Goal: Entertainment & Leisure: Browse casually

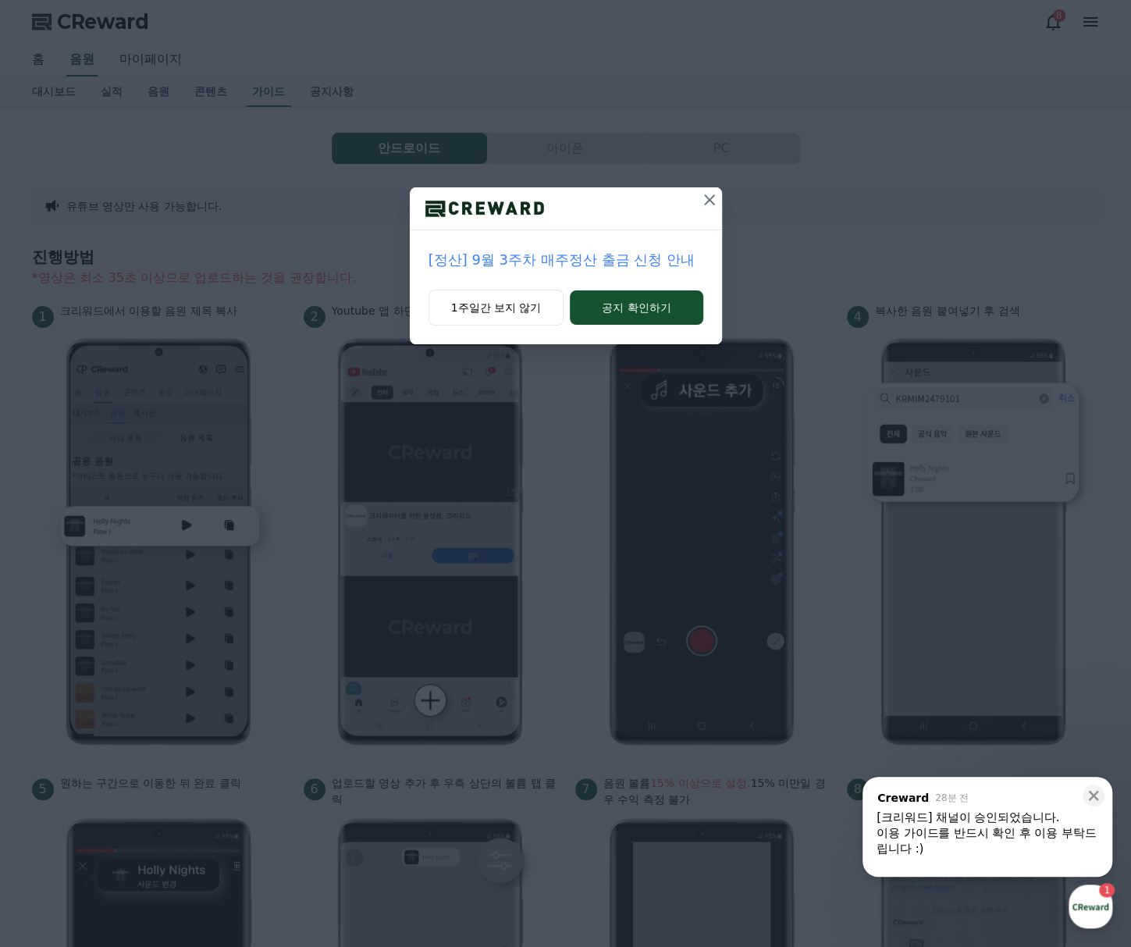
click at [706, 199] on icon at bounding box center [709, 199] width 19 height 19
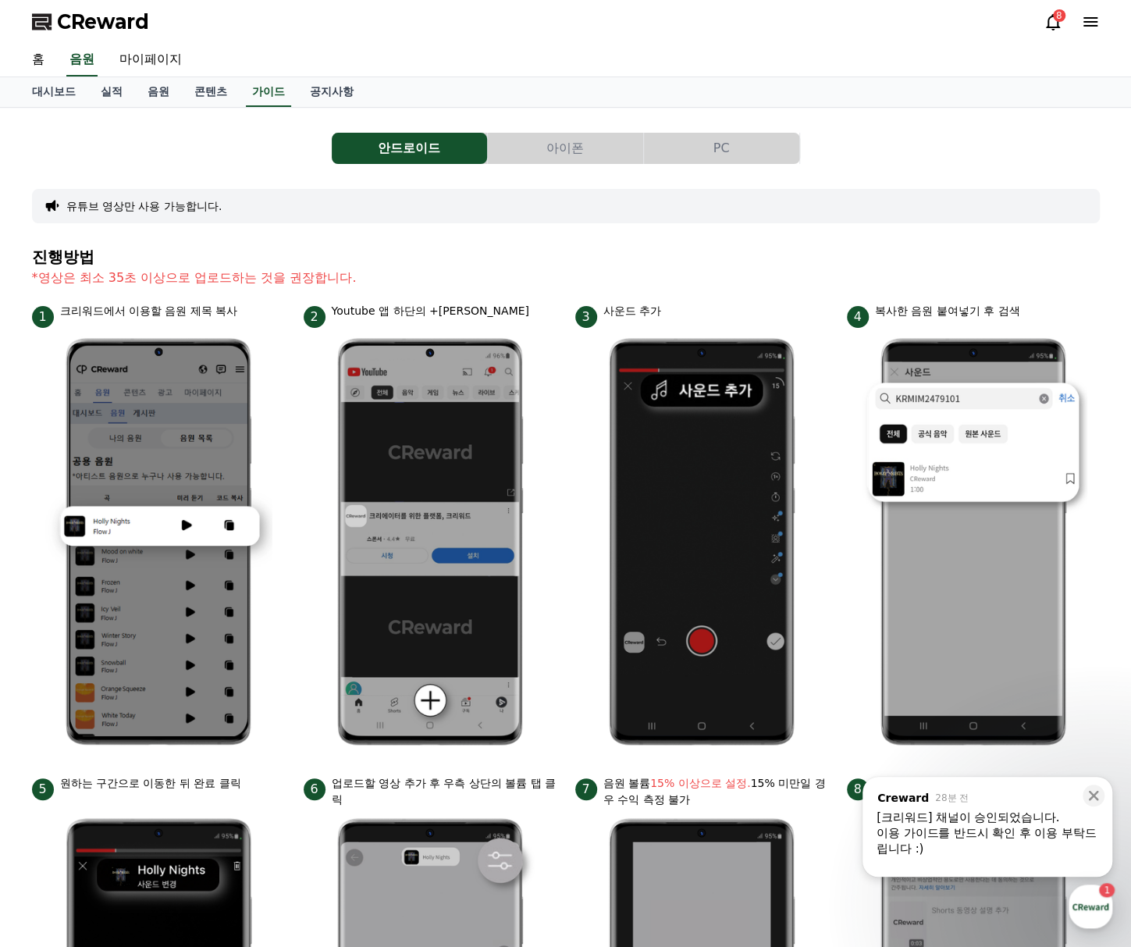
click at [107, 16] on span "CReward" at bounding box center [103, 21] width 92 height 25
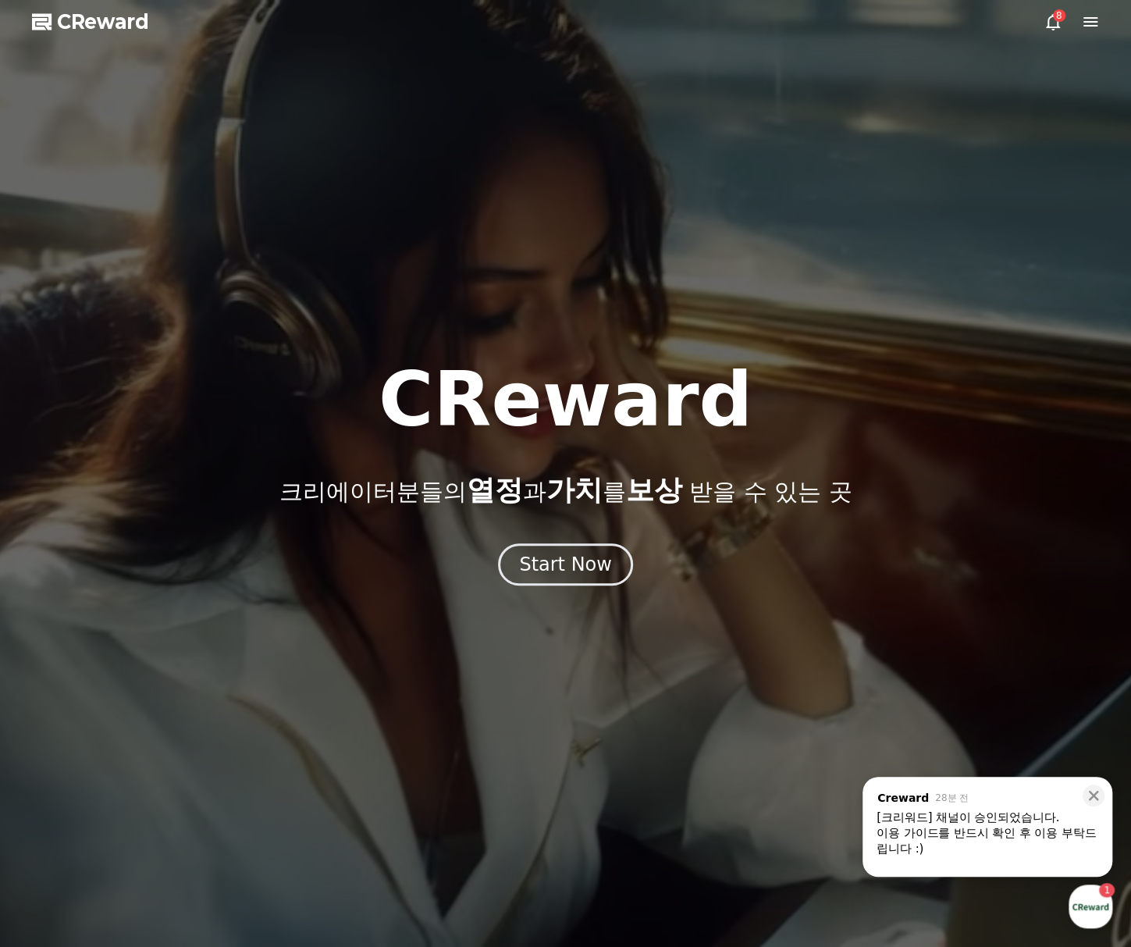
click at [1034, 20] on div at bounding box center [565, 473] width 1131 height 947
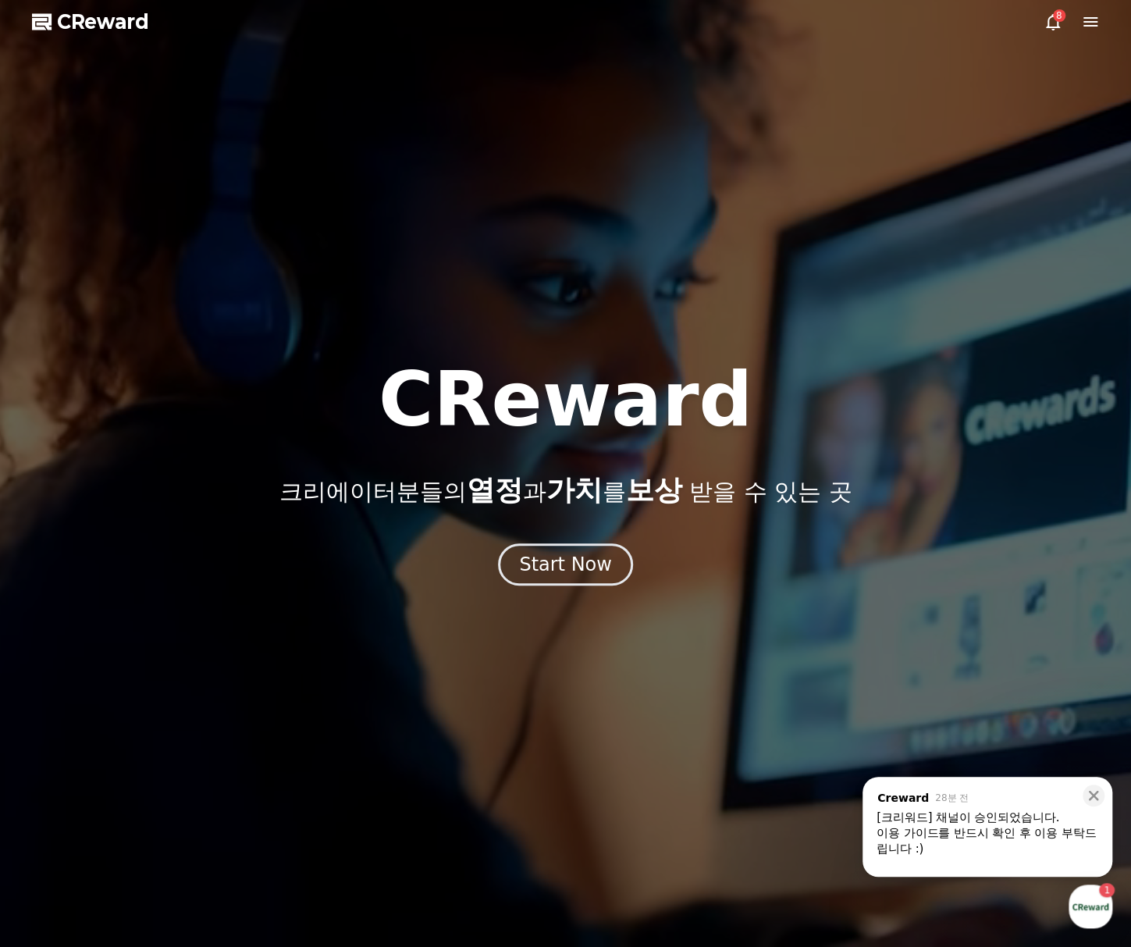
click at [1044, 21] on icon at bounding box center [1053, 21] width 19 height 19
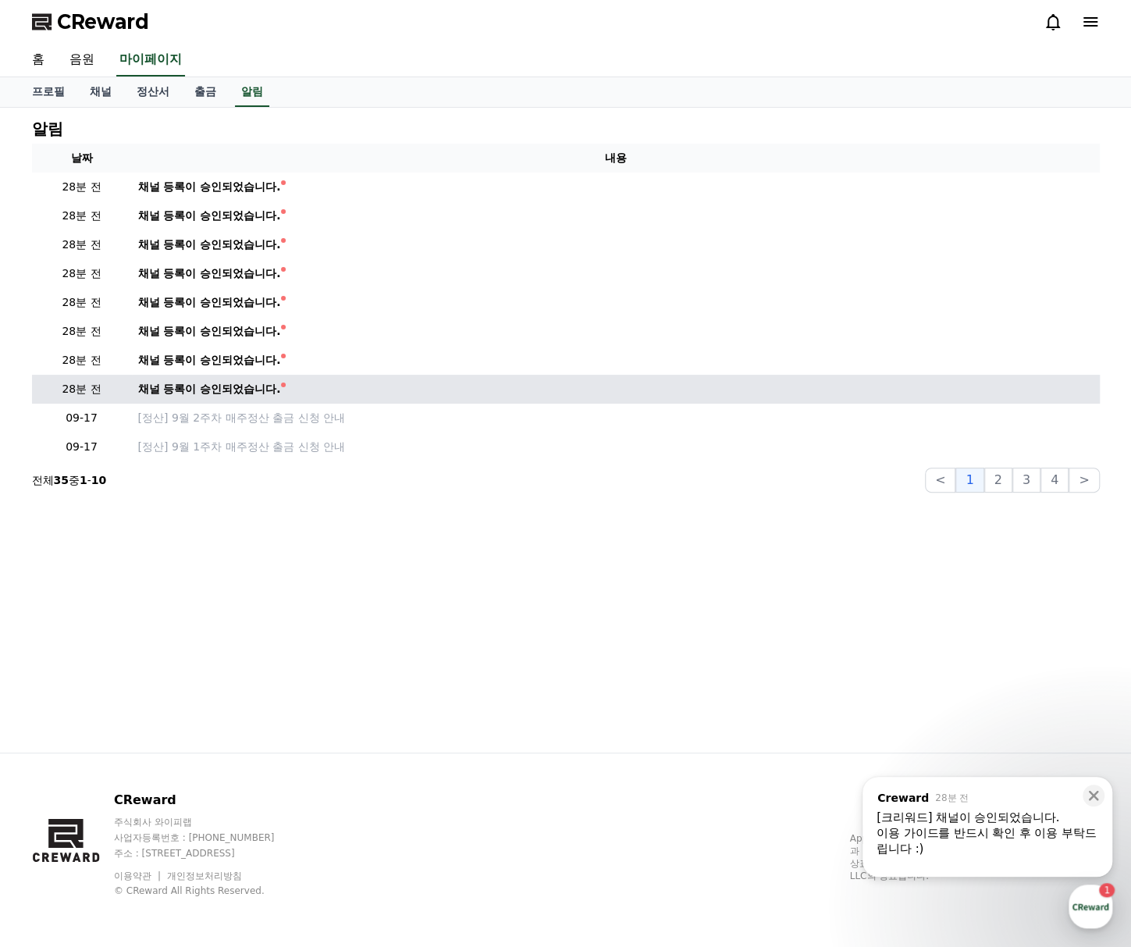
click at [238, 383] on div "채널 등록이 승인되었습니다." at bounding box center [209, 389] width 143 height 16
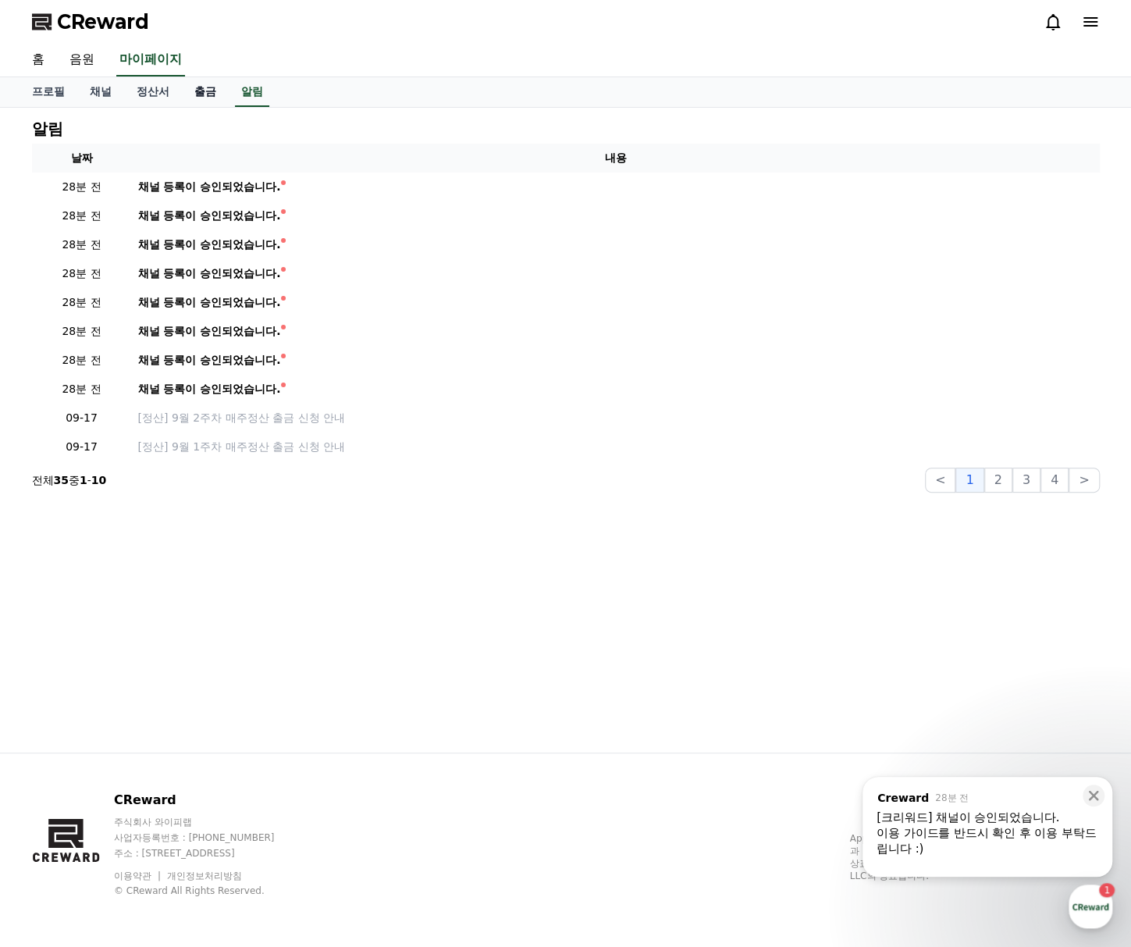
click at [205, 88] on link "출금" at bounding box center [205, 92] width 47 height 30
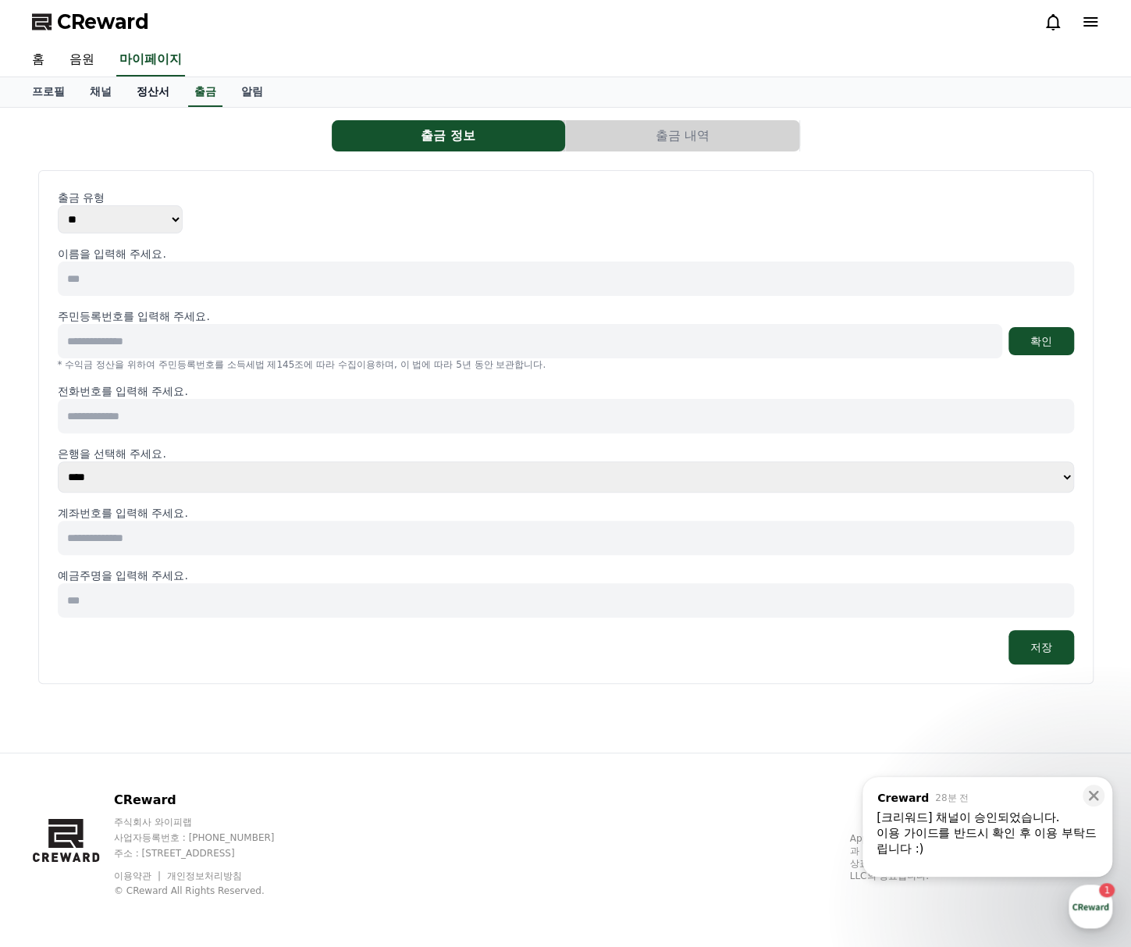
click at [124, 91] on link "정산서" at bounding box center [153, 92] width 58 height 30
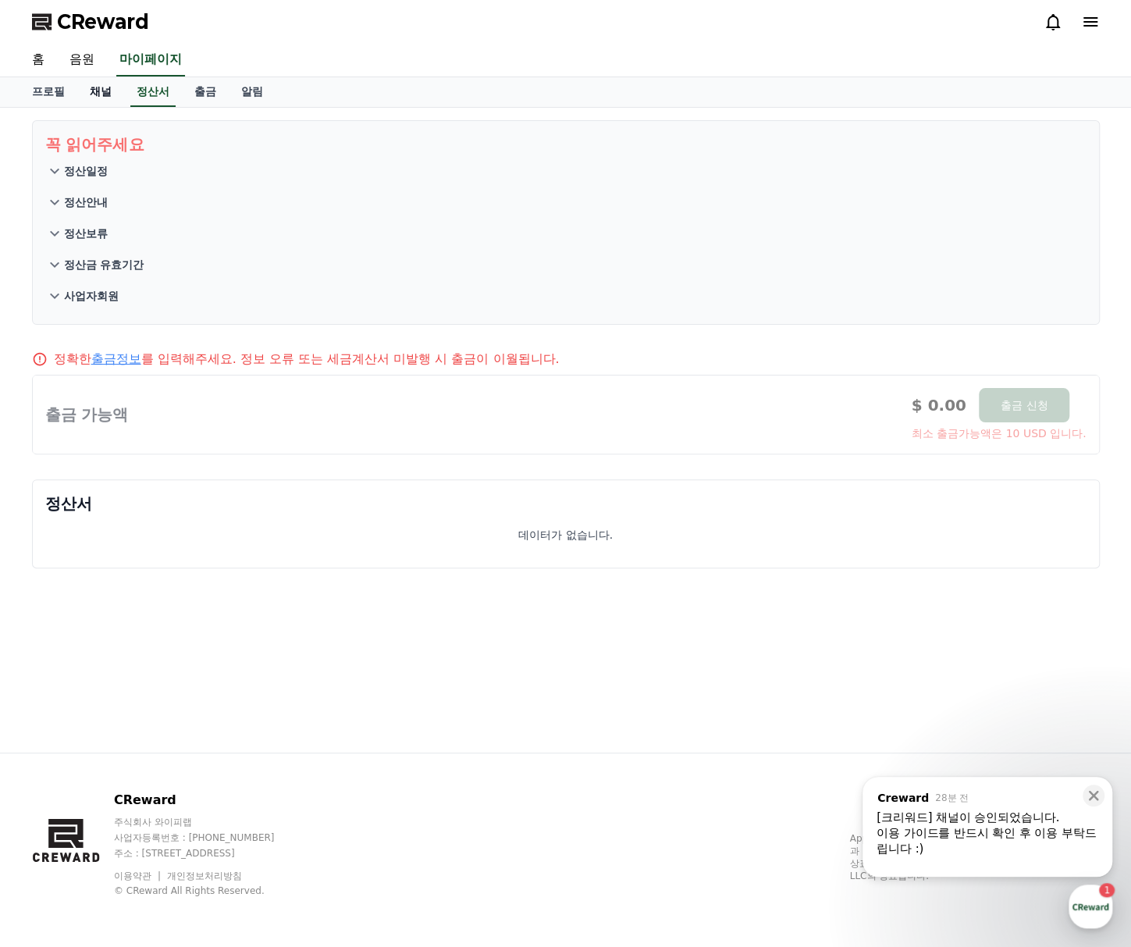
click at [112, 94] on link "채널" at bounding box center [100, 92] width 47 height 30
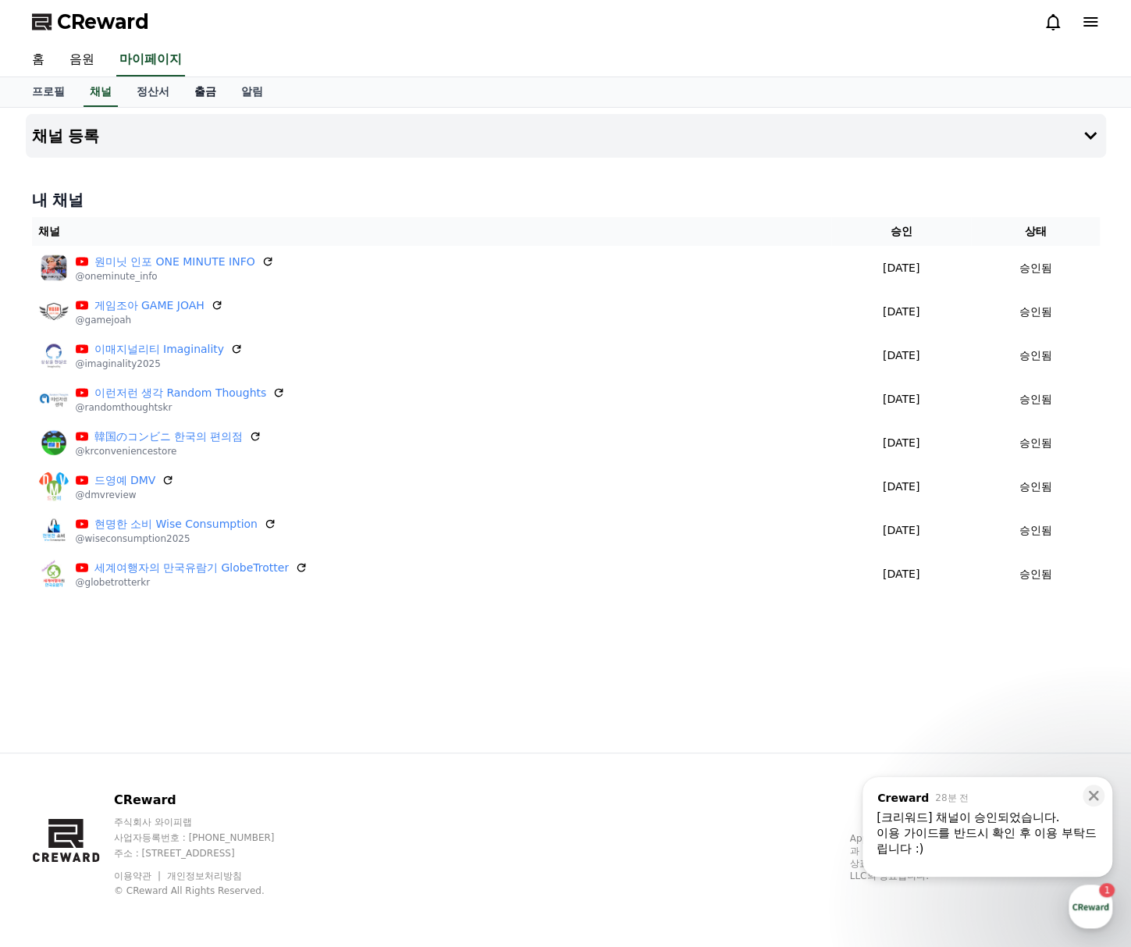
click at [203, 85] on link "출금" at bounding box center [205, 92] width 47 height 30
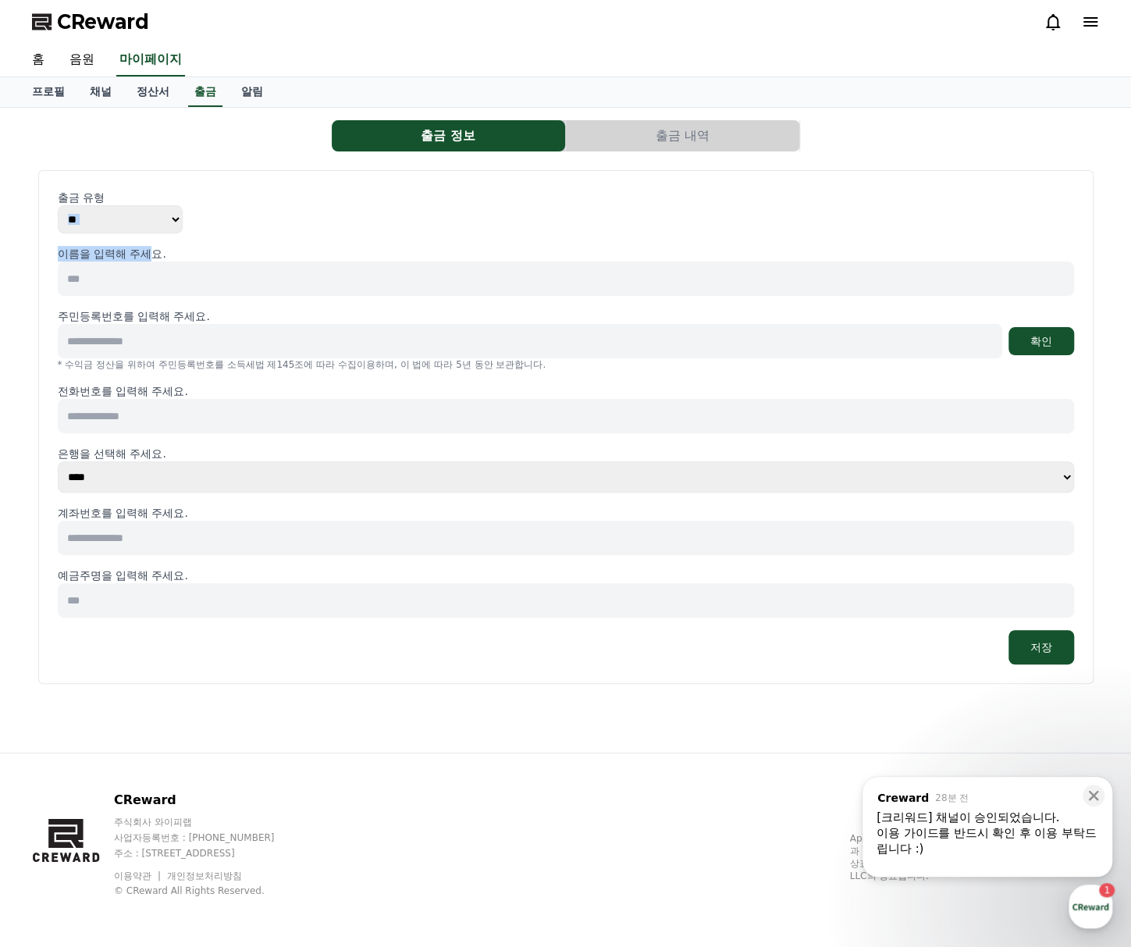
click at [157, 232] on div "출금 유형 ** *** 이름을 입력해 주세요. 주민등록번호를 입력해 주세요. 확인 * 수익금 정산을 위하여 주민등록번호를 소득세법 제145조에…" at bounding box center [566, 427] width 1016 height 475
click at [157, 230] on select "** ***" at bounding box center [120, 219] width 125 height 28
click at [178, 279] on input at bounding box center [566, 278] width 1016 height 34
click at [159, 277] on input at bounding box center [566, 278] width 1016 height 34
type input "***"
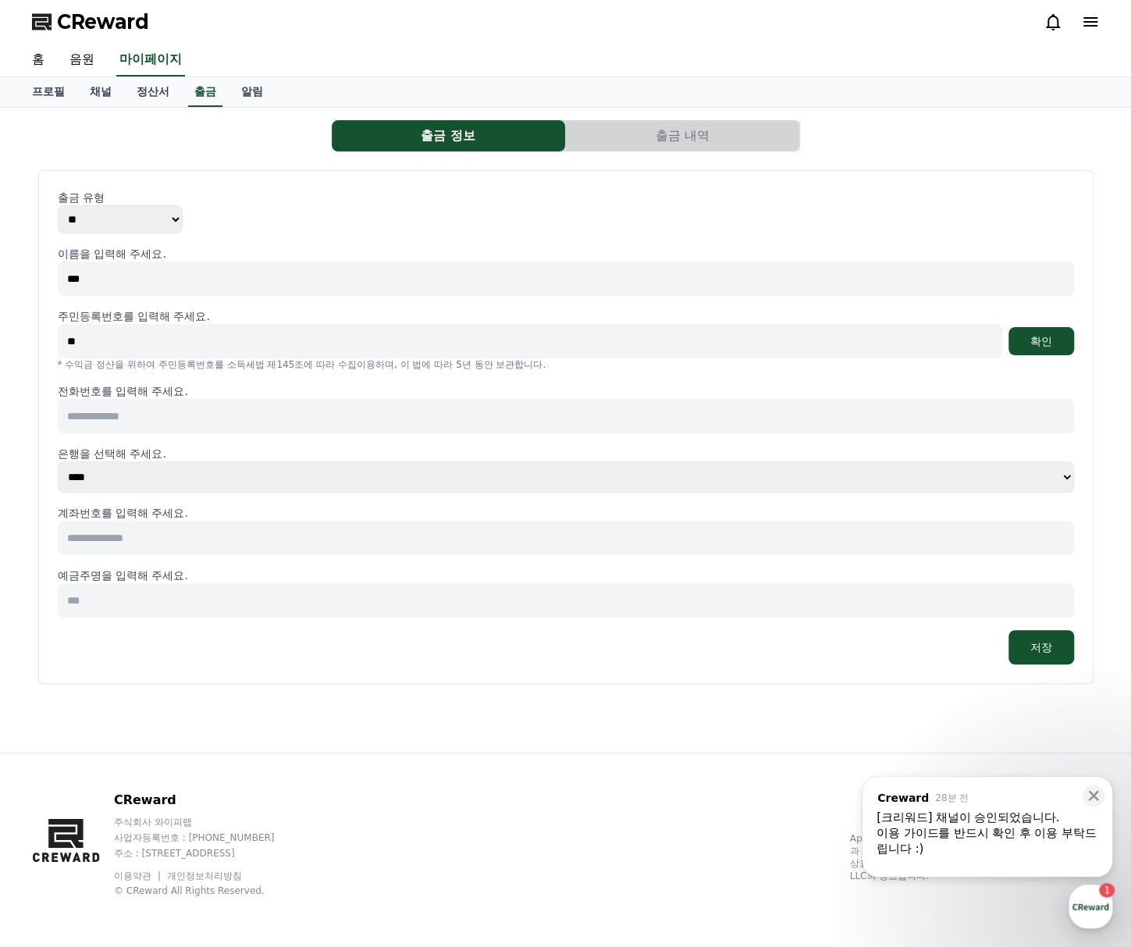
type input "*"
type input "**********"
click at [241, 288] on input "***" at bounding box center [566, 278] width 1016 height 34
drag, startPoint x: 269, startPoint y: 332, endPoint x: -16, endPoint y: 339, distance: 284.2
click at [0, 339] on html "**********" at bounding box center [565, 473] width 1131 height 947
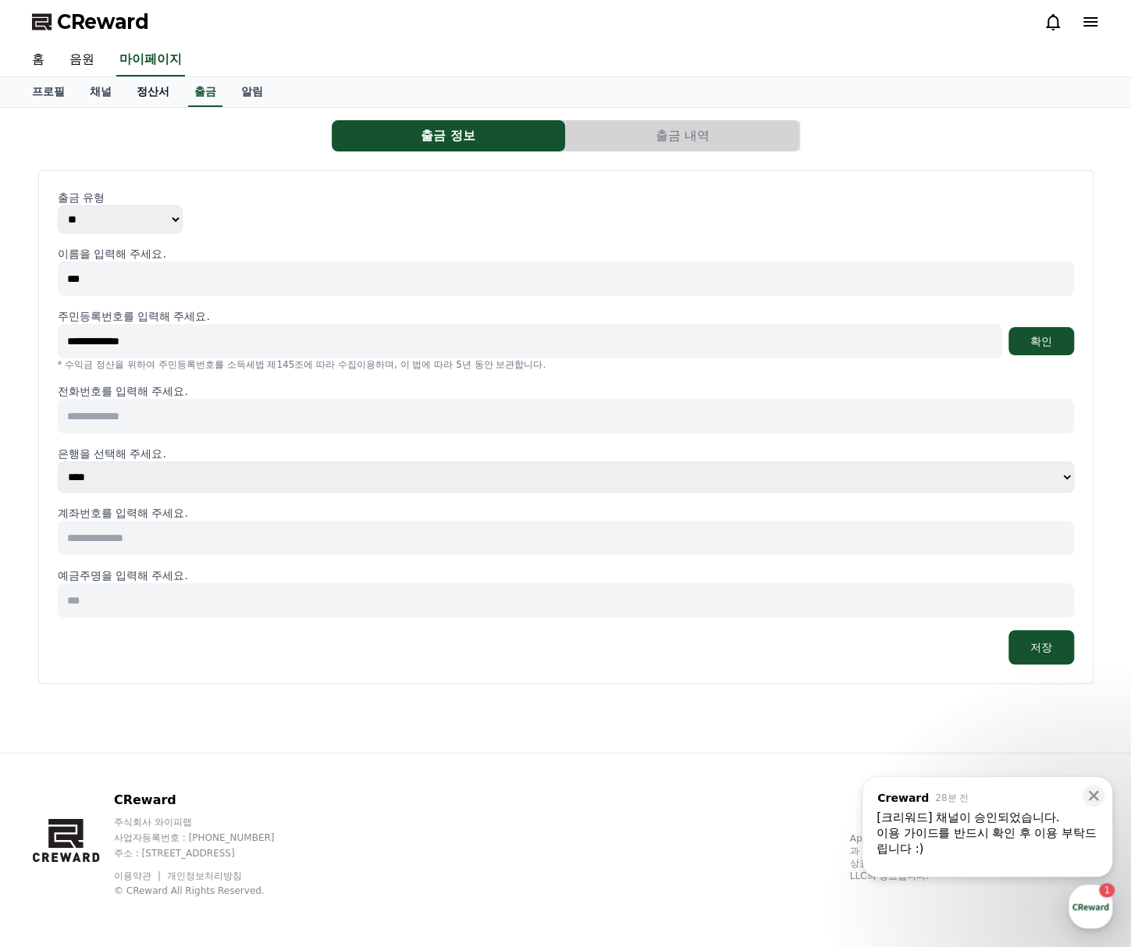
click at [141, 91] on link "정산서" at bounding box center [153, 92] width 58 height 30
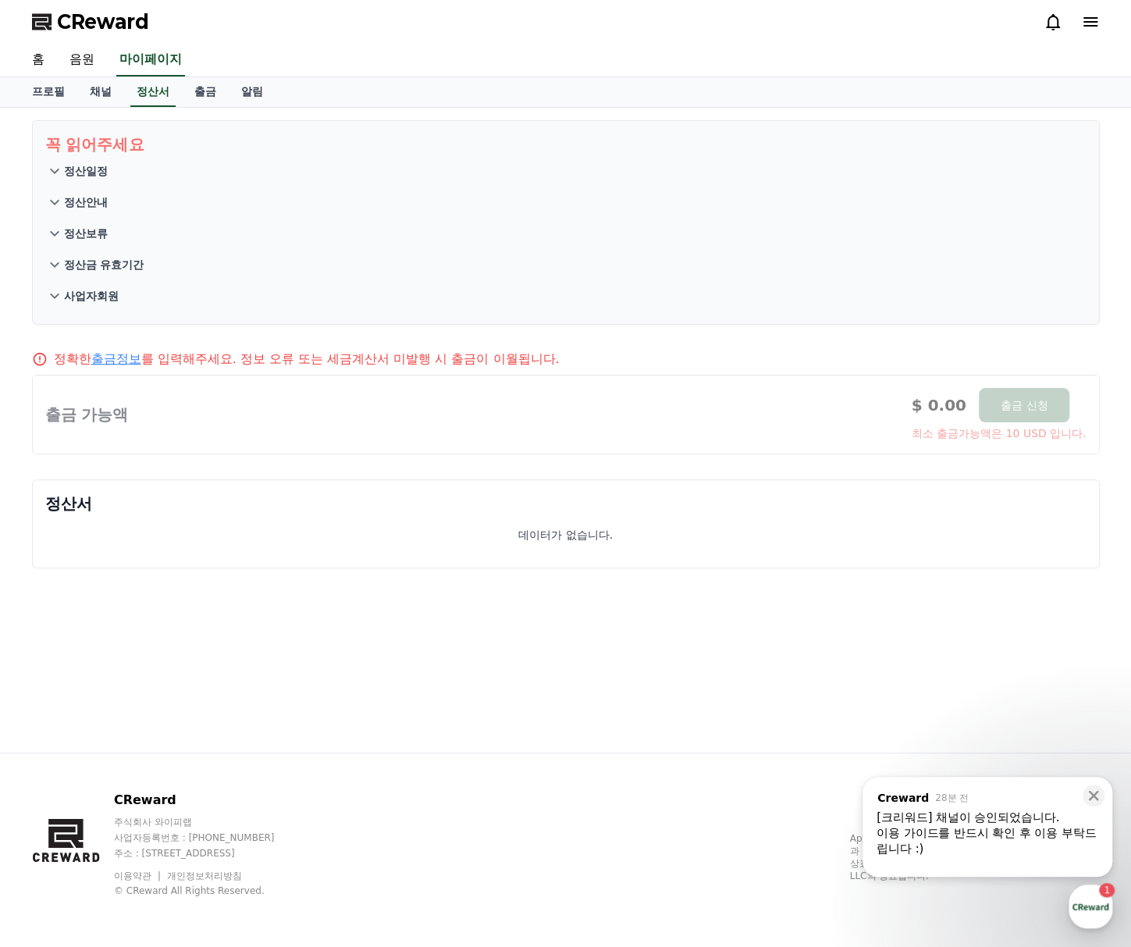
click at [83, 169] on p "정산일정" at bounding box center [86, 171] width 44 height 16
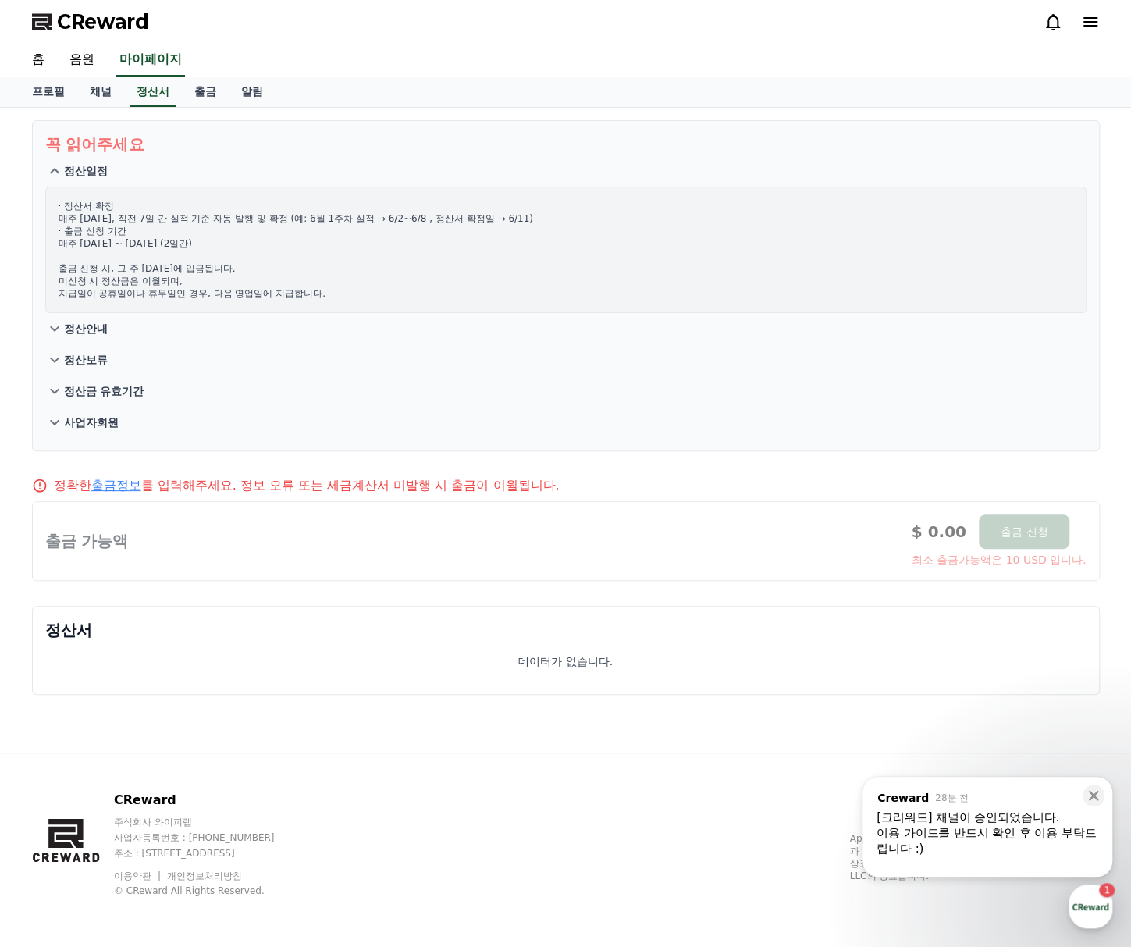
click at [92, 334] on p "정산안내" at bounding box center [86, 329] width 44 height 16
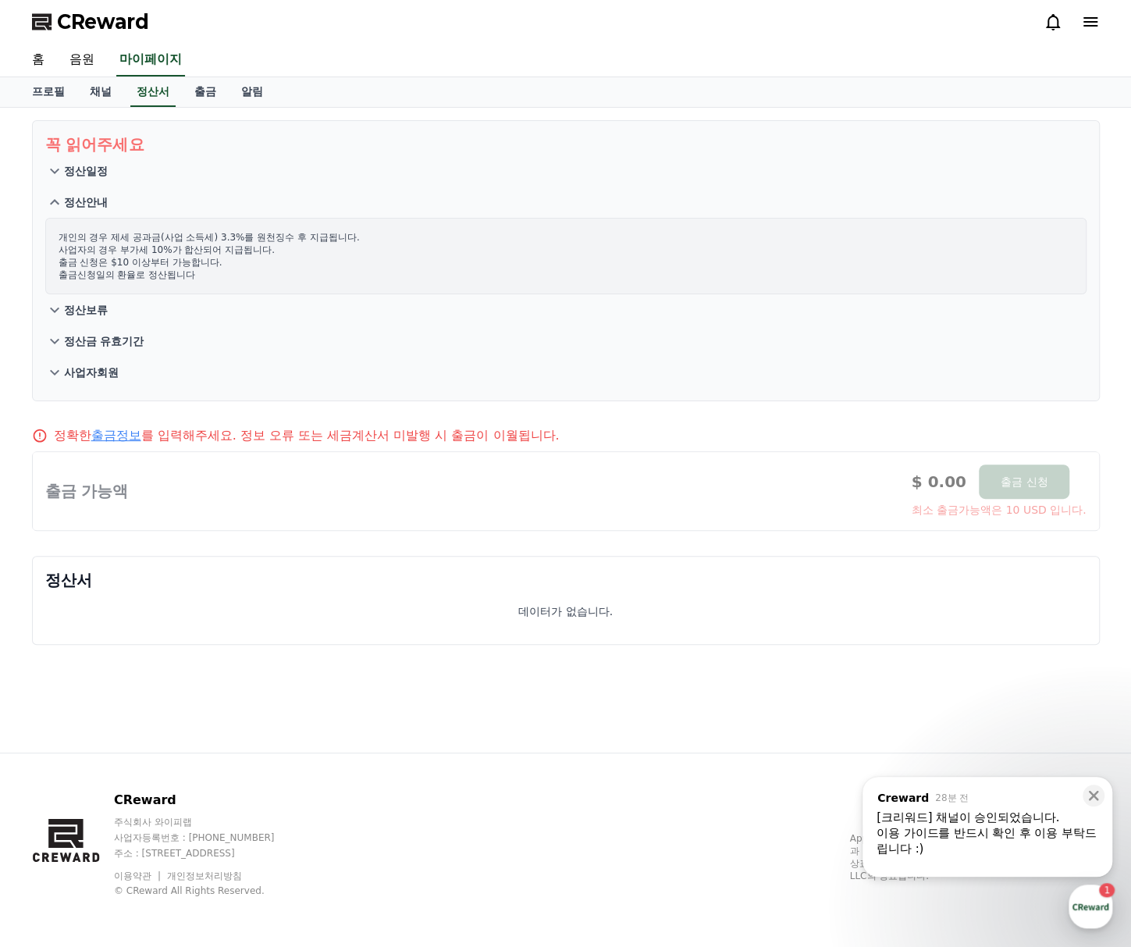
click at [94, 307] on p "정산보류" at bounding box center [86, 310] width 44 height 16
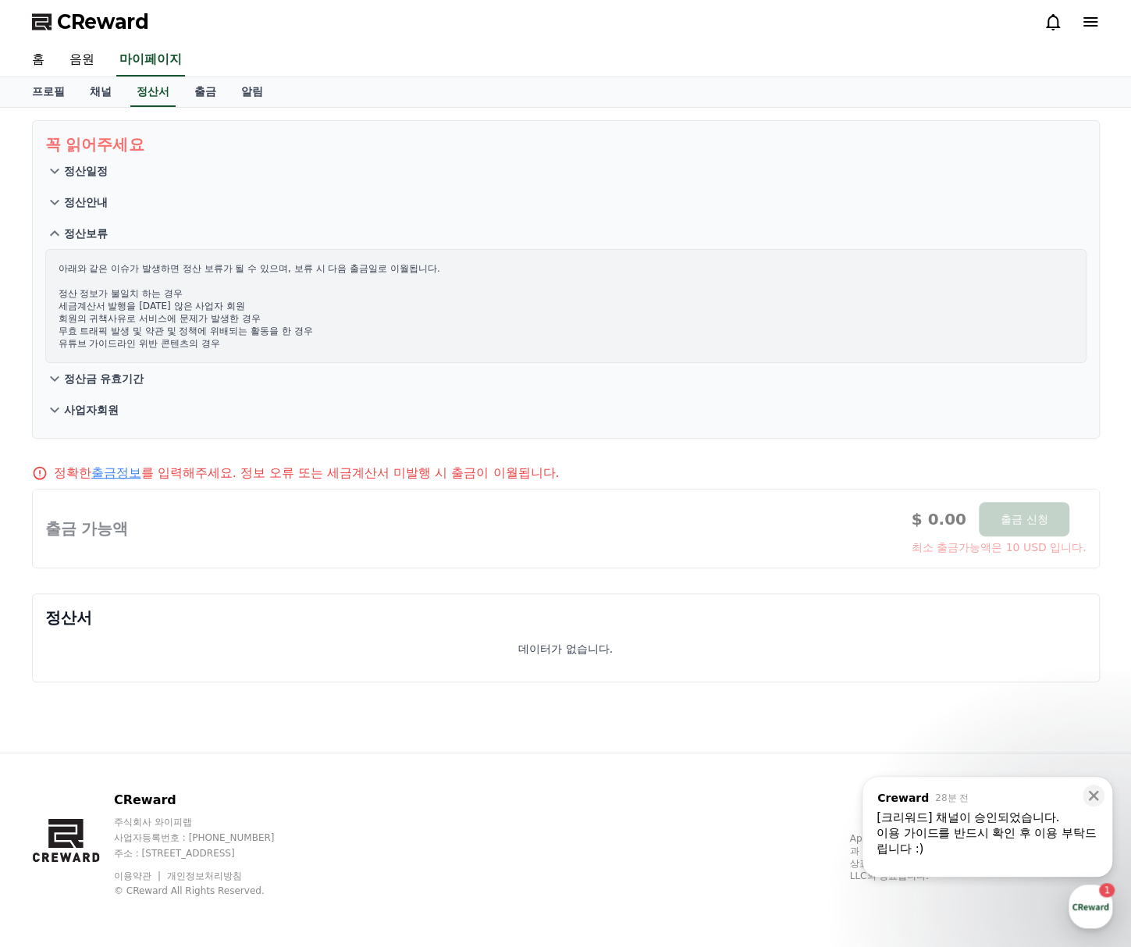
click at [120, 373] on p "정산금 유효기간" at bounding box center [104, 379] width 80 height 16
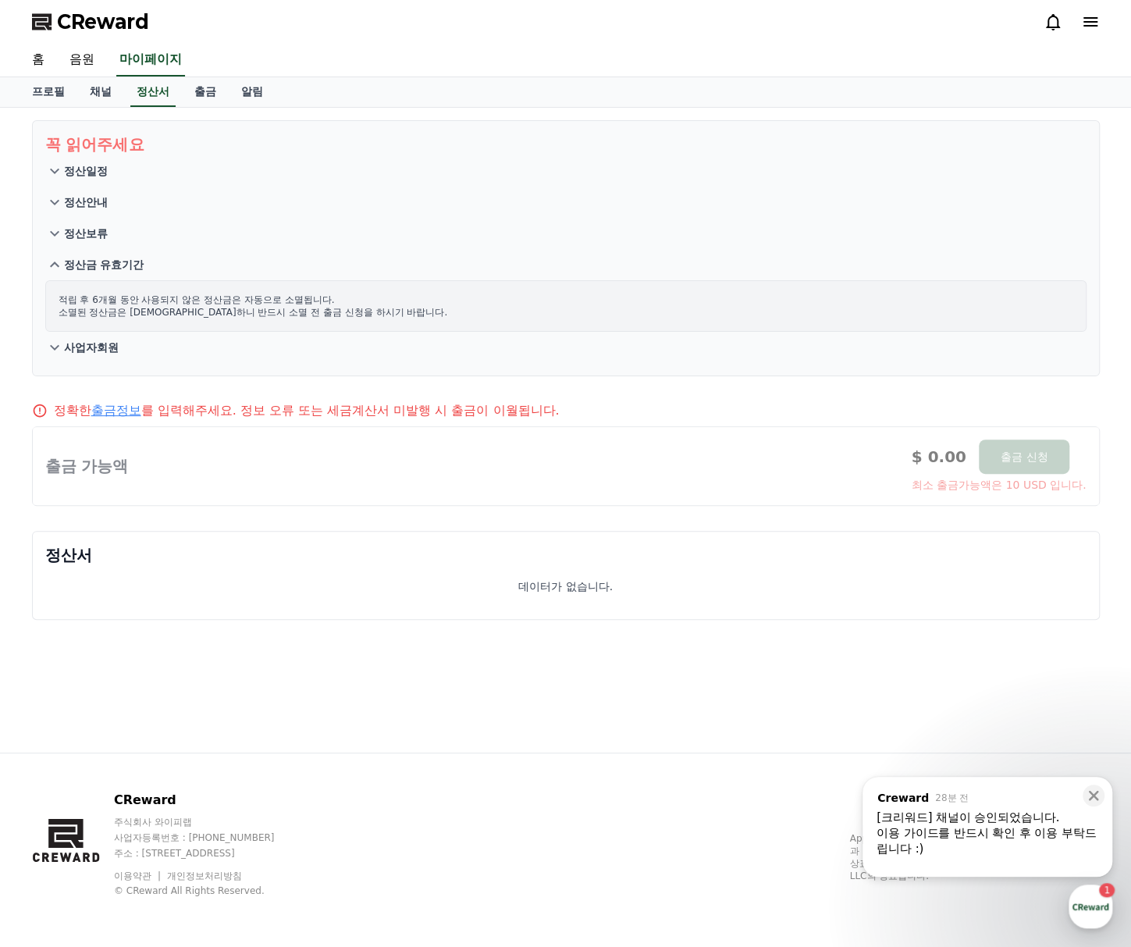
click at [105, 358] on button "사업자회원" at bounding box center [565, 347] width 1041 height 31
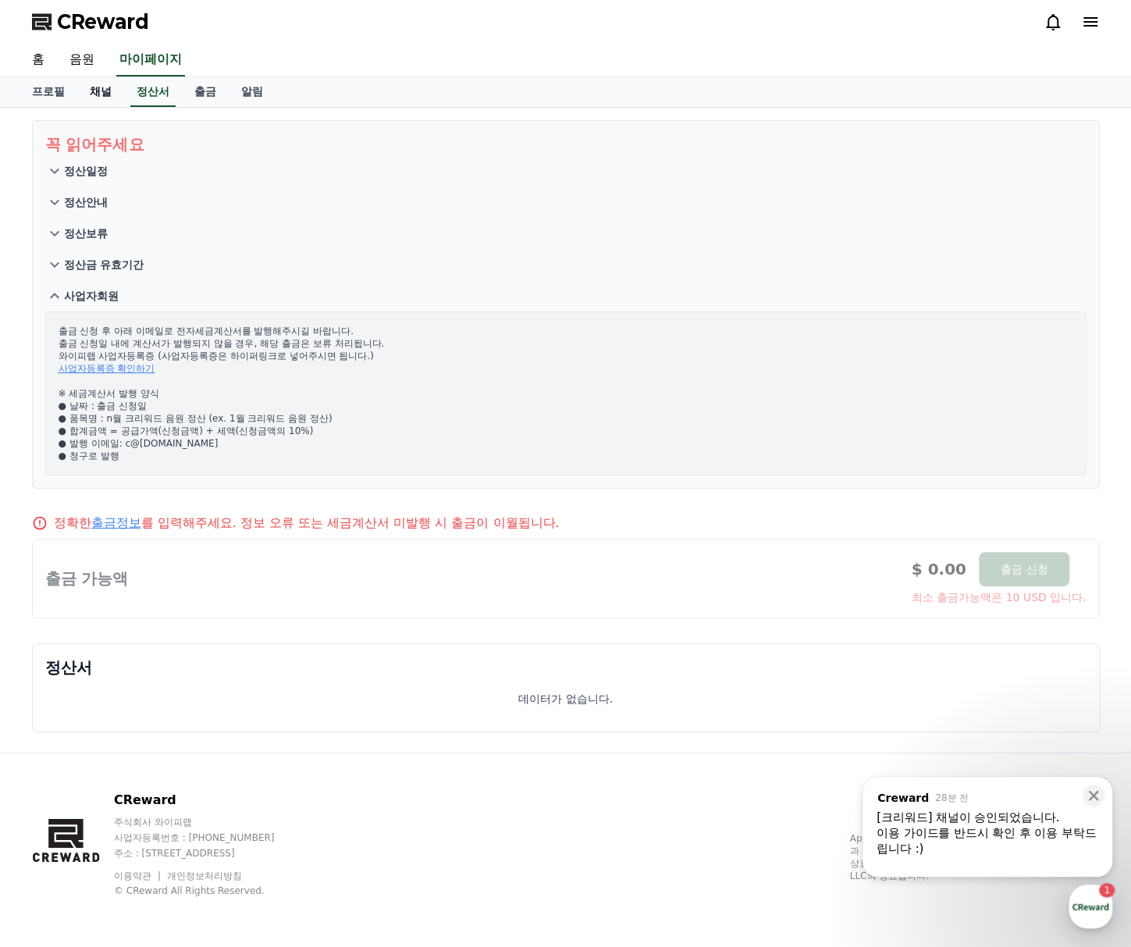
click at [101, 97] on link "채널" at bounding box center [100, 92] width 47 height 30
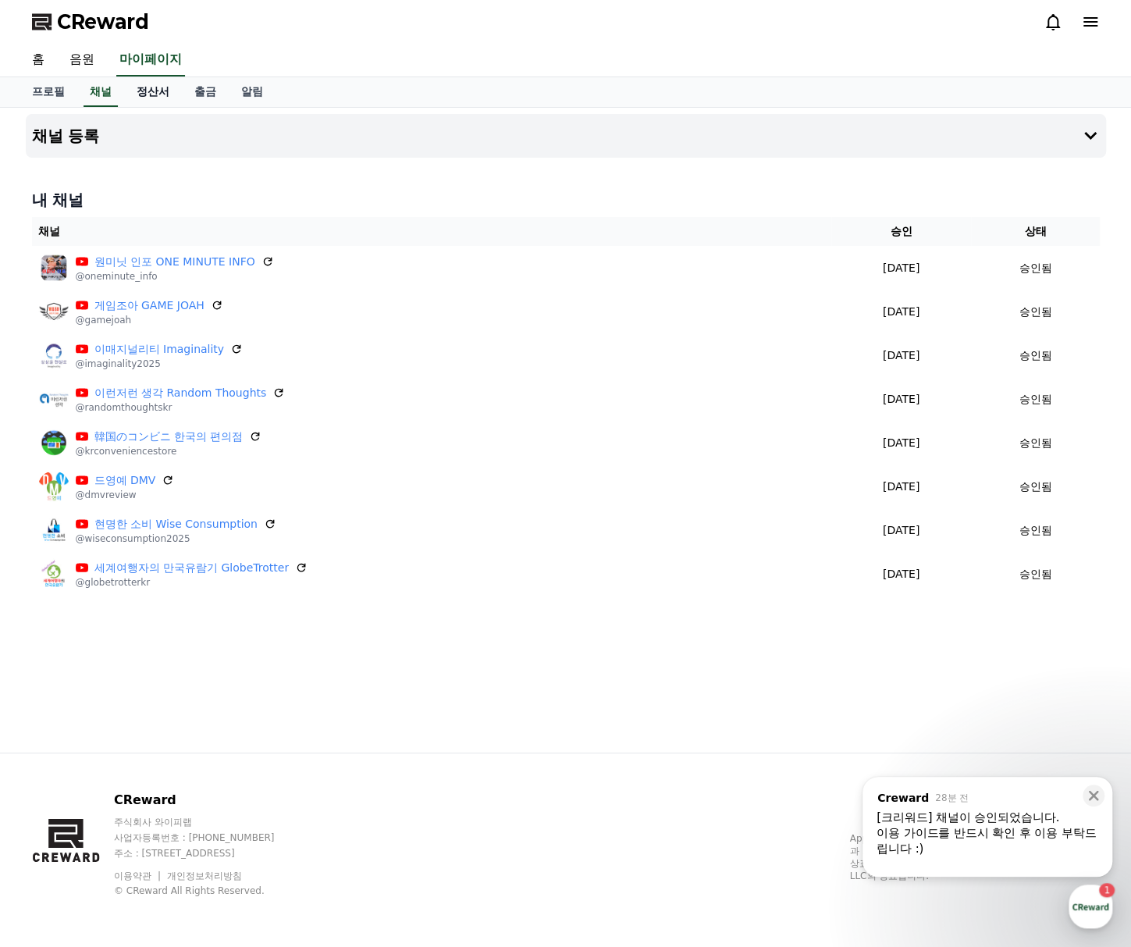
click at [164, 94] on link "정산서" at bounding box center [153, 92] width 58 height 30
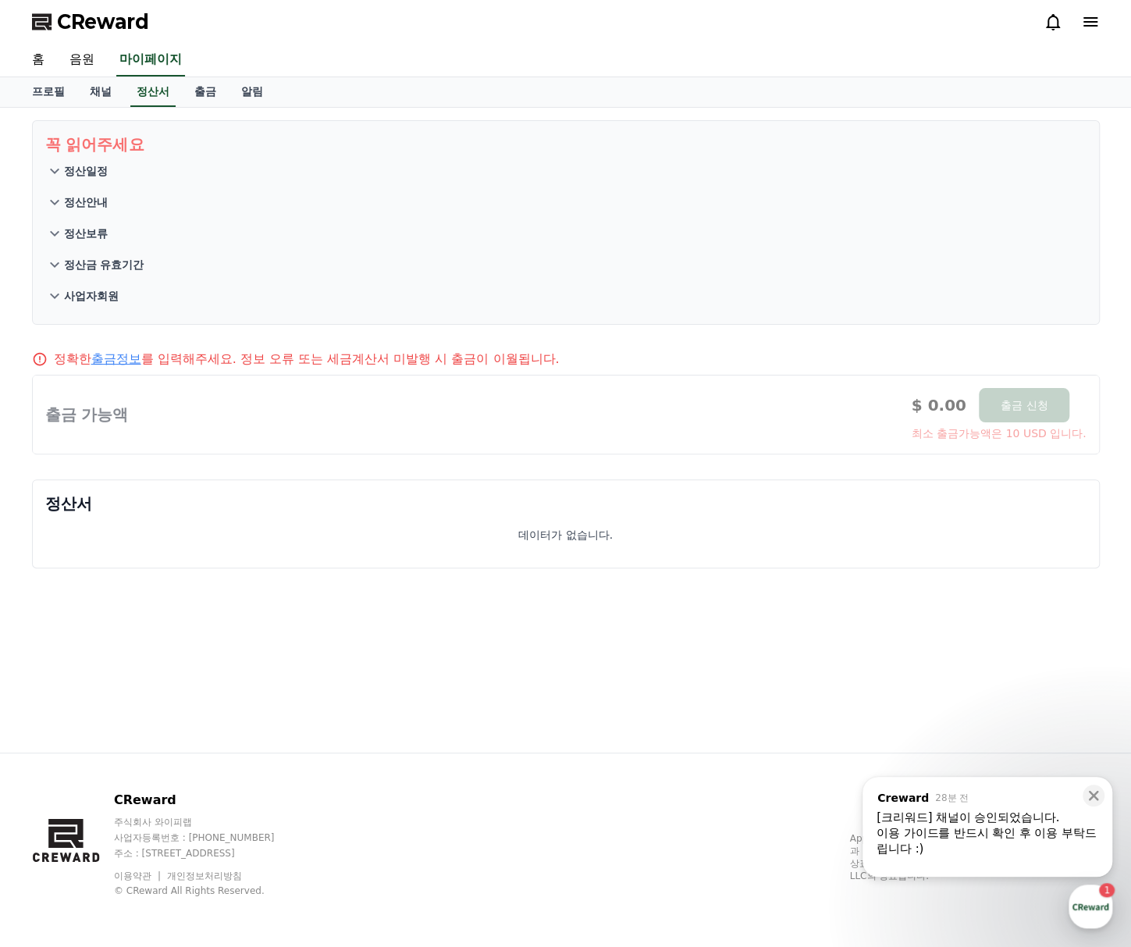
click at [123, 353] on link "출금정보" at bounding box center [116, 358] width 50 height 15
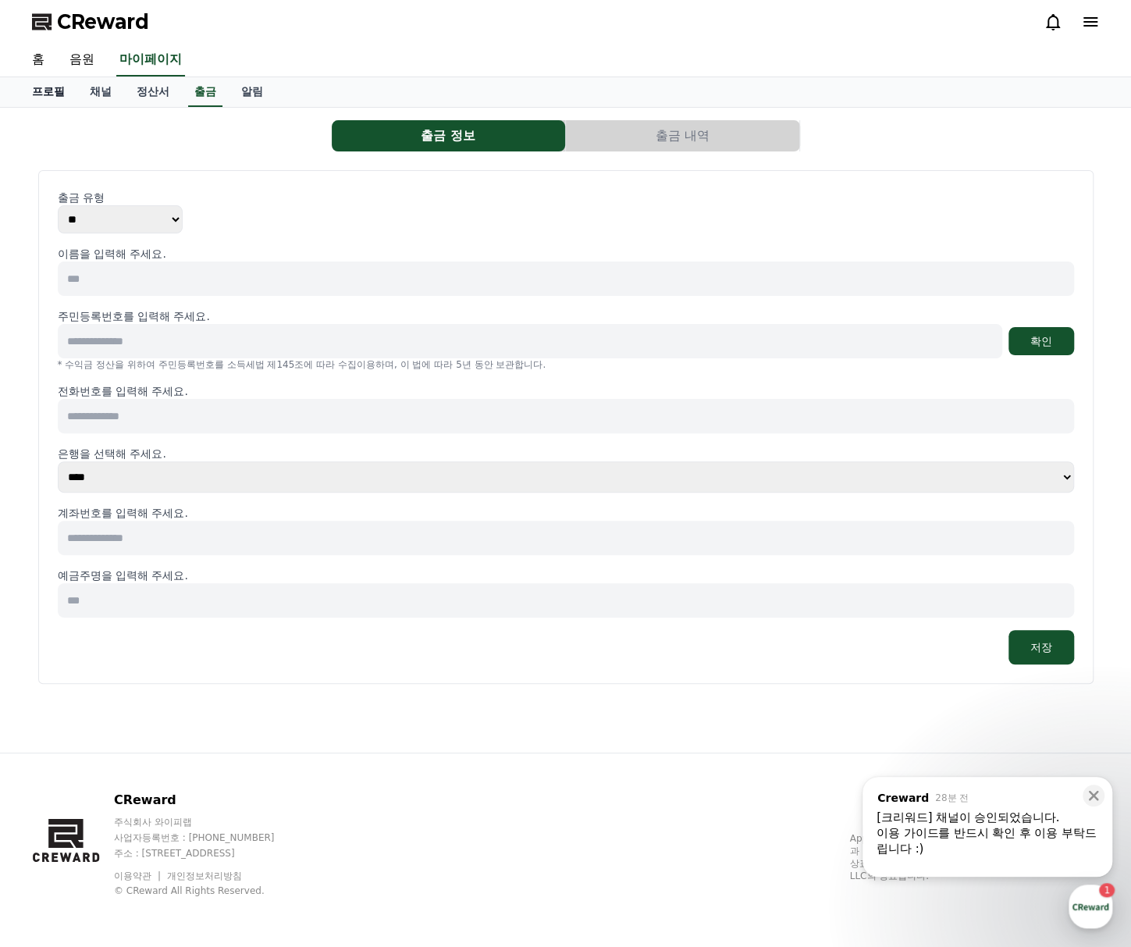
click at [61, 93] on link "프로필" at bounding box center [49, 92] width 58 height 30
select select "**********"
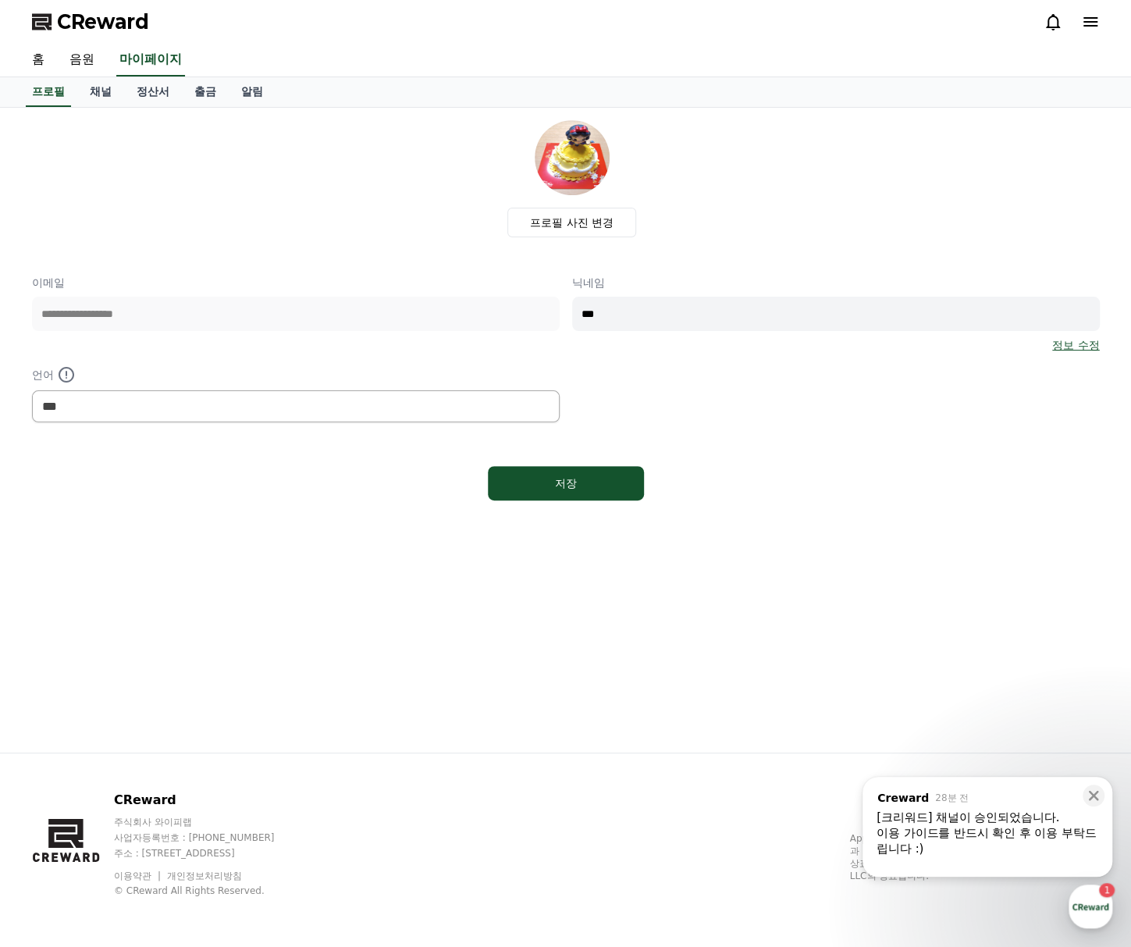
click at [1036, 884] on div ".st0 { fill: #a6a6a6; } .st1 { stroke: #ffffff; stroke-width: 0.2; stroke-miter…" at bounding box center [975, 844] width 250 height 106
click at [1013, 852] on div "이용 가이드를 반드시 확인 후 이용 부탁드립니다 :)" at bounding box center [988, 840] width 222 height 31
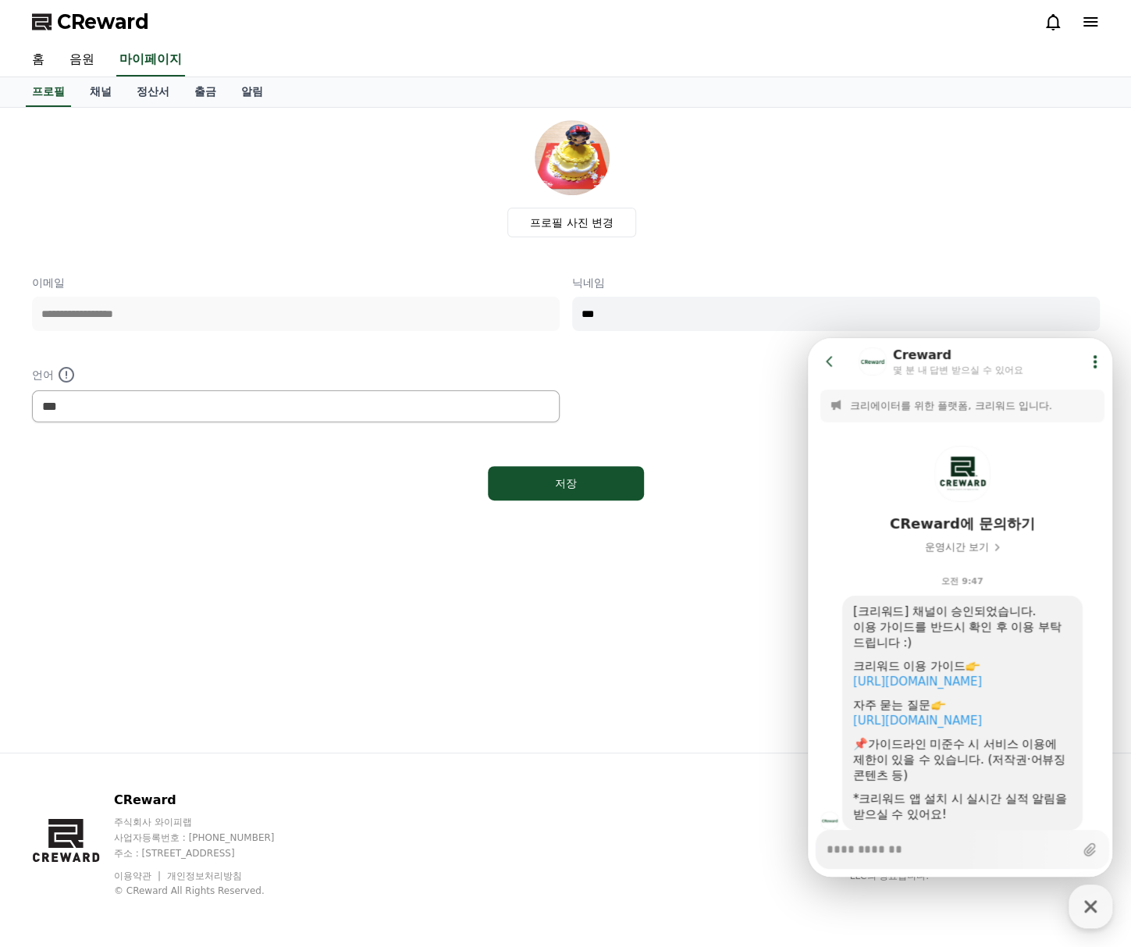
scroll to position [48, 0]
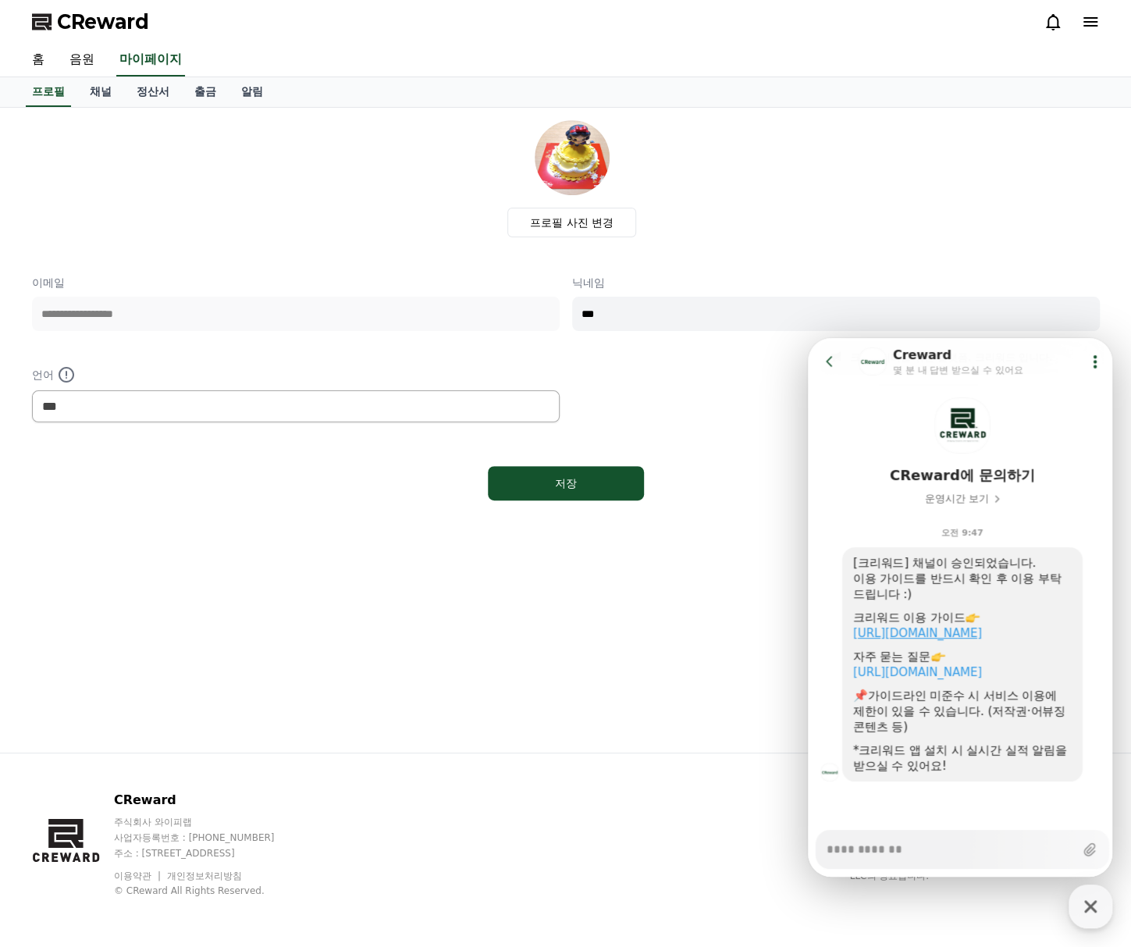
click at [982, 631] on link "https://creward.net/music/guide/android" at bounding box center [917, 633] width 129 height 14
type textarea "*"
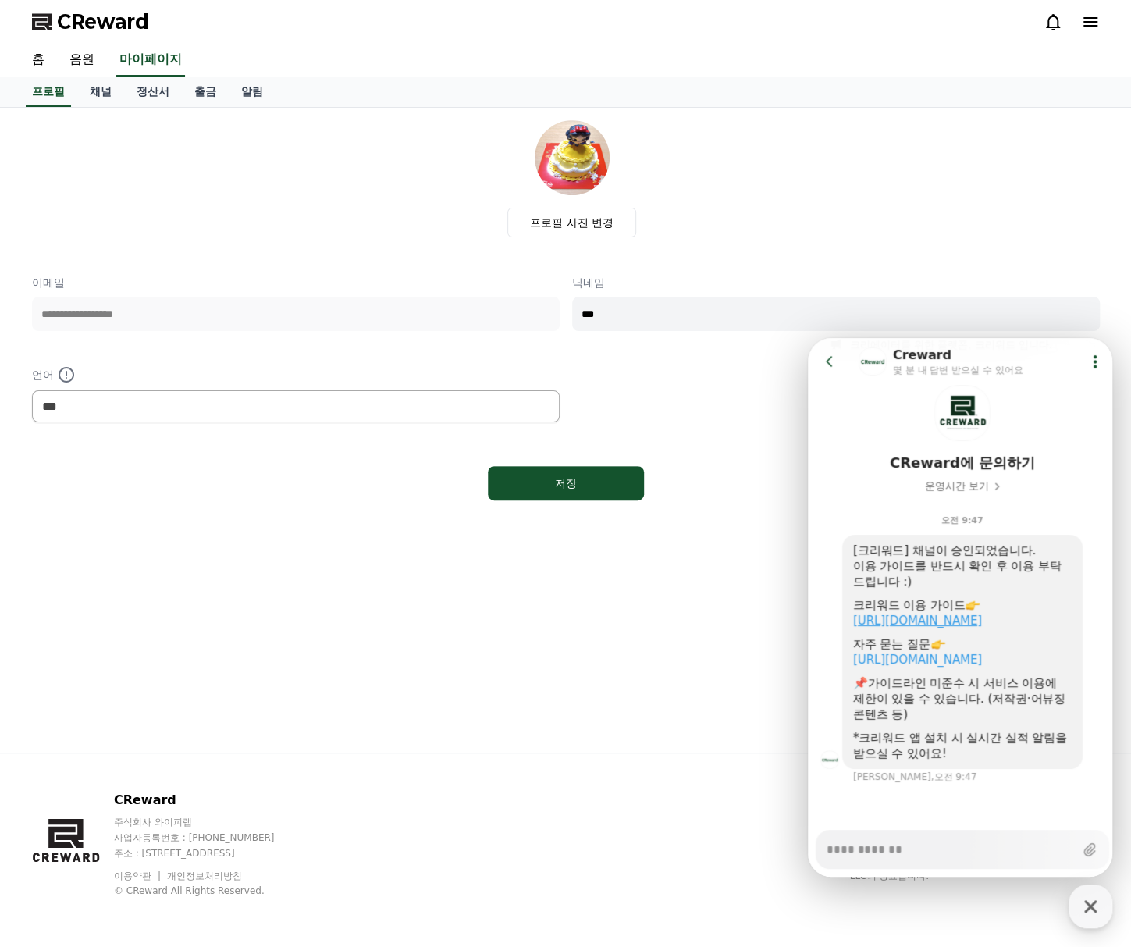
scroll to position [62, 0]
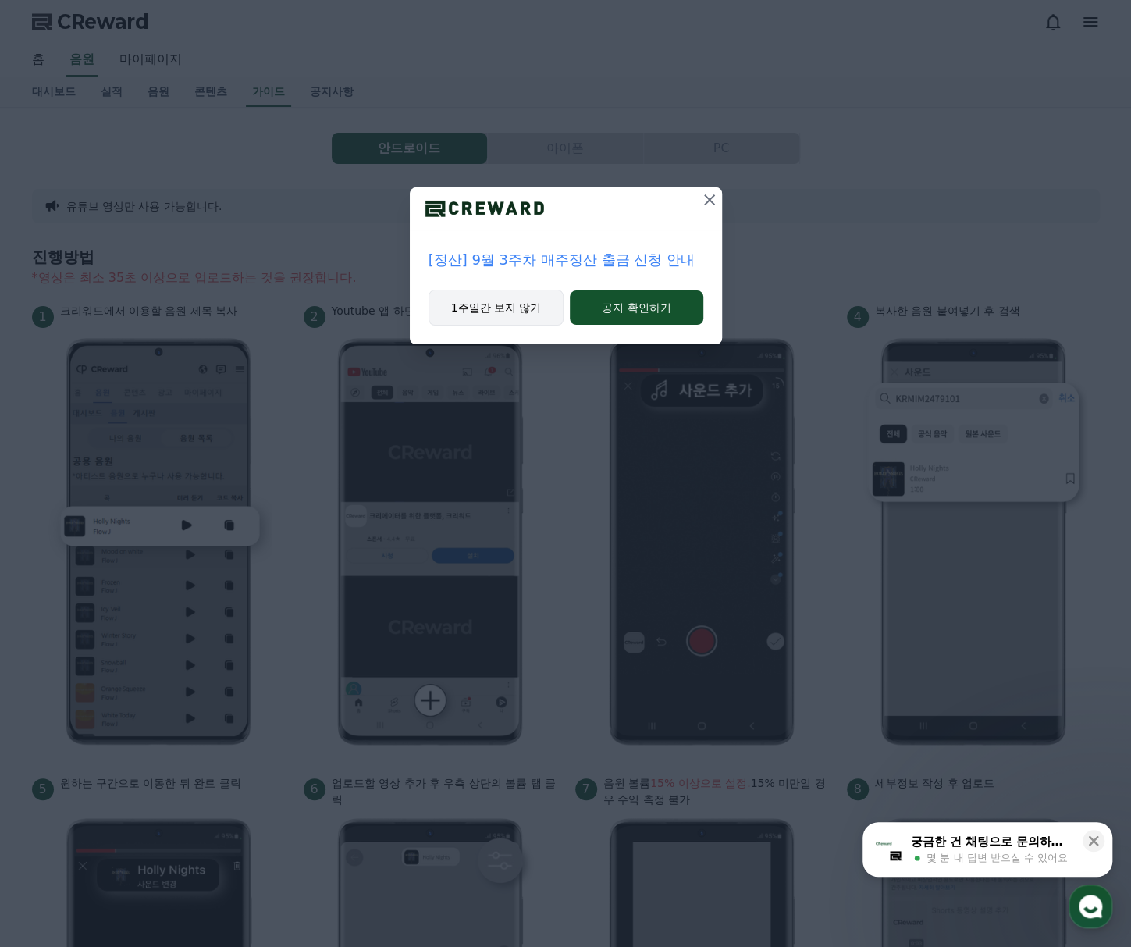
click at [547, 308] on button "1주일간 보지 않기" at bounding box center [497, 308] width 136 height 36
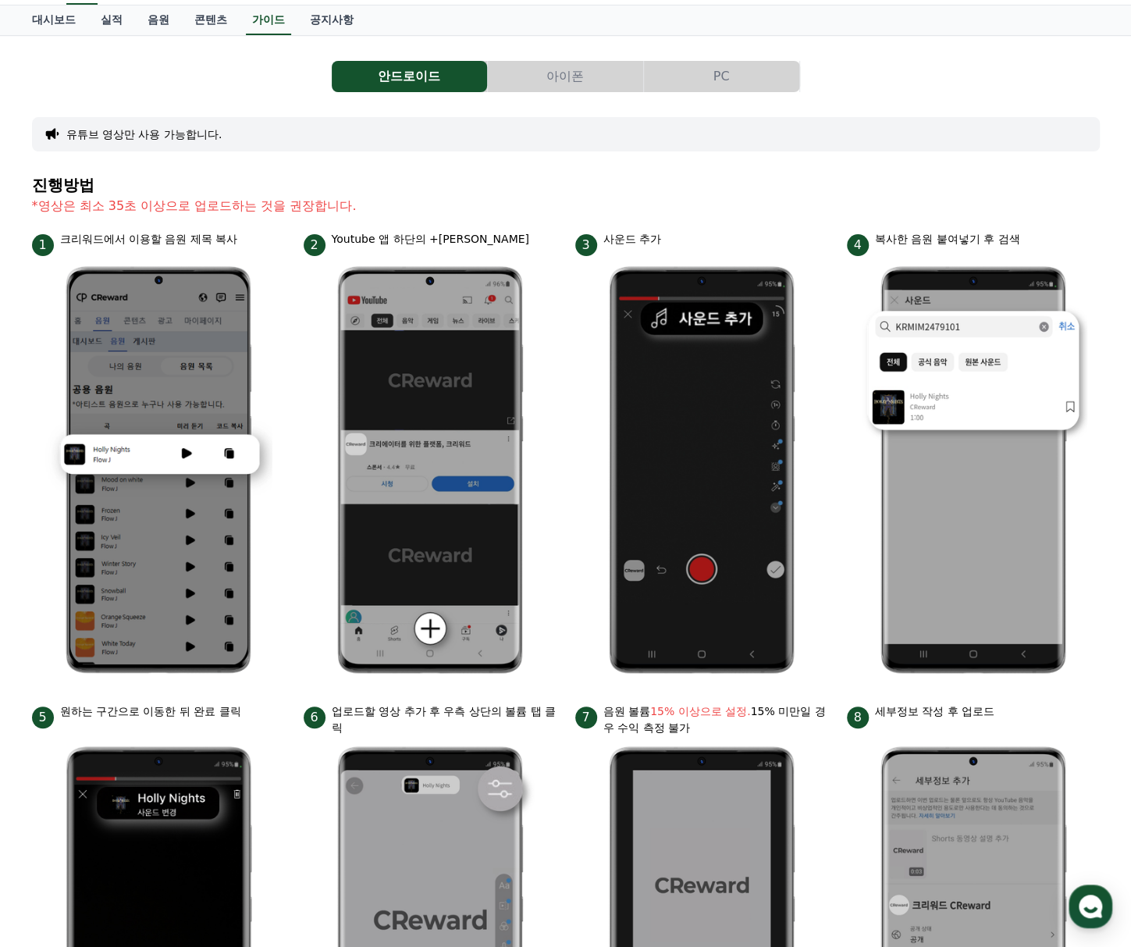
scroll to position [78, 0]
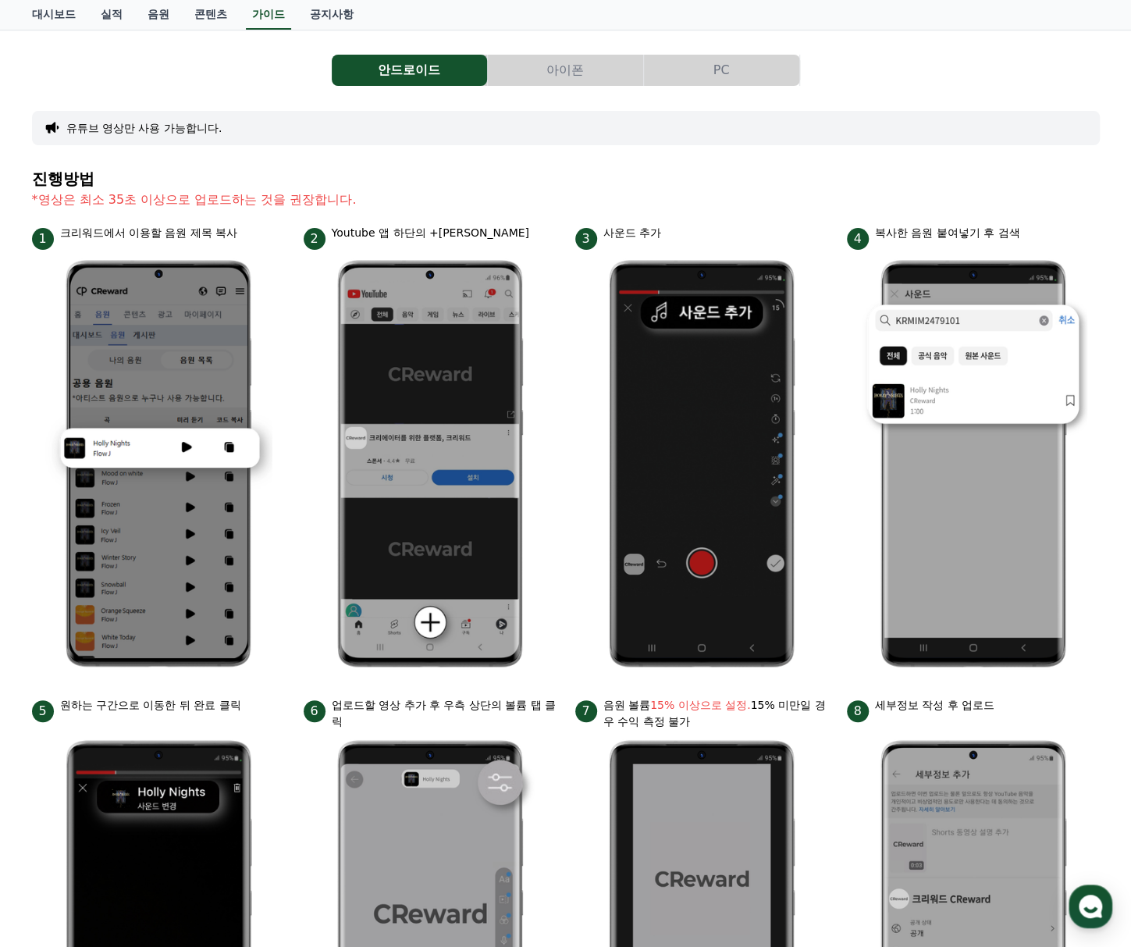
click at [556, 73] on button "아이폰" at bounding box center [565, 70] width 155 height 31
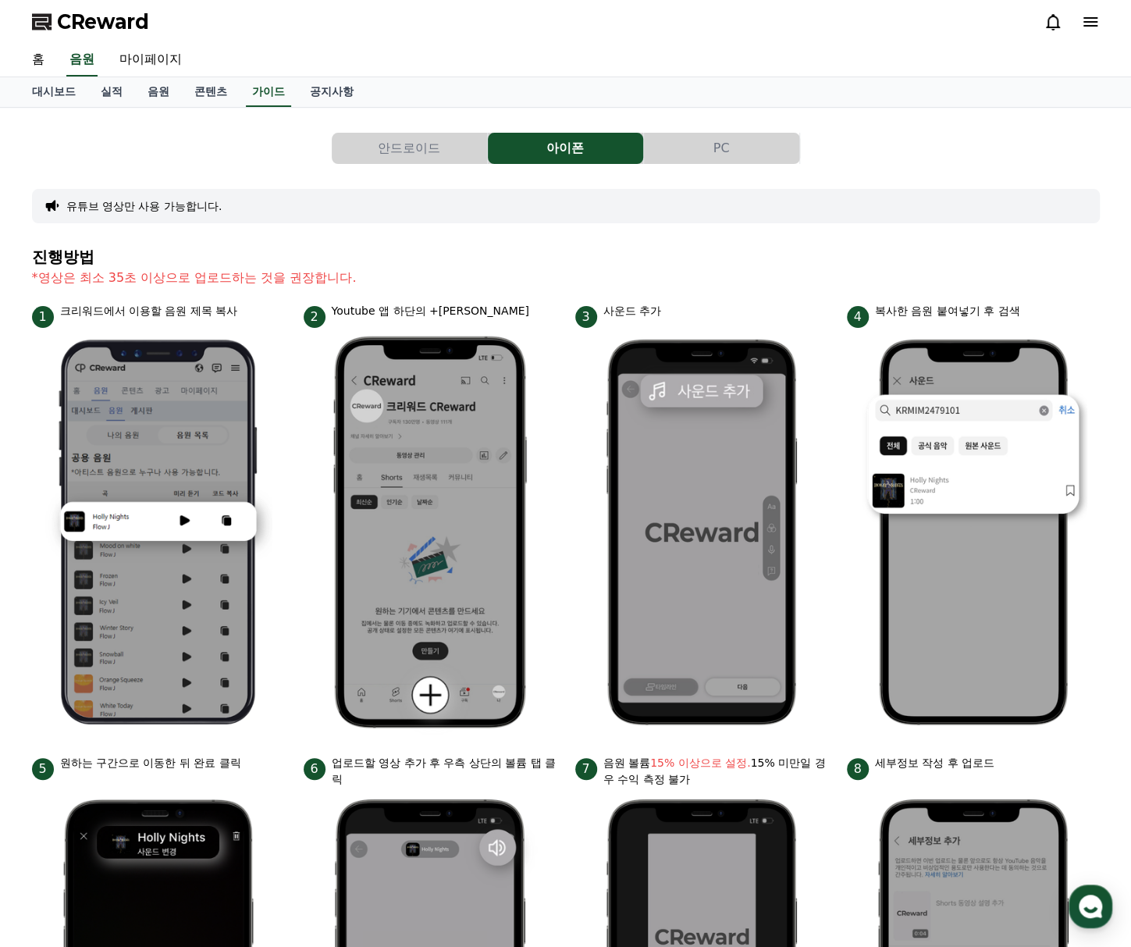
click at [749, 146] on button "PC" at bounding box center [721, 148] width 155 height 31
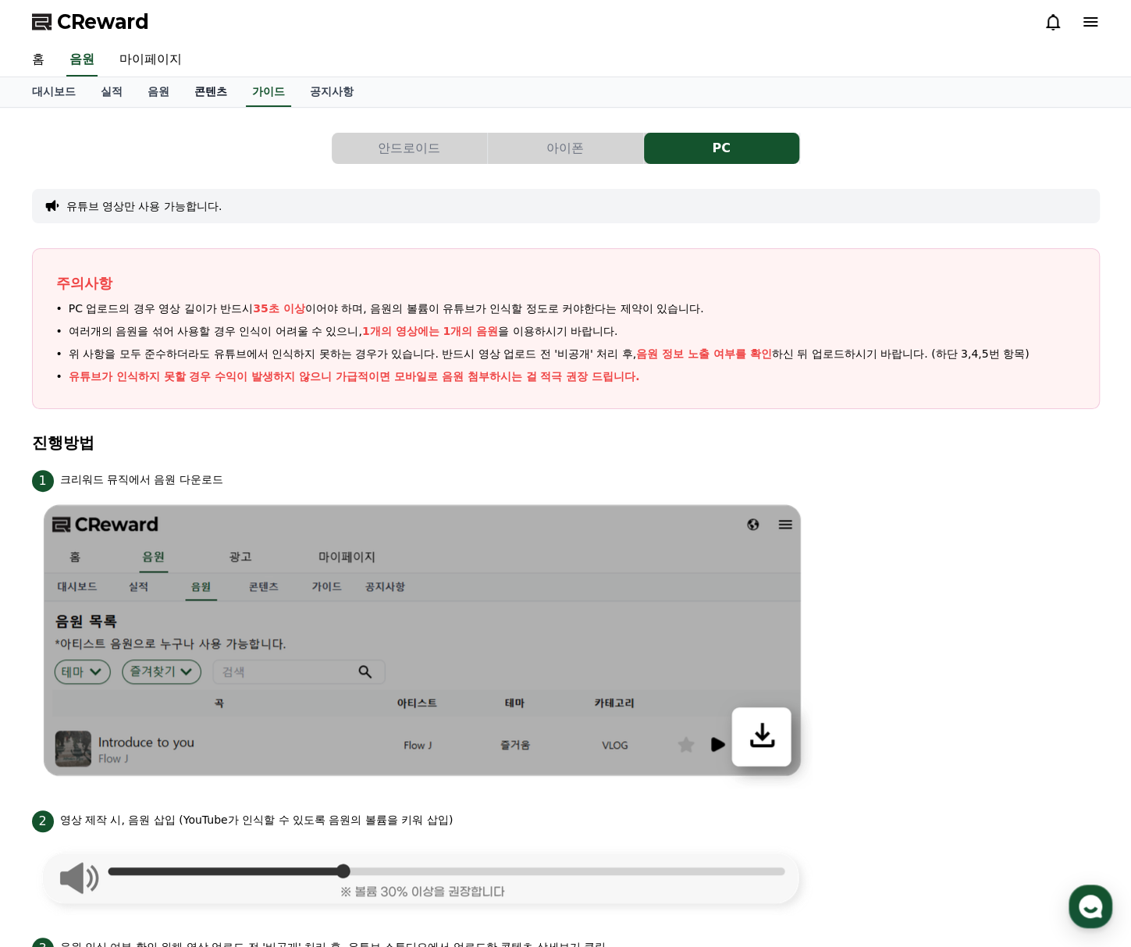
click at [216, 87] on link "콘텐츠" at bounding box center [211, 92] width 58 height 30
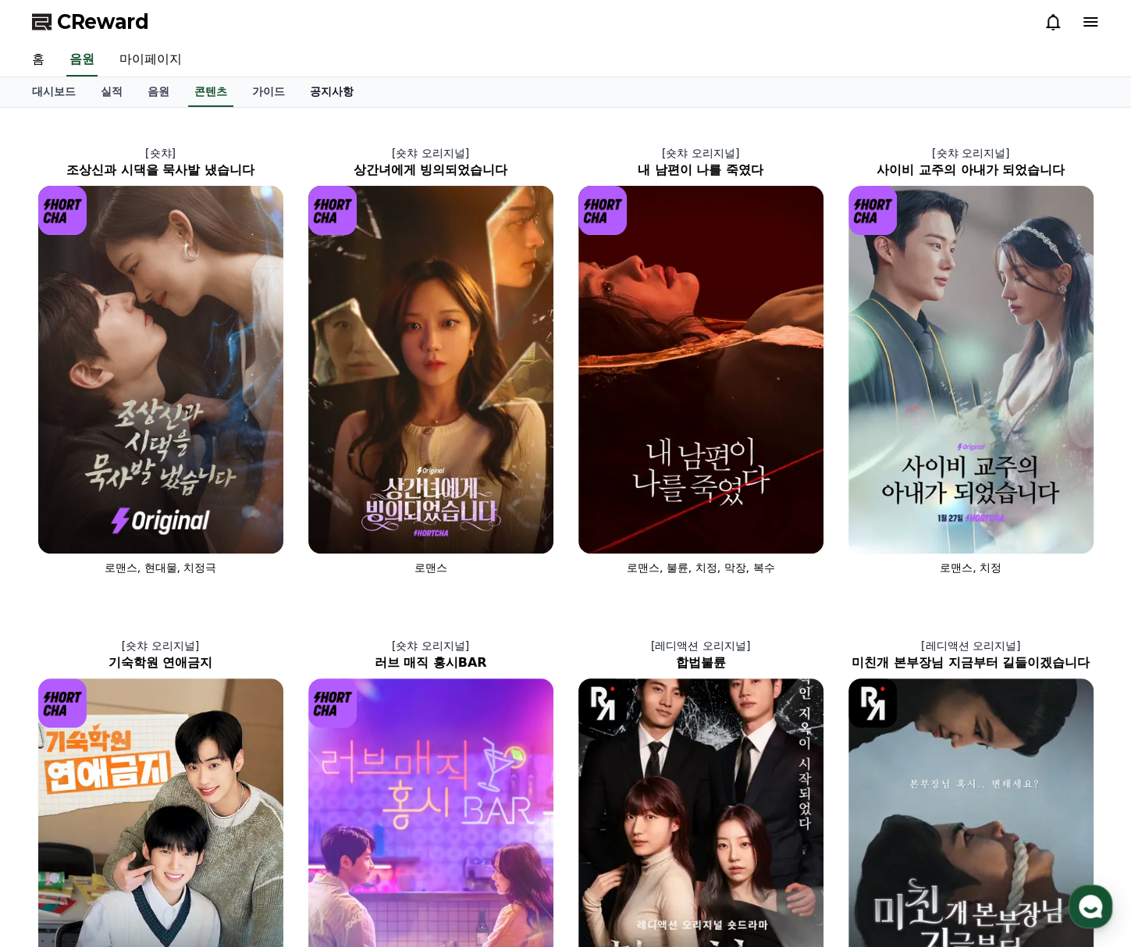
click at [324, 83] on link "공지사항" at bounding box center [331, 92] width 69 height 30
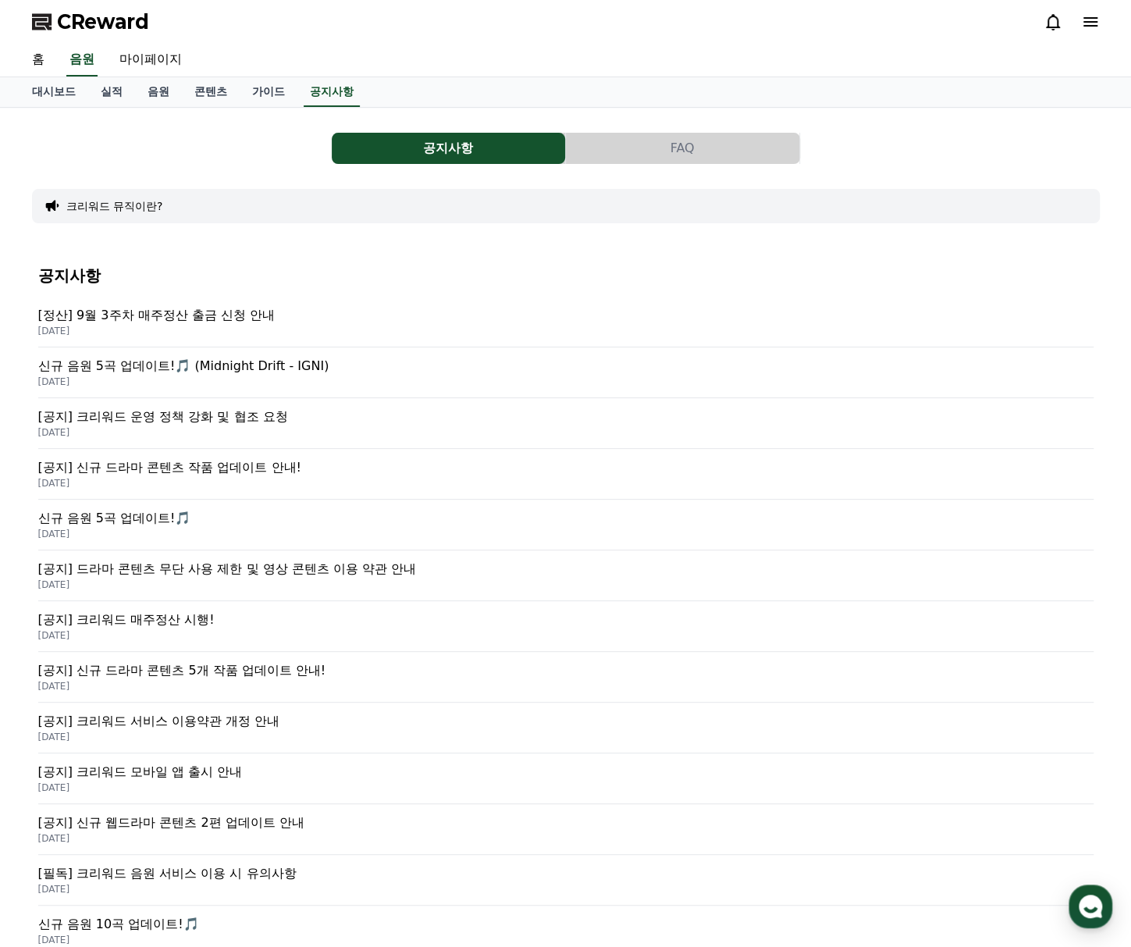
click at [244, 422] on p "[공지] 크리워드 운영 정책 강화 및 협조 요청" at bounding box center [565, 416] width 1055 height 19
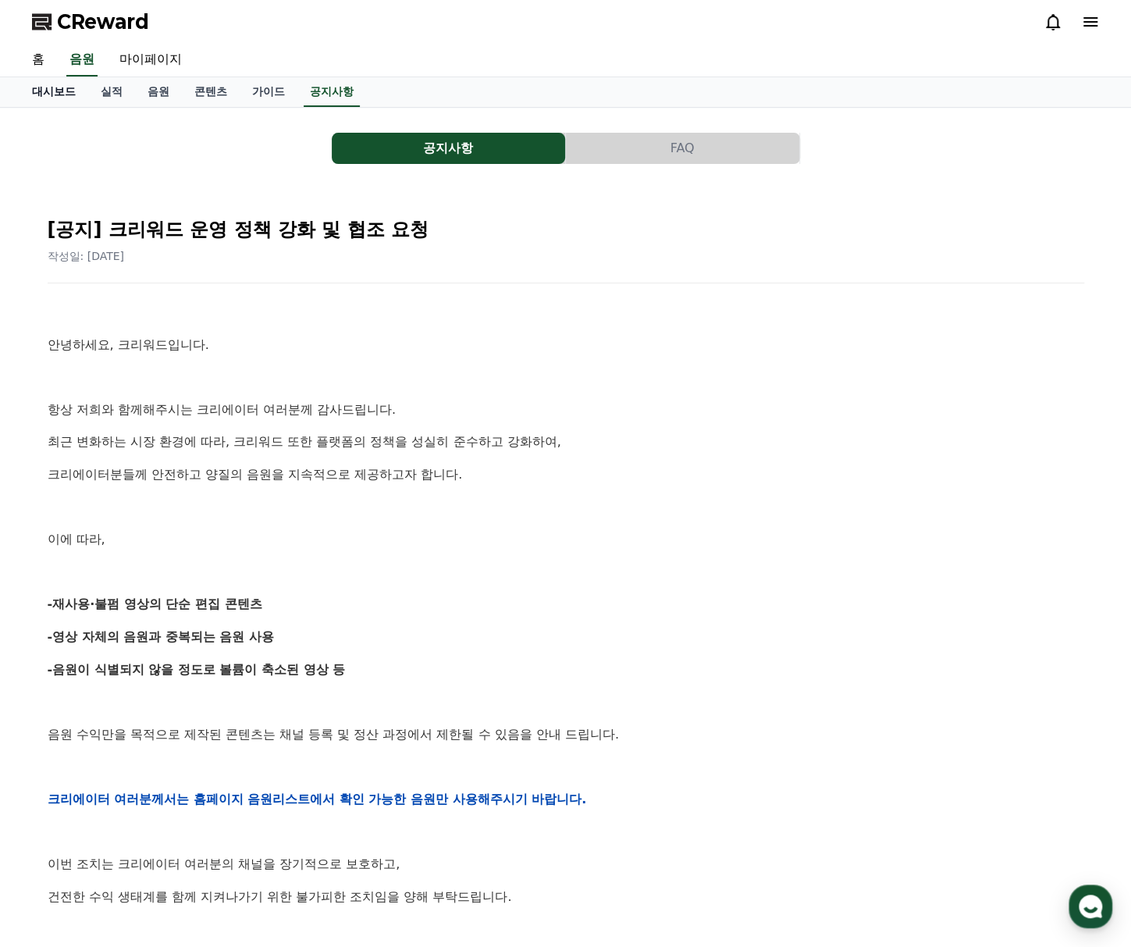
click at [42, 96] on link "대시보드" at bounding box center [54, 92] width 69 height 30
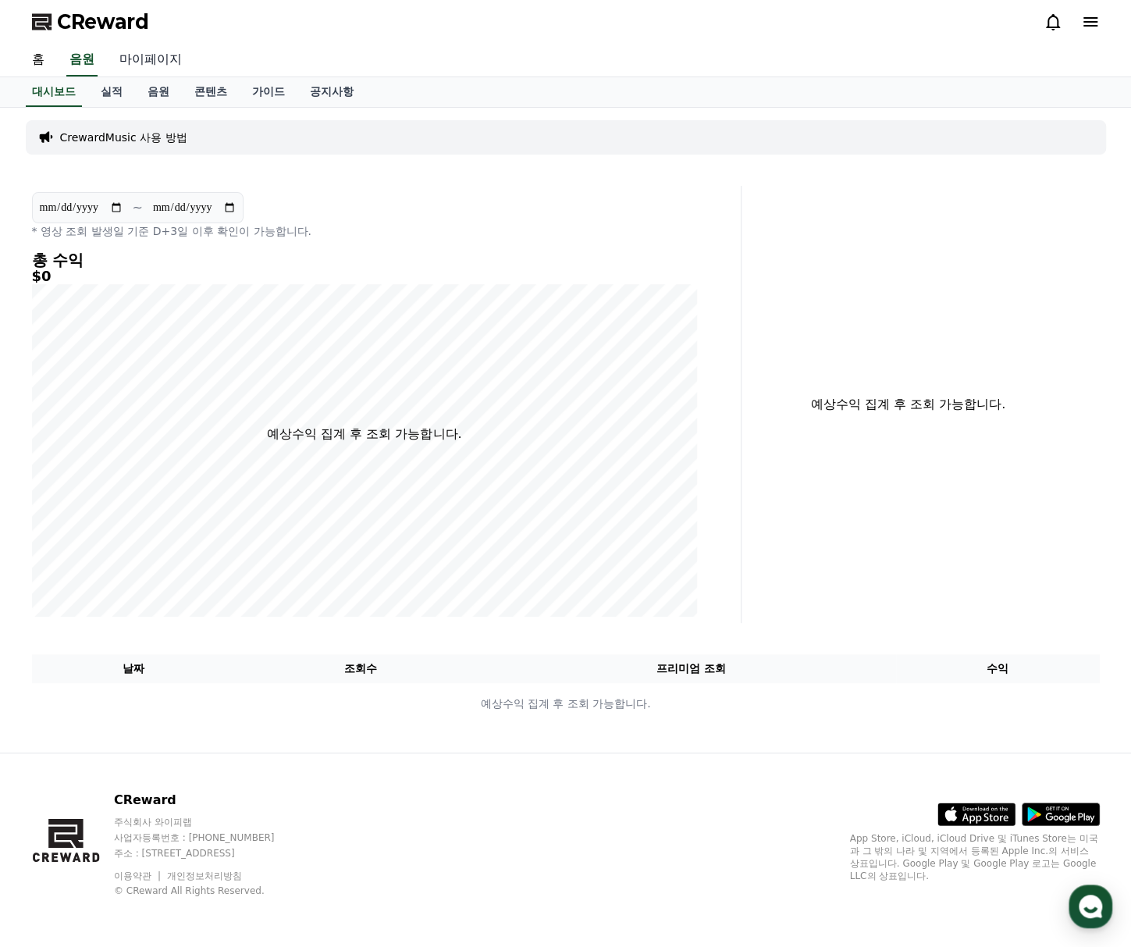
click at [107, 60] on link "마이페이지" at bounding box center [150, 60] width 87 height 33
select select "**********"
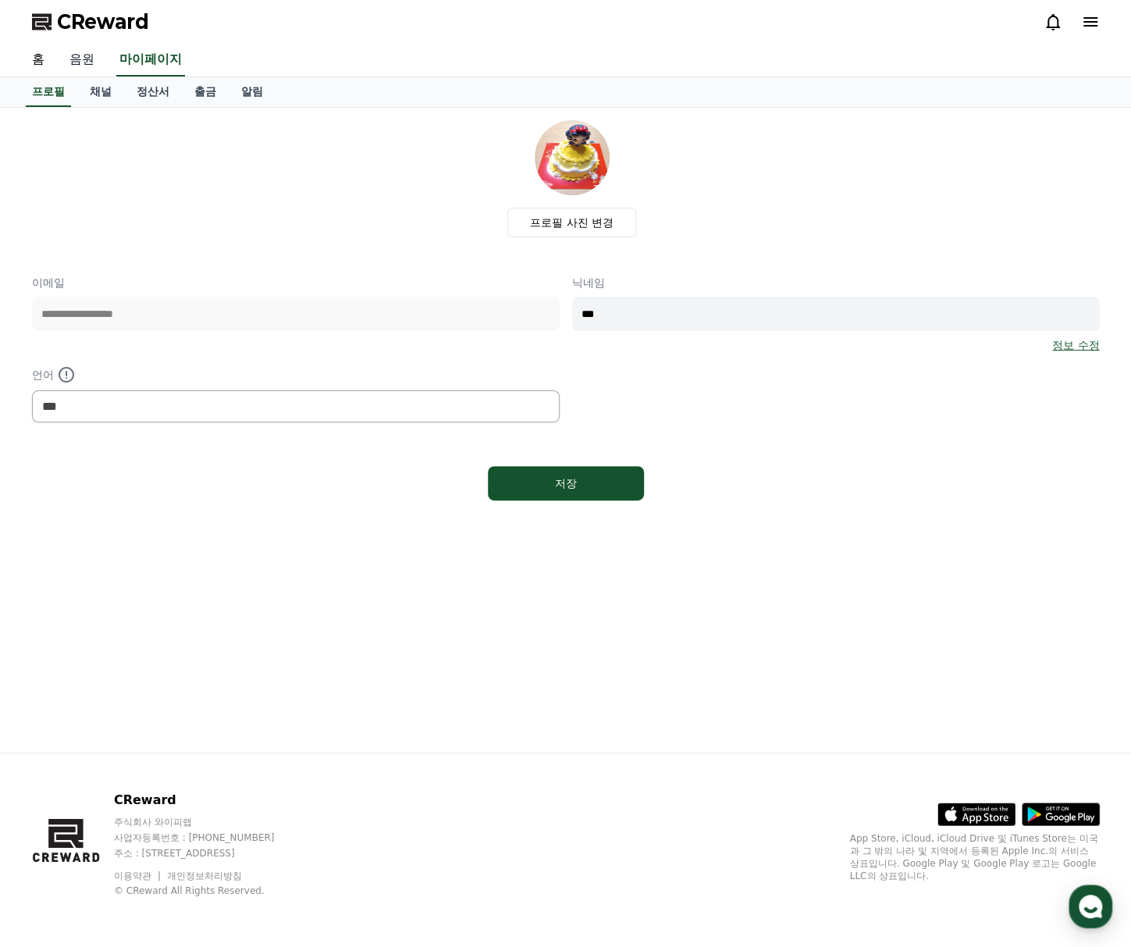
click at [87, 60] on link "음원" at bounding box center [82, 60] width 50 height 33
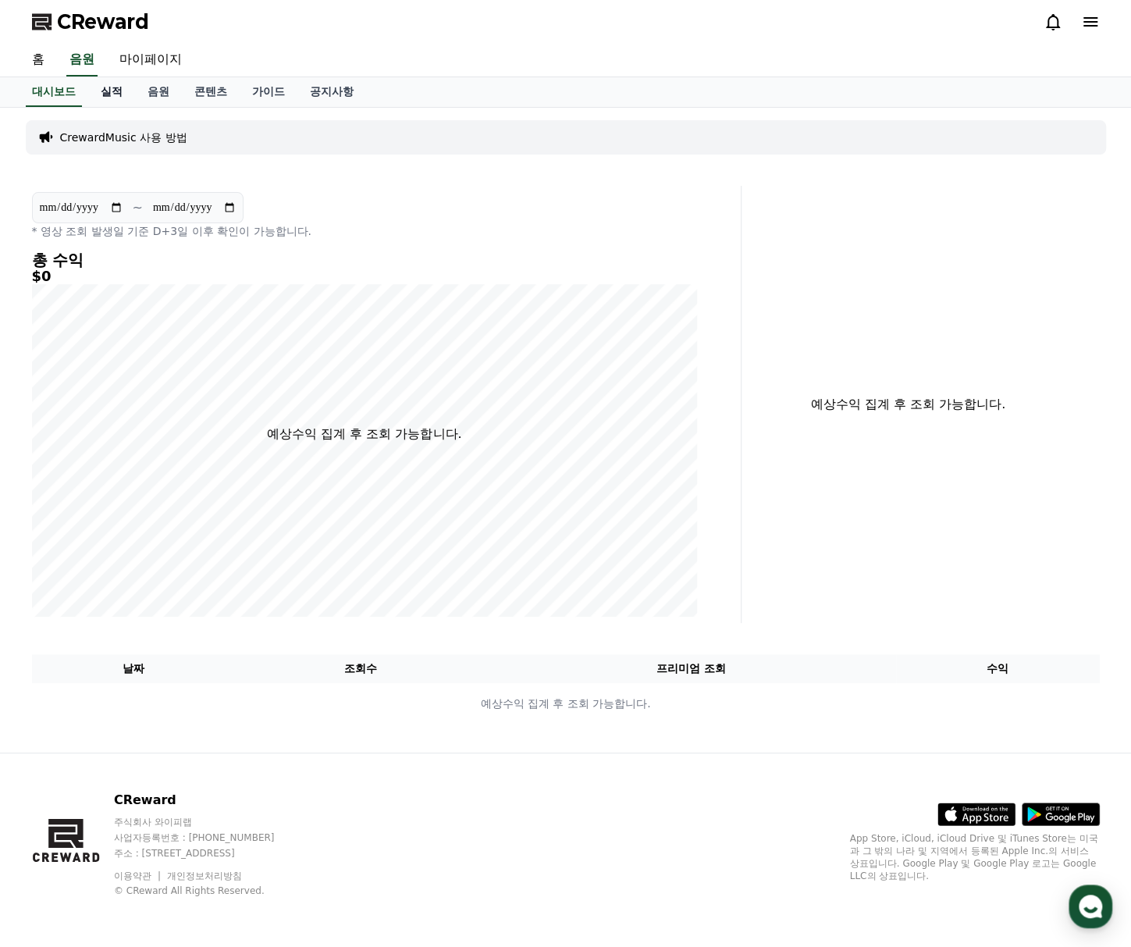
click at [126, 93] on link "실적" at bounding box center [111, 92] width 47 height 30
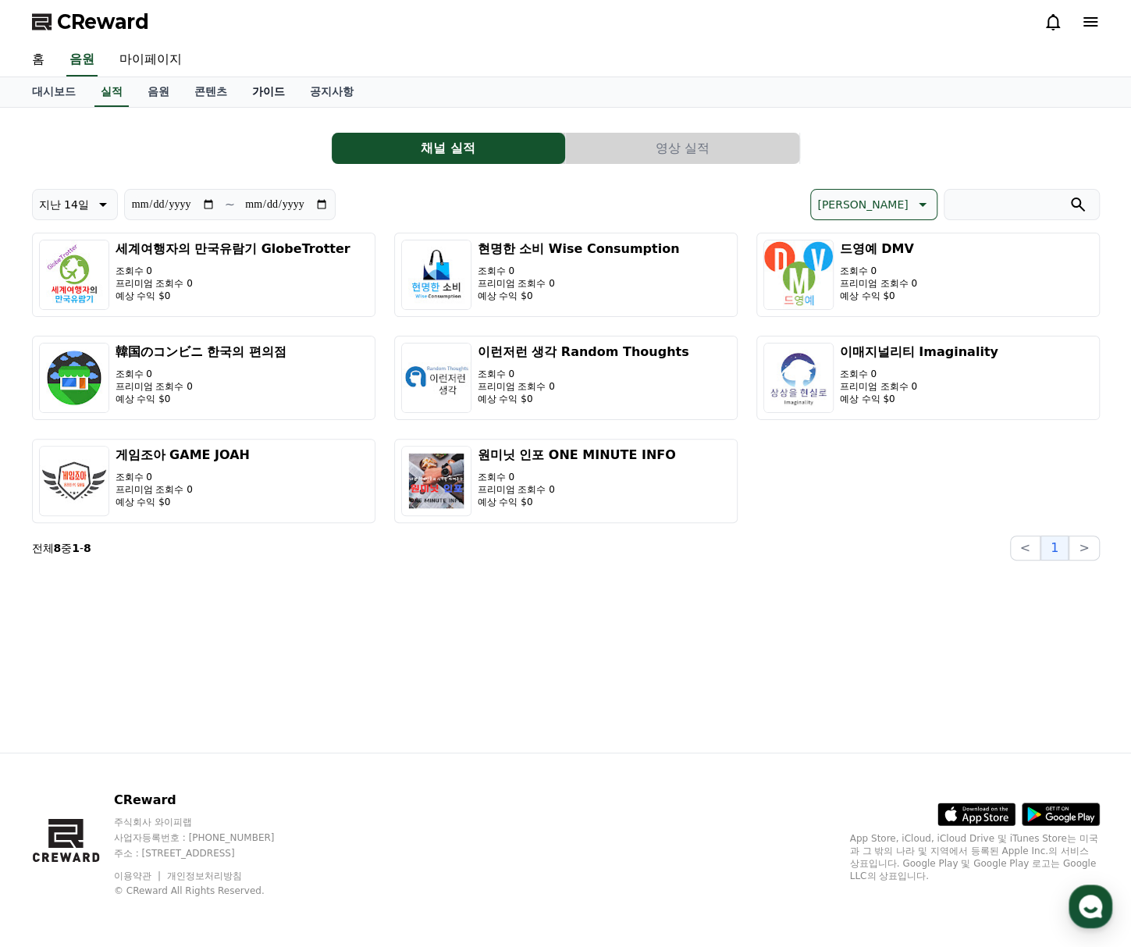
click at [273, 90] on link "가이드" at bounding box center [269, 92] width 58 height 30
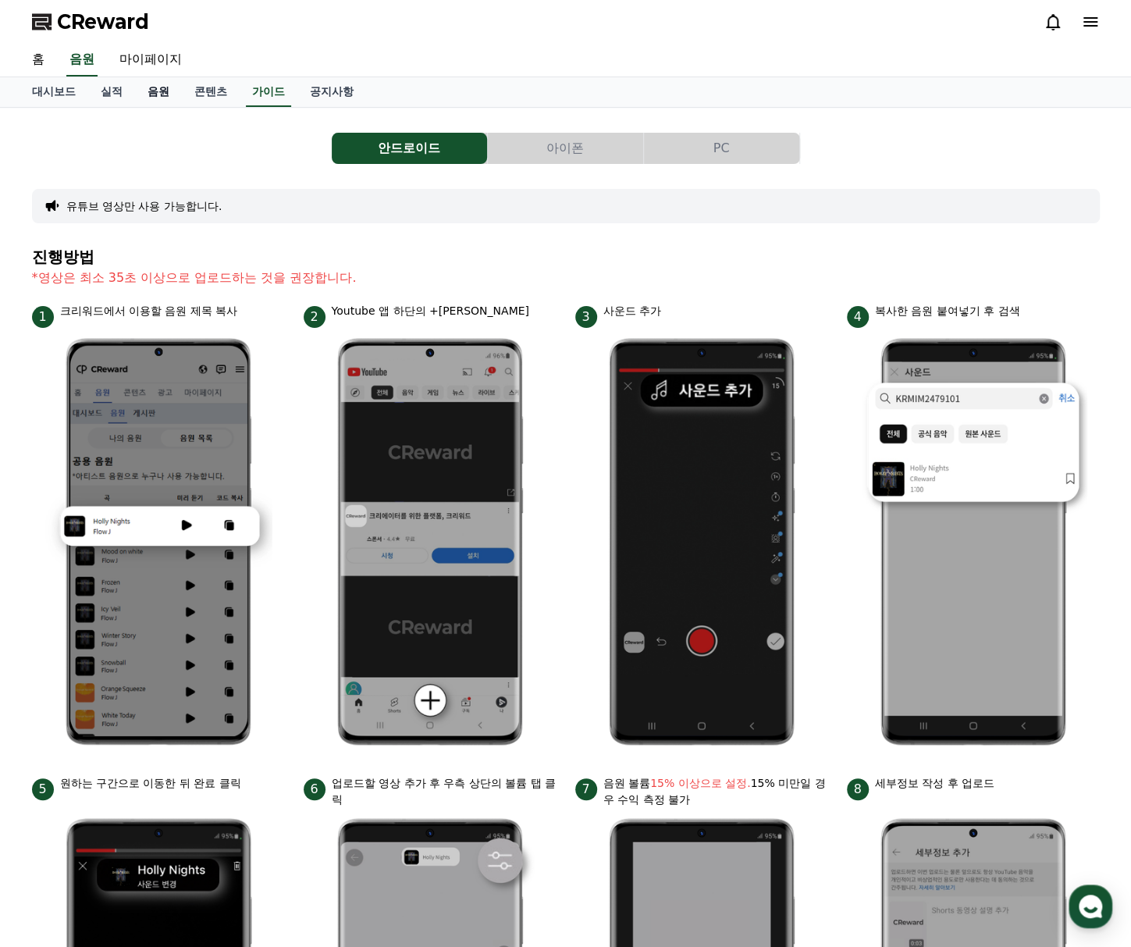
click at [175, 90] on link "음원" at bounding box center [158, 92] width 47 height 30
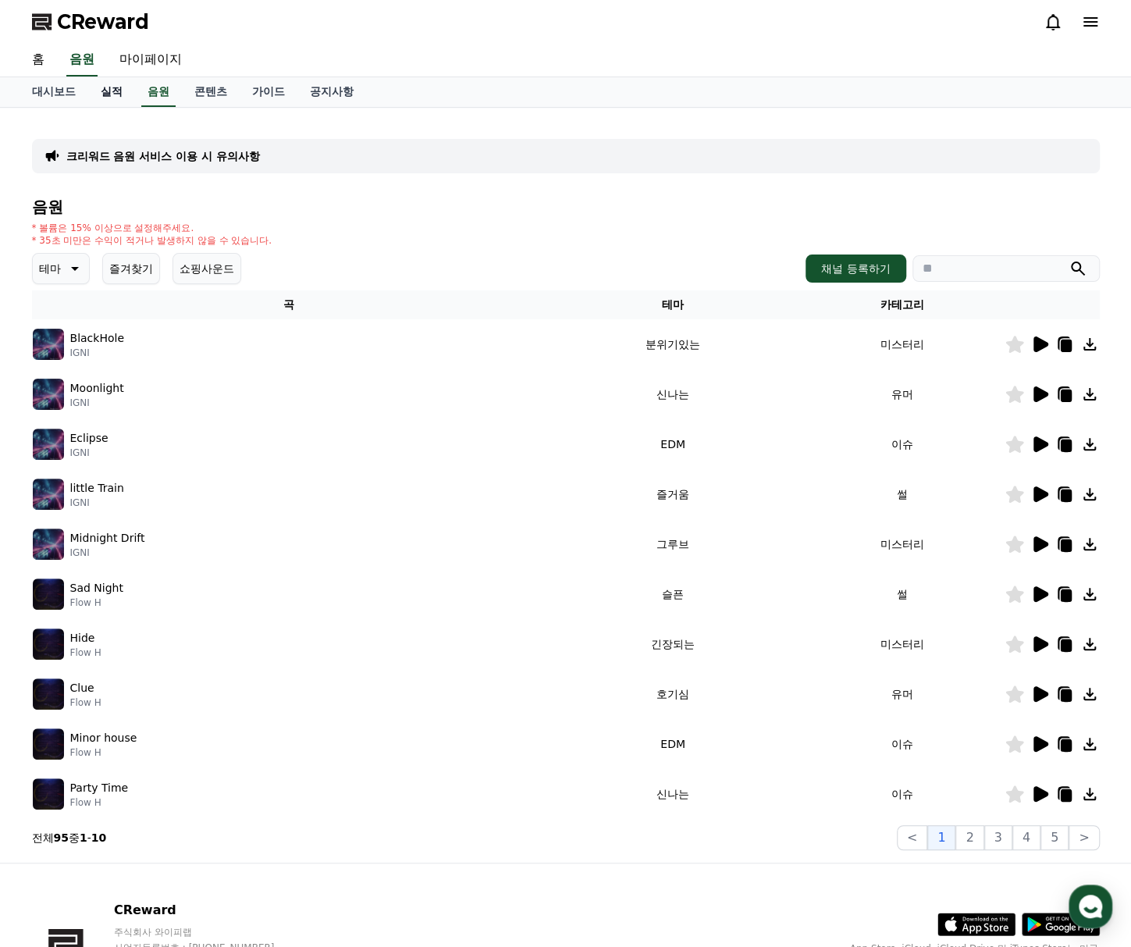
click at [110, 93] on link "실적" at bounding box center [111, 92] width 47 height 30
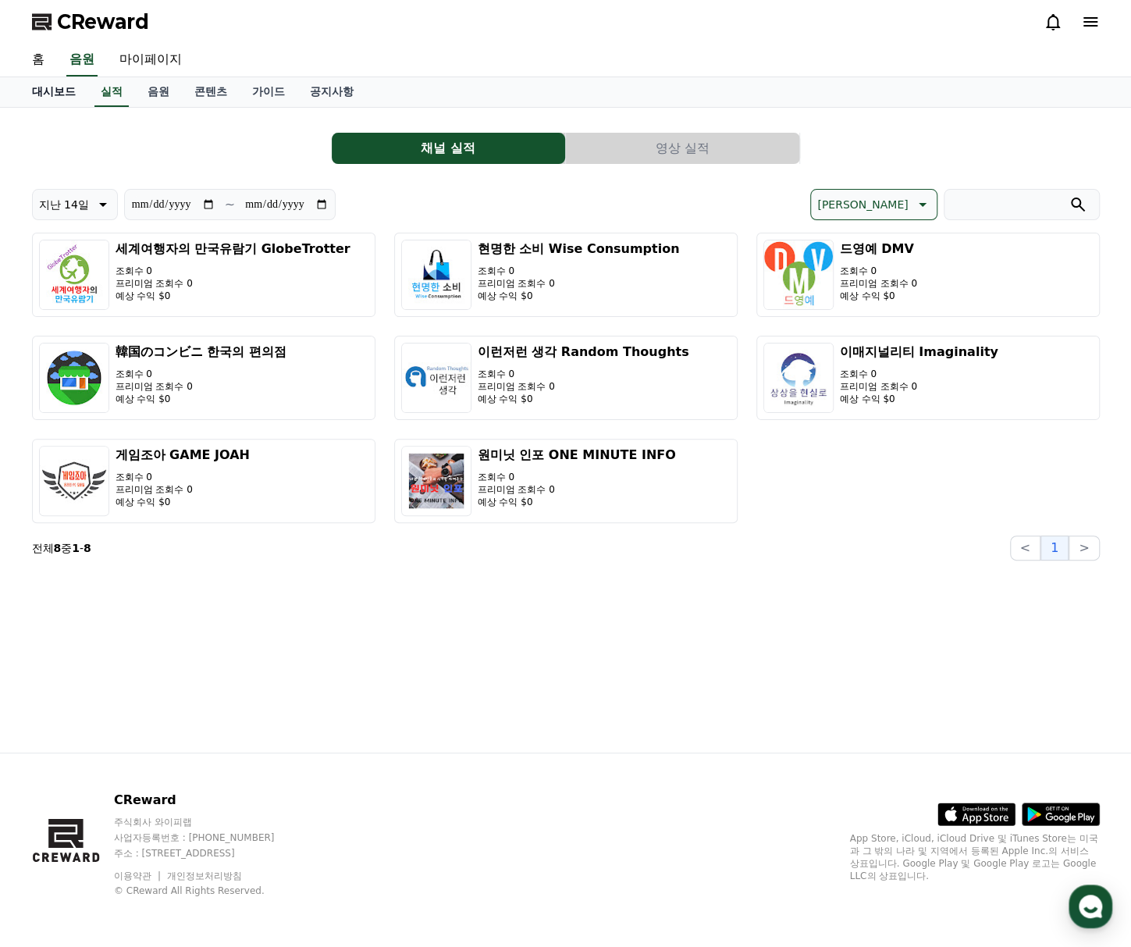
click at [53, 91] on link "대시보드" at bounding box center [54, 92] width 69 height 30
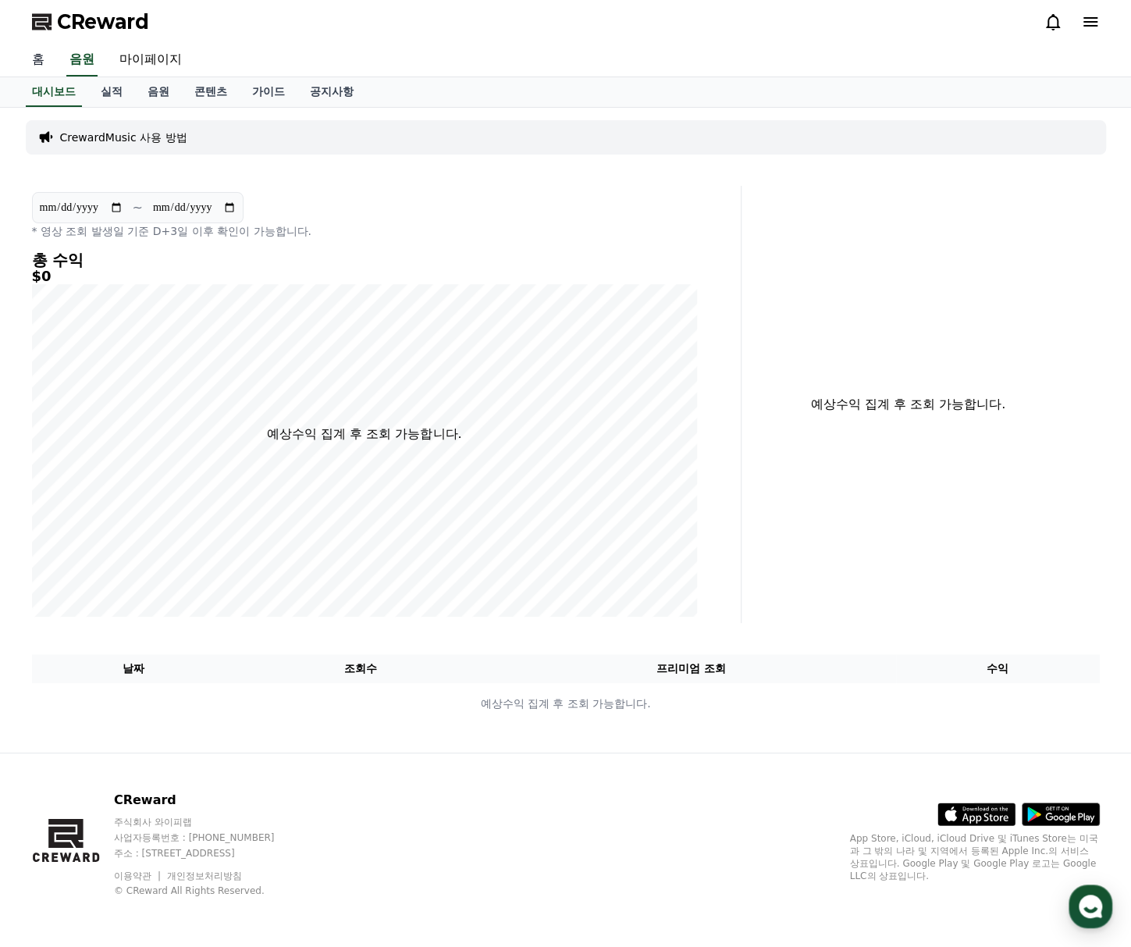
click at [31, 56] on link "홈" at bounding box center [38, 60] width 37 height 33
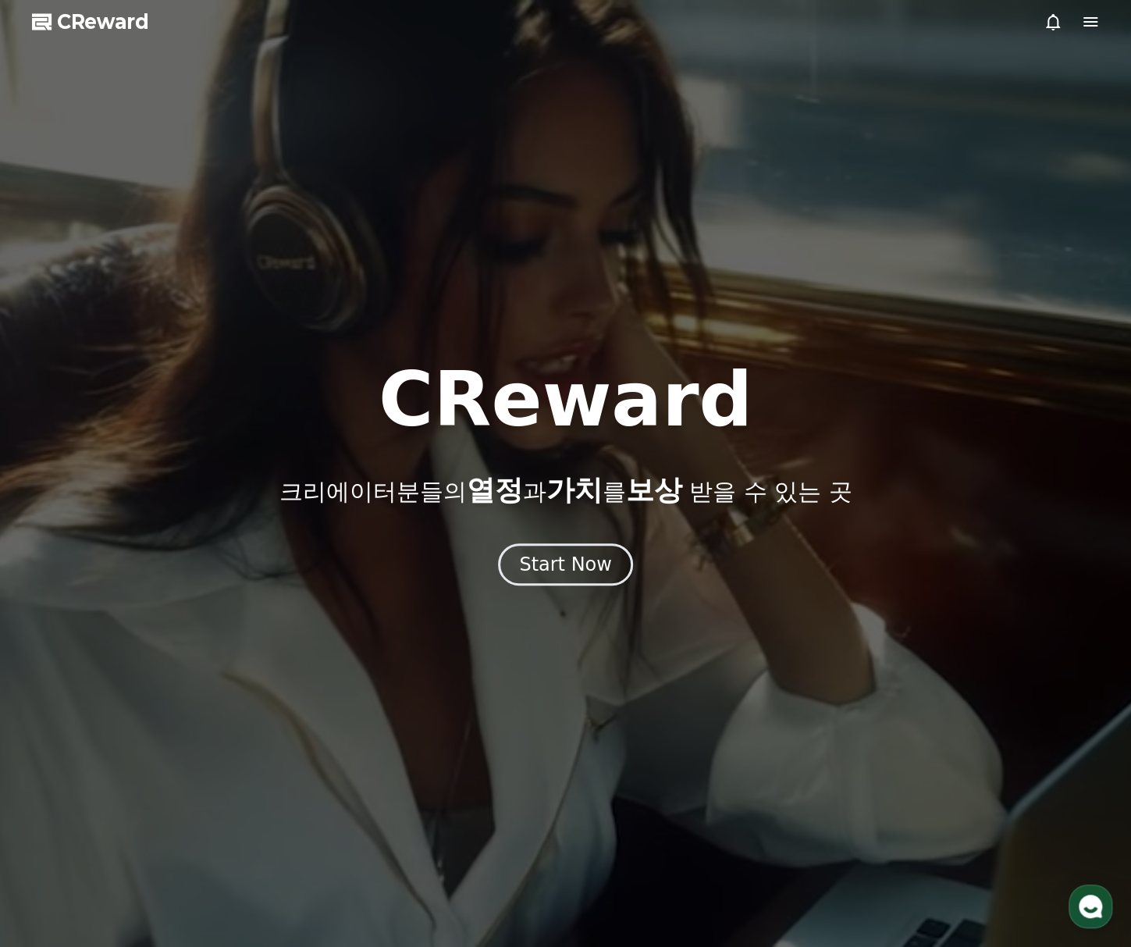
click at [80, 23] on span "CReward" at bounding box center [103, 21] width 92 height 25
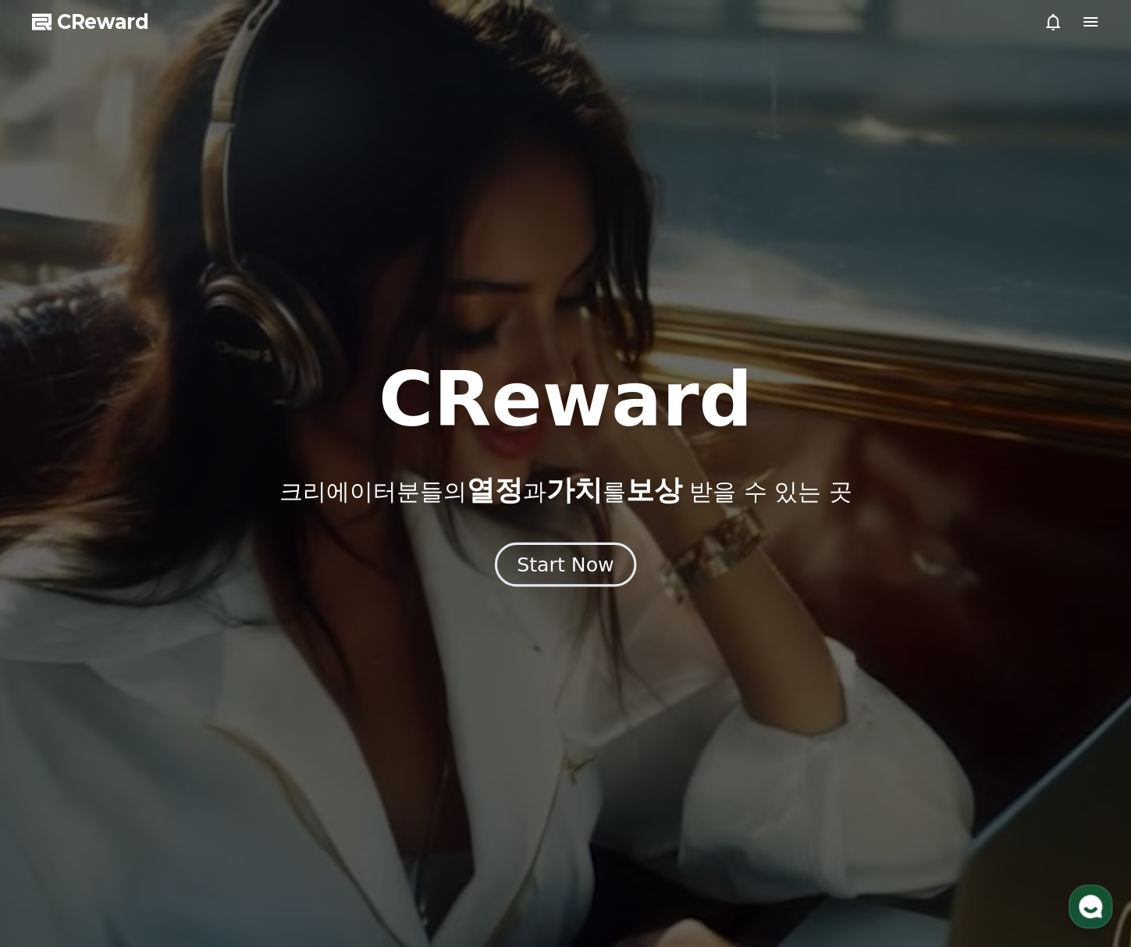
click at [574, 575] on div "Start Now" at bounding box center [565, 564] width 97 height 27
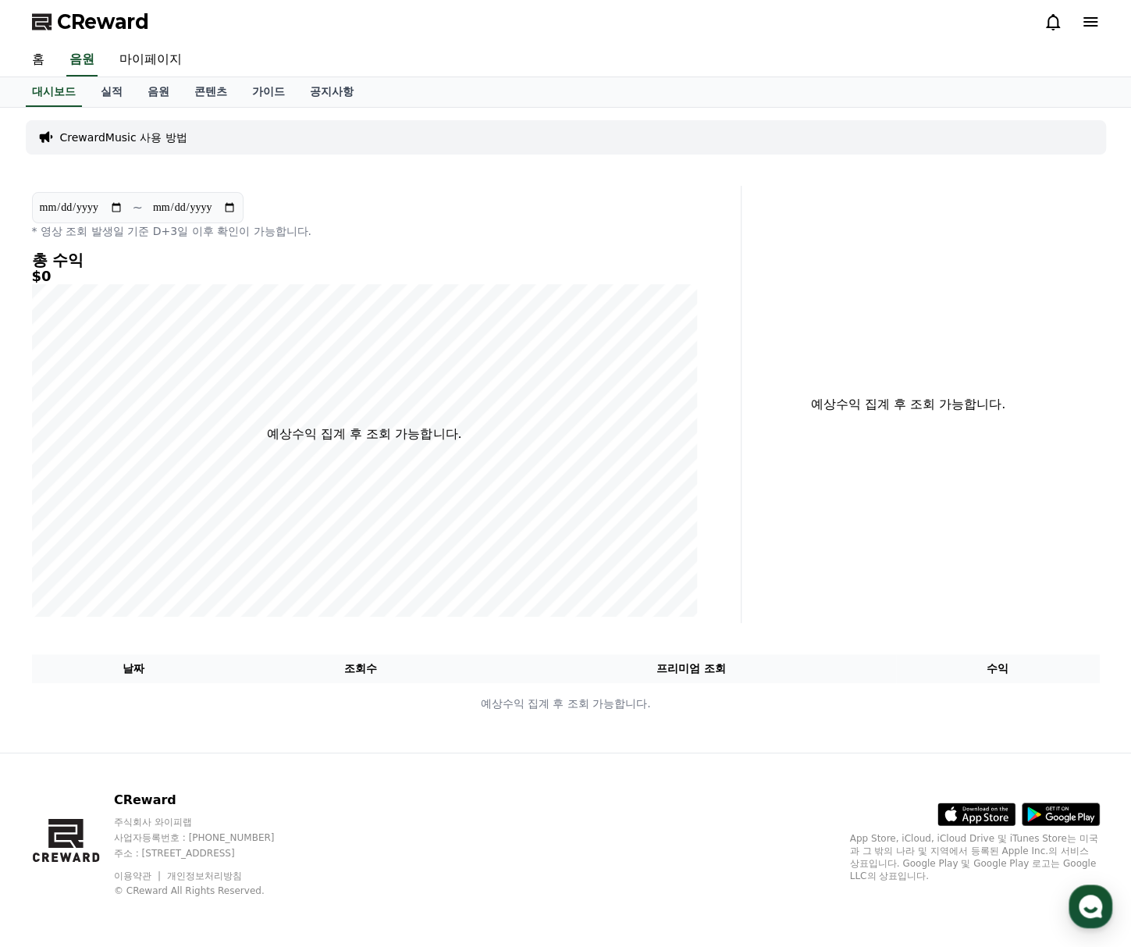
click at [1047, 24] on icon at bounding box center [1053, 22] width 14 height 16
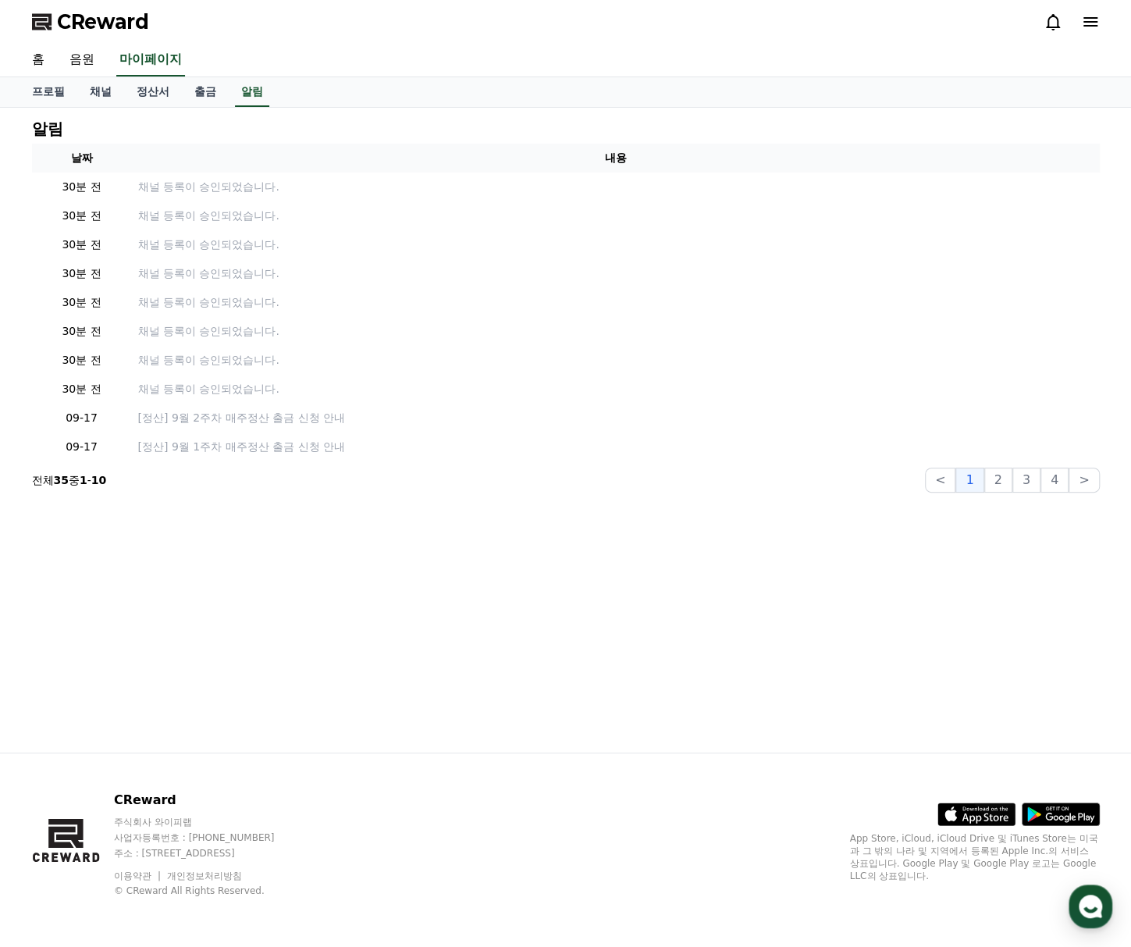
click at [1112, 23] on div "CReward" at bounding box center [565, 22] width 1131 height 44
click at [1098, 21] on div "CReward" at bounding box center [566, 22] width 1093 height 44
click at [1093, 20] on icon at bounding box center [1090, 21] width 19 height 19
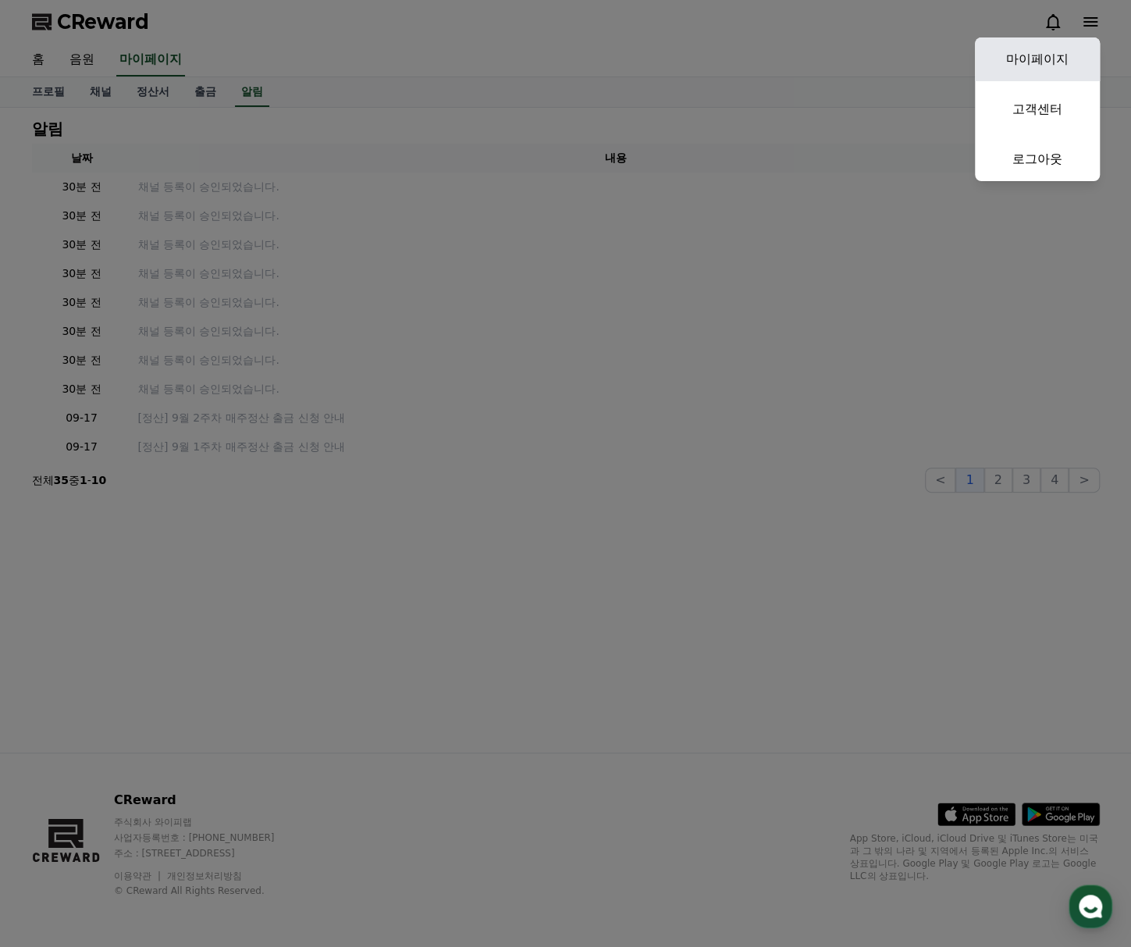
click at [1055, 51] on link "마이페이지" at bounding box center [1037, 59] width 125 height 44
select select "**********"
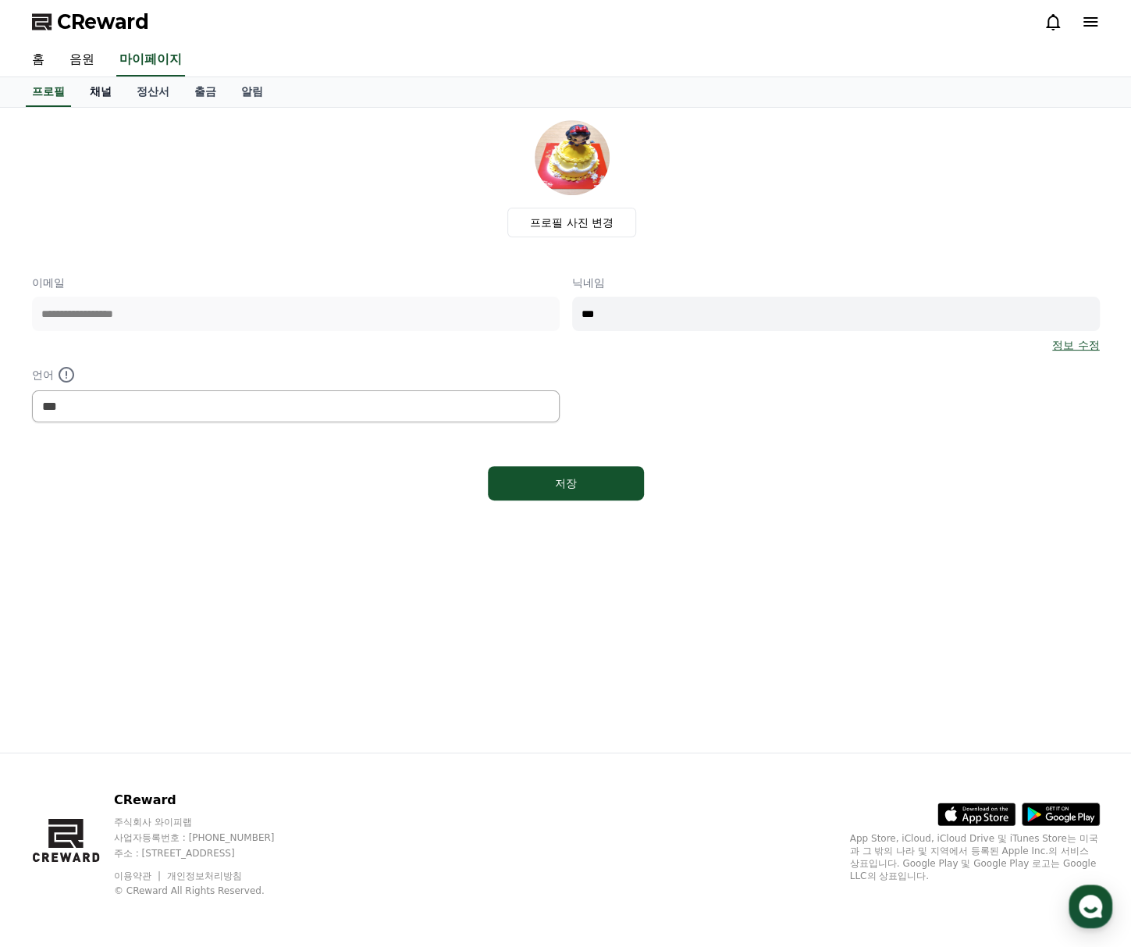
click at [101, 98] on link "채널" at bounding box center [100, 92] width 47 height 30
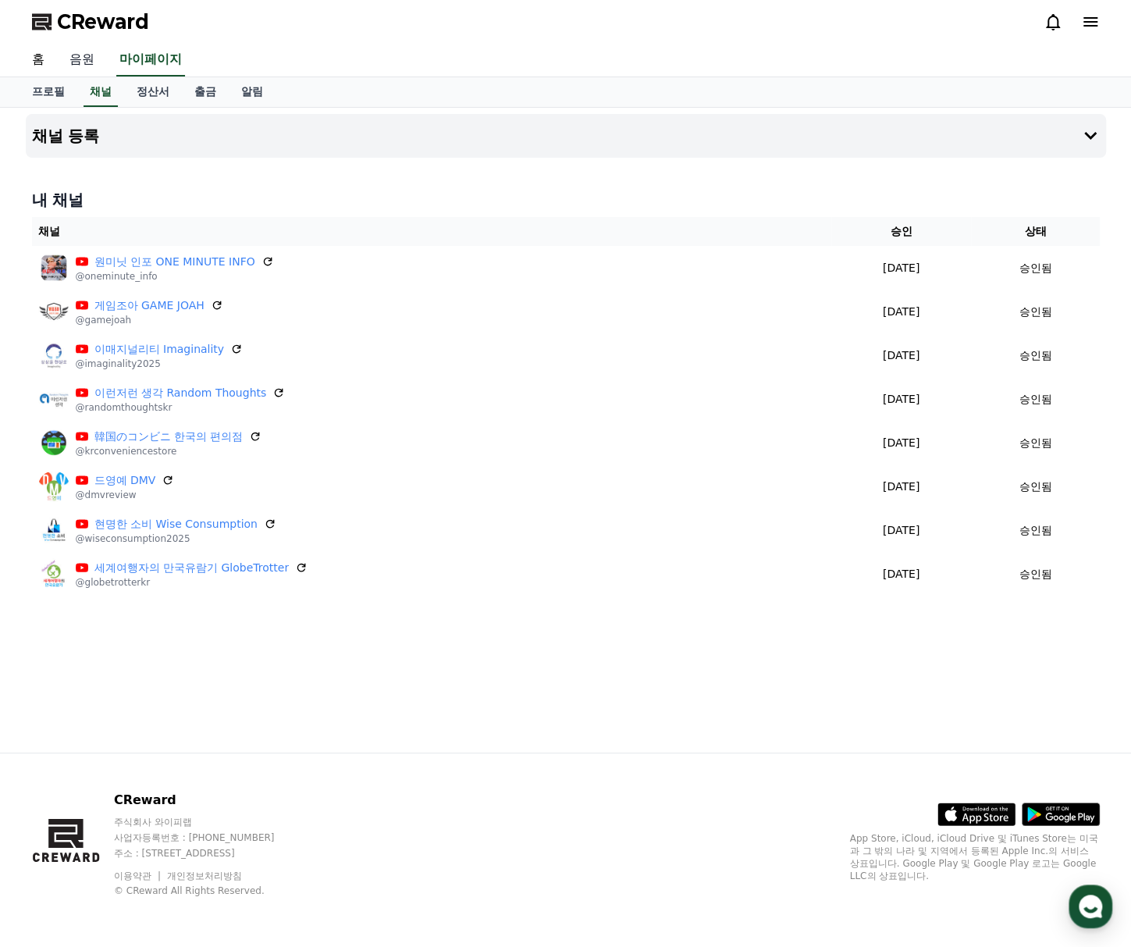
click at [87, 66] on link "음원" at bounding box center [82, 60] width 50 height 33
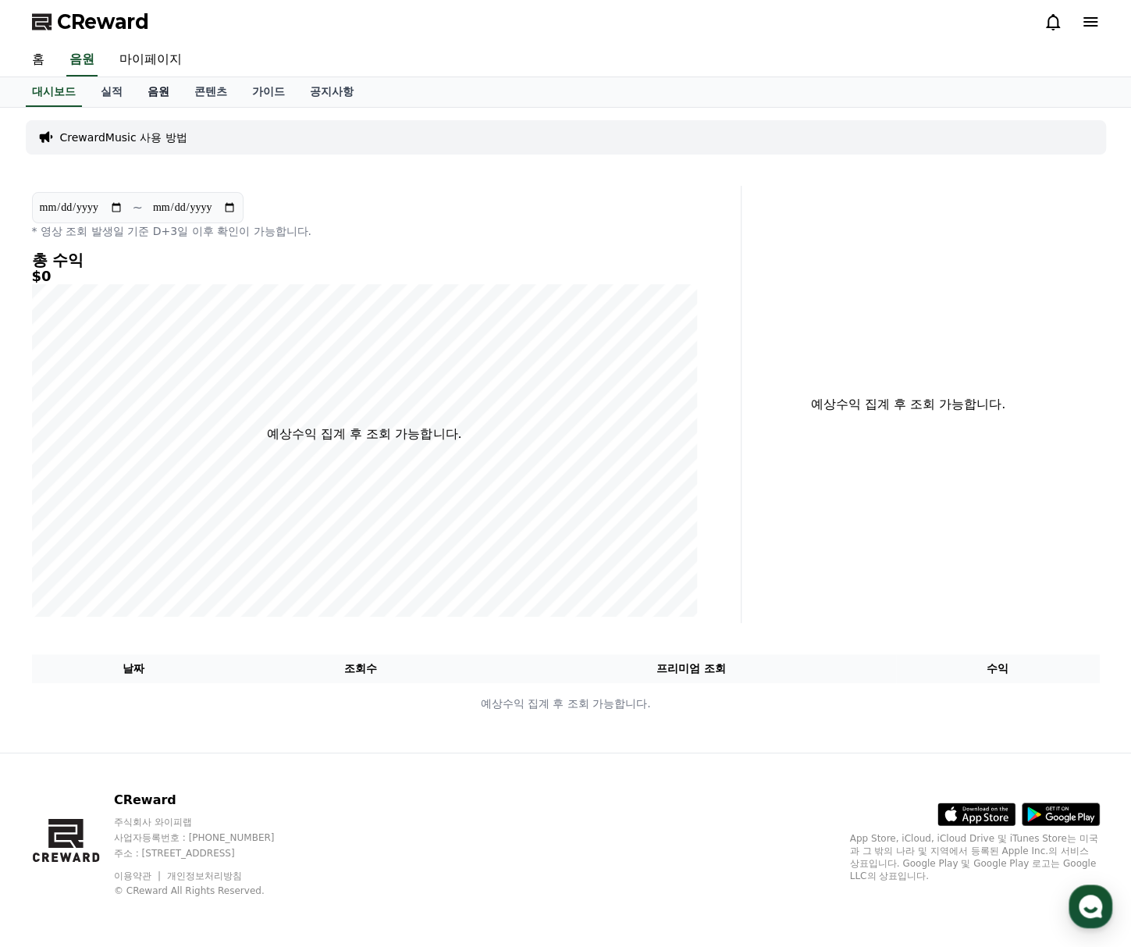
click at [141, 98] on link "음원" at bounding box center [158, 92] width 47 height 30
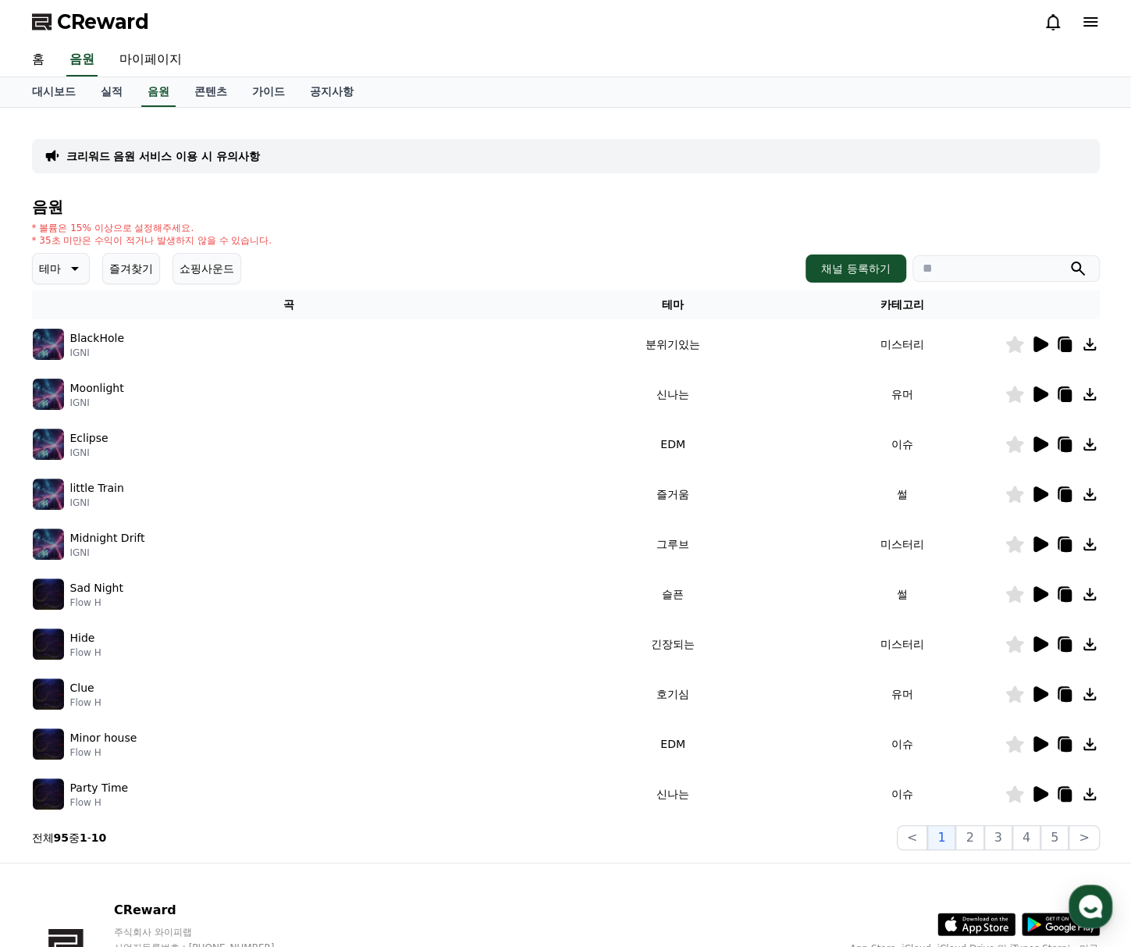
click at [64, 268] on icon at bounding box center [73, 268] width 19 height 19
click at [64, 298] on button "잔잔한" at bounding box center [56, 294] width 45 height 34
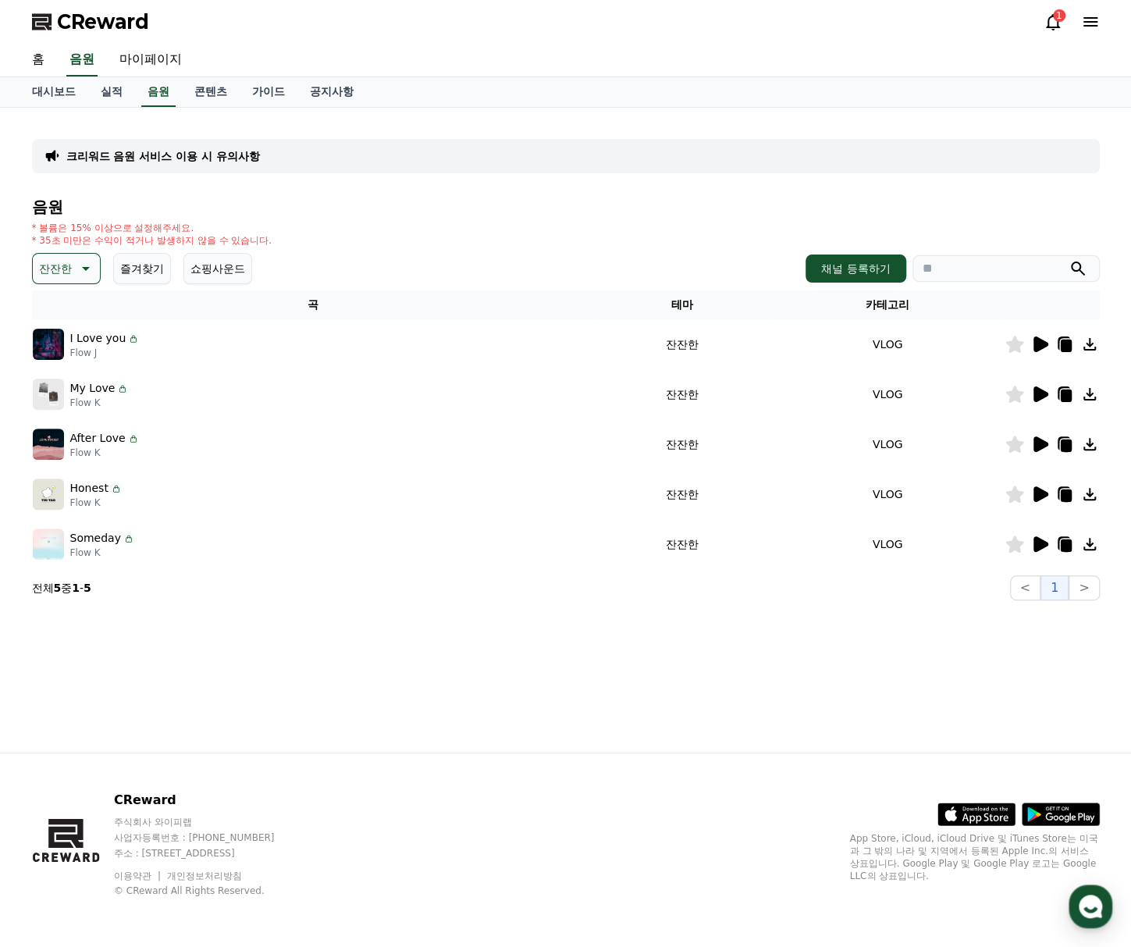
click at [1041, 338] on icon at bounding box center [1039, 344] width 19 height 19
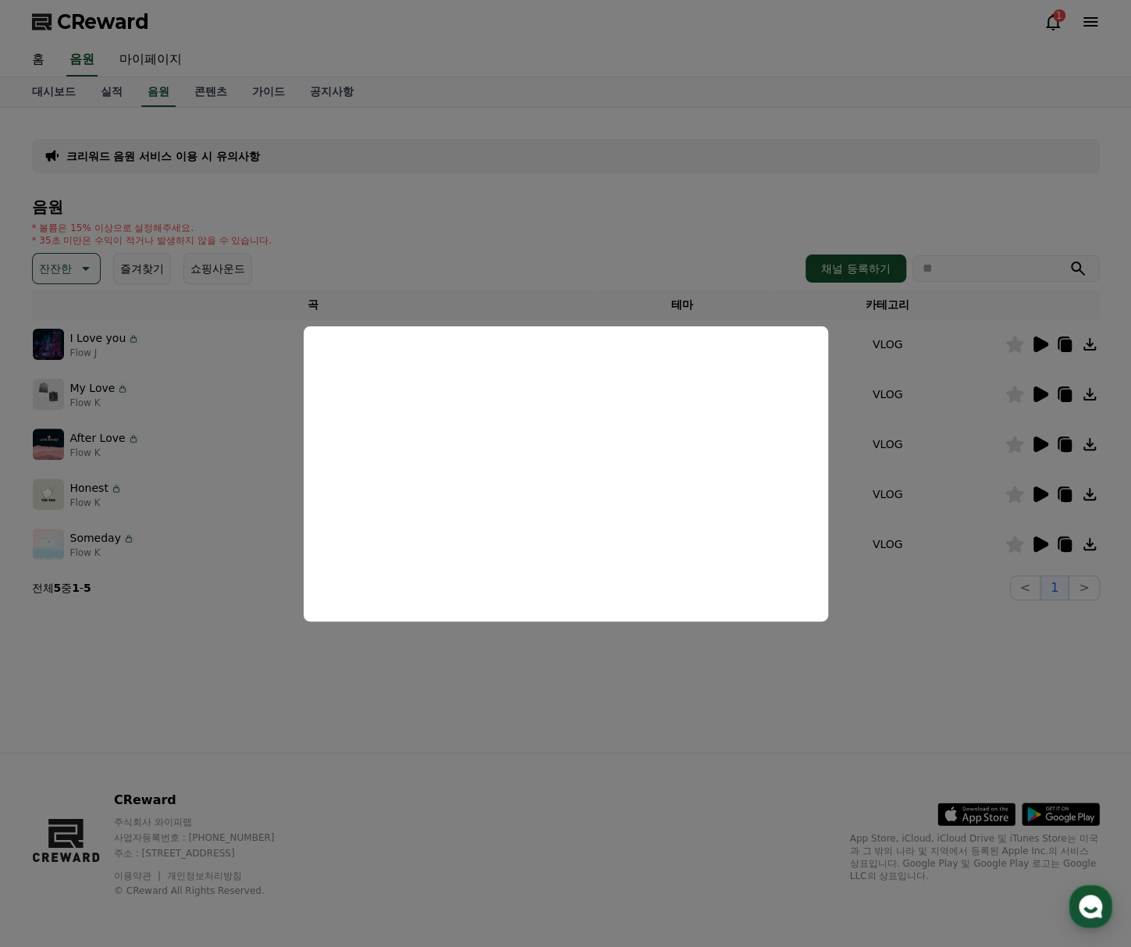
click at [809, 657] on button "close modal" at bounding box center [565, 473] width 1131 height 947
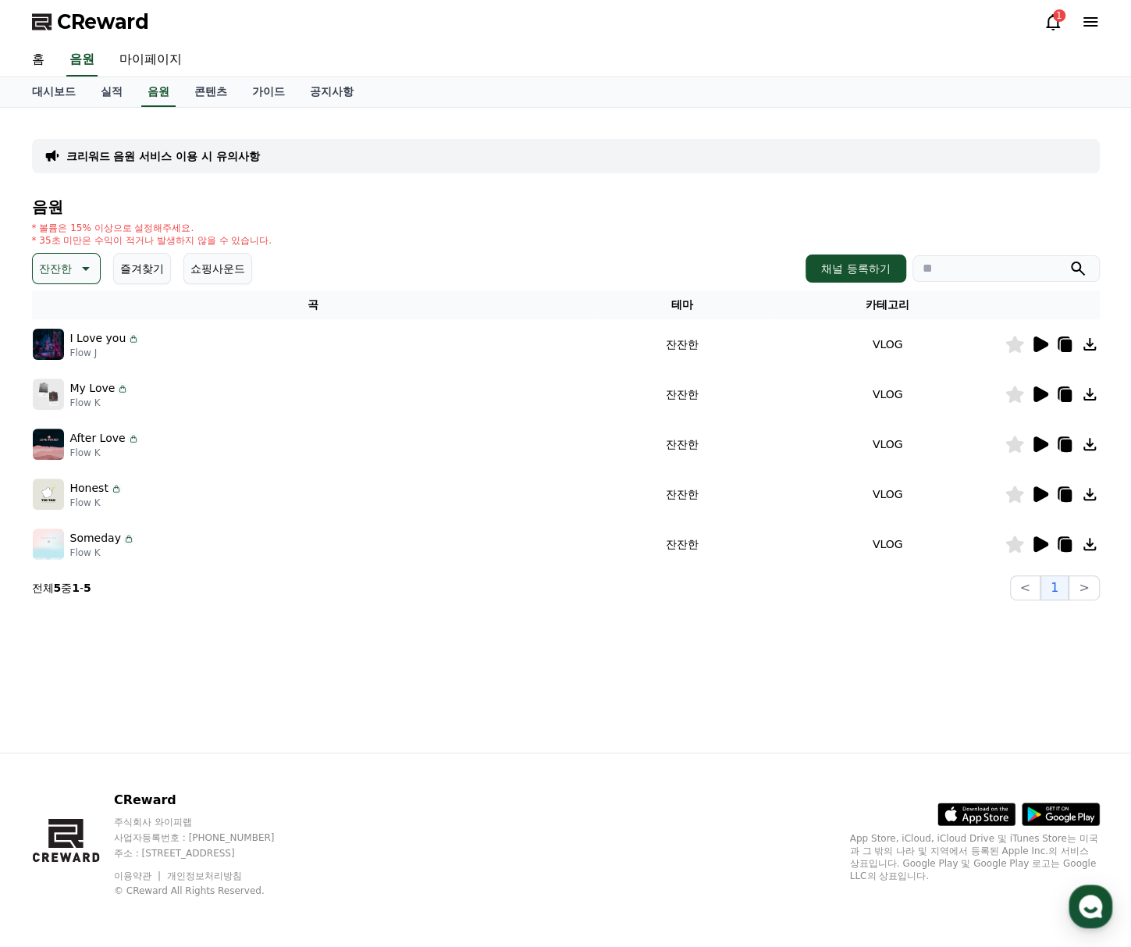
click at [1042, 391] on icon at bounding box center [1041, 394] width 15 height 16
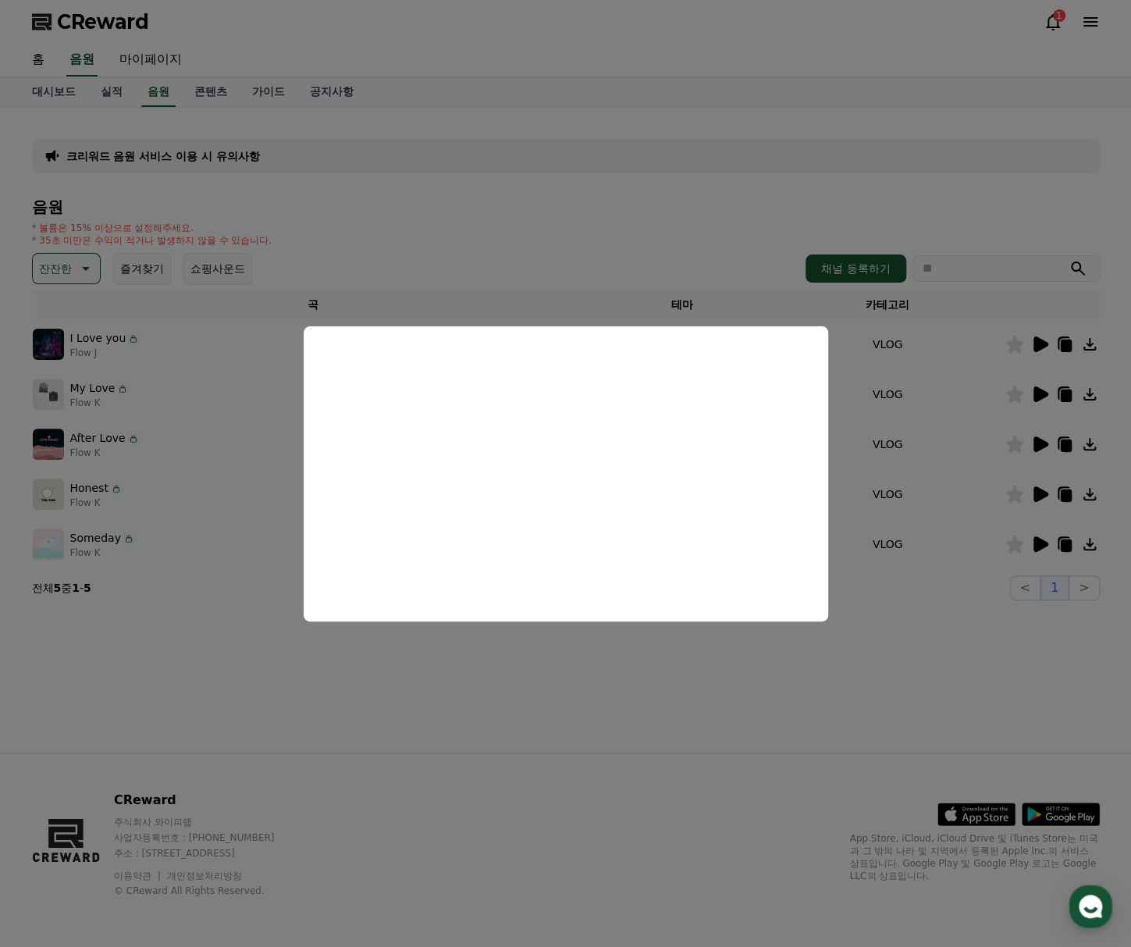
click at [615, 669] on button "close modal" at bounding box center [565, 473] width 1131 height 947
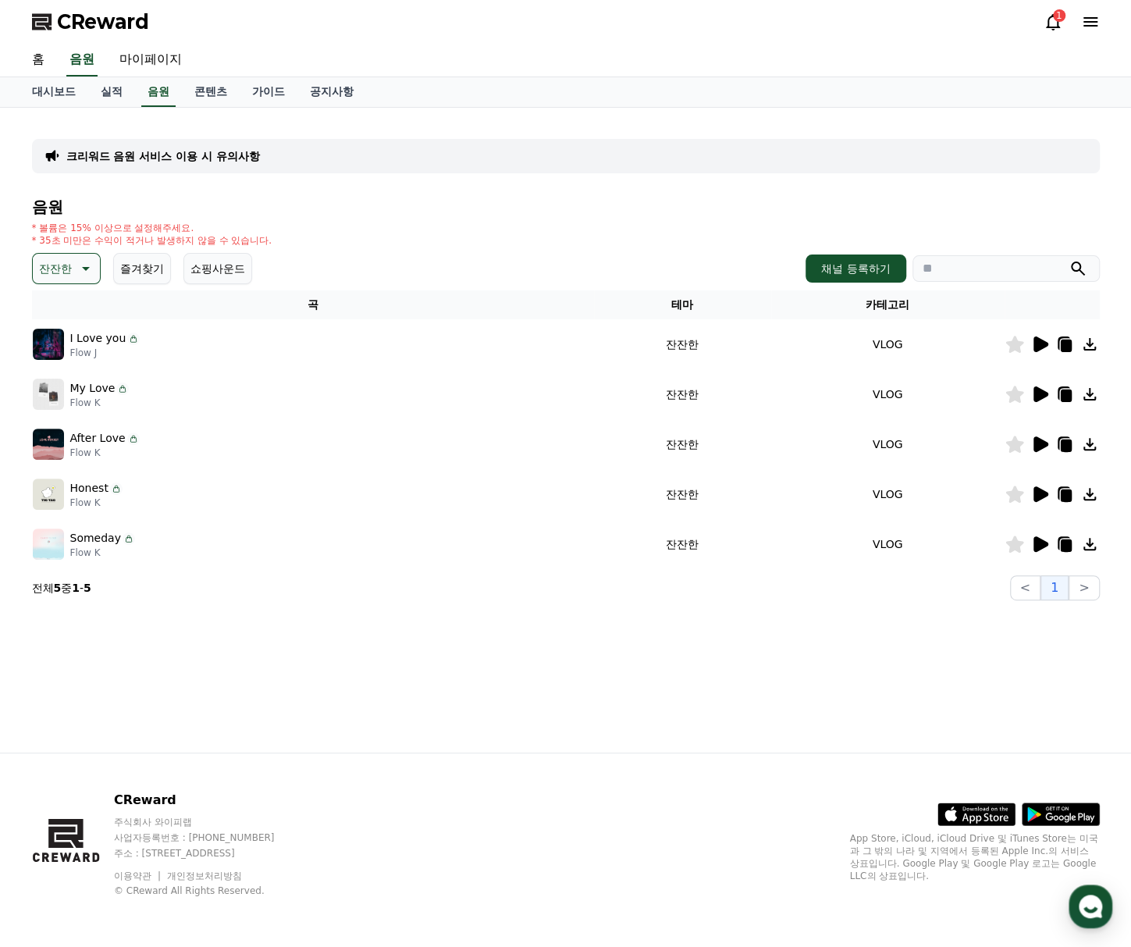
click at [1017, 394] on icon at bounding box center [1014, 394] width 18 height 17
click at [117, 390] on icon at bounding box center [122, 388] width 12 height 12
click at [89, 392] on p "My Love" at bounding box center [92, 388] width 45 height 16
click at [1069, 400] on icon at bounding box center [1065, 396] width 11 height 12
click at [507, 704] on div "크리워드 음원 서비스 이용 시 유의사항 음원 * 볼륨은 15% 이상으로 설정해주세요. * 35초 미만은 수익이 적거나 발생하지 않을 수 있습니…" at bounding box center [566, 430] width 1093 height 645
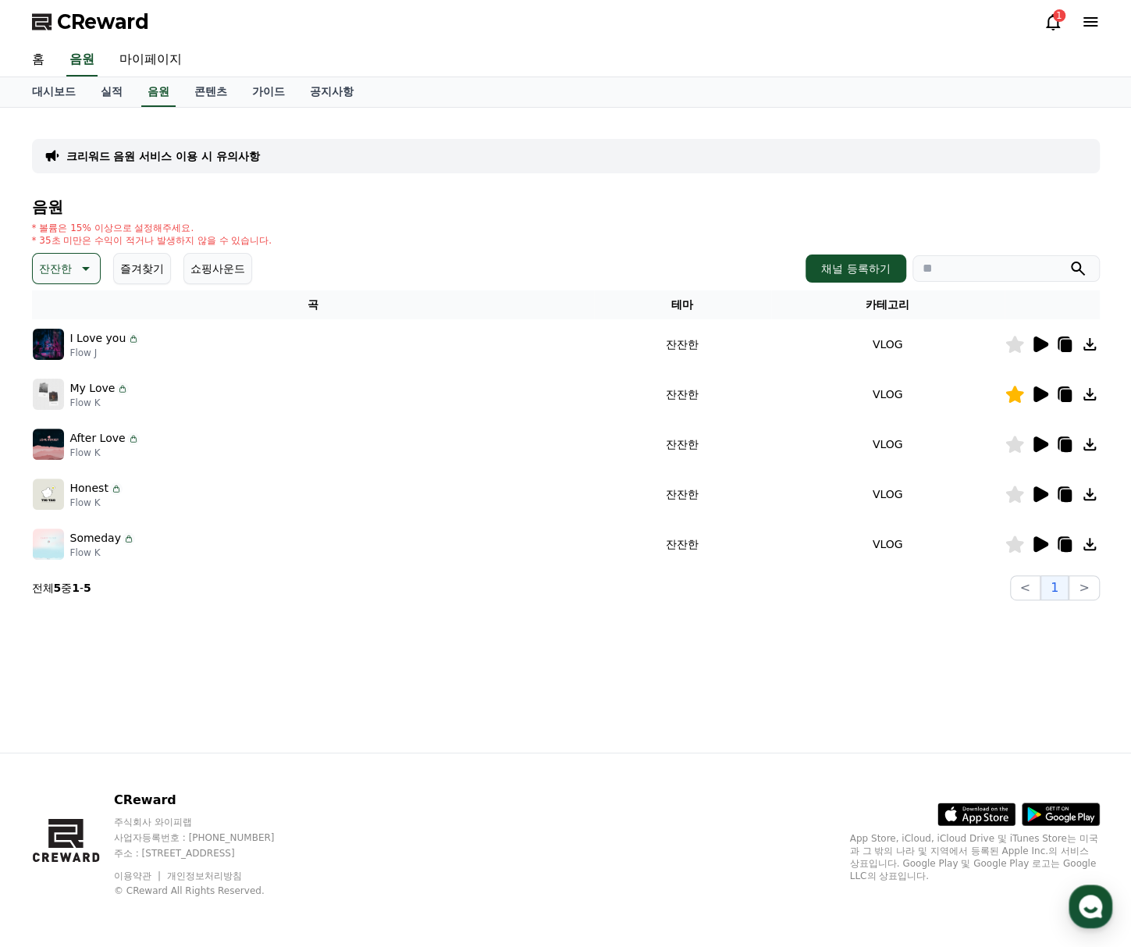
click at [1066, 386] on icon at bounding box center [1064, 393] width 12 height 14
click at [94, 446] on p "Flow K" at bounding box center [104, 452] width 69 height 12
click at [73, 269] on button "잔잔한" at bounding box center [66, 268] width 69 height 31
click at [73, 443] on button "분위기있는" at bounding box center [67, 444] width 67 height 34
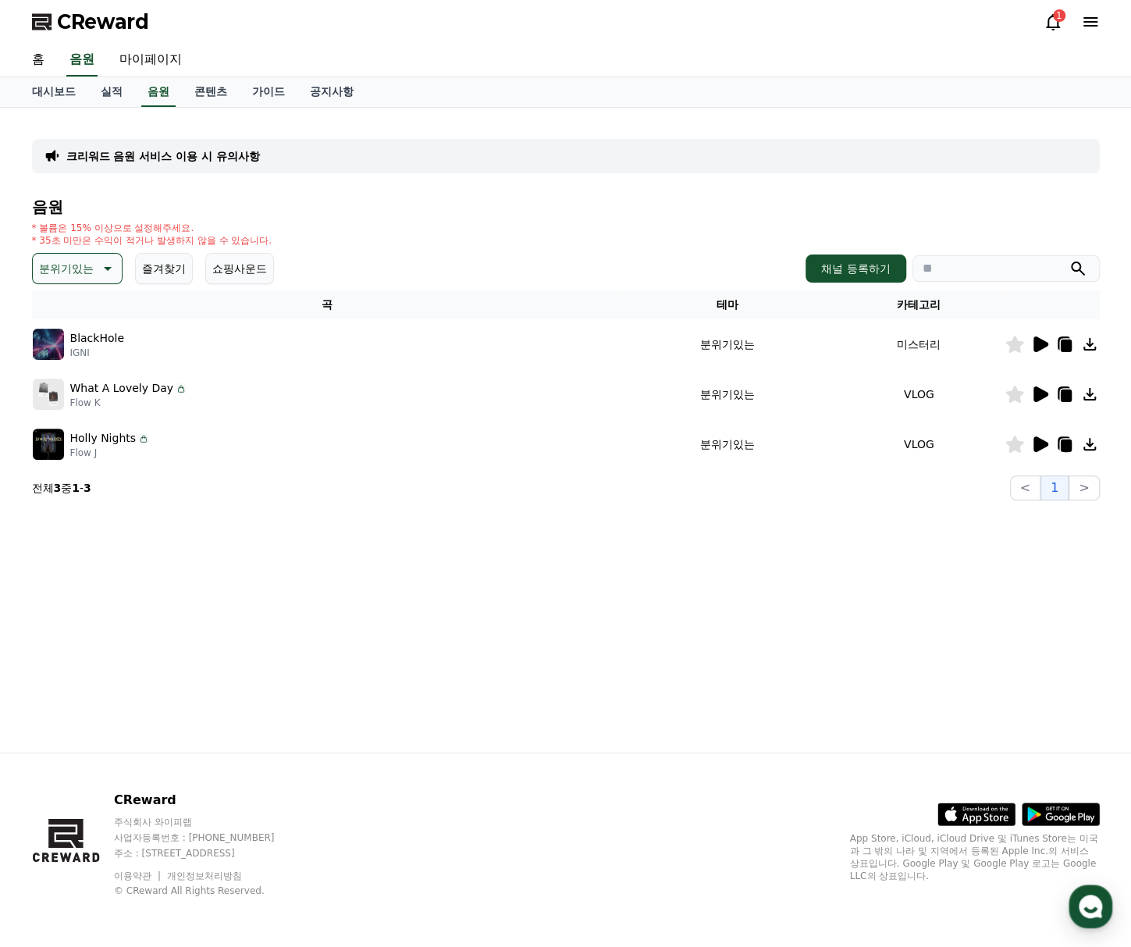
click at [98, 336] on p "BlackHole" at bounding box center [97, 338] width 54 height 16
click at [79, 338] on p "BlackHole" at bounding box center [97, 338] width 54 height 16
click at [1037, 341] on icon at bounding box center [1041, 344] width 15 height 16
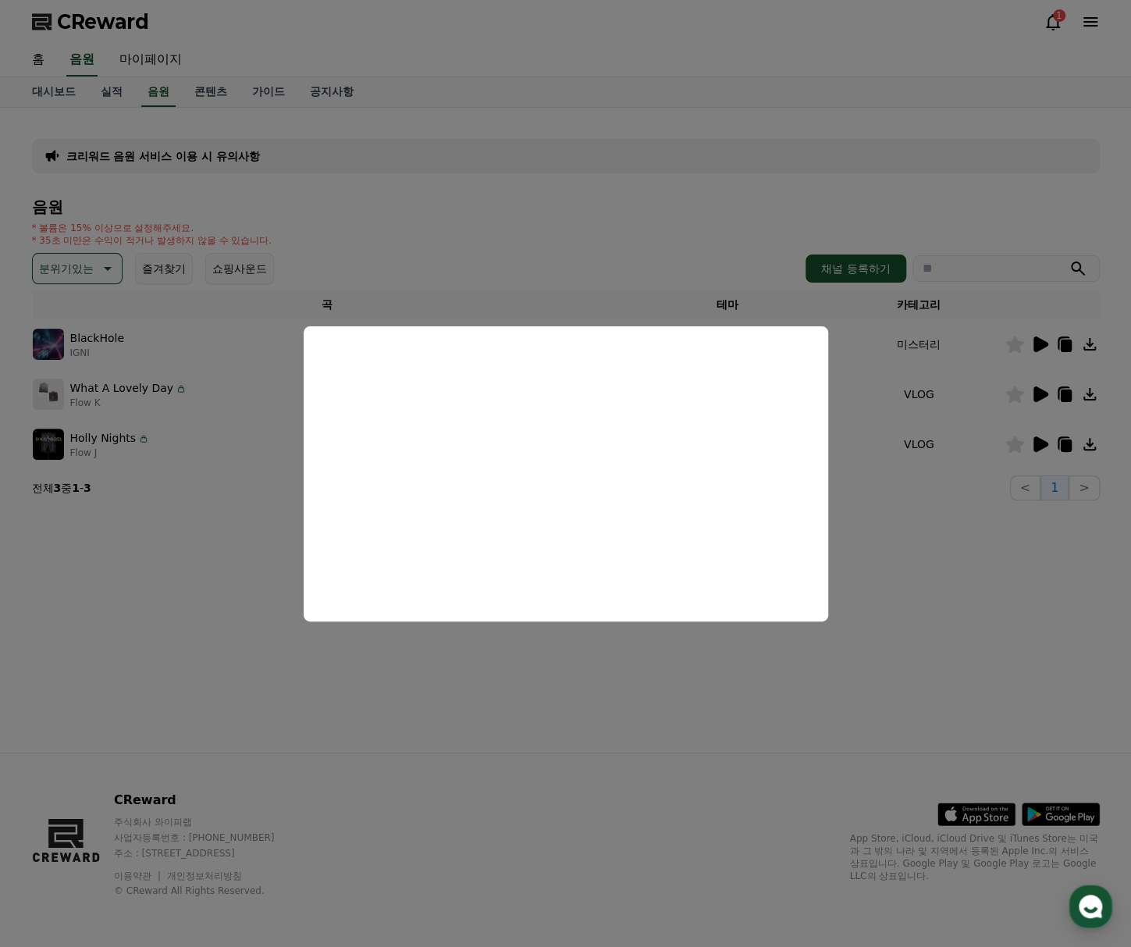
click at [174, 293] on button "close modal" at bounding box center [565, 473] width 1131 height 947
click at [108, 274] on icon at bounding box center [106, 268] width 19 height 19
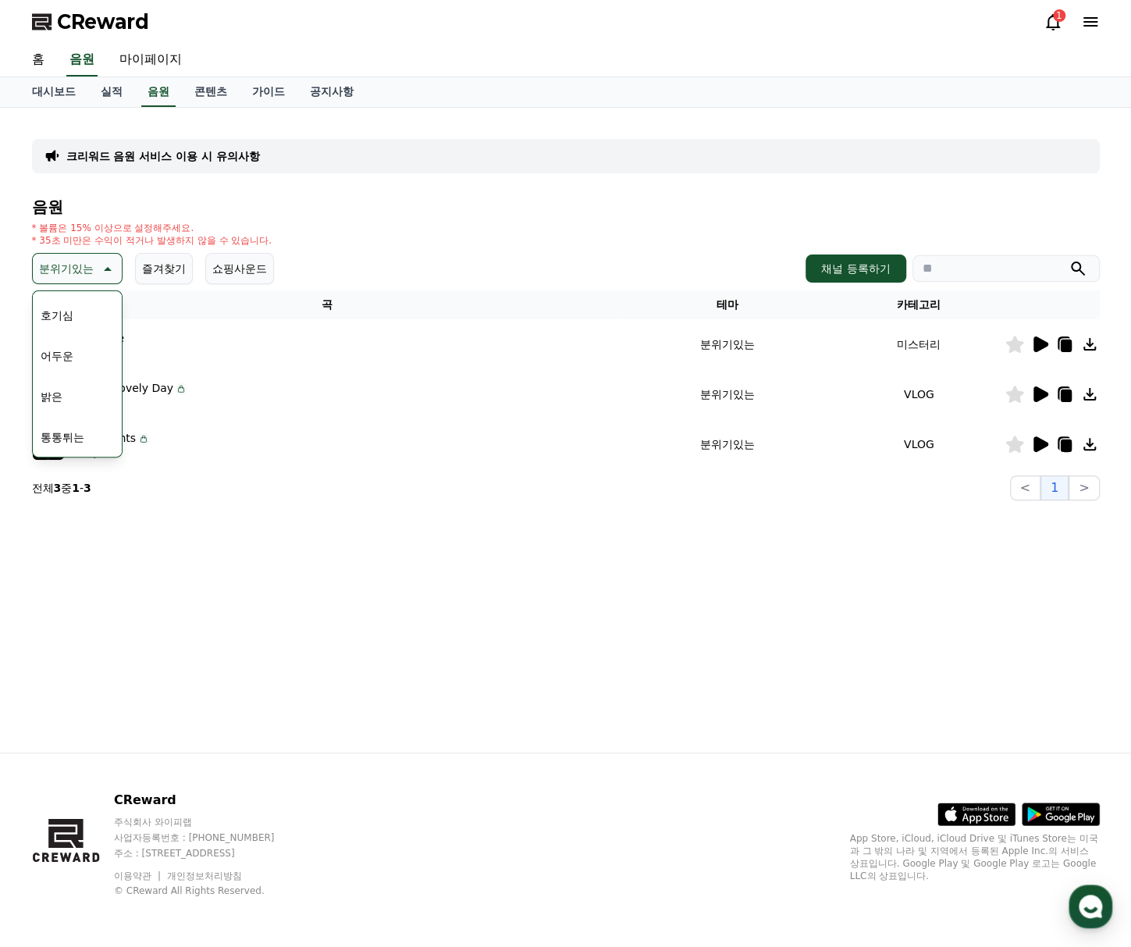
scroll to position [78, 0]
click at [67, 394] on button "밝은" at bounding box center [51, 394] width 34 height 34
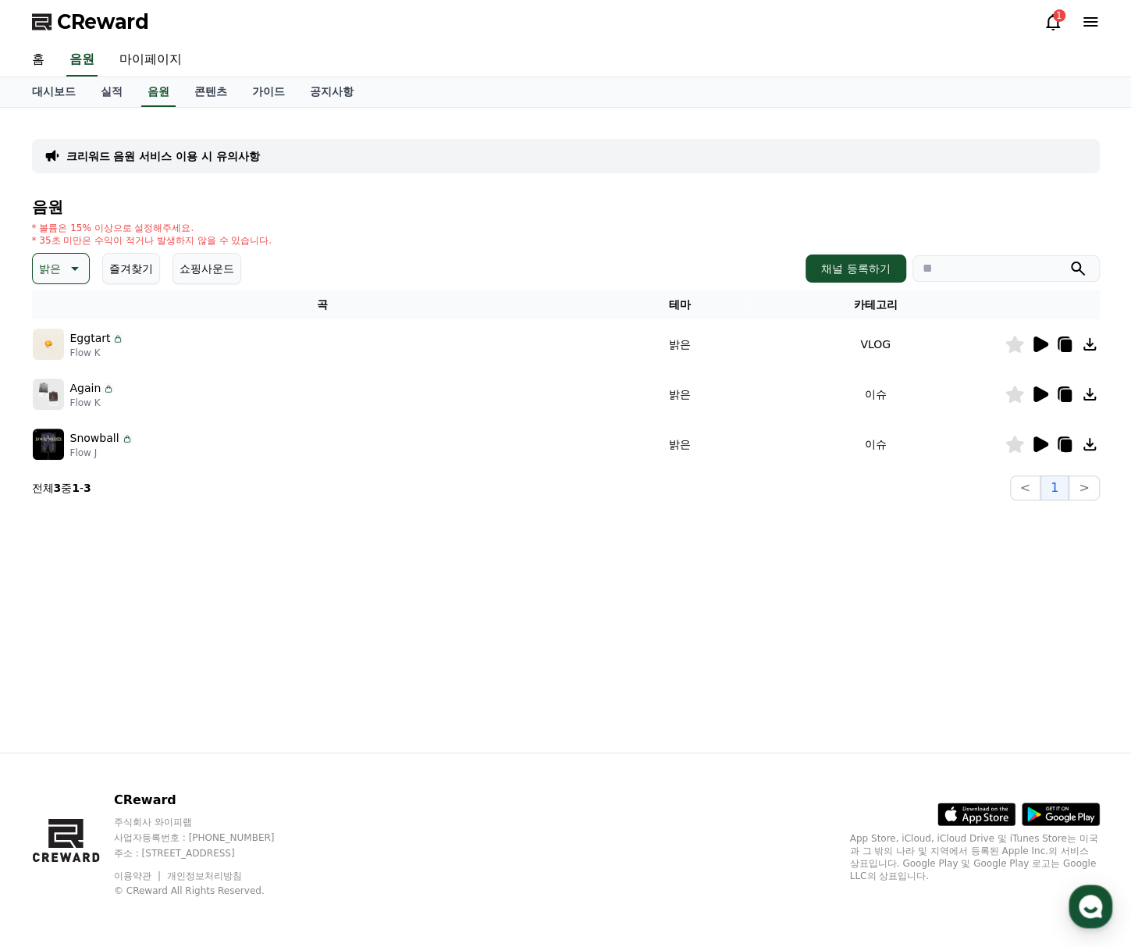
click at [76, 274] on icon at bounding box center [73, 268] width 19 height 19
click at [59, 301] on button "전체" at bounding box center [51, 310] width 34 height 34
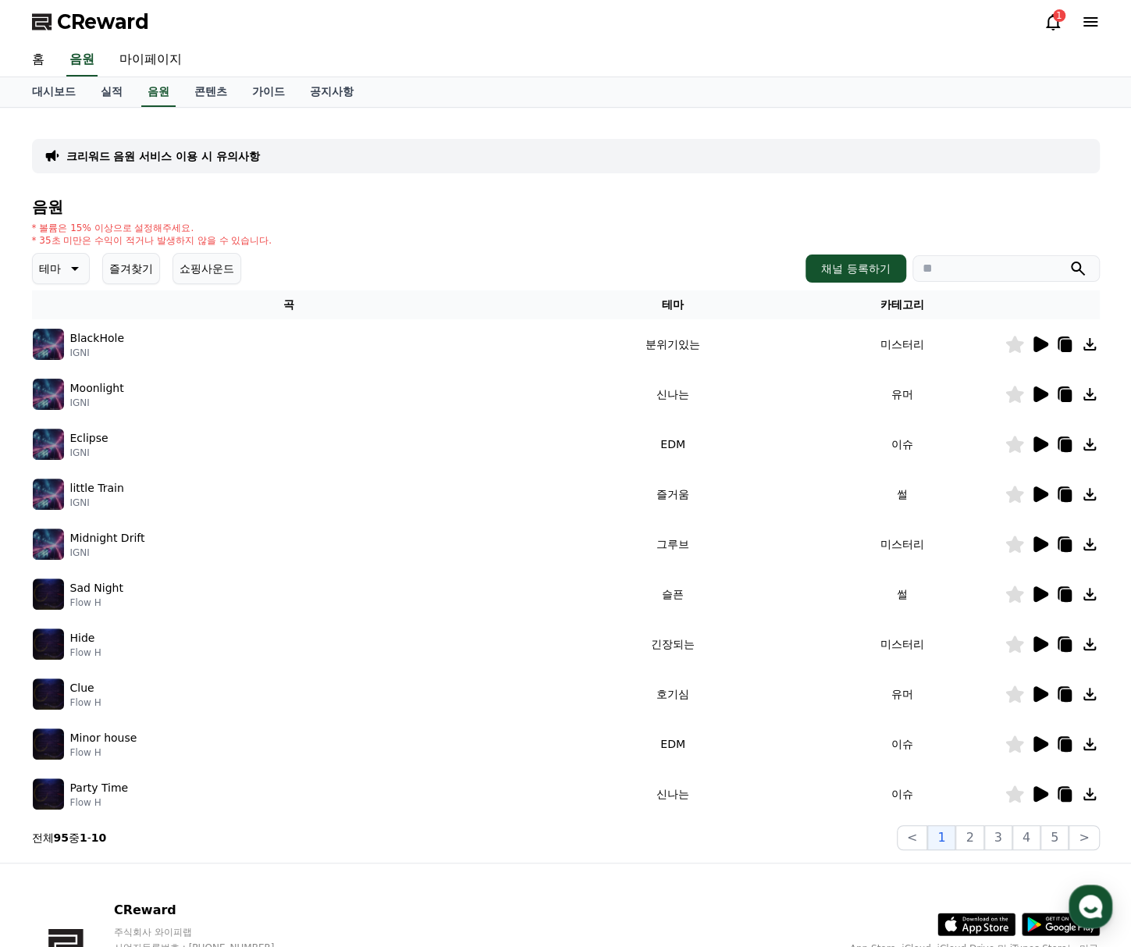
click at [97, 390] on p "Moonlight" at bounding box center [97, 388] width 54 height 16
click at [78, 658] on div "Hide Flow H" at bounding box center [289, 643] width 513 height 31
click at [56, 642] on img at bounding box center [48, 643] width 31 height 31
click at [1049, 644] on div at bounding box center [1052, 644] width 94 height 19
click at [1044, 642] on icon at bounding box center [1041, 644] width 15 height 16
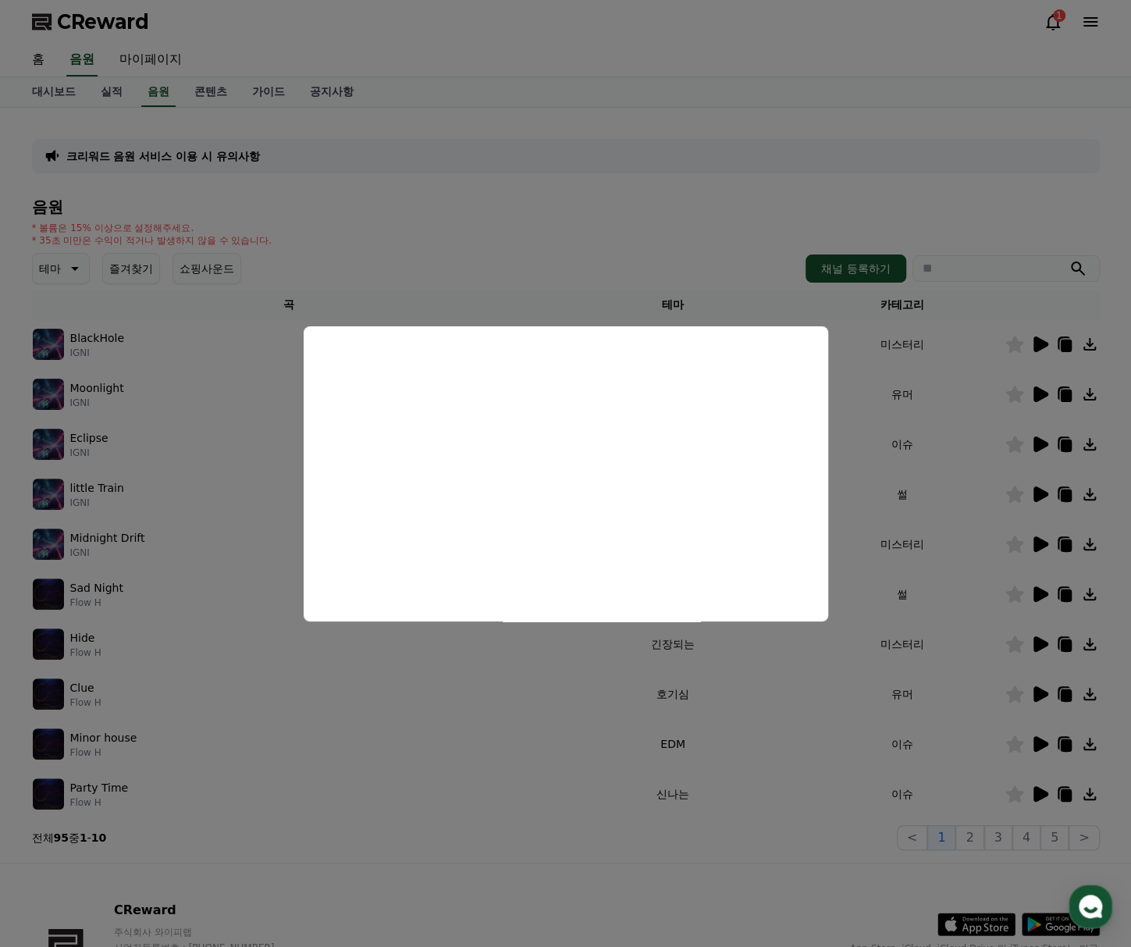
click at [858, 358] on button "close modal" at bounding box center [565, 473] width 1131 height 947
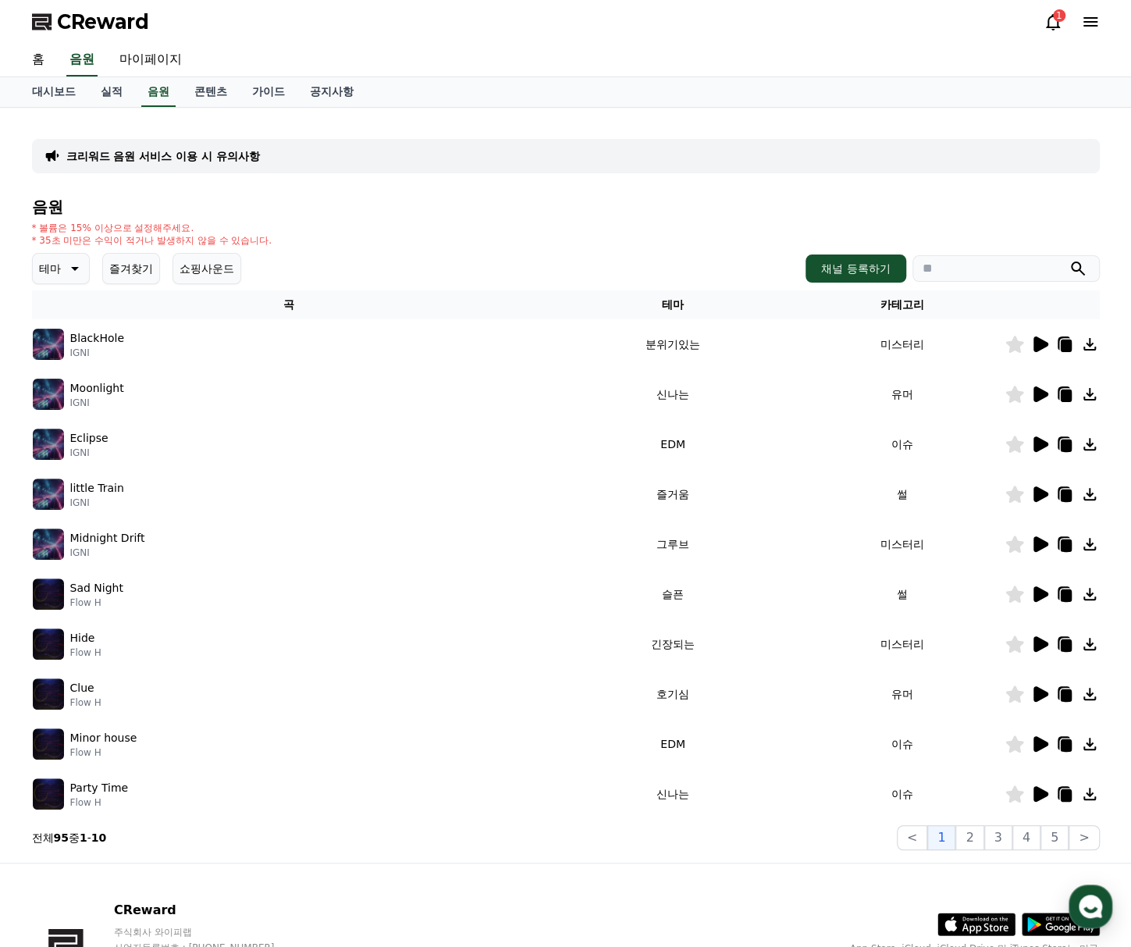
click at [1046, 692] on icon at bounding box center [1041, 694] width 15 height 16
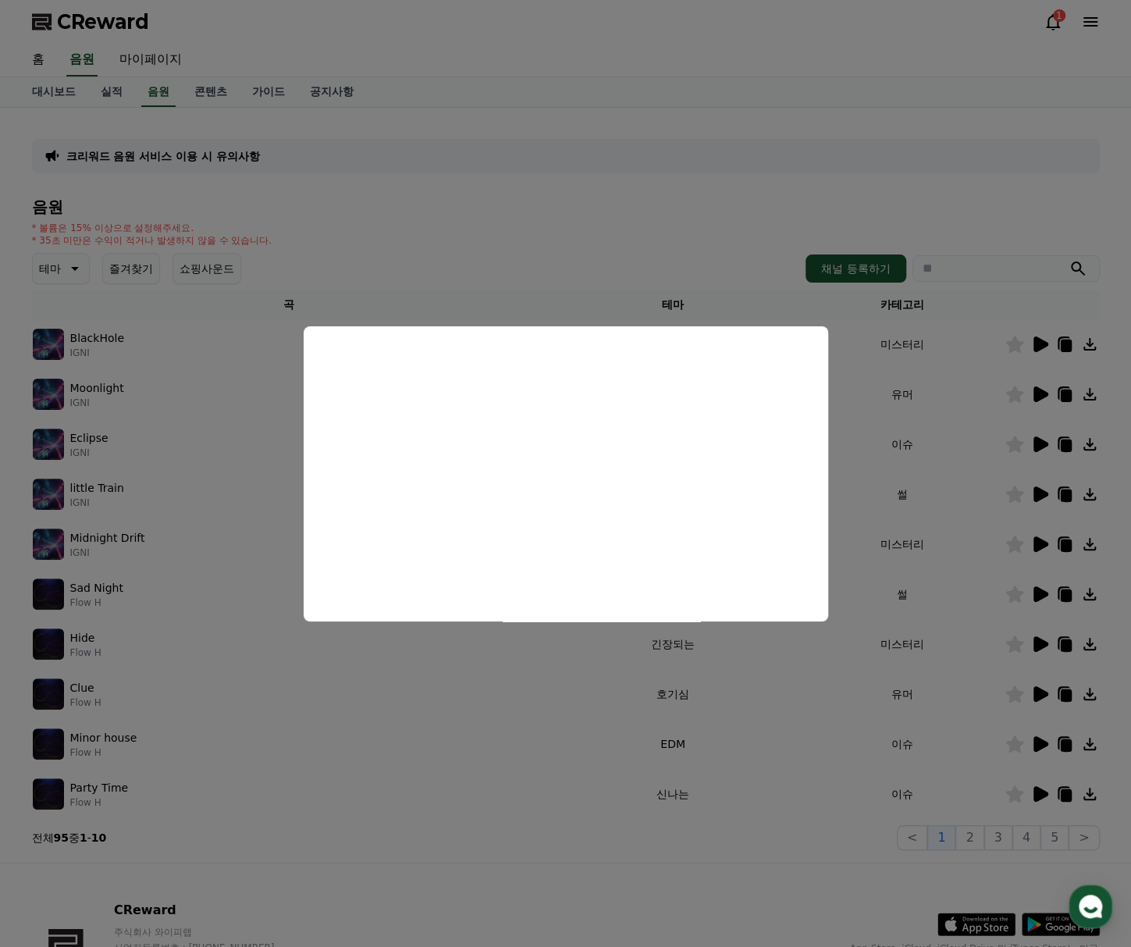
click at [788, 730] on button "close modal" at bounding box center [565, 473] width 1131 height 947
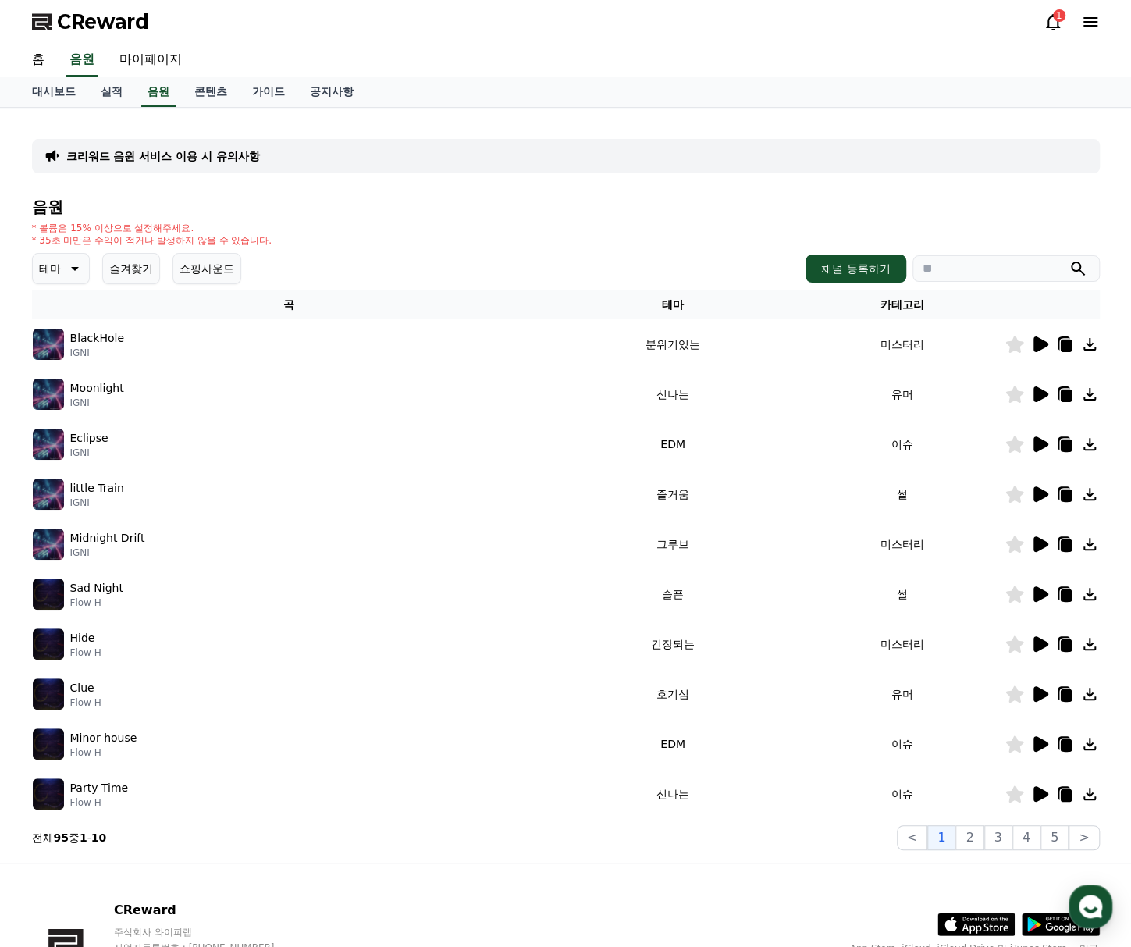
click at [1039, 496] on icon at bounding box center [1041, 494] width 15 height 16
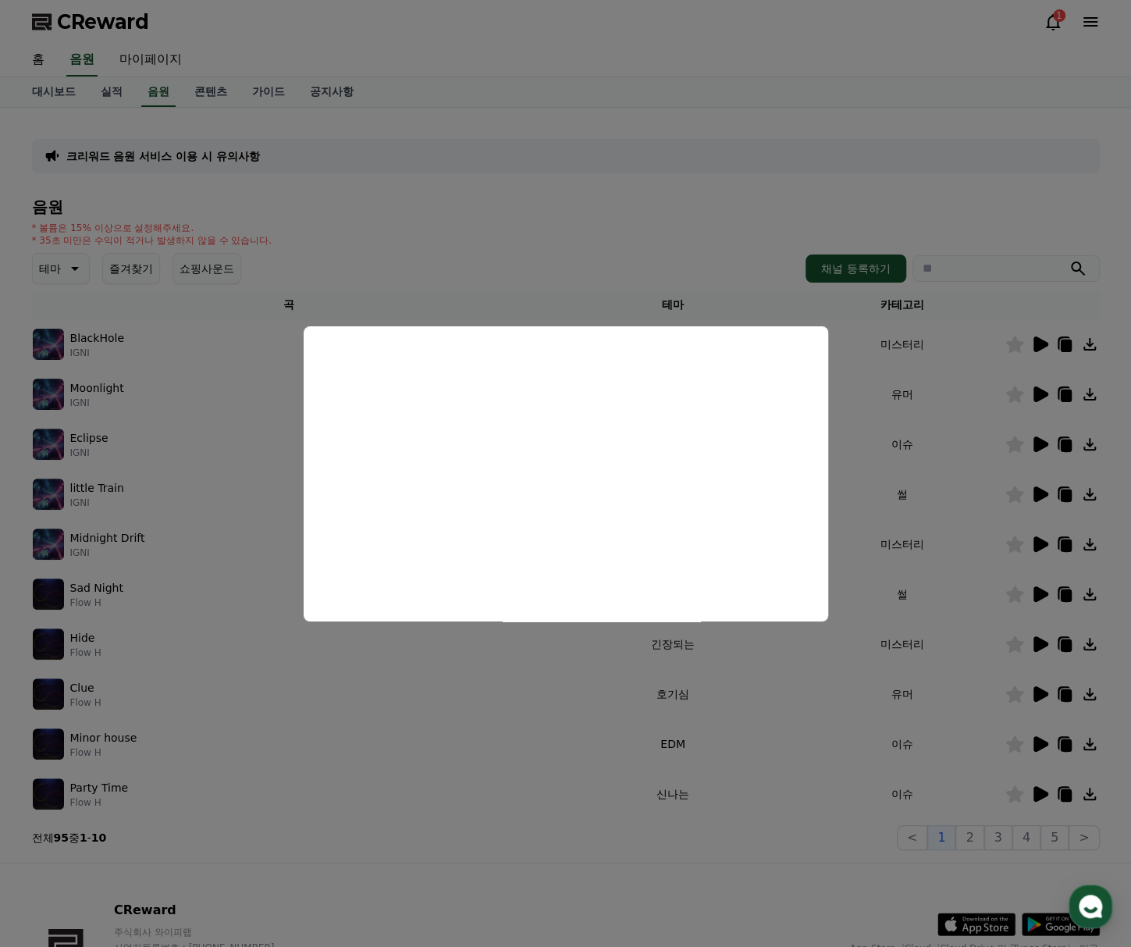
click at [865, 424] on button "close modal" at bounding box center [565, 473] width 1131 height 947
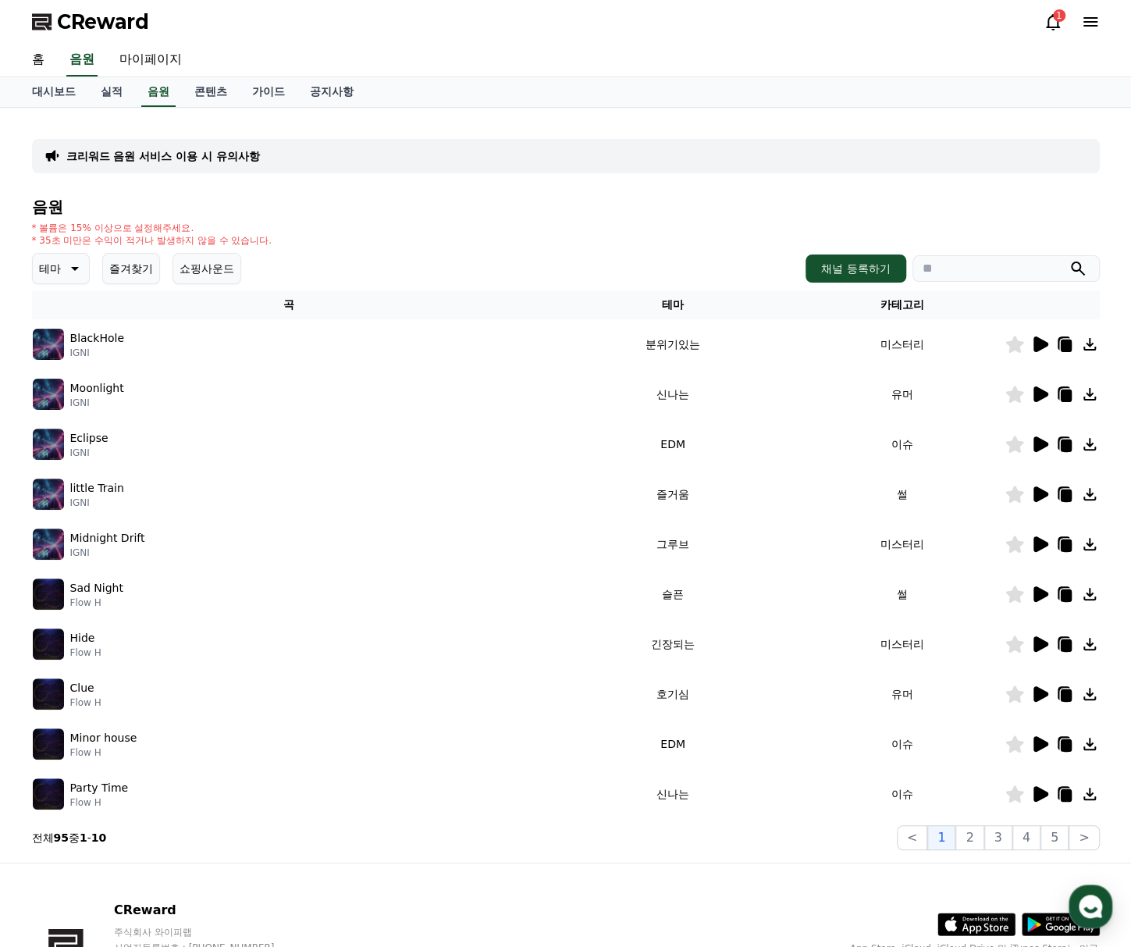
click at [859, 414] on td "유머" at bounding box center [902, 394] width 205 height 50
click at [1038, 398] on icon at bounding box center [1041, 394] width 15 height 16
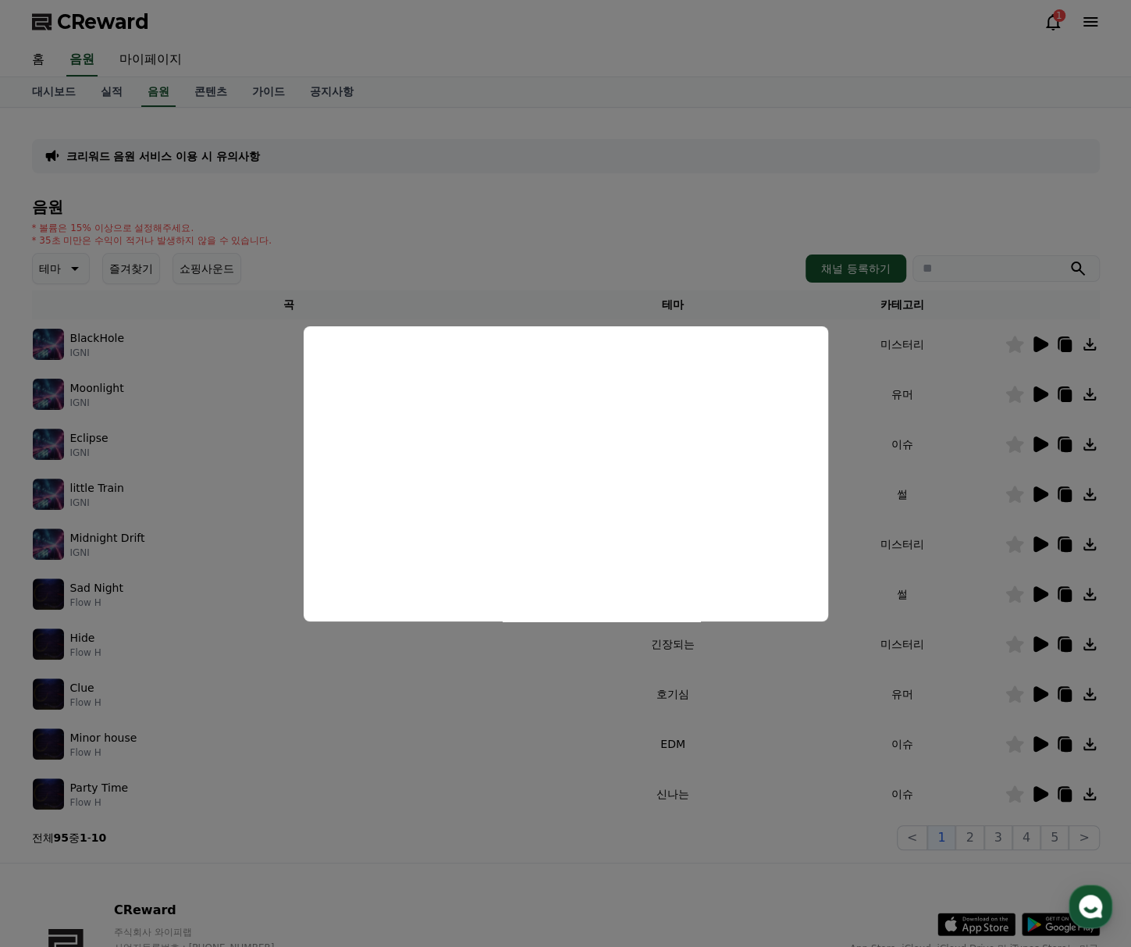
click at [857, 493] on button "close modal" at bounding box center [565, 473] width 1131 height 947
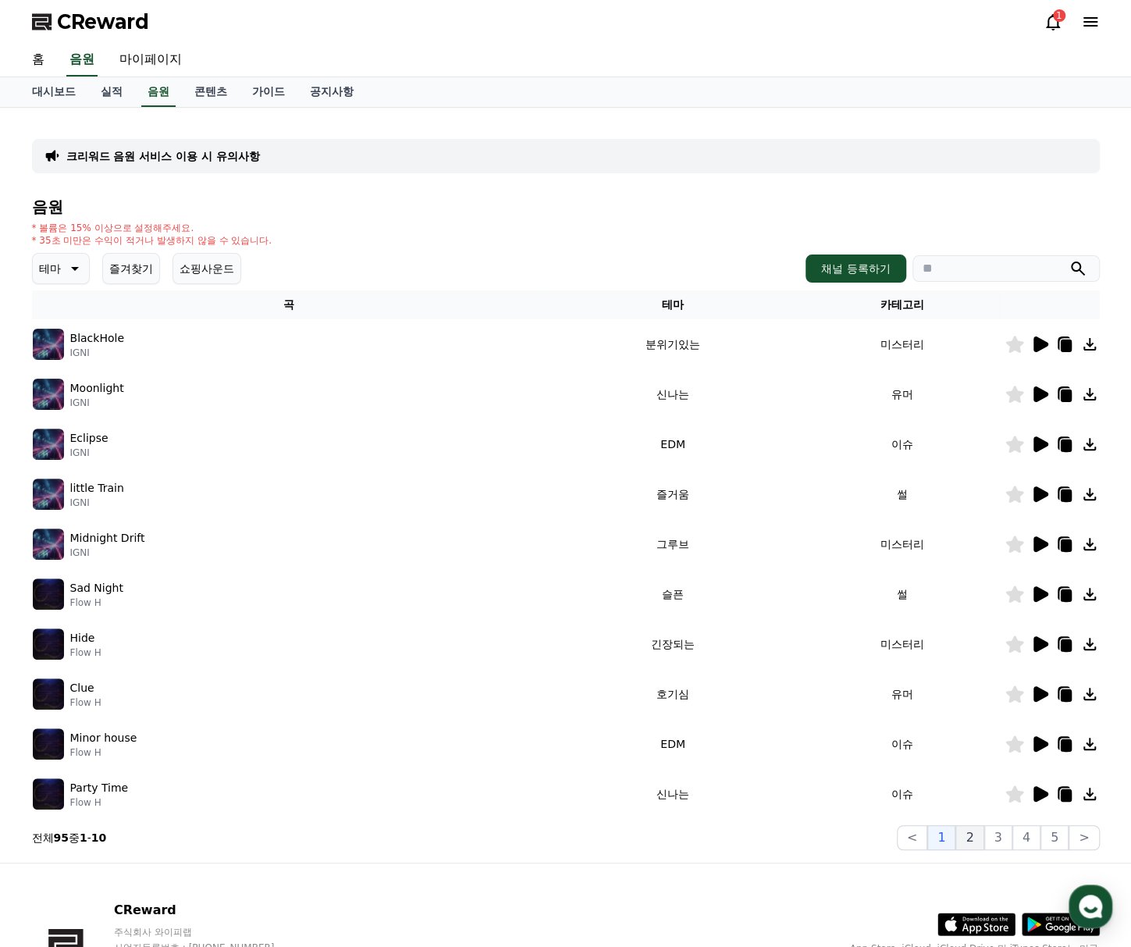
click at [973, 843] on button "2" at bounding box center [969, 837] width 28 height 25
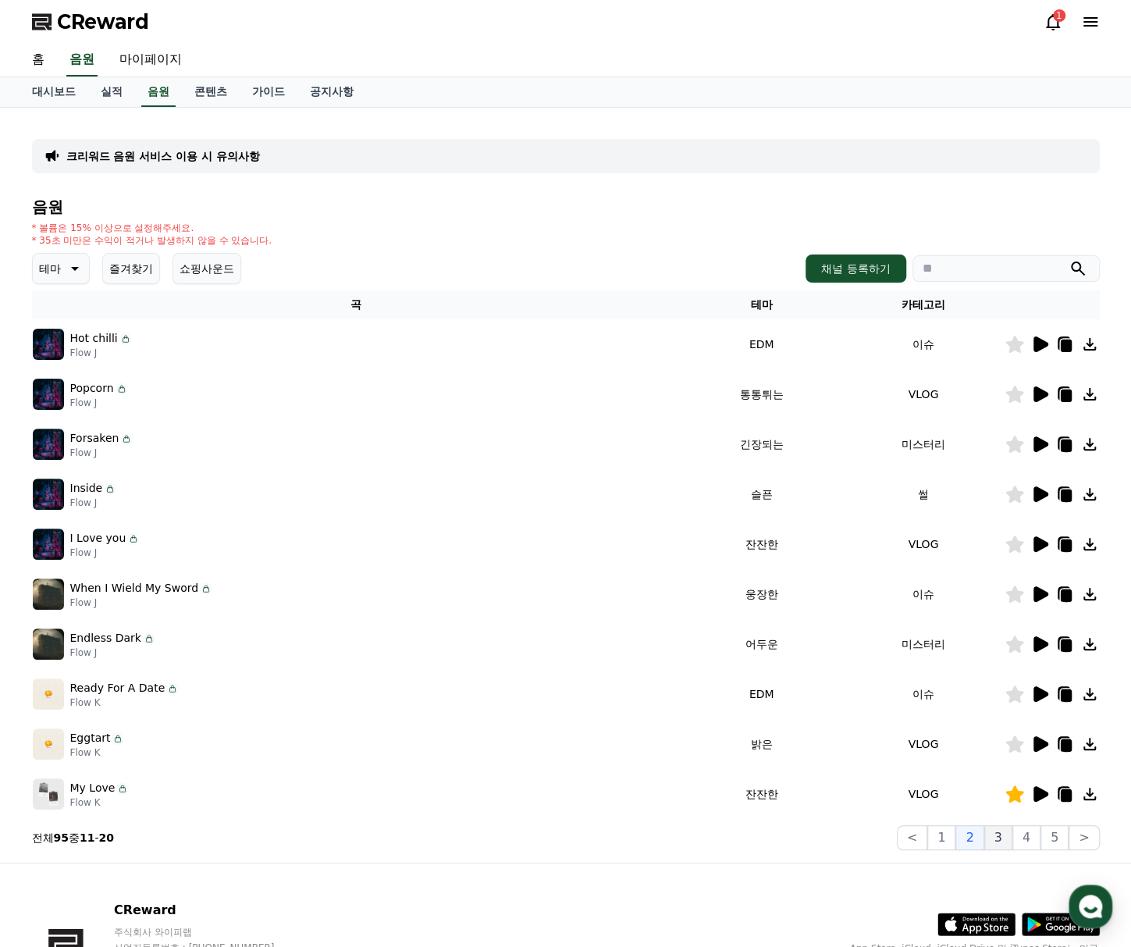
click at [1002, 840] on button "3" at bounding box center [998, 837] width 28 height 25
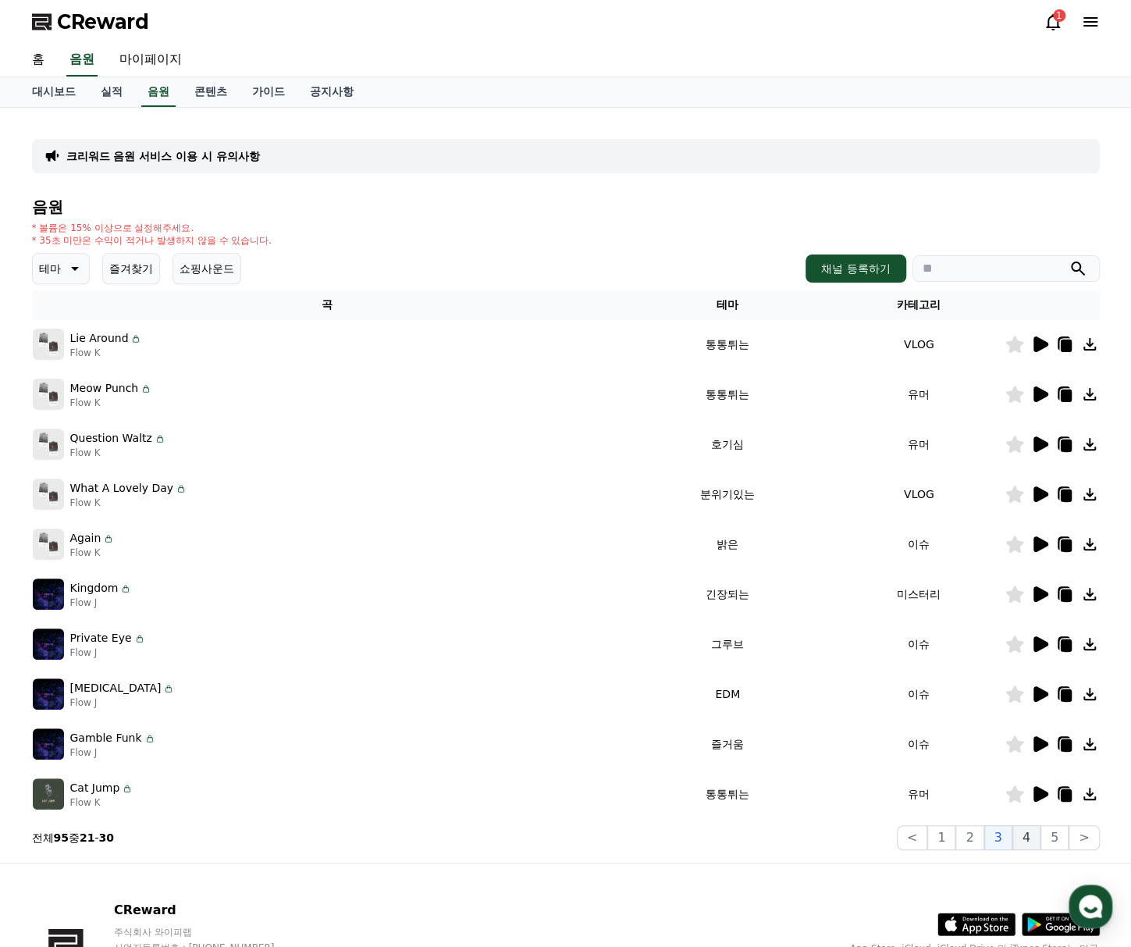
click at [1041, 845] on button "4" at bounding box center [1026, 837] width 28 height 25
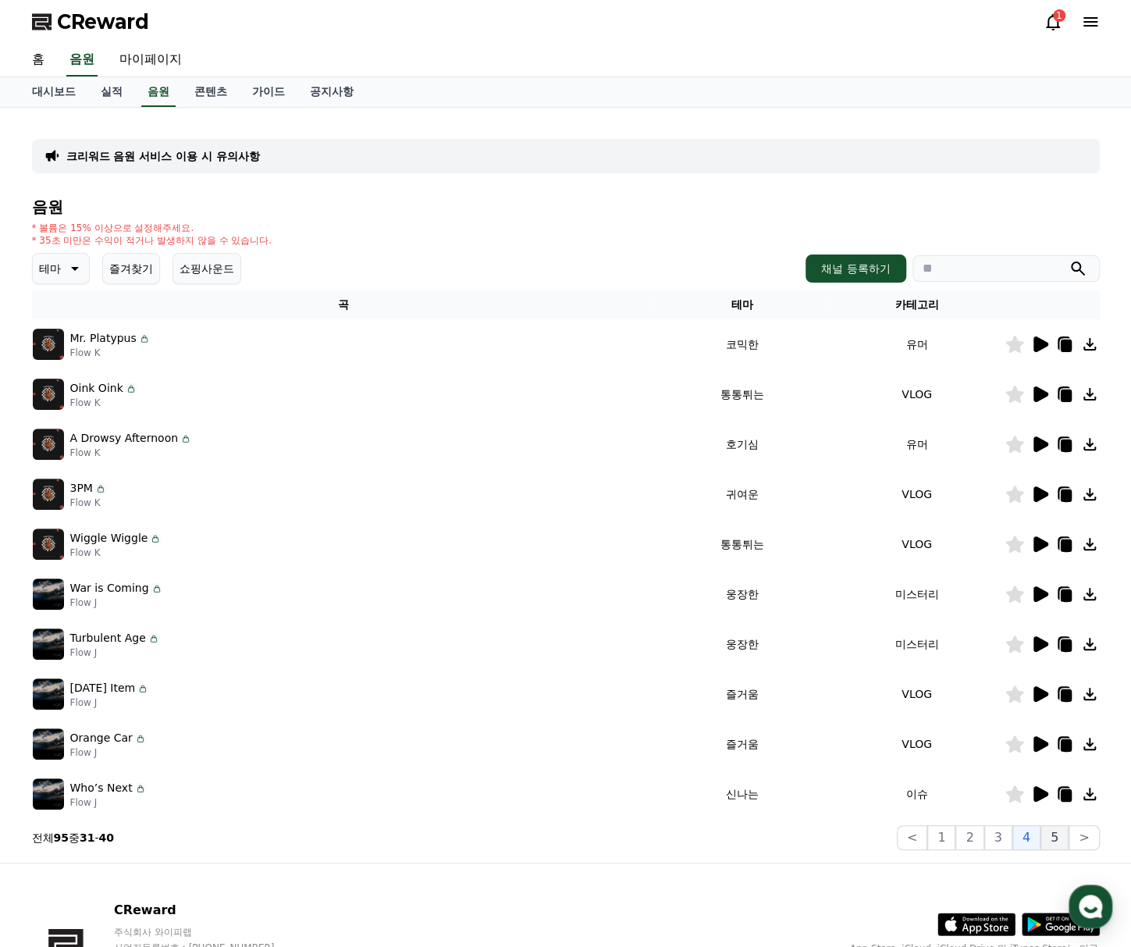
click at [1049, 847] on button "5" at bounding box center [1055, 837] width 28 height 25
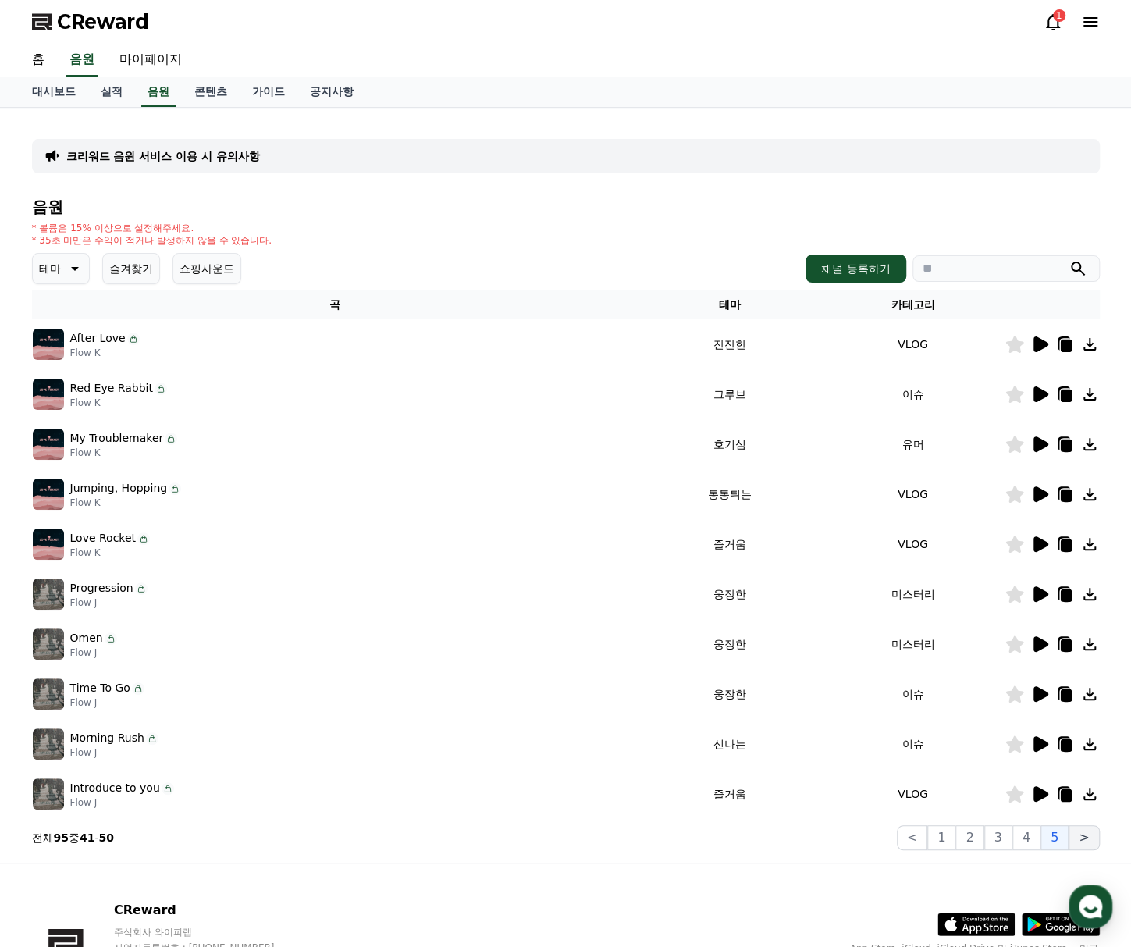
click at [1080, 844] on button ">" at bounding box center [1084, 837] width 30 height 25
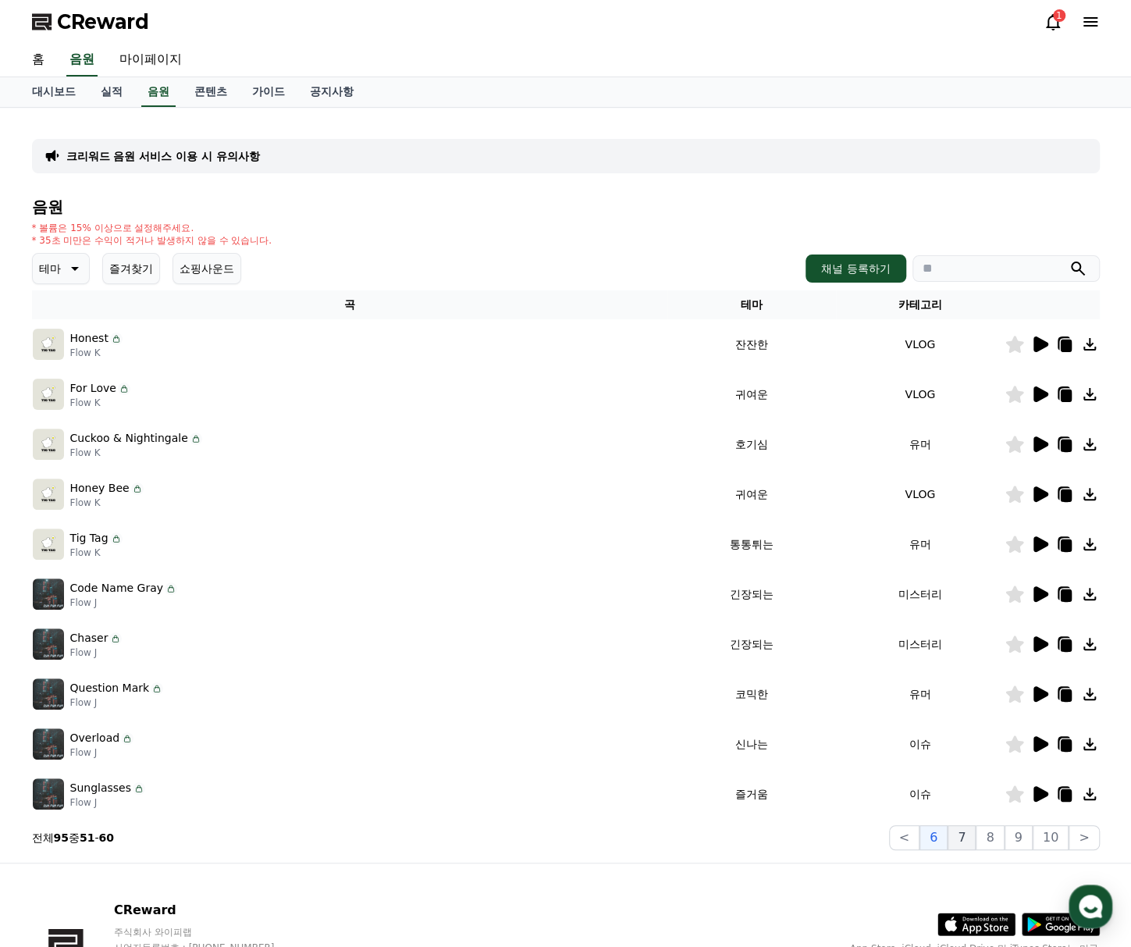
click at [974, 836] on button "7" at bounding box center [962, 837] width 28 height 25
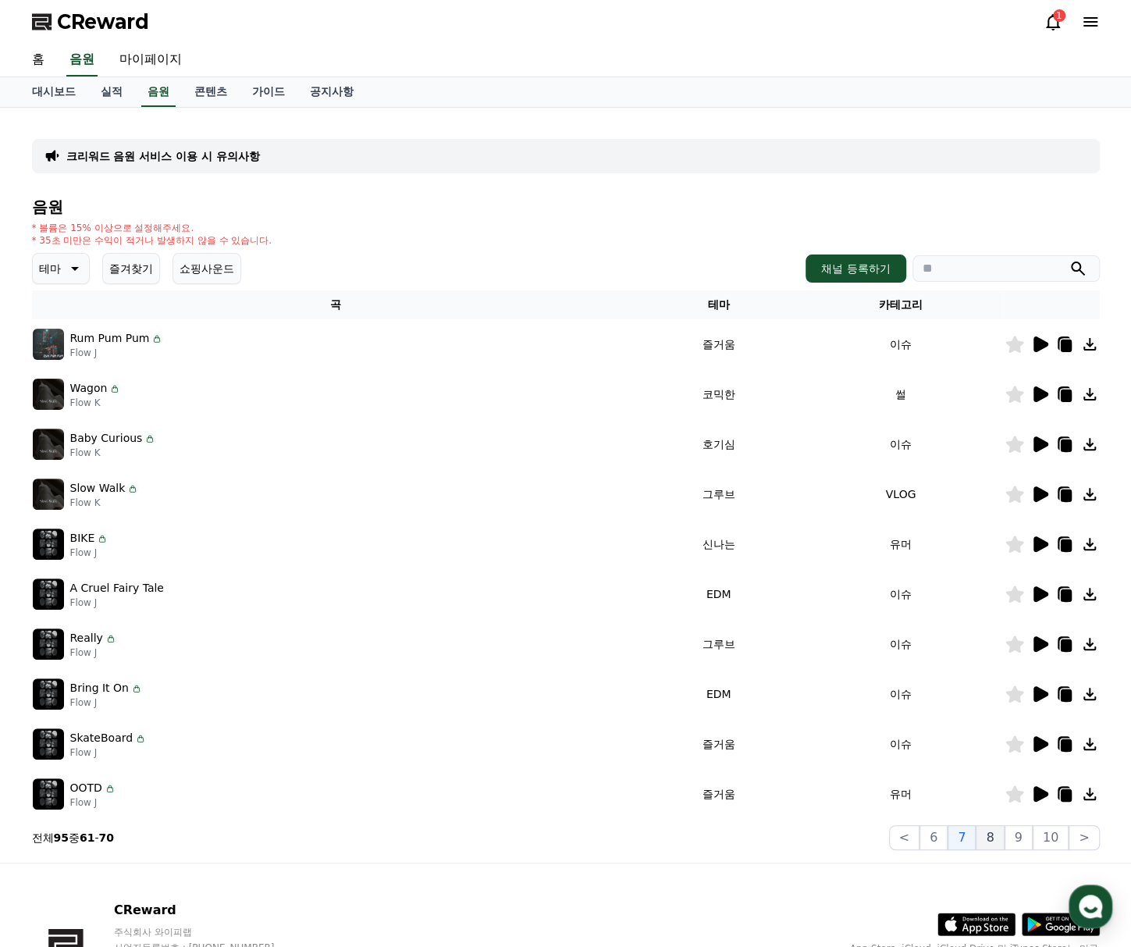
click at [1002, 843] on button "8" at bounding box center [990, 837] width 28 height 25
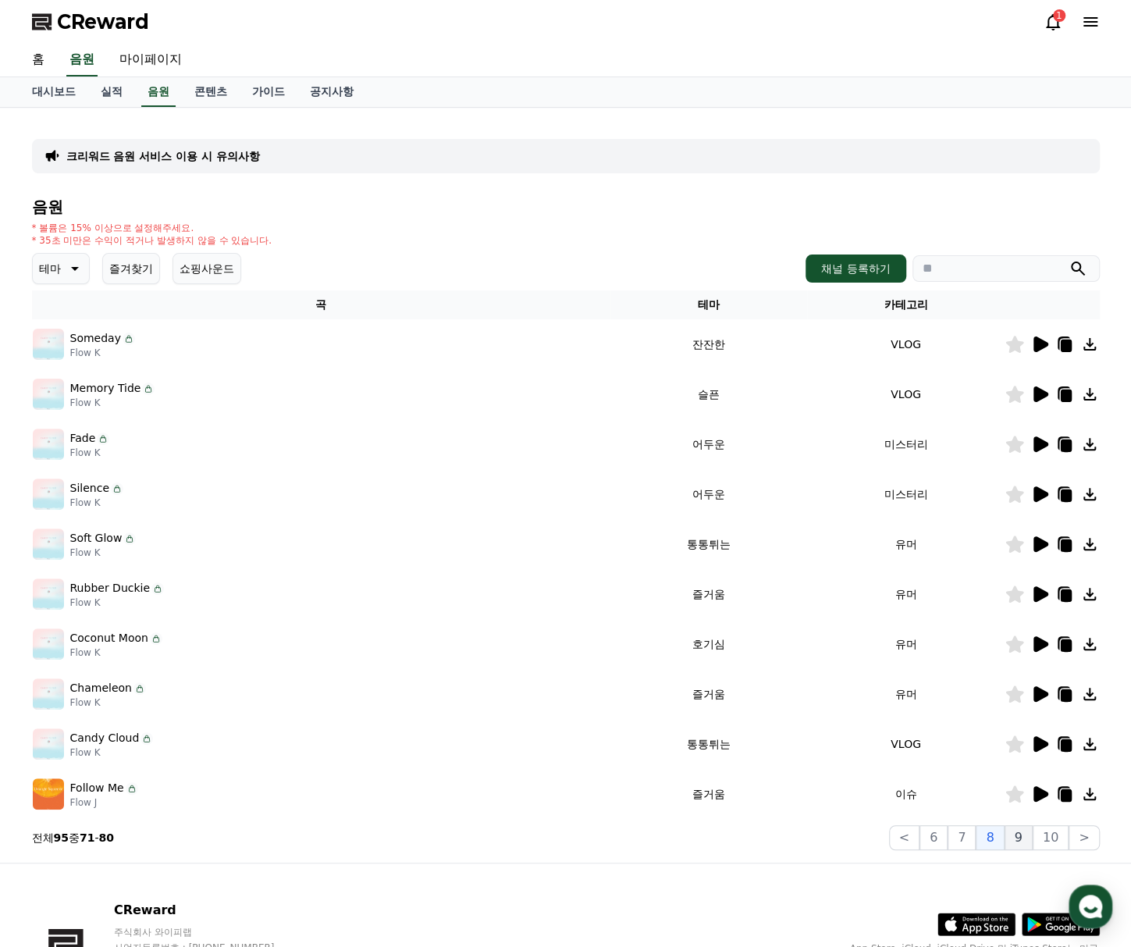
click at [1033, 848] on button "9" at bounding box center [1019, 837] width 28 height 25
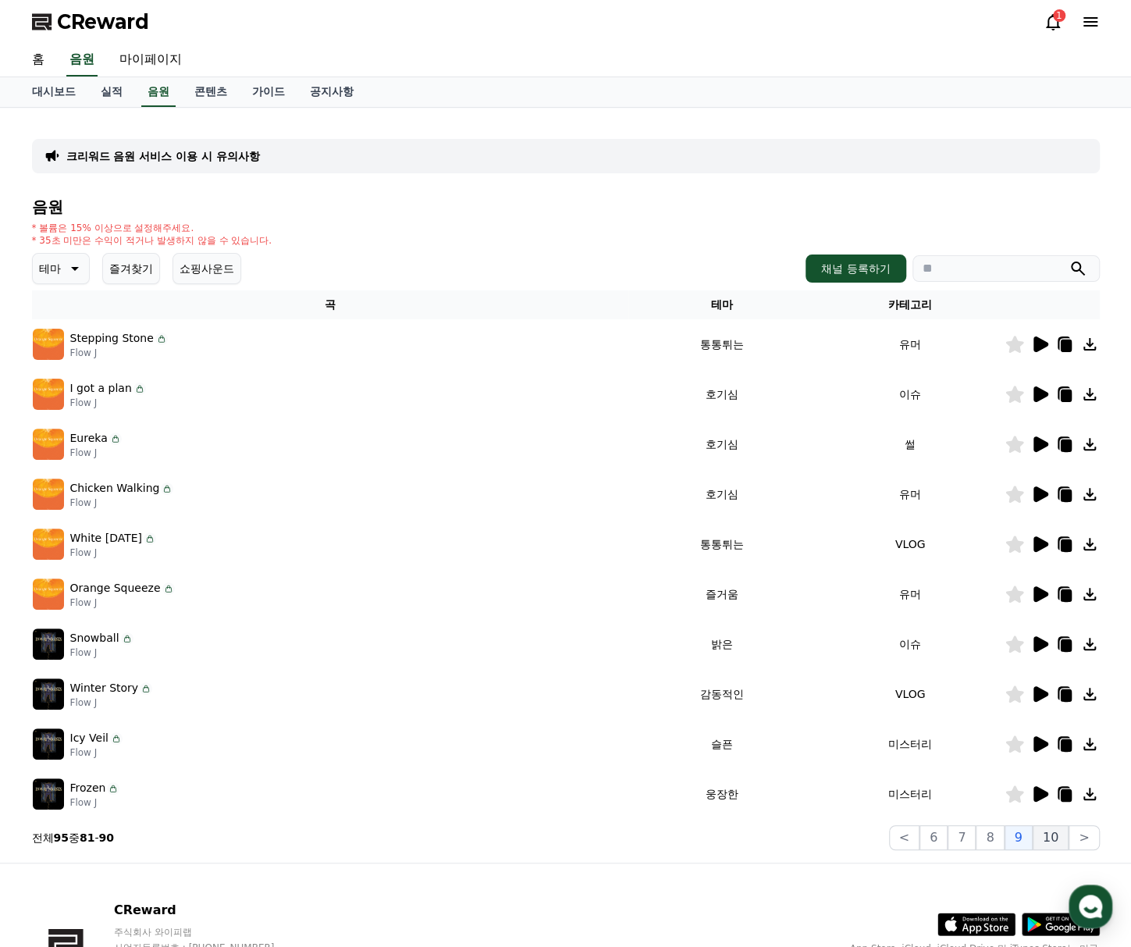
click at [1063, 849] on button "10" at bounding box center [1051, 837] width 36 height 25
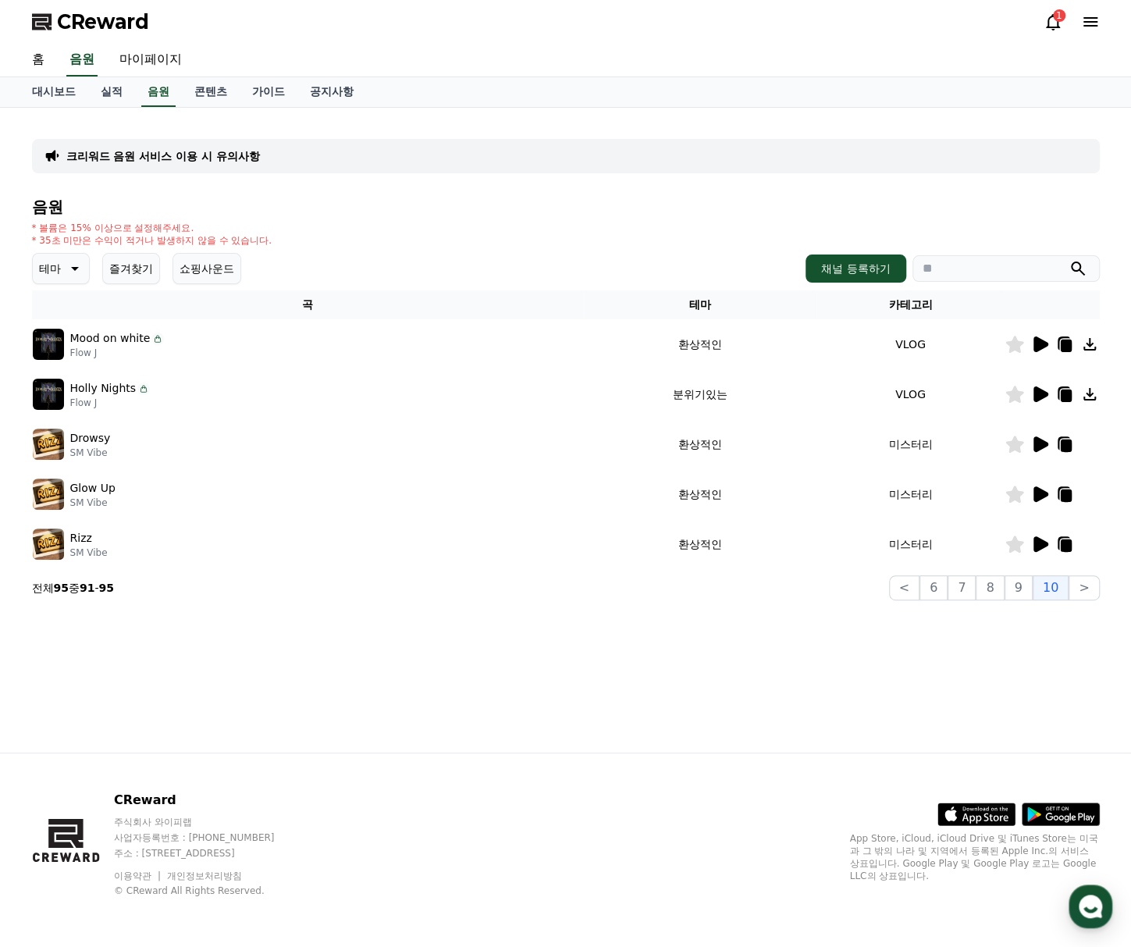
click at [1041, 446] on icon at bounding box center [1041, 444] width 15 height 16
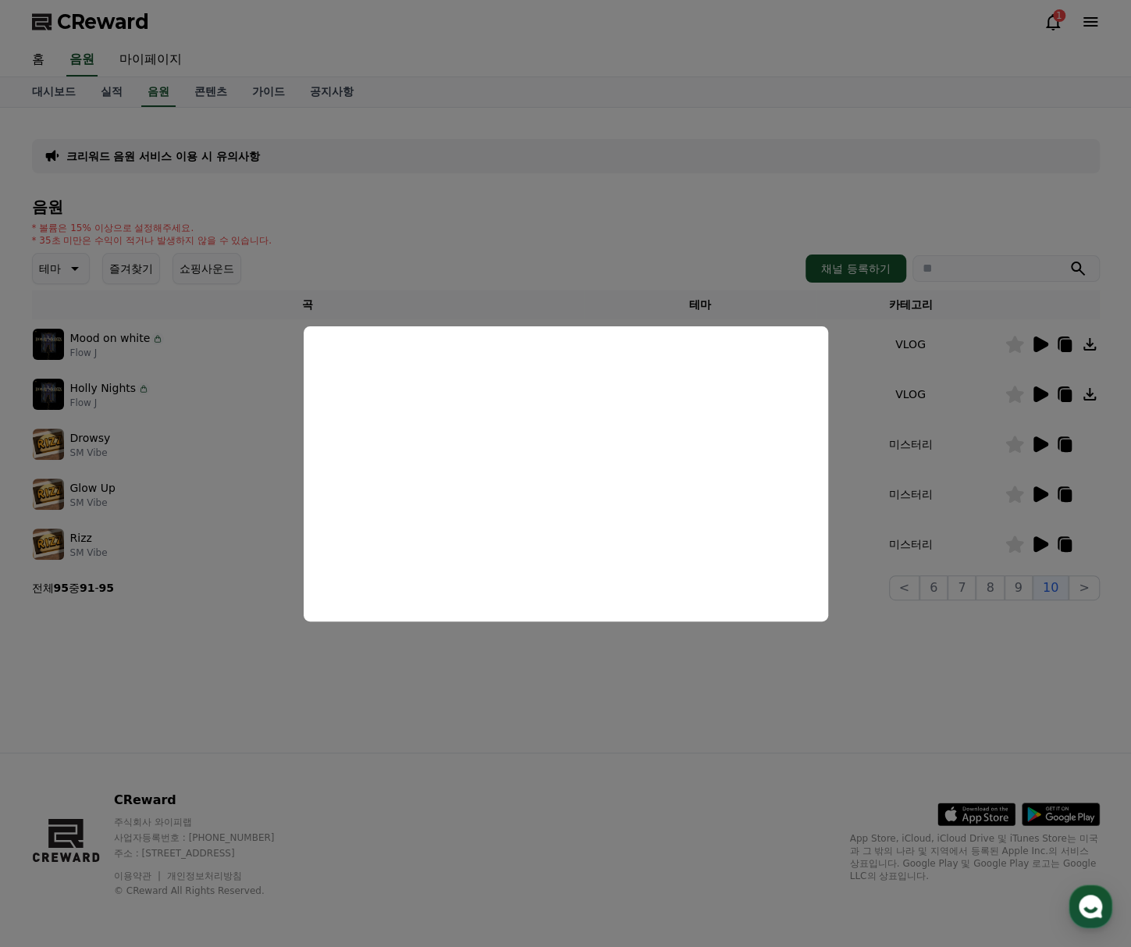
drag, startPoint x: 681, startPoint y: 703, endPoint x: 754, endPoint y: 664, distance: 83.1
click at [681, 703] on button "close modal" at bounding box center [565, 473] width 1131 height 947
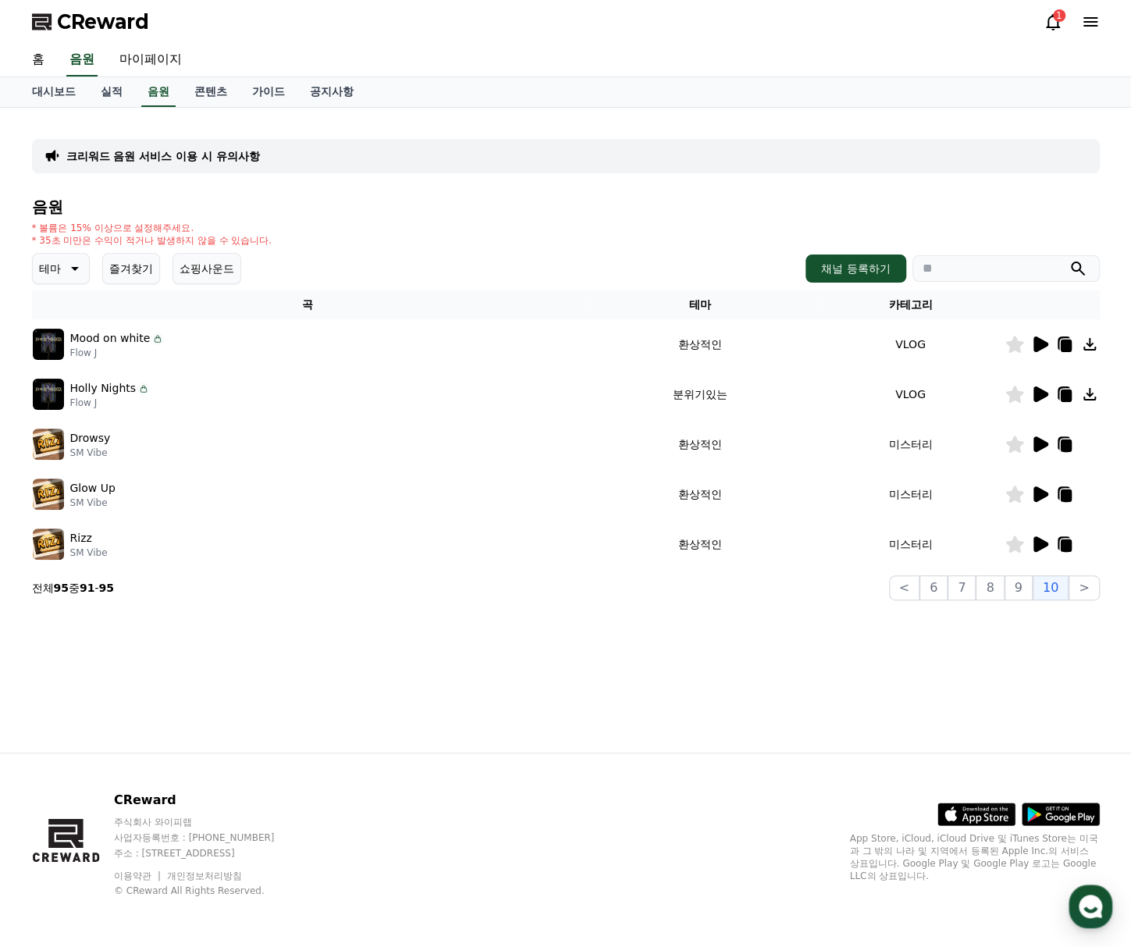
click at [1013, 442] on icon at bounding box center [1014, 444] width 18 height 17
click at [1063, 446] on icon at bounding box center [1065, 445] width 11 height 12
click at [1071, 436] on icon at bounding box center [1064, 444] width 19 height 19
drag, startPoint x: 994, startPoint y: 50, endPoint x: 923, endPoint y: 41, distance: 71.6
click at [923, 41] on div "CReward 1 홈 음원 마이페이지" at bounding box center [565, 38] width 1131 height 77
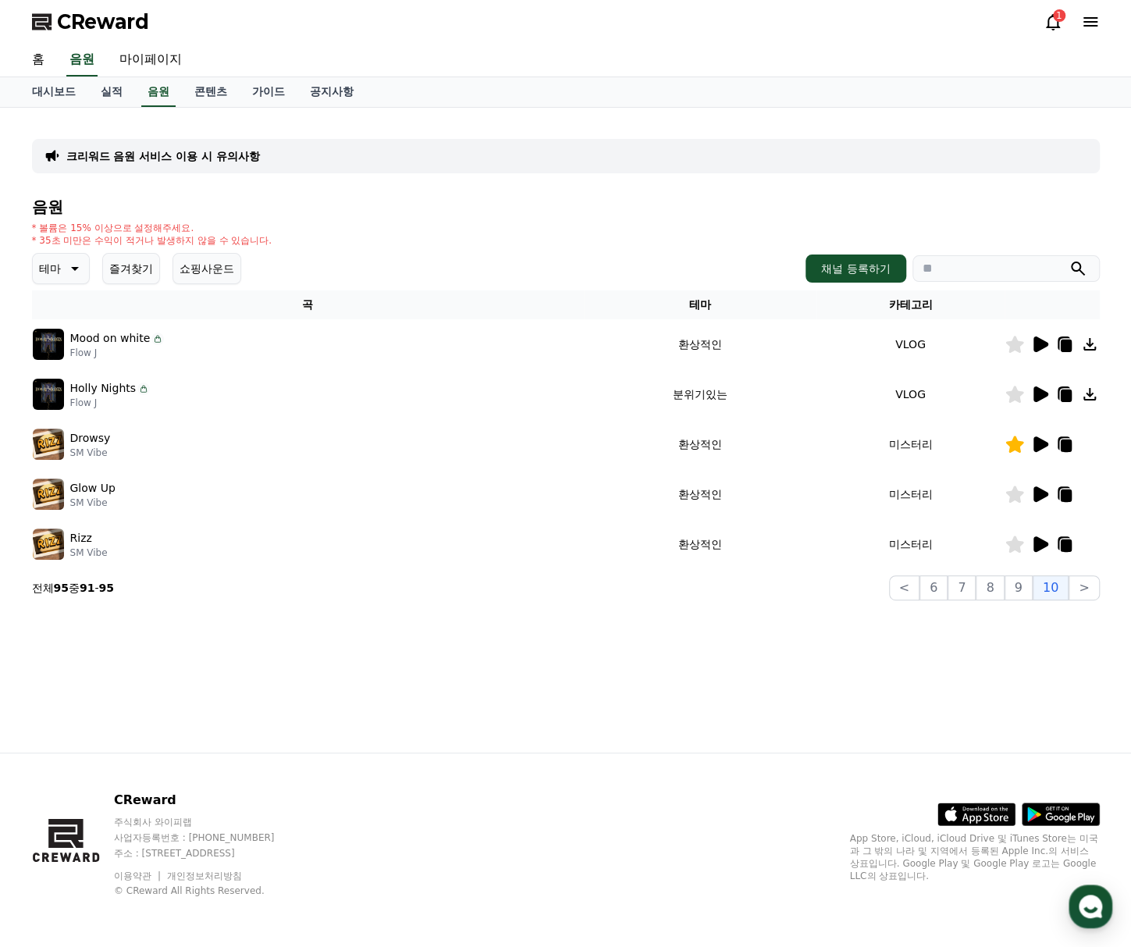
drag, startPoint x: 224, startPoint y: 696, endPoint x: 274, endPoint y: 635, distance: 78.8
click at [224, 696] on div "크리워드 음원 서비스 이용 시 유의사항 음원 * 볼륨은 15% 이상으로 설정해주세요. * 35초 미만은 수익이 적거나 발생하지 않을 수 있습니…" at bounding box center [566, 430] width 1093 height 645
click at [1044, 493] on icon at bounding box center [1041, 494] width 15 height 16
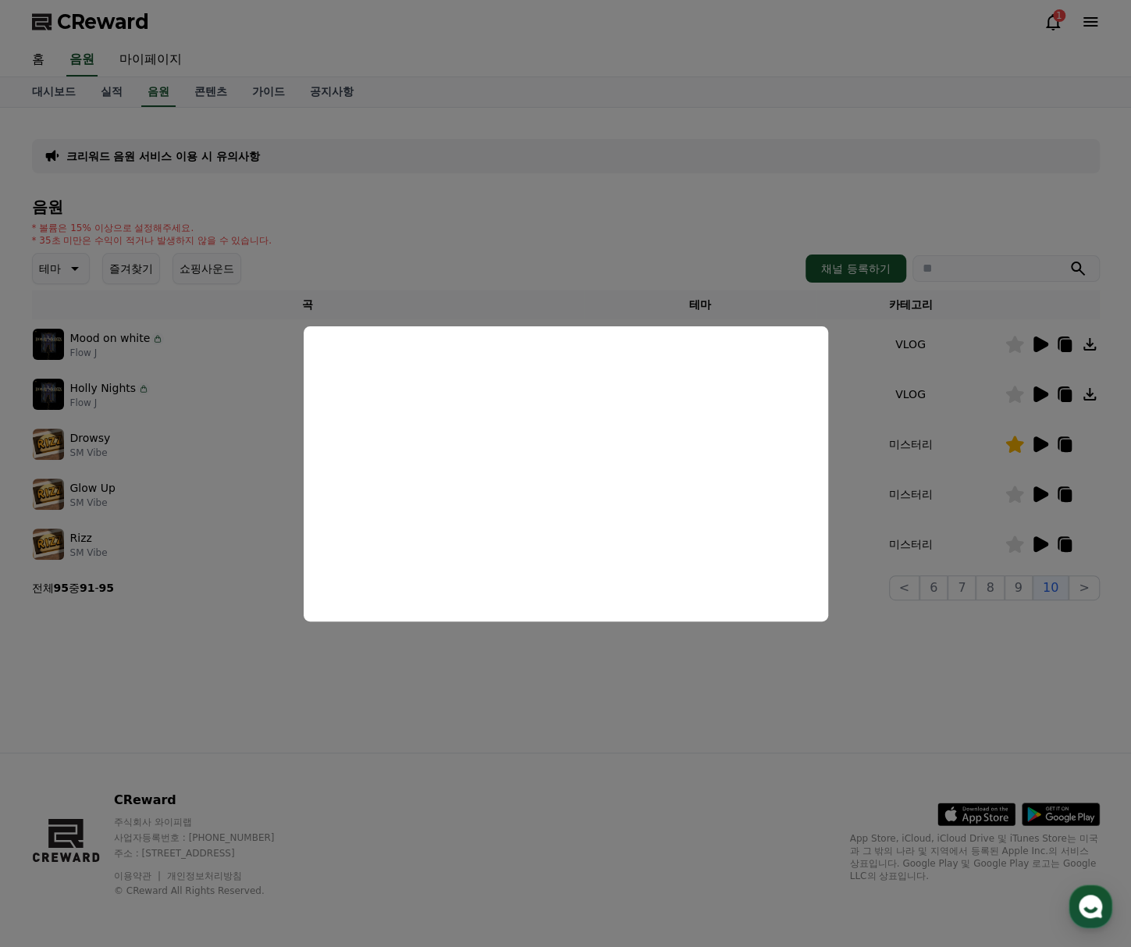
click at [685, 692] on button "close modal" at bounding box center [565, 473] width 1131 height 947
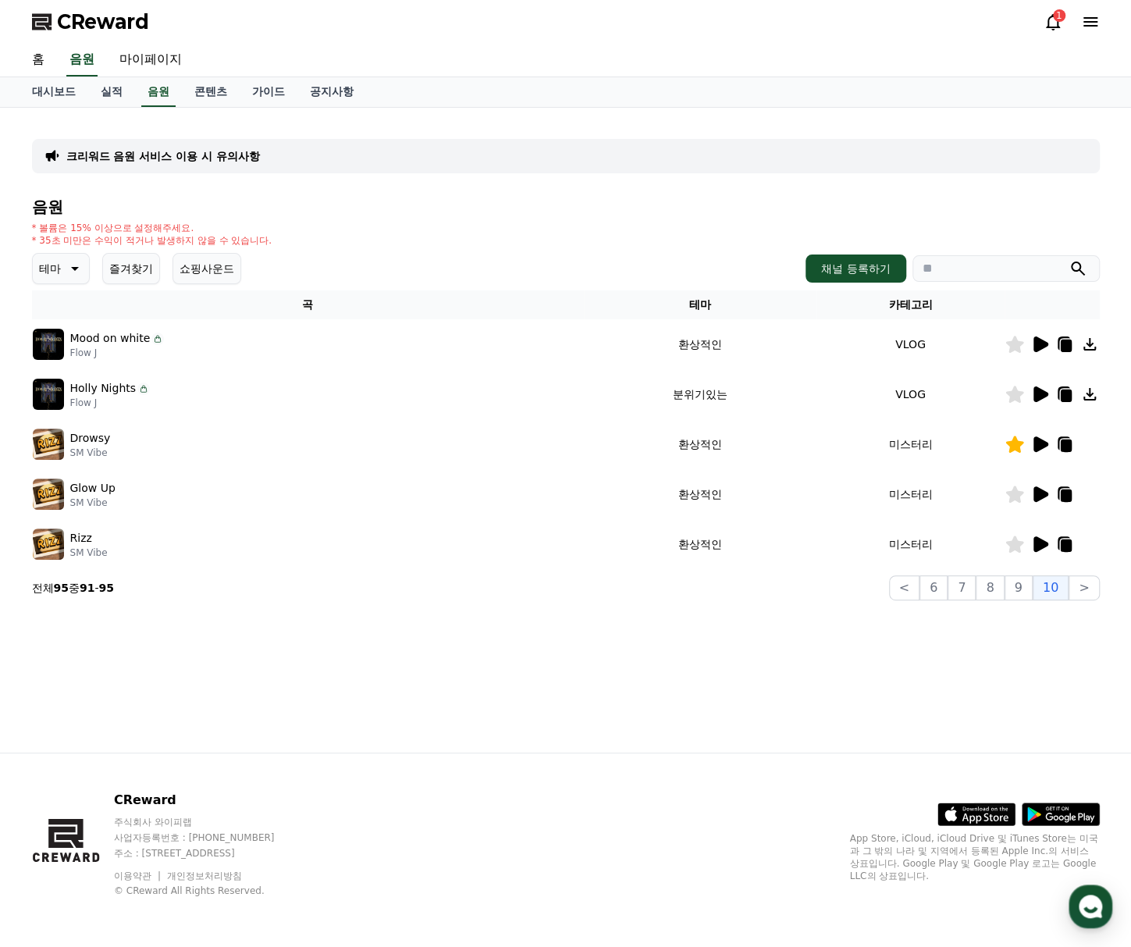
click at [1044, 550] on icon at bounding box center [1039, 544] width 19 height 19
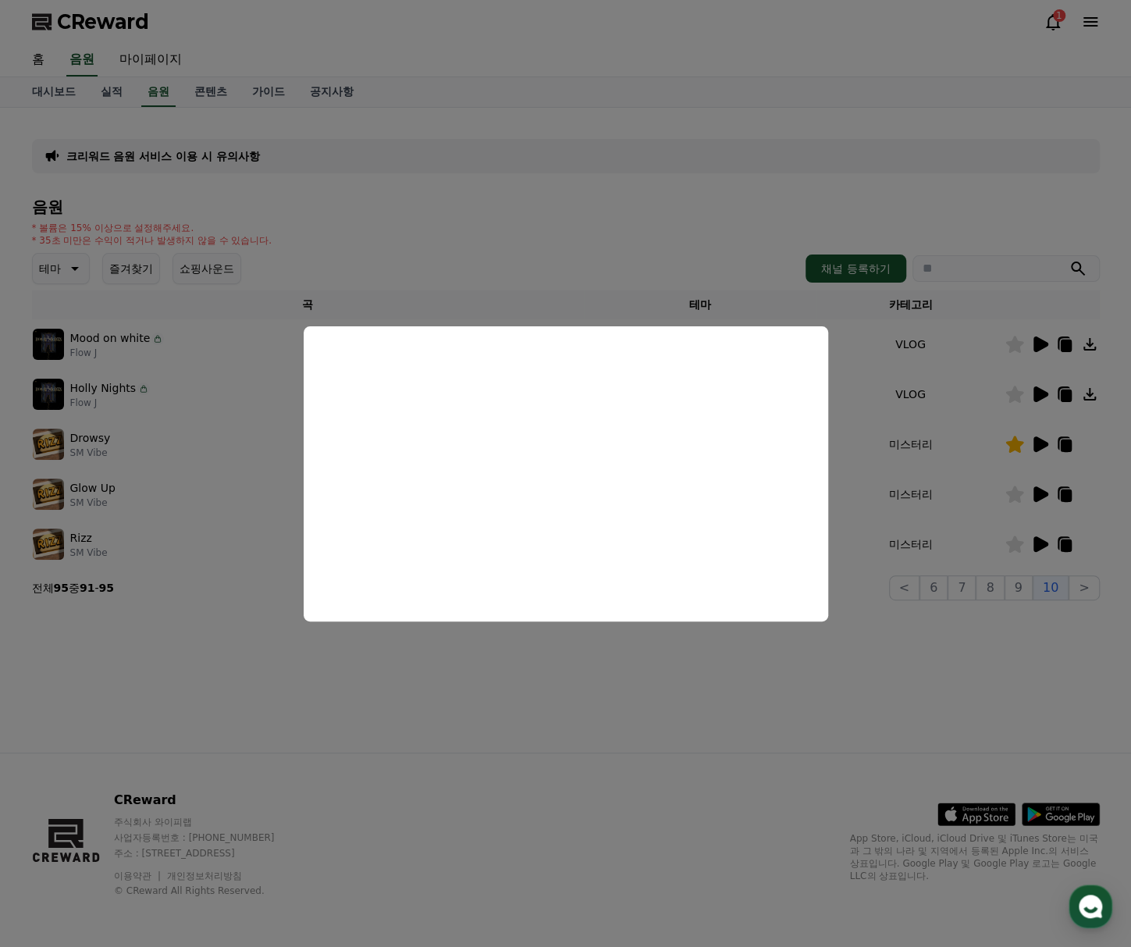
click at [699, 693] on button "close modal" at bounding box center [565, 473] width 1131 height 947
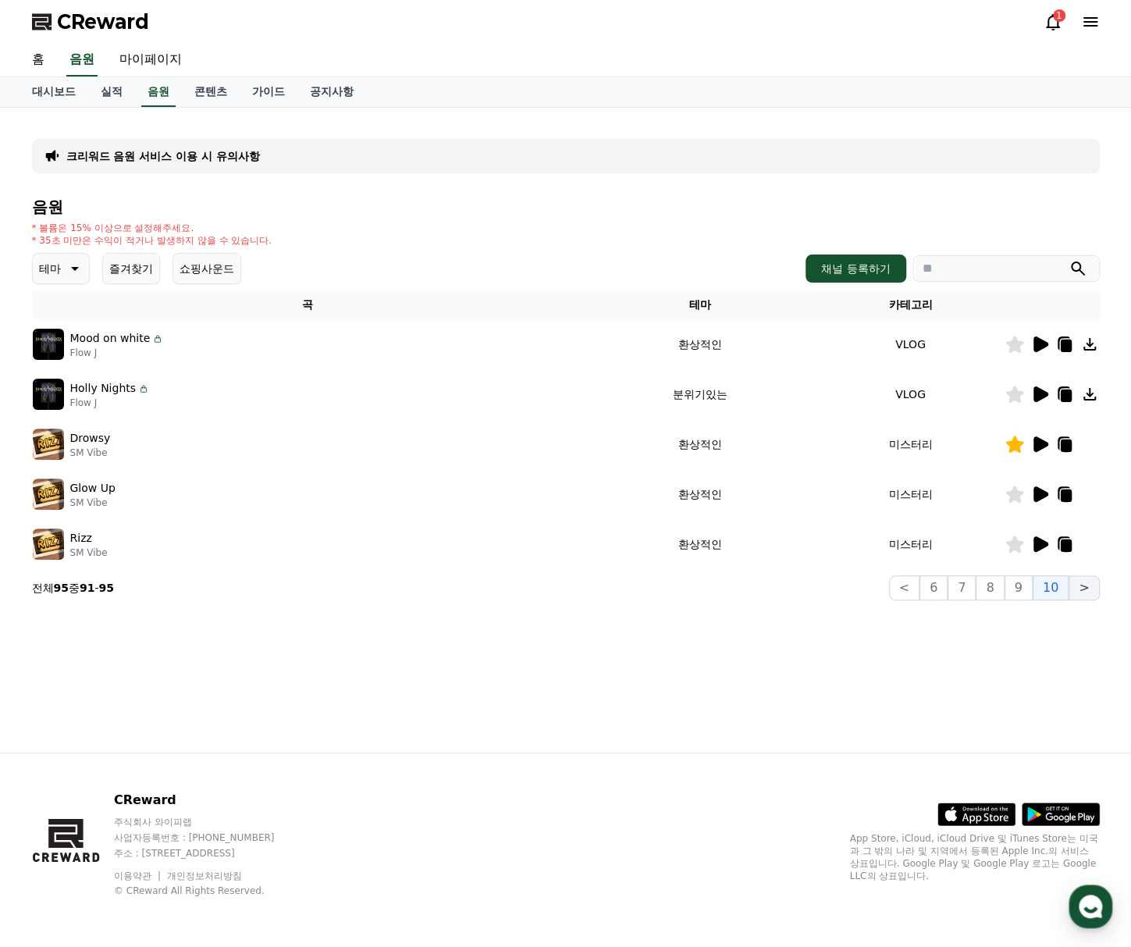
click at [1081, 593] on button ">" at bounding box center [1084, 587] width 30 height 25
click at [907, 592] on button "<" at bounding box center [904, 587] width 30 height 25
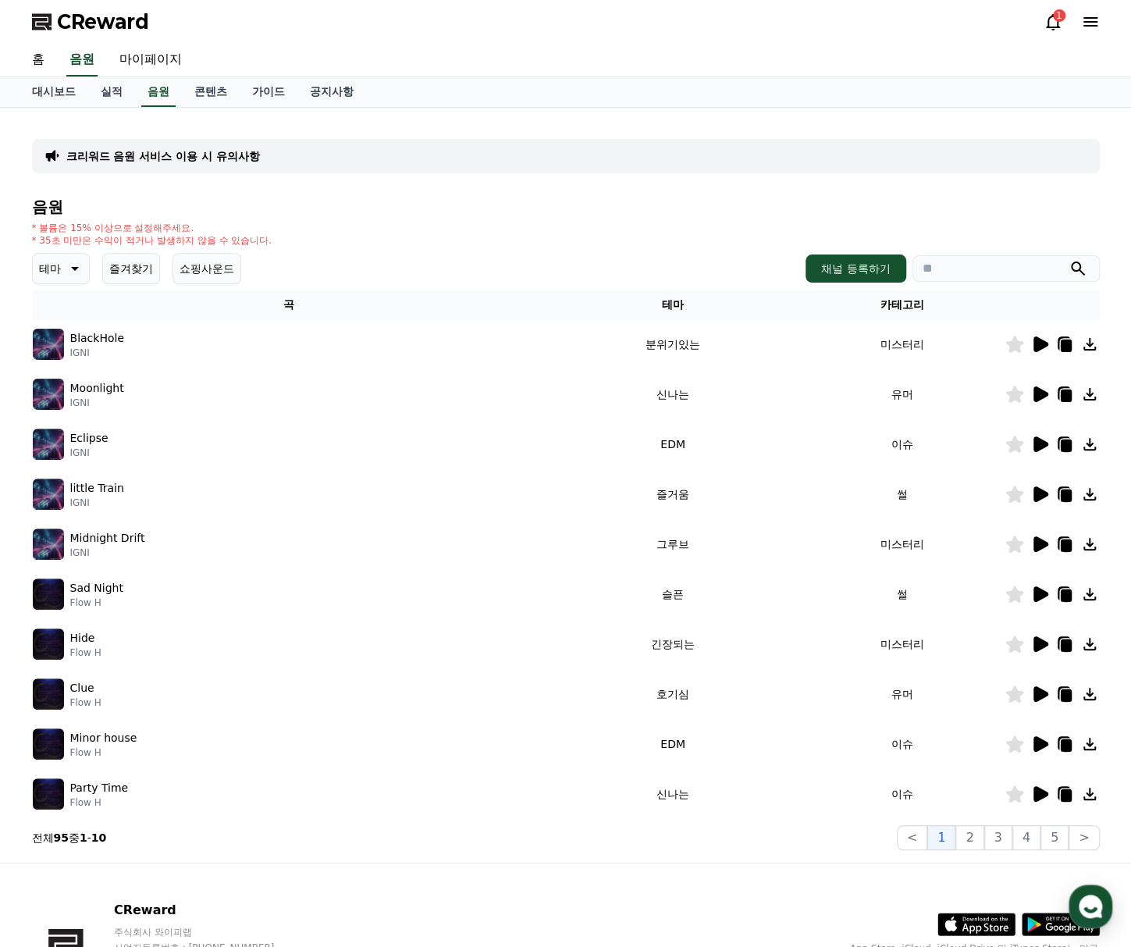
click at [1043, 341] on icon at bounding box center [1041, 344] width 15 height 16
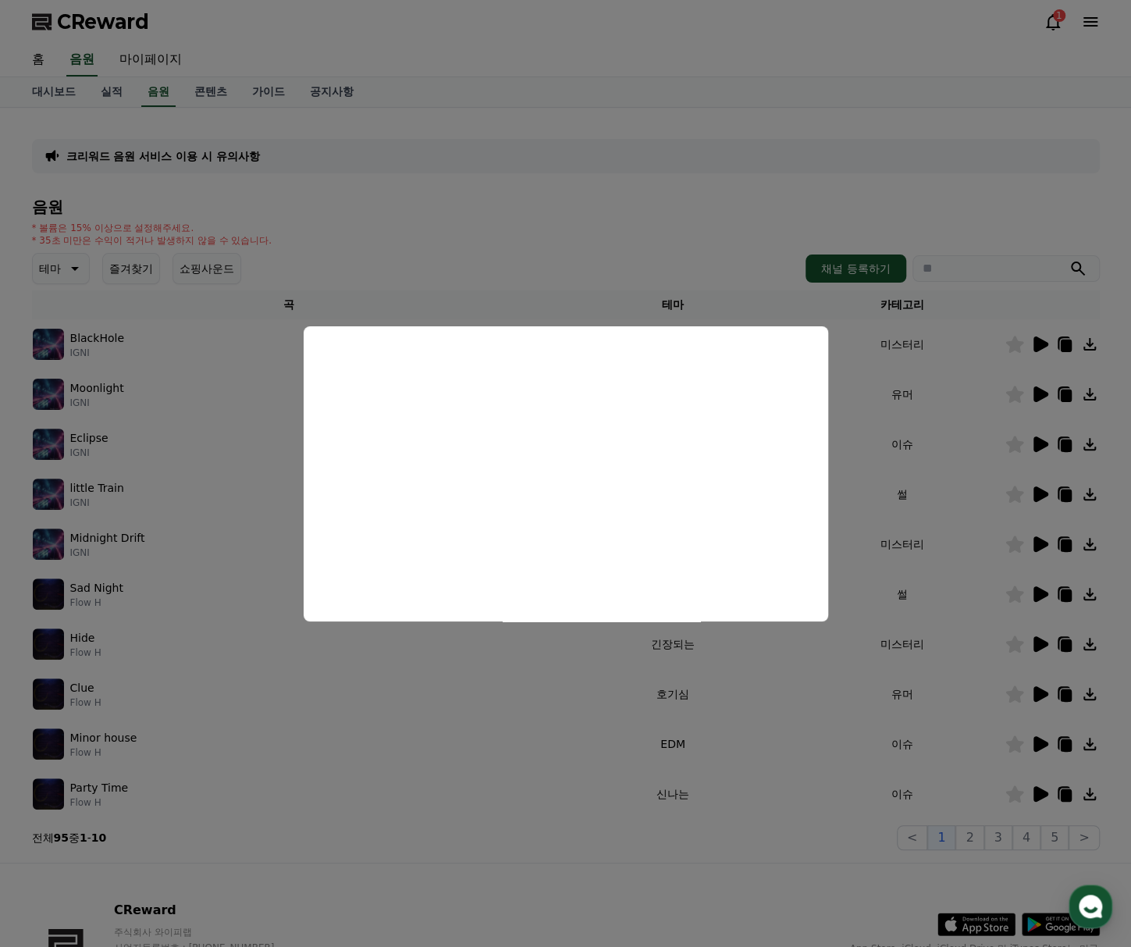
click at [746, 240] on button "close modal" at bounding box center [565, 473] width 1131 height 947
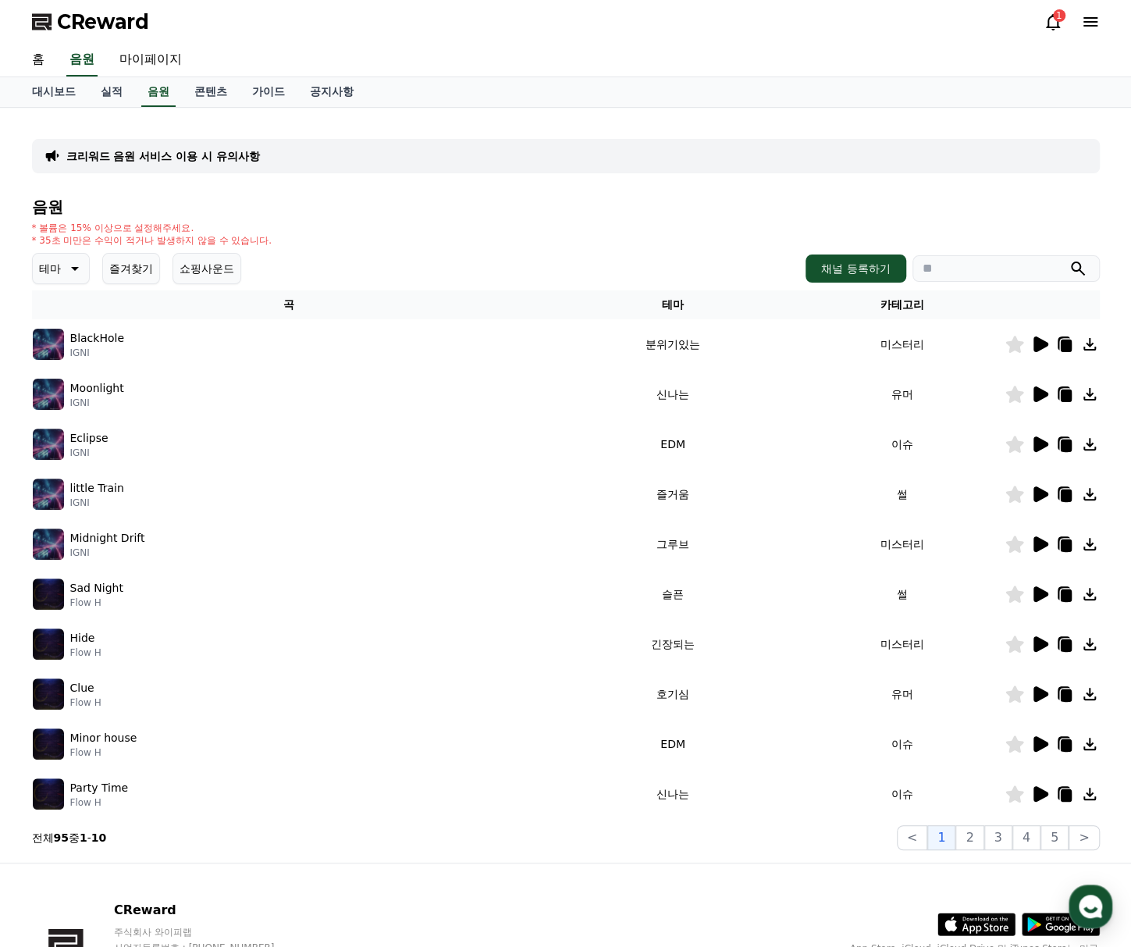
click at [1032, 593] on icon at bounding box center [1039, 594] width 19 height 19
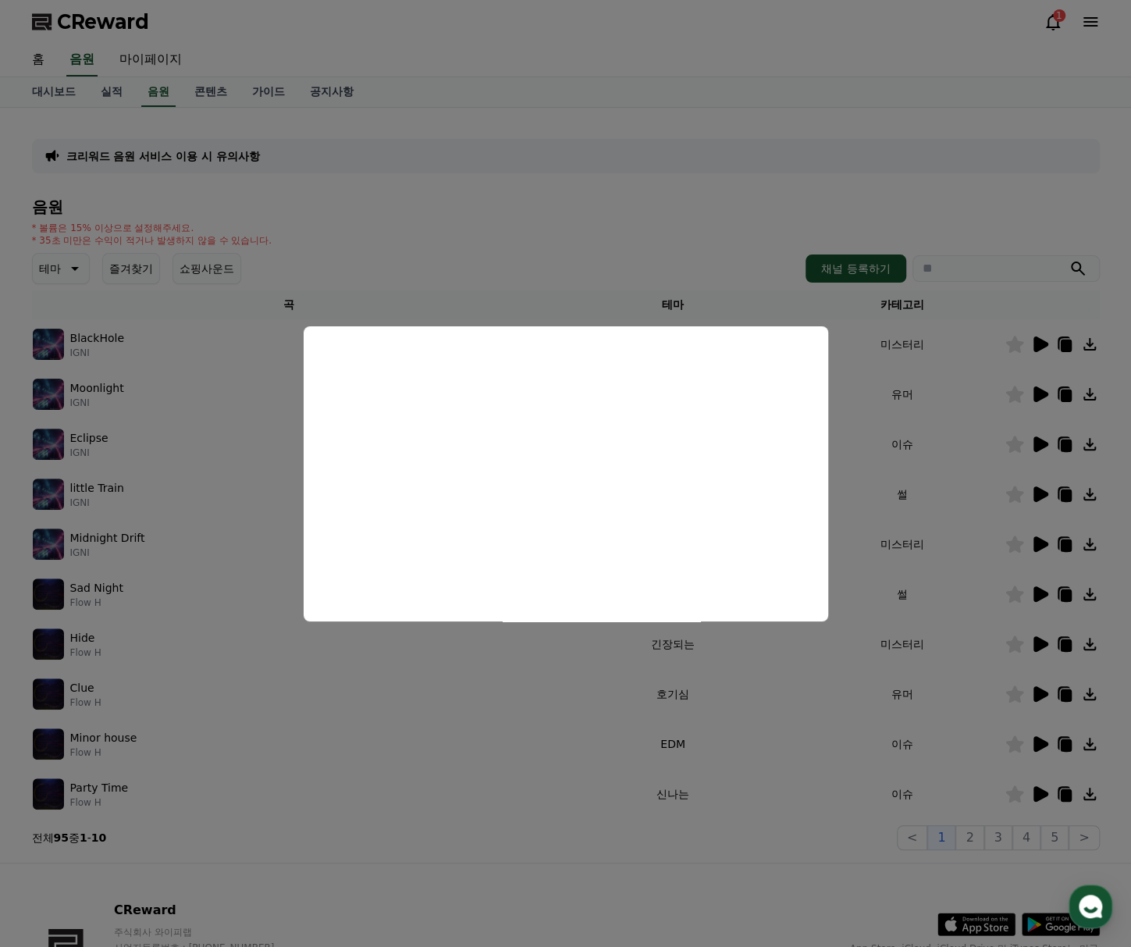
click at [595, 213] on button "close modal" at bounding box center [565, 473] width 1131 height 947
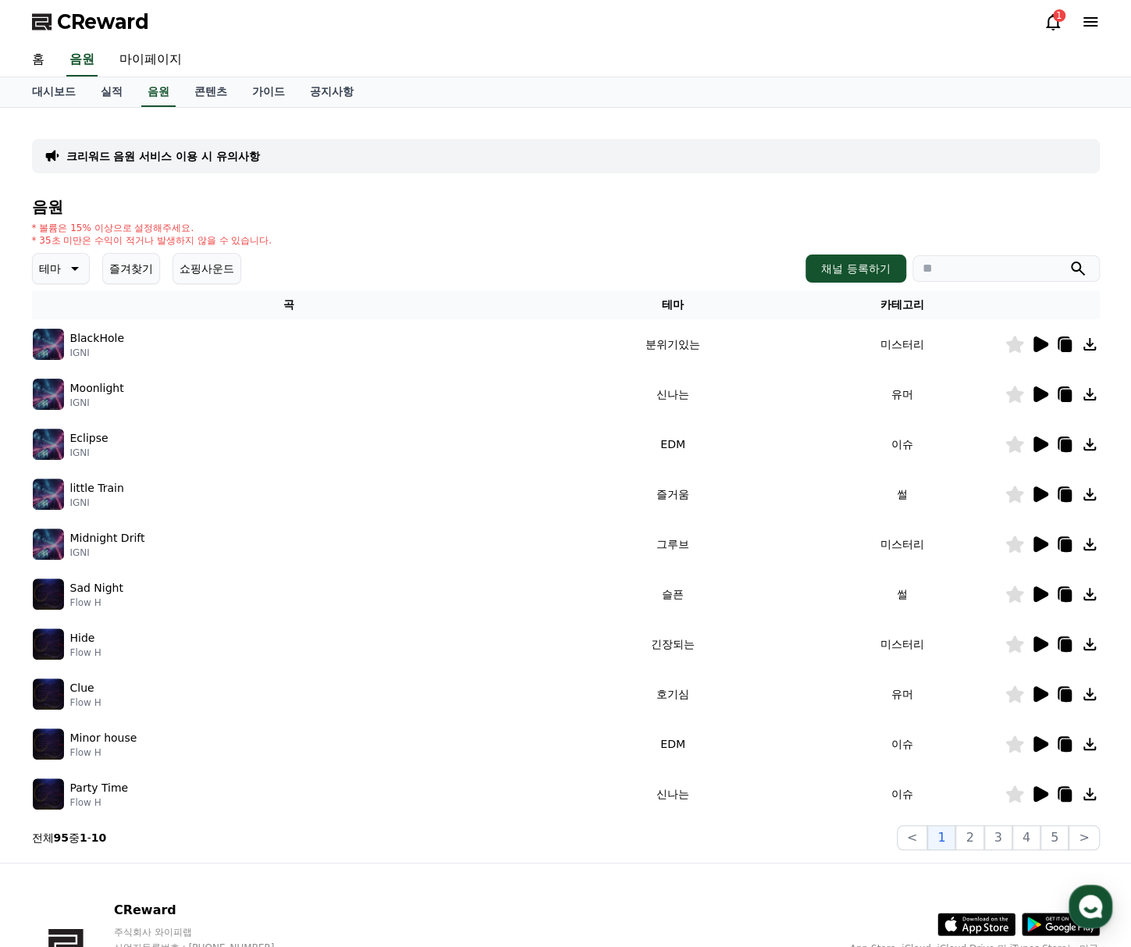
click at [1046, 687] on icon at bounding box center [1039, 694] width 19 height 19
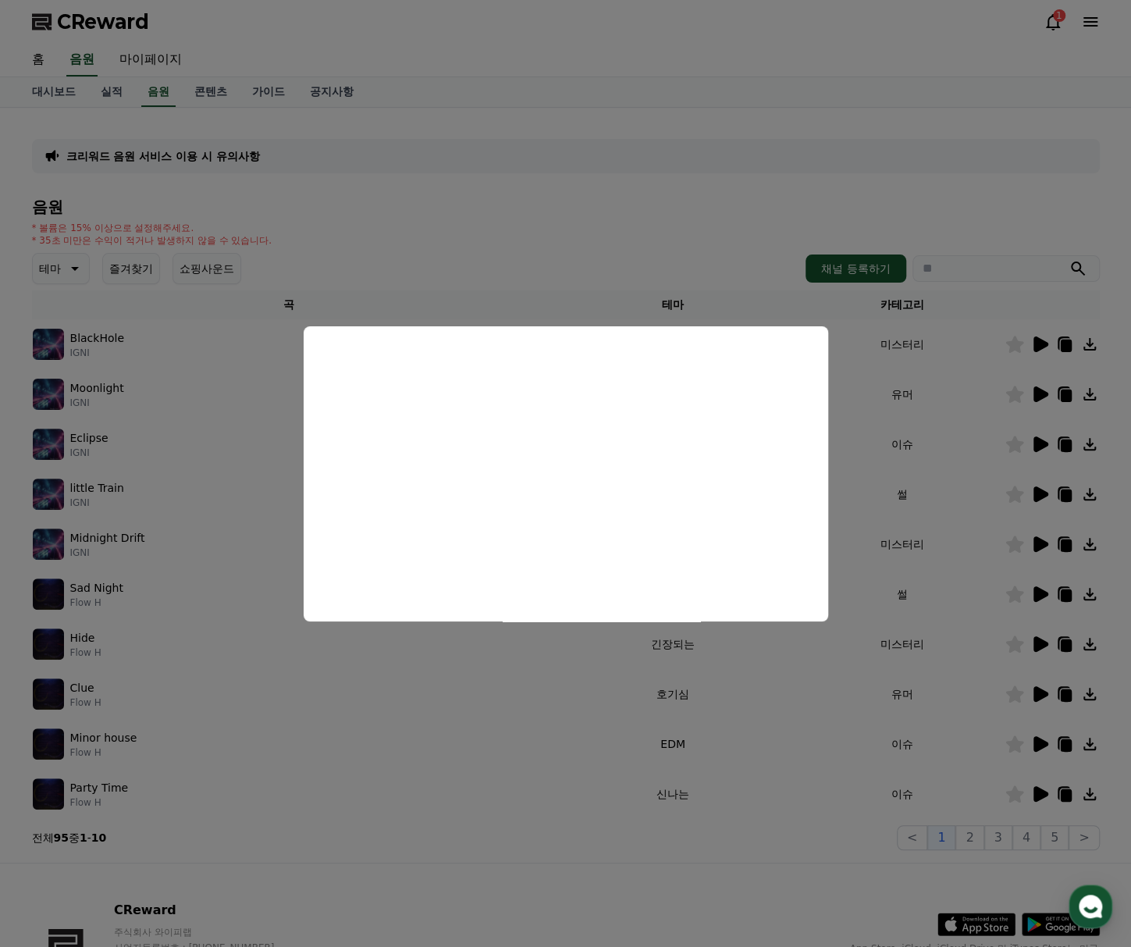
click at [544, 250] on button "close modal" at bounding box center [565, 473] width 1131 height 947
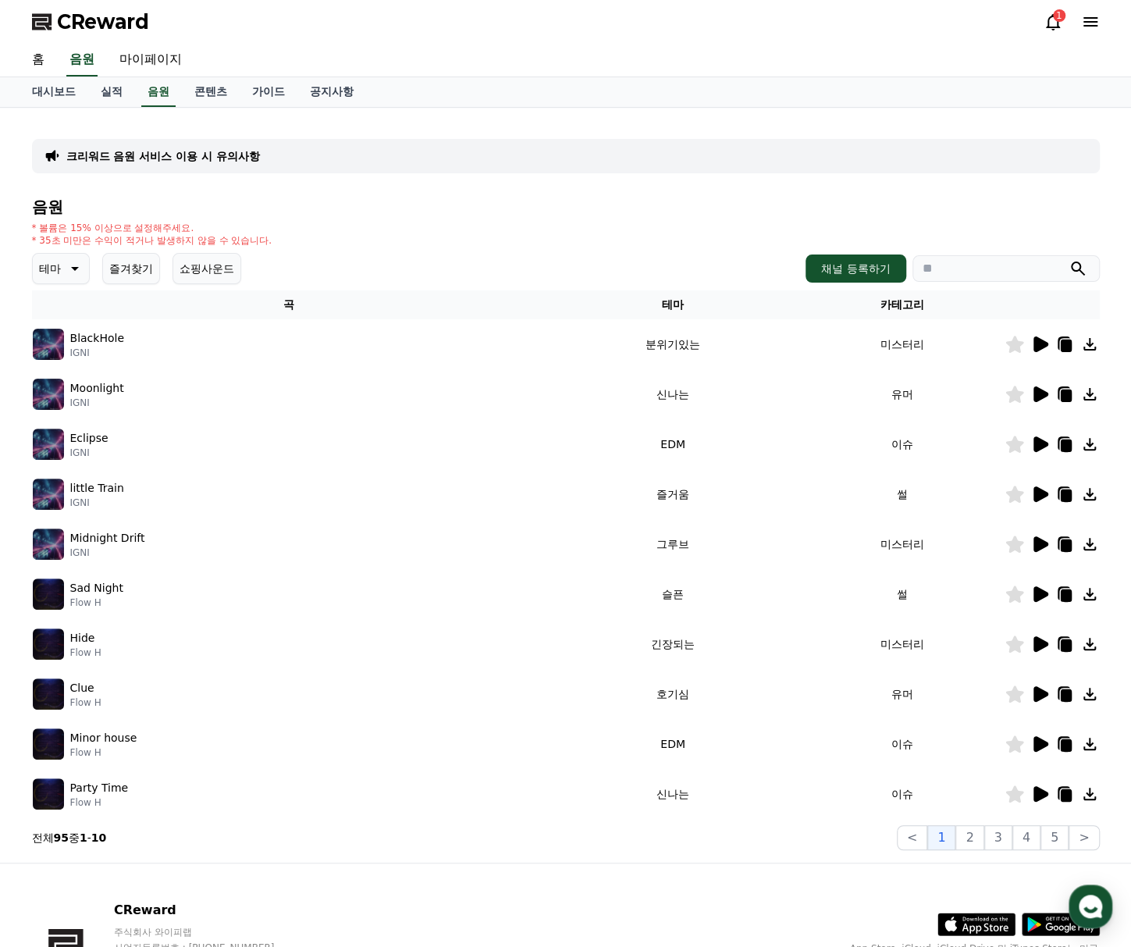
click at [1037, 799] on icon at bounding box center [1041, 794] width 15 height 16
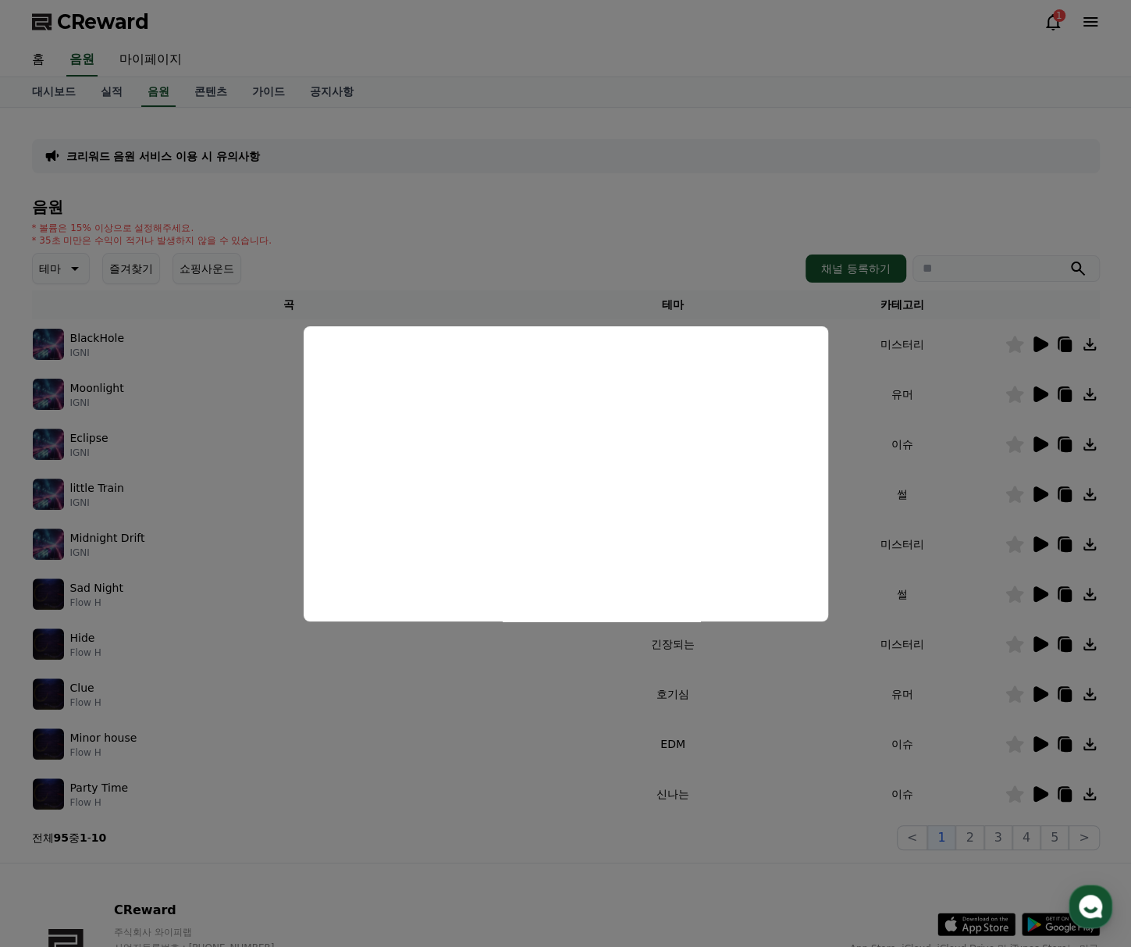
click at [750, 247] on button "close modal" at bounding box center [565, 473] width 1131 height 947
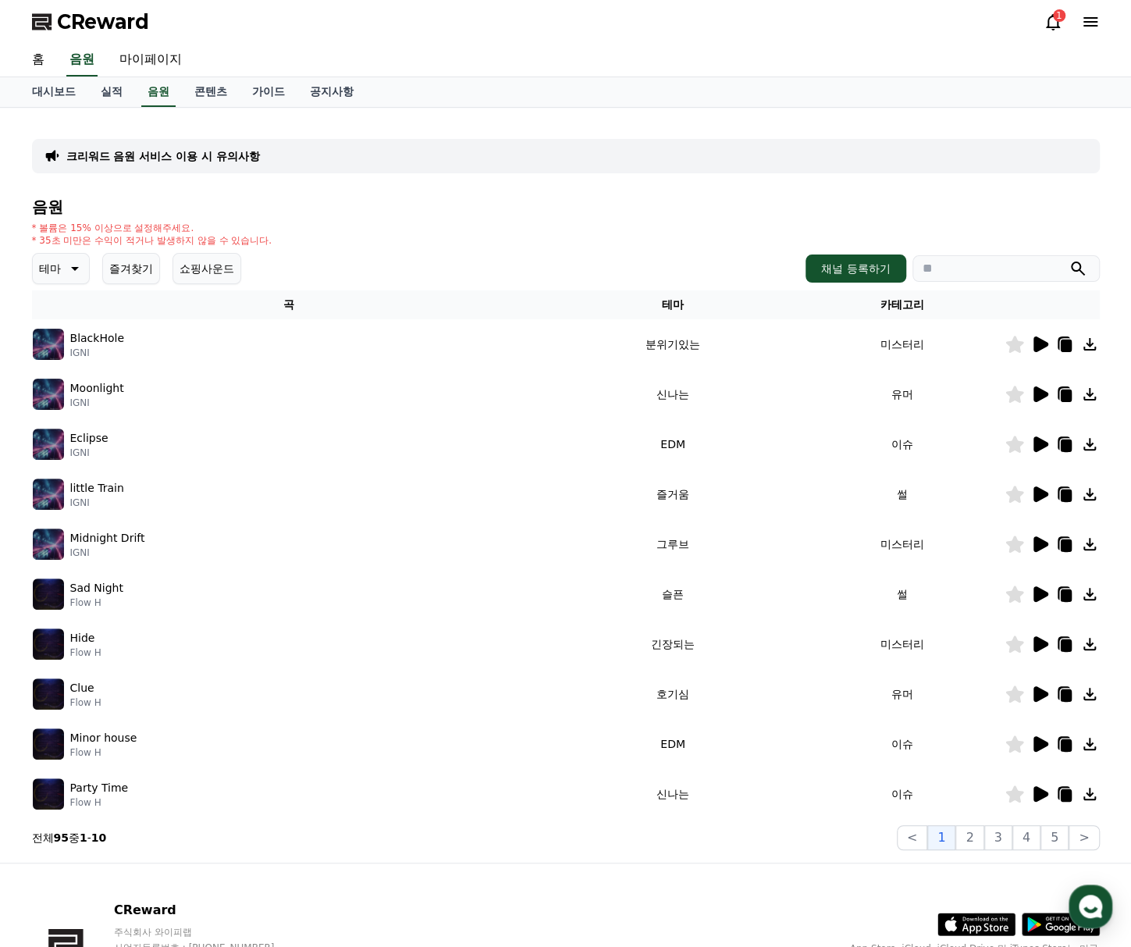
click at [1044, 549] on icon at bounding box center [1039, 544] width 19 height 19
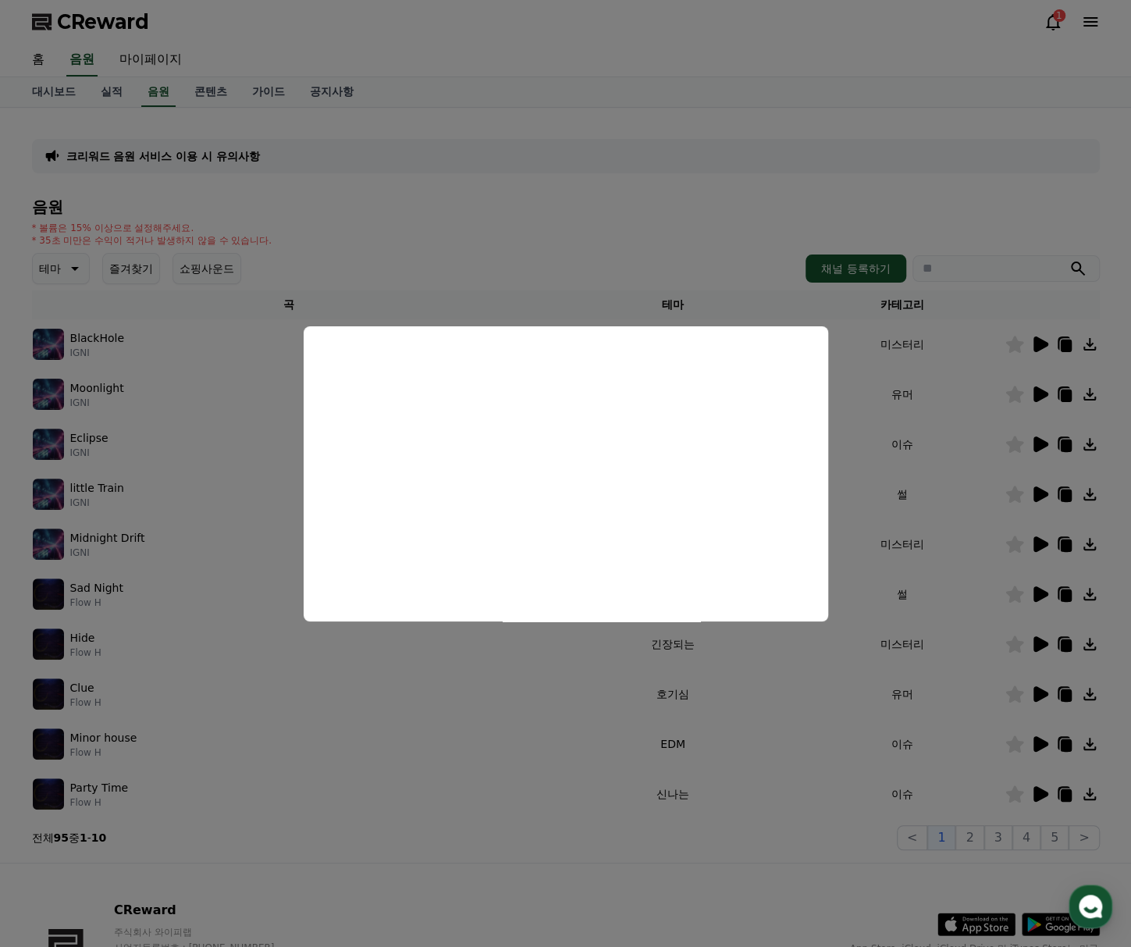
click at [596, 251] on button "close modal" at bounding box center [565, 473] width 1131 height 947
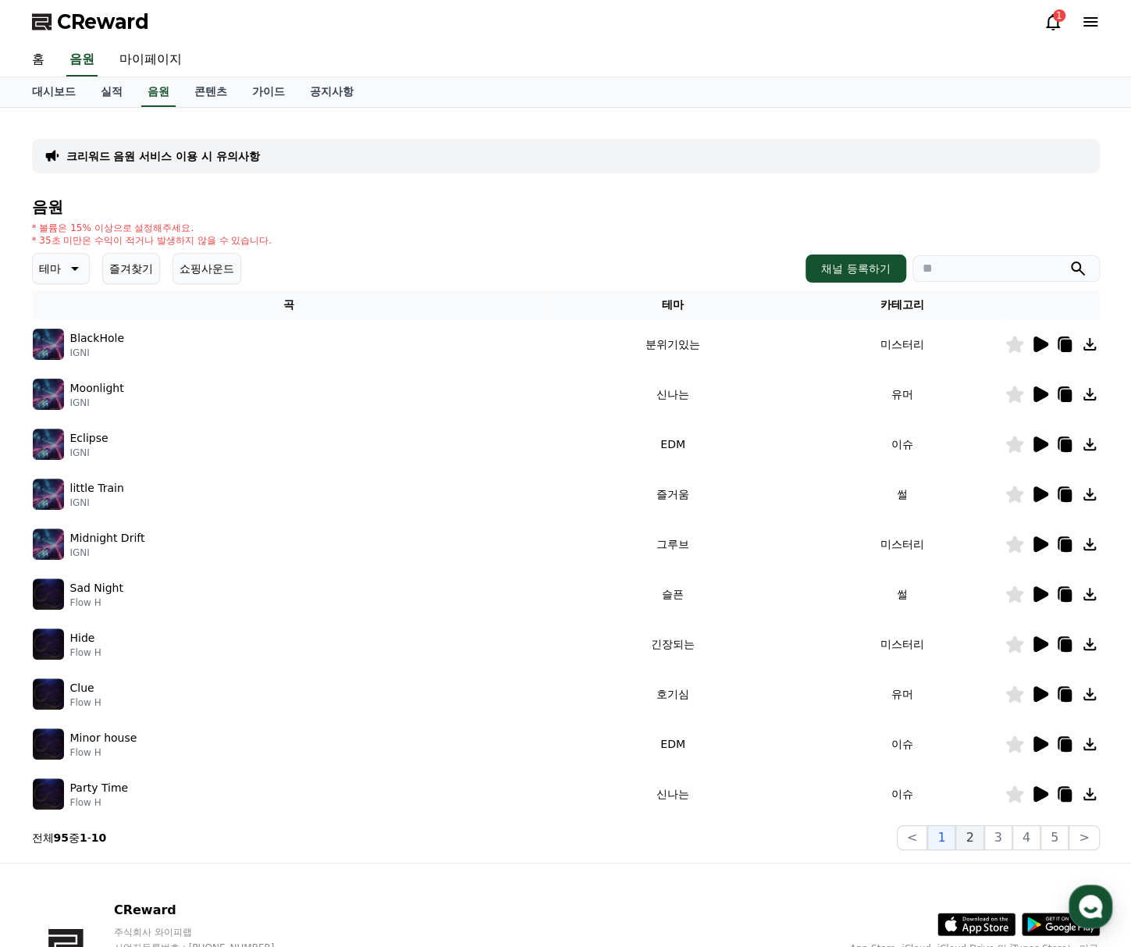
click at [974, 838] on button "2" at bounding box center [969, 837] width 28 height 25
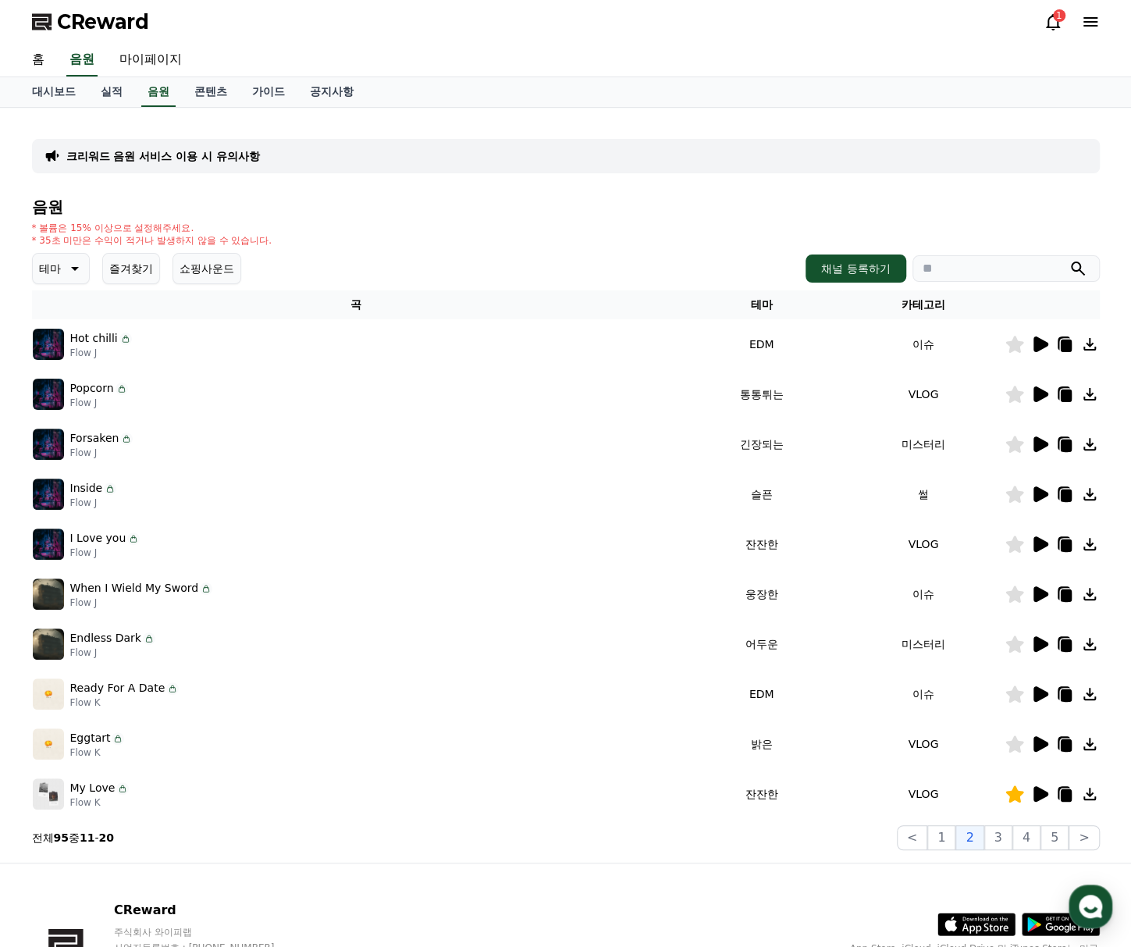
drag, startPoint x: 126, startPoint y: 495, endPoint x: 415, endPoint y: 717, distance: 364.1
click at [358, 692] on tbody "Hot chilli Flow J EDM 이슈 Popcorn Flow J 통통튀는 VLOG Forsaken Flow J 긴장되는 미스터리 Ins…" at bounding box center [566, 569] width 1068 height 500
click at [1012, 841] on button "3" at bounding box center [998, 837] width 28 height 25
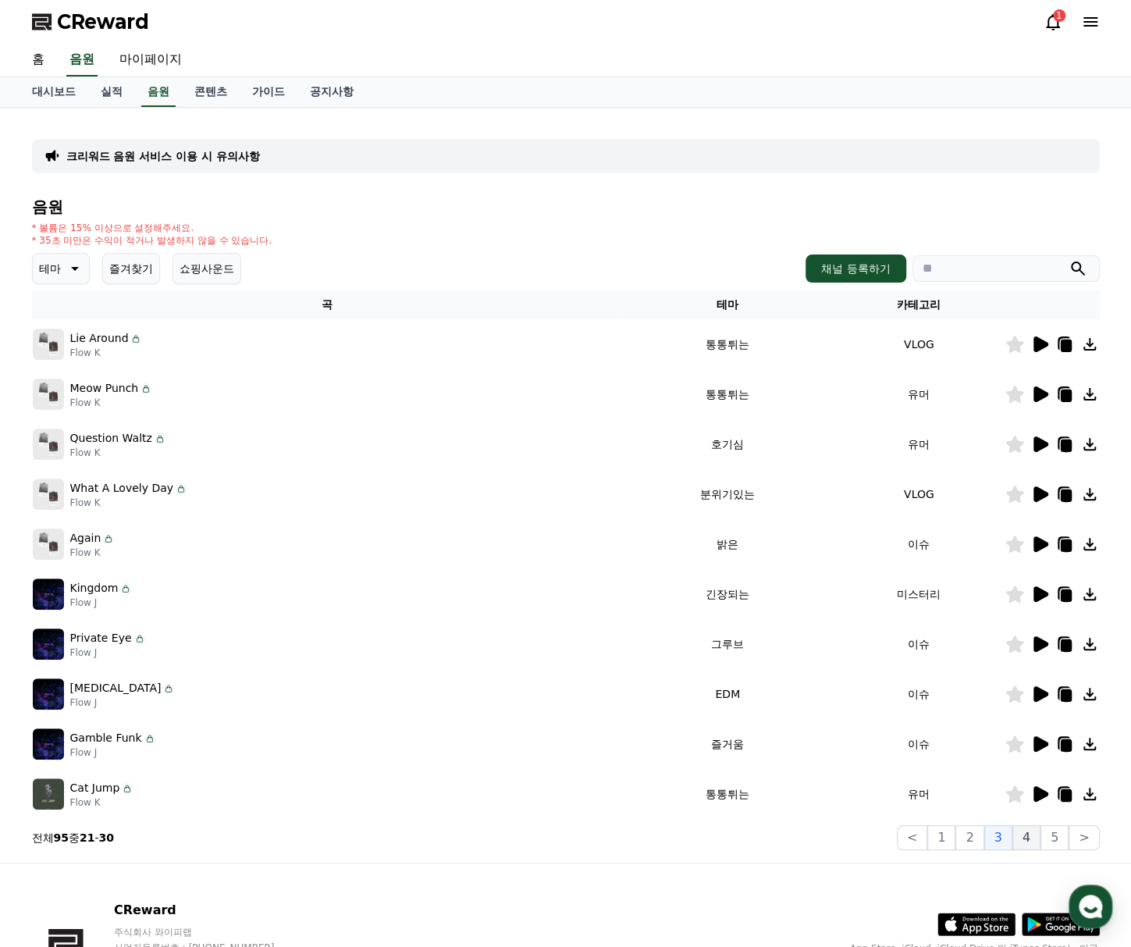
click at [1037, 845] on button "4" at bounding box center [1026, 837] width 28 height 25
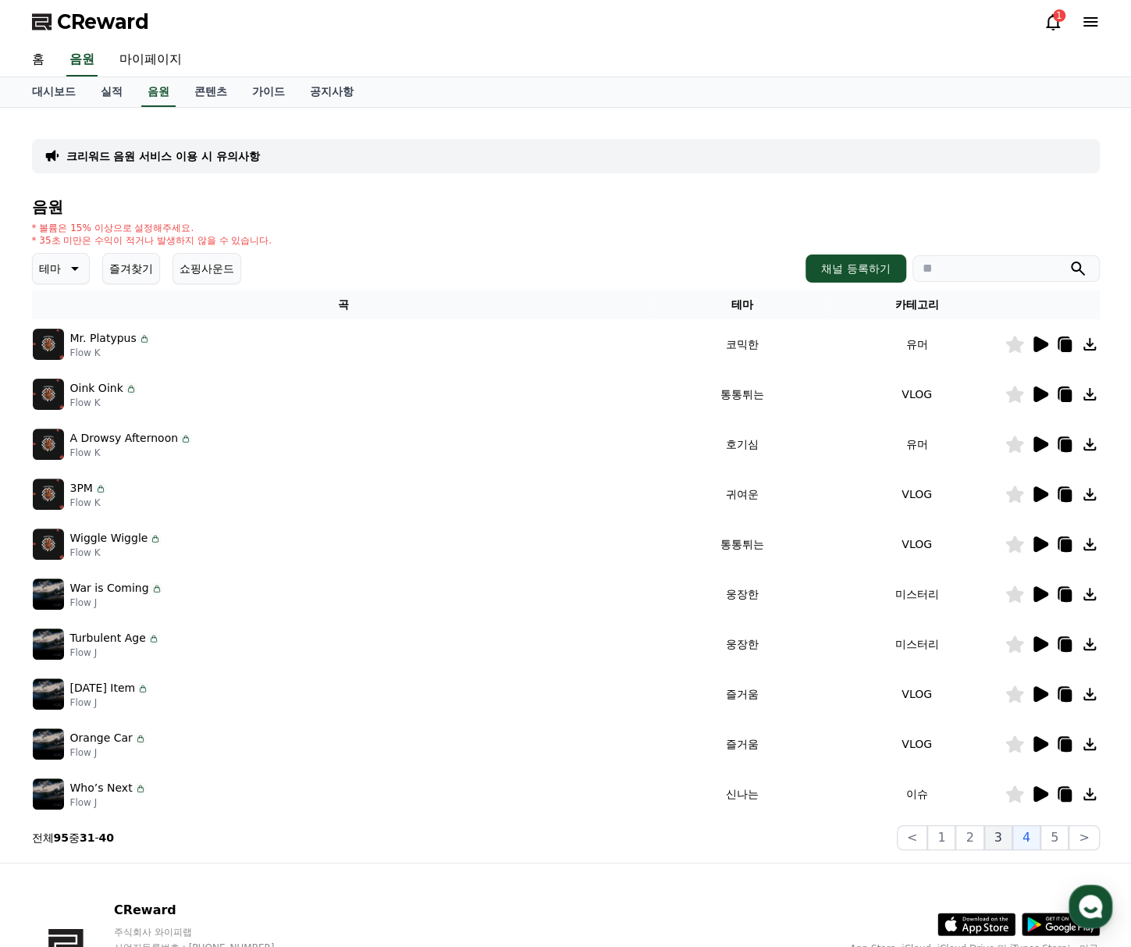
click at [1012, 841] on button "3" at bounding box center [998, 837] width 28 height 25
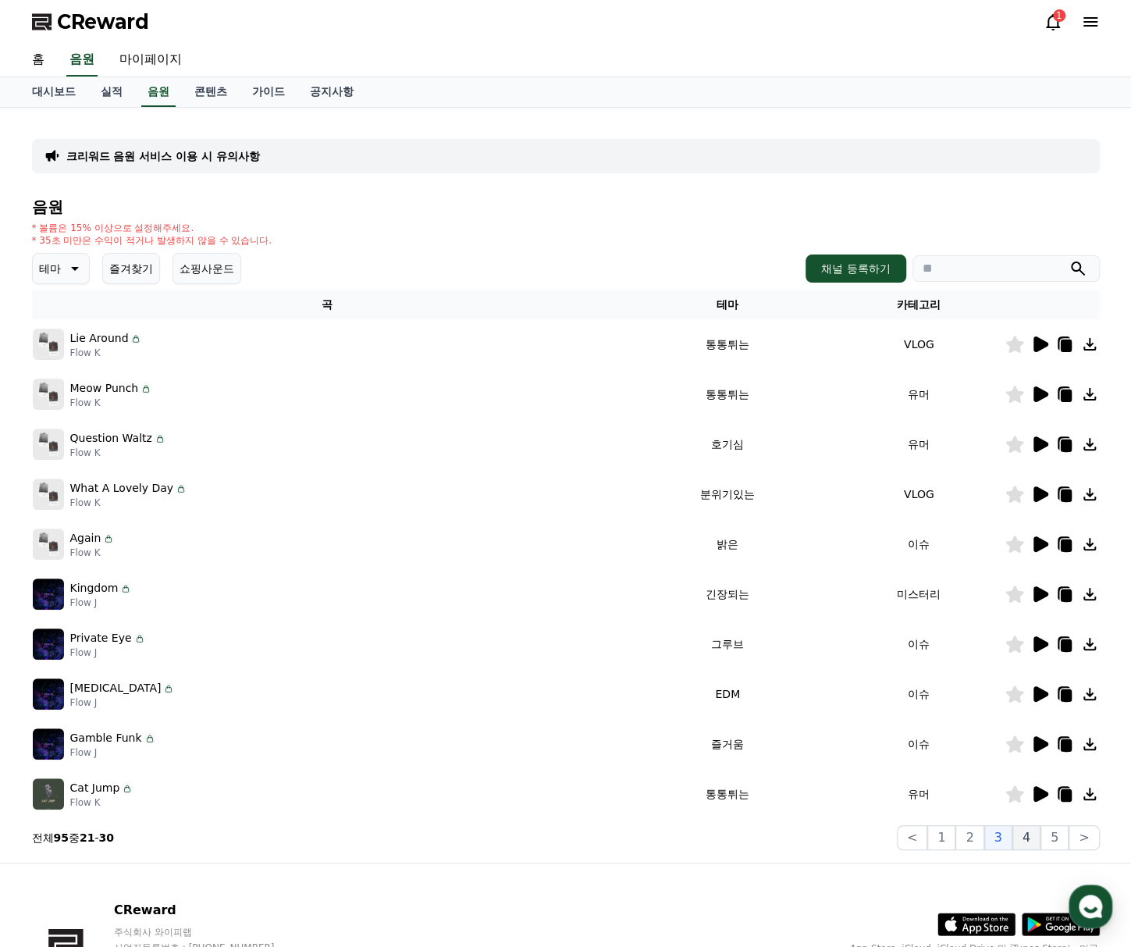
click at [1032, 838] on button "4" at bounding box center [1026, 837] width 28 height 25
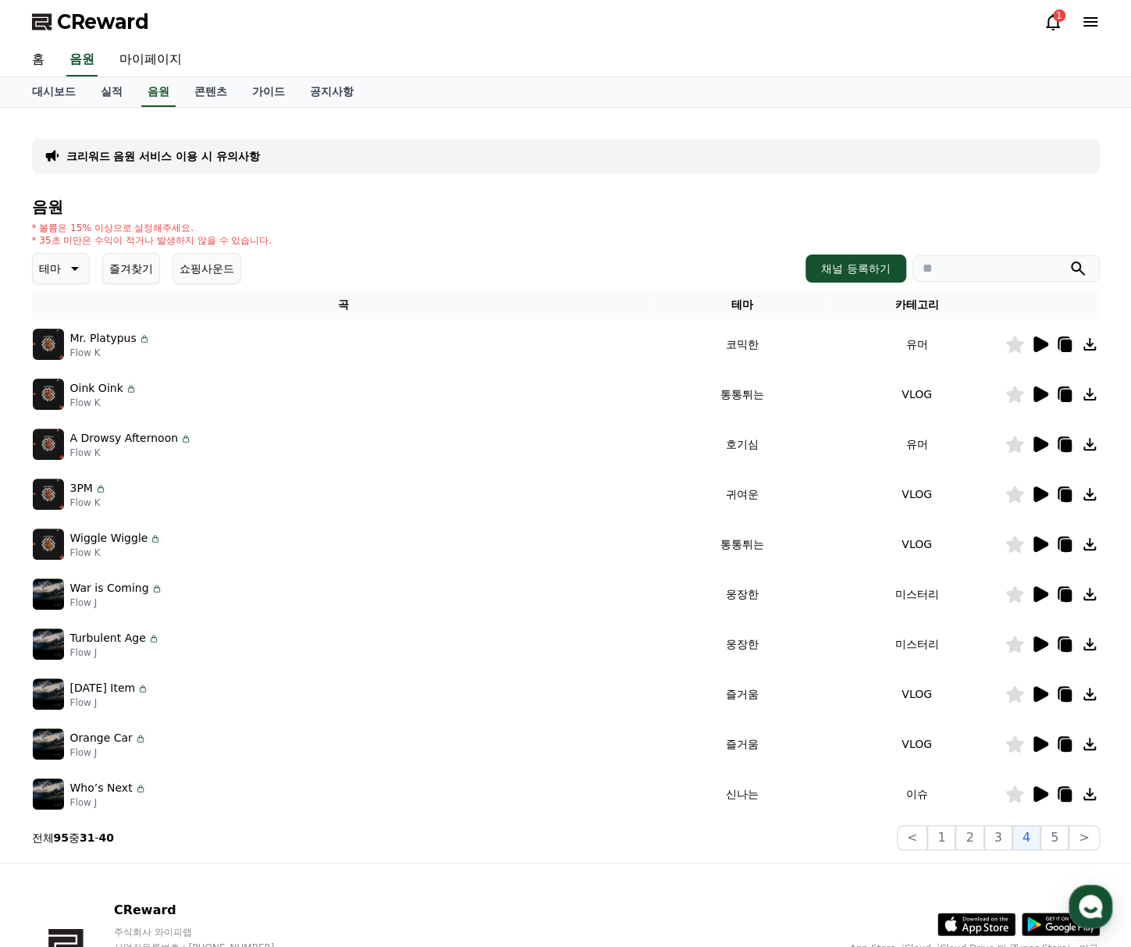
click at [475, 808] on div "Who’s Next Flow J" at bounding box center [343, 793] width 621 height 31
click at [1061, 849] on button "5" at bounding box center [1055, 837] width 28 height 25
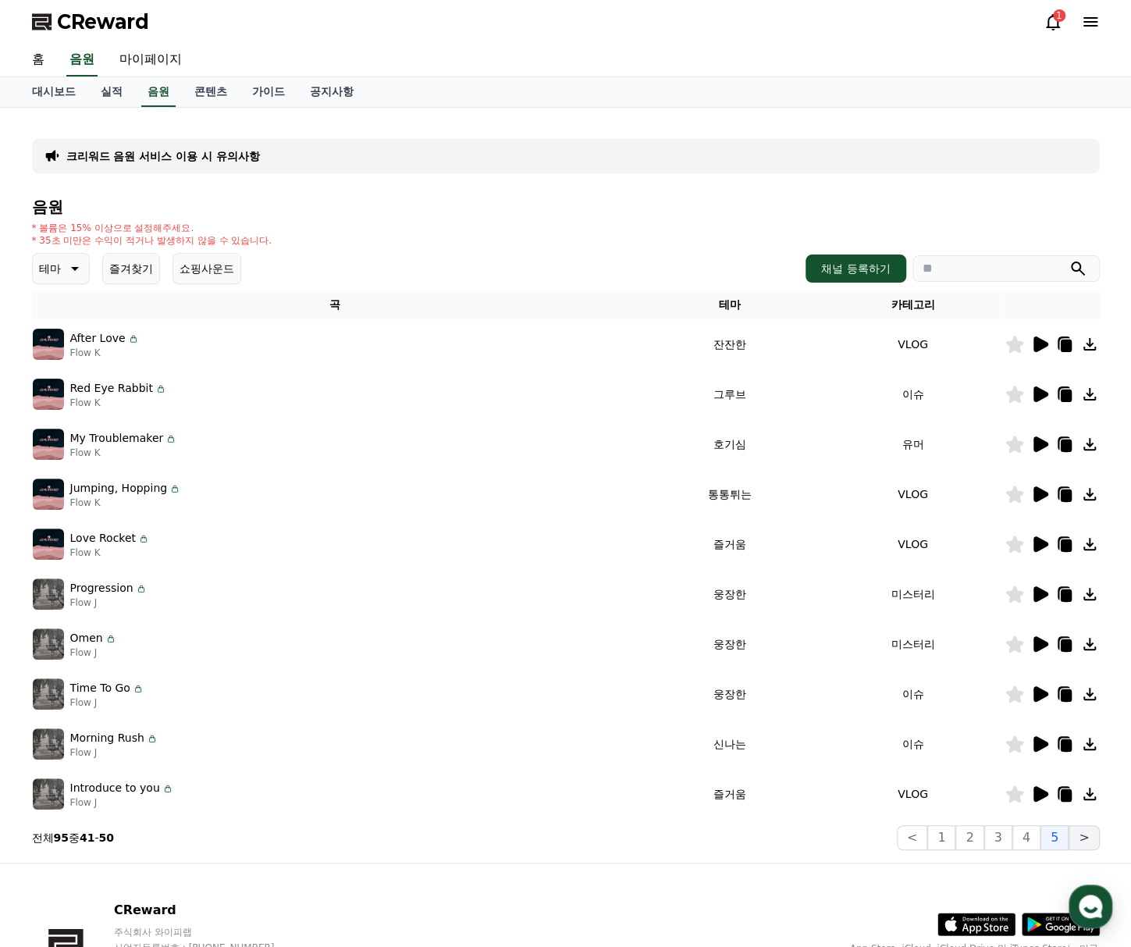
click at [1098, 847] on button ">" at bounding box center [1084, 837] width 30 height 25
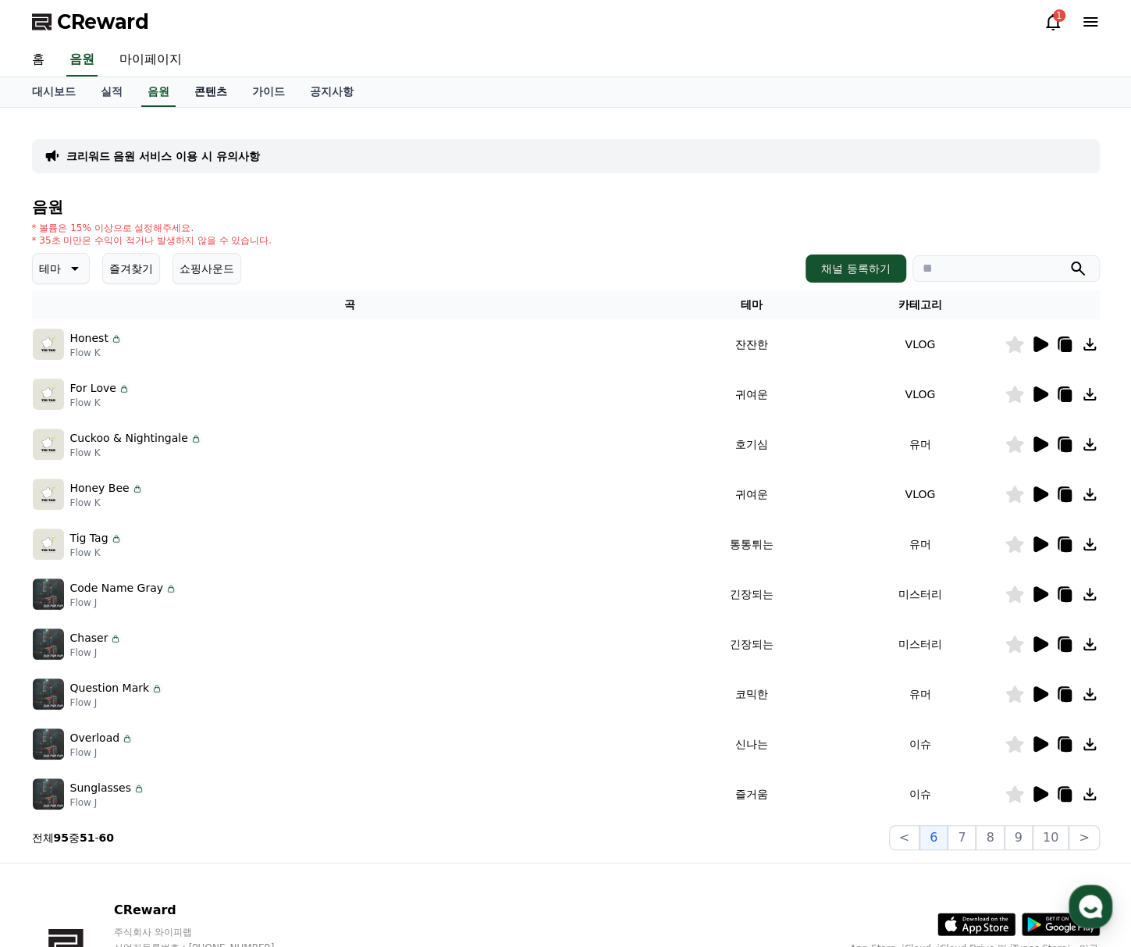
click at [204, 94] on link "콘텐츠" at bounding box center [211, 92] width 58 height 30
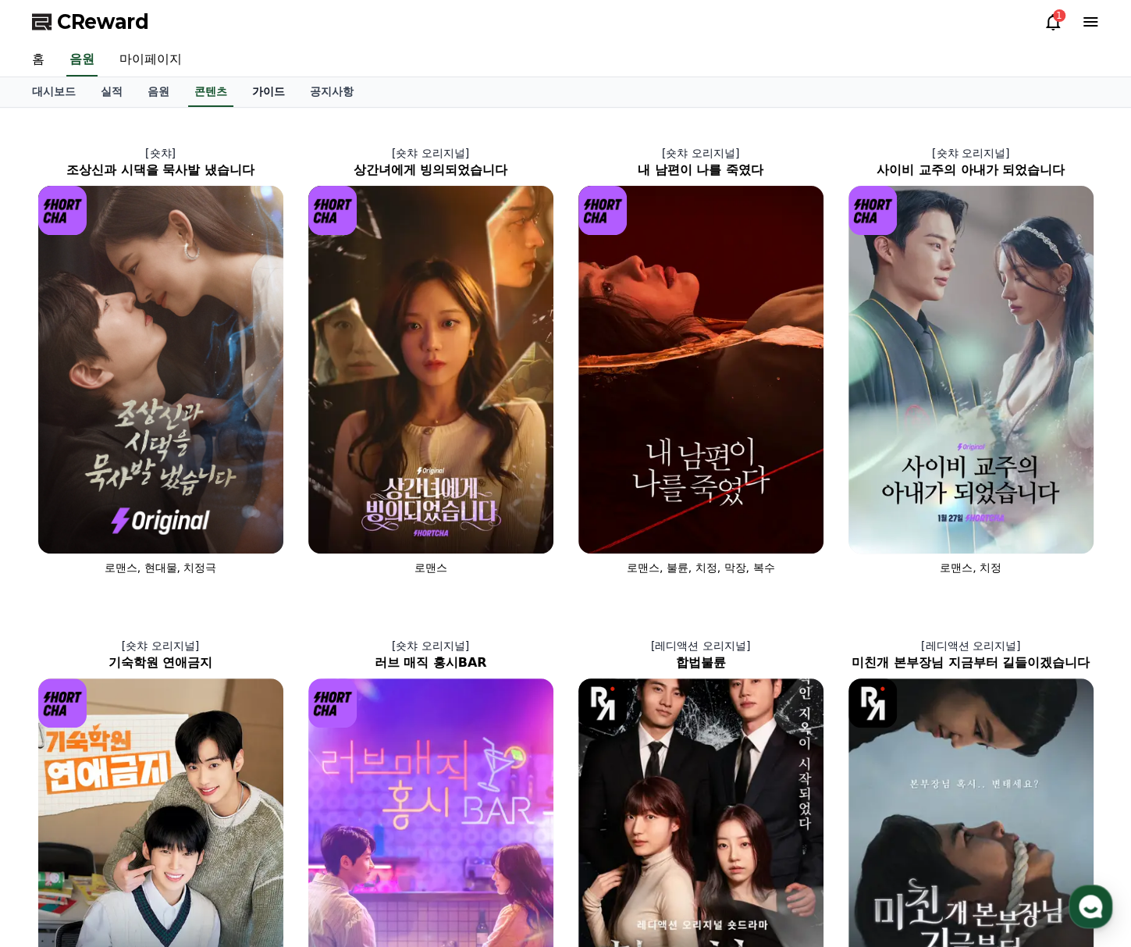
click at [256, 98] on link "가이드" at bounding box center [269, 92] width 58 height 30
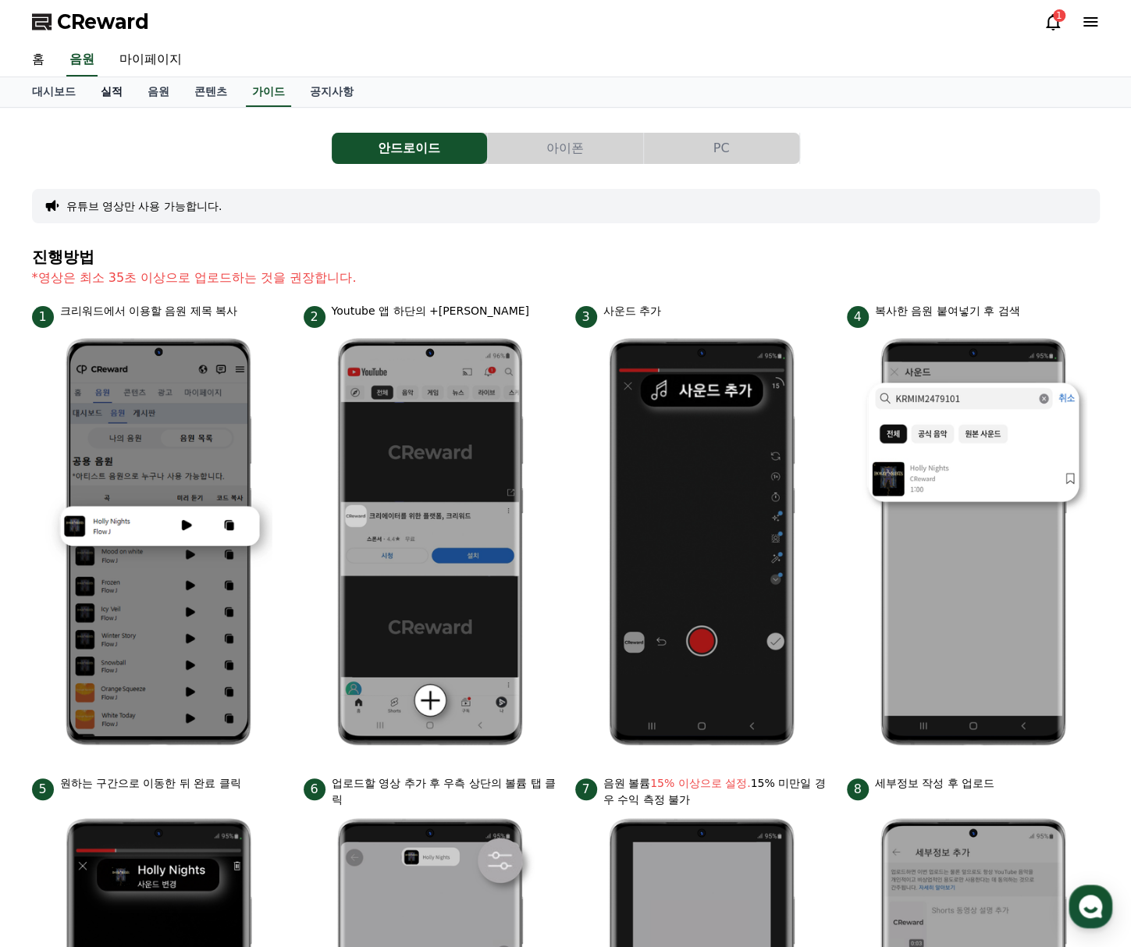
click at [114, 101] on link "실적" at bounding box center [111, 92] width 47 height 30
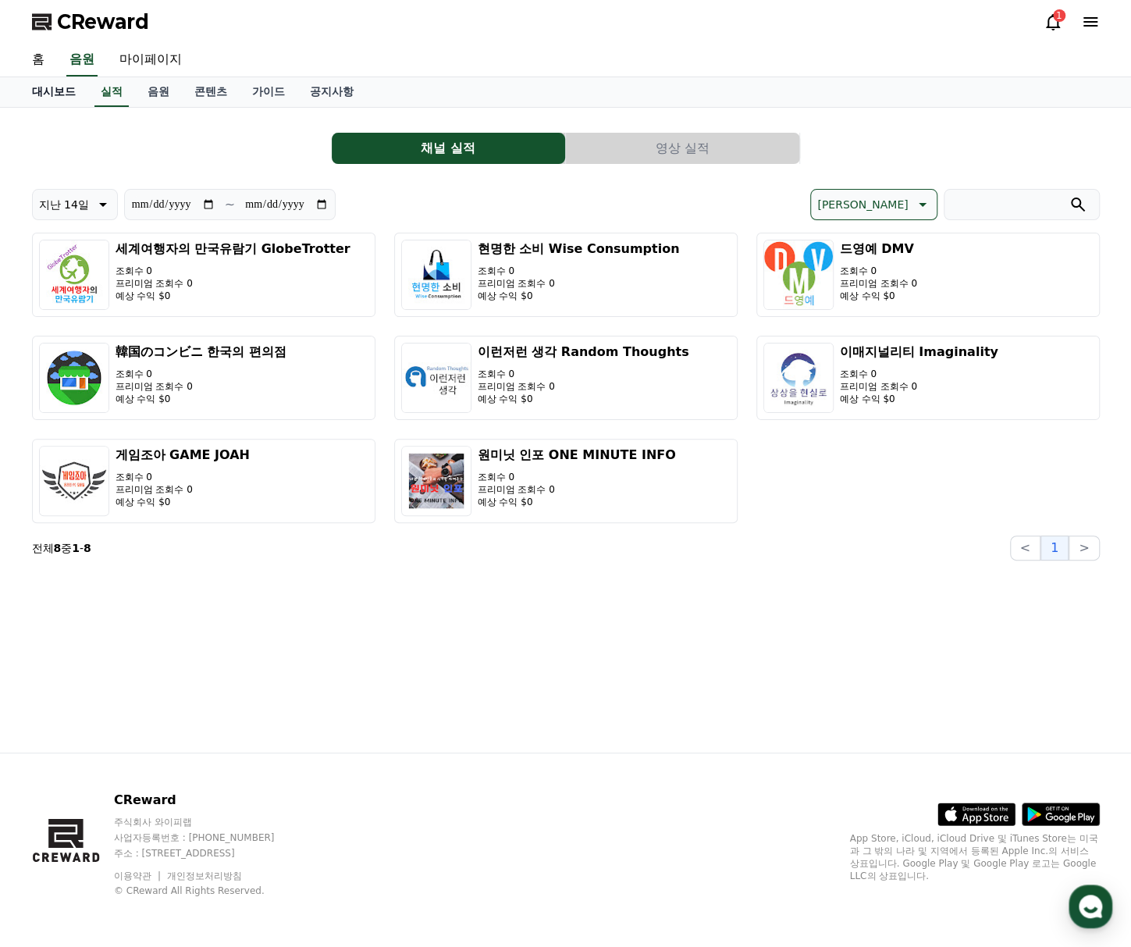
click at [51, 97] on link "대시보드" at bounding box center [54, 92] width 69 height 30
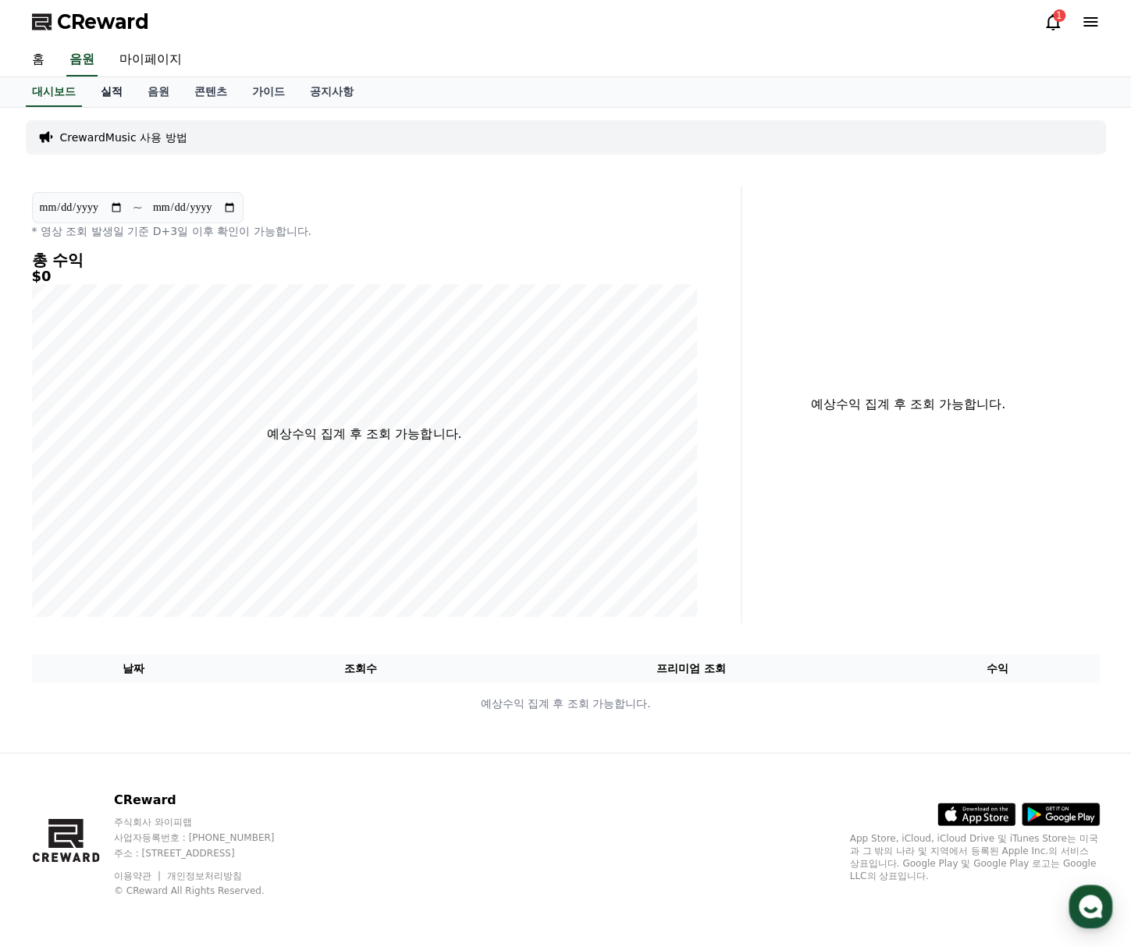
click at [123, 97] on link "실적" at bounding box center [111, 92] width 47 height 30
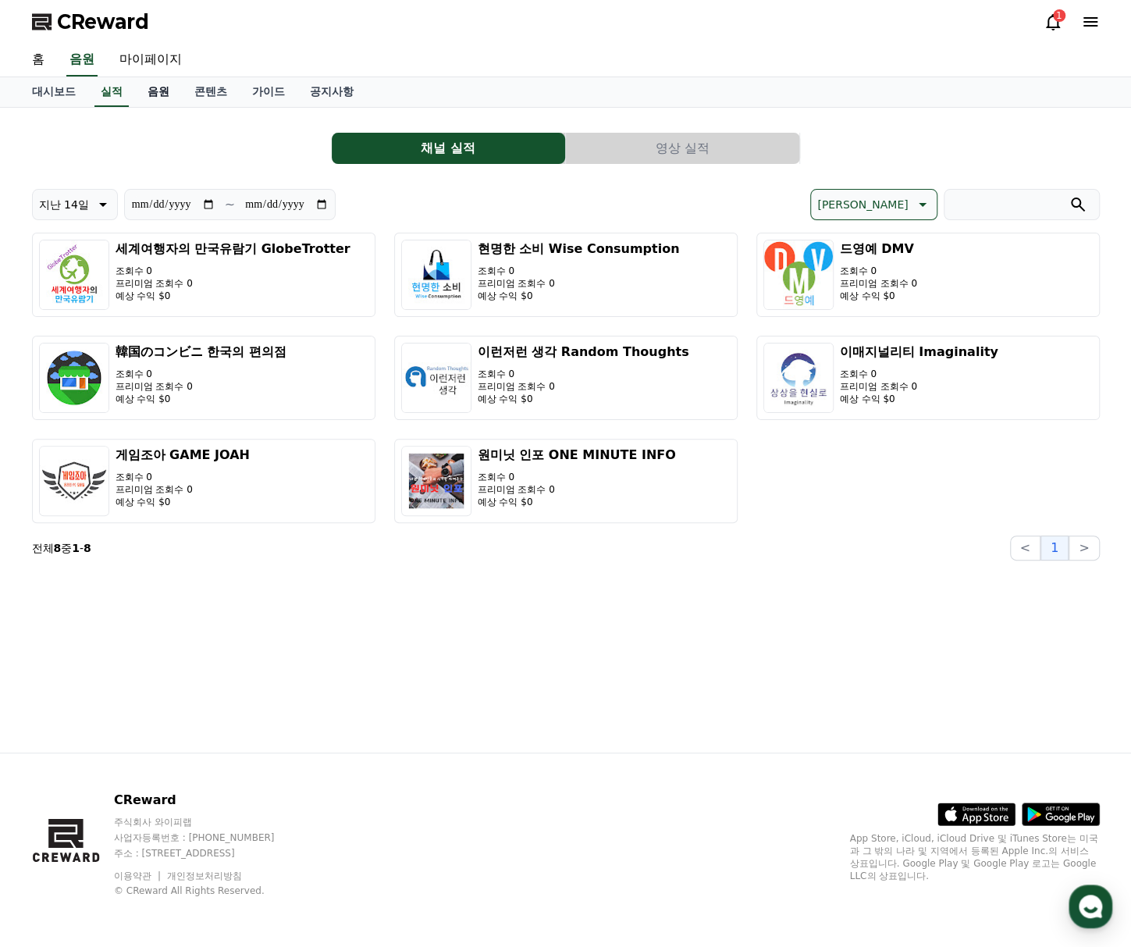
click at [180, 91] on link "음원" at bounding box center [158, 92] width 47 height 30
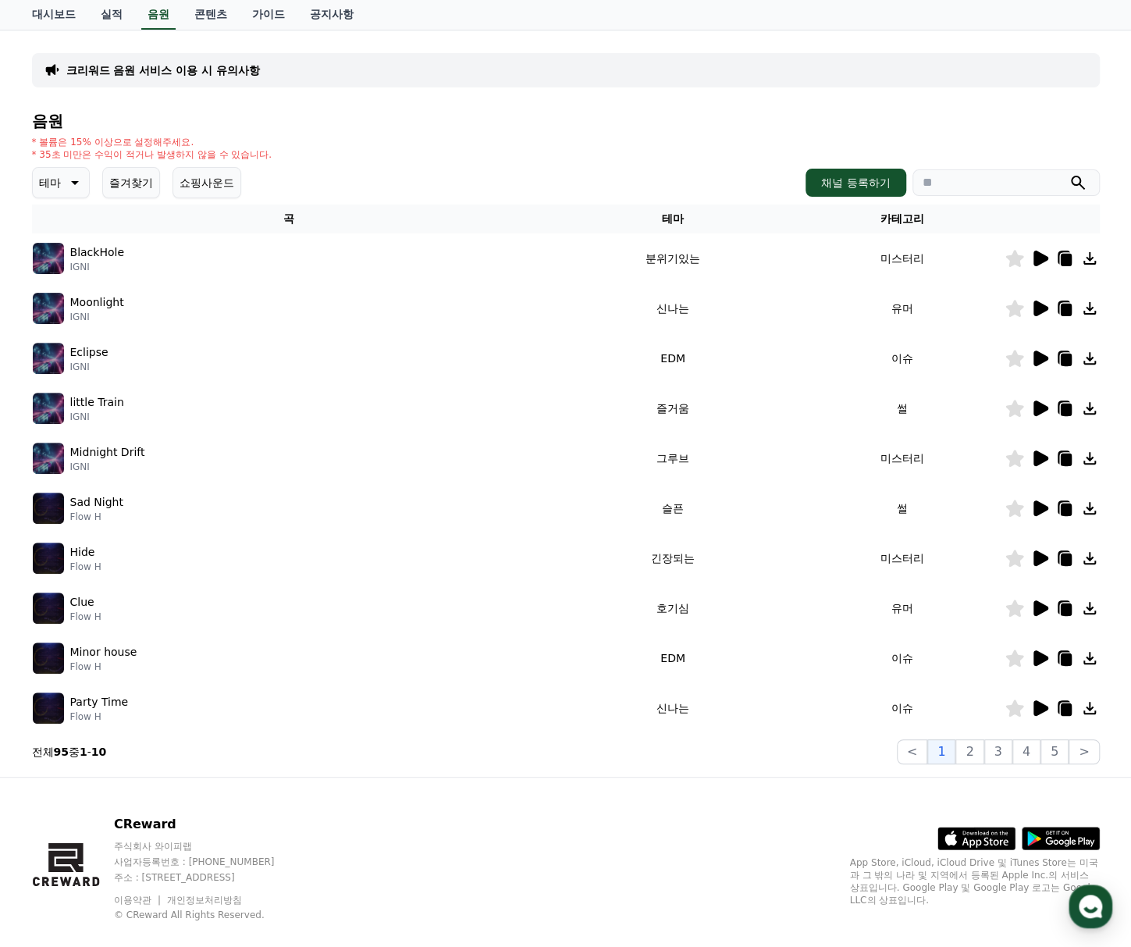
scroll to position [109, 0]
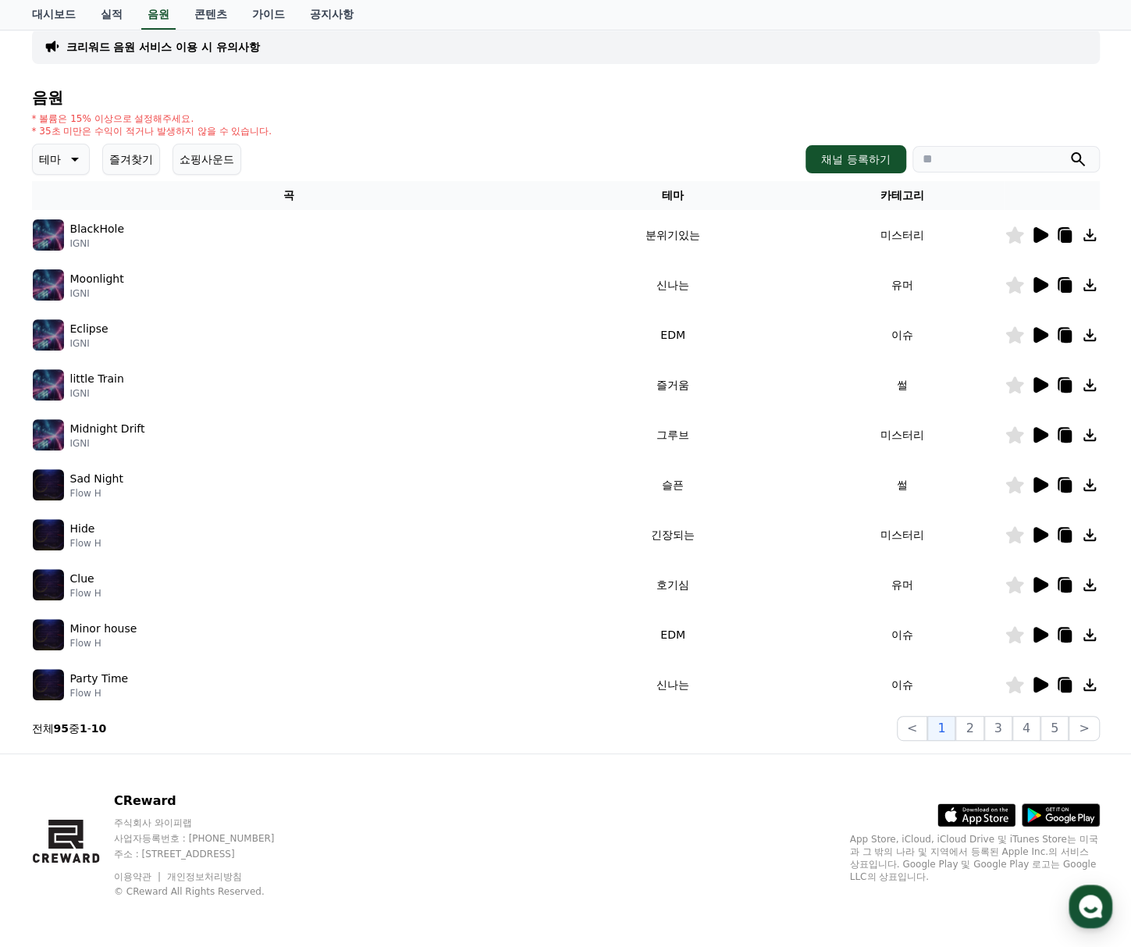
click at [1046, 276] on icon at bounding box center [1039, 285] width 19 height 19
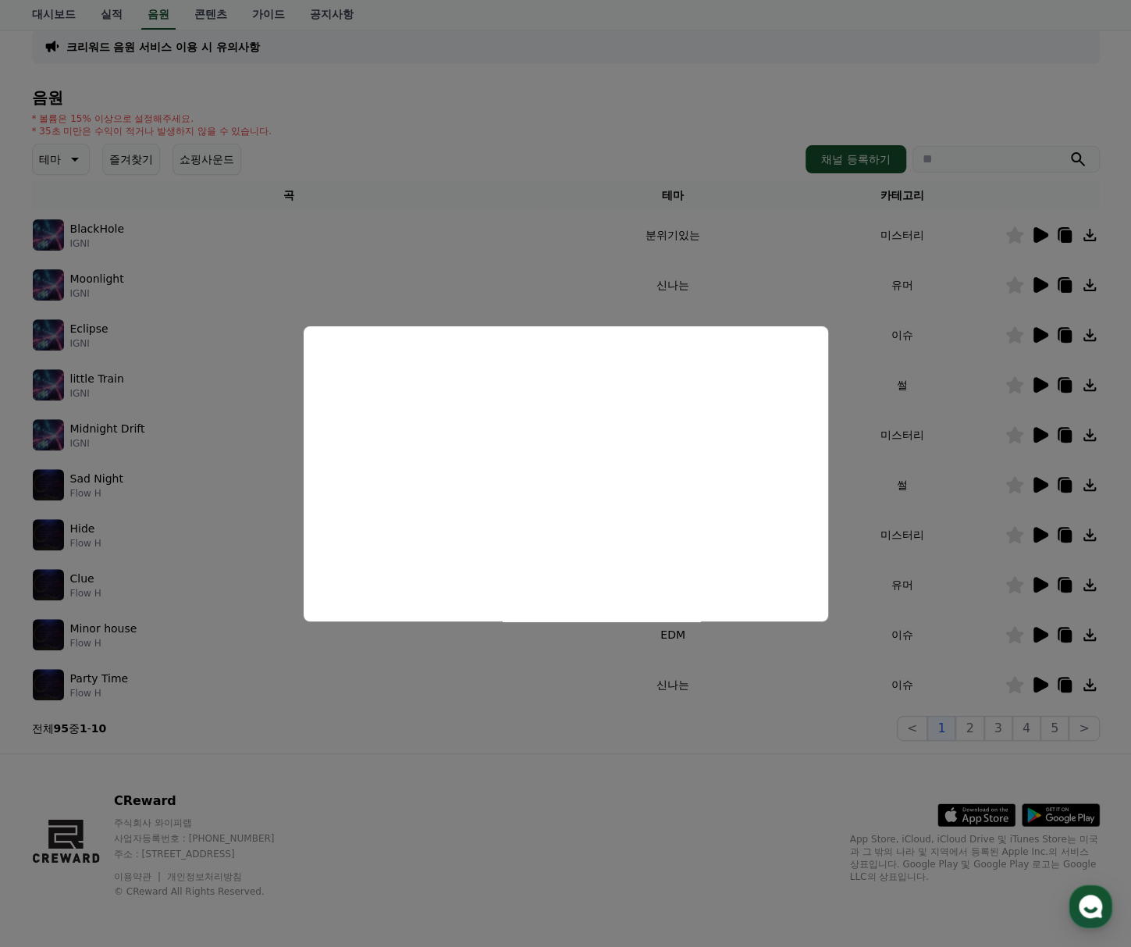
click at [523, 283] on button "close modal" at bounding box center [565, 473] width 1131 height 947
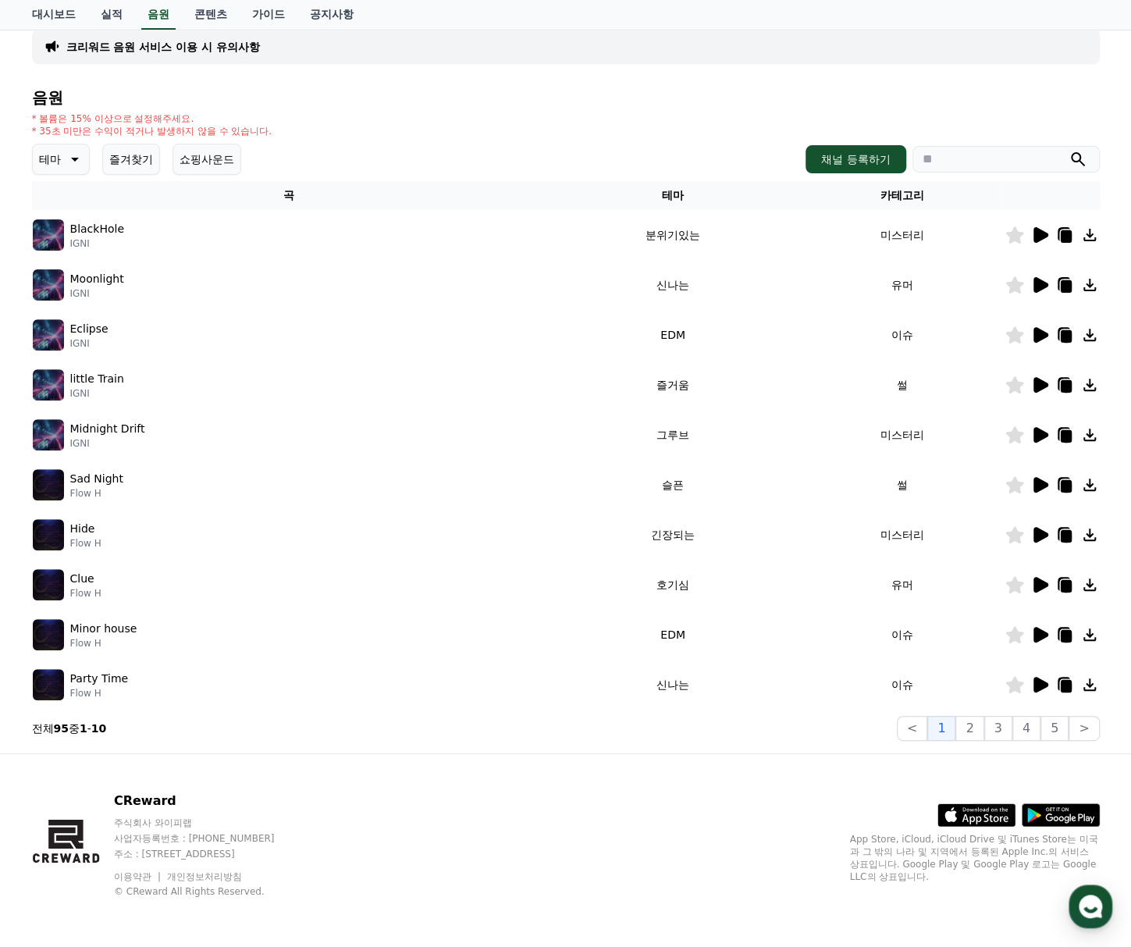
click at [1067, 279] on icon at bounding box center [1064, 285] width 19 height 19
click at [1018, 294] on td at bounding box center [1052, 285] width 95 height 50
click at [1014, 286] on icon at bounding box center [1014, 284] width 18 height 17
click at [140, 756] on div "CReward 주식회사 와이피랩 사업자등록번호 : [PHONE_NUMBER] 주소 : [STREET_ADDRESS] 이용약관 개인정보처리방침 …" at bounding box center [566, 851] width 1093 height 194
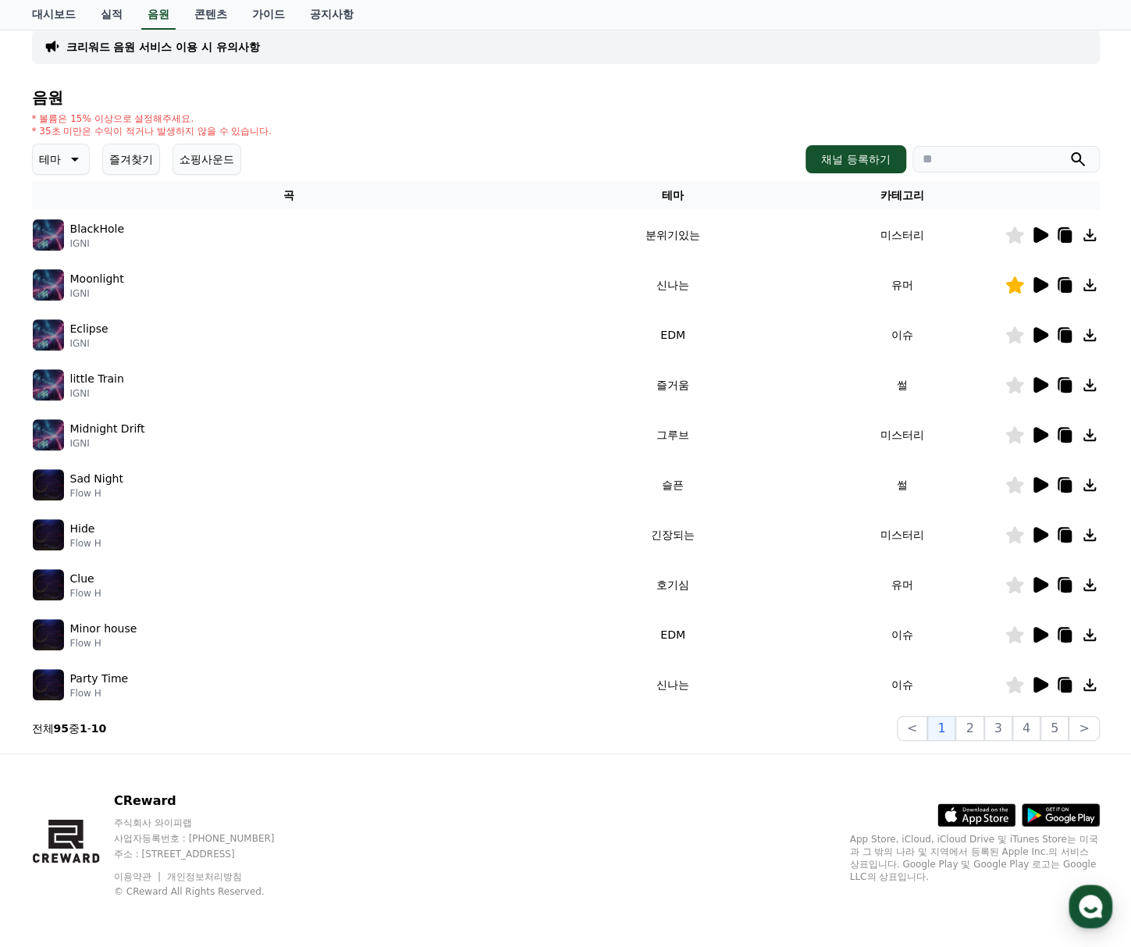
click at [1037, 380] on icon at bounding box center [1041, 385] width 15 height 16
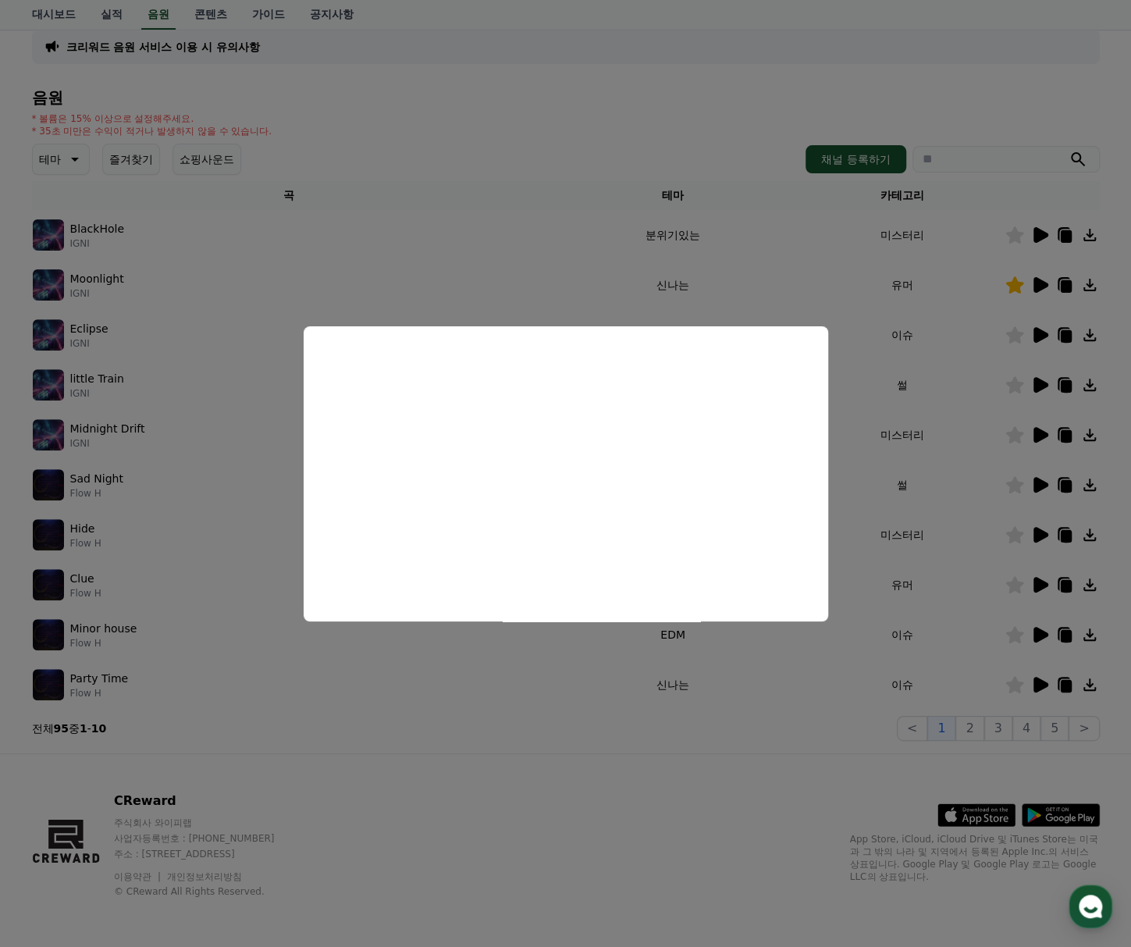
click at [825, 299] on button "close modal" at bounding box center [565, 473] width 1131 height 947
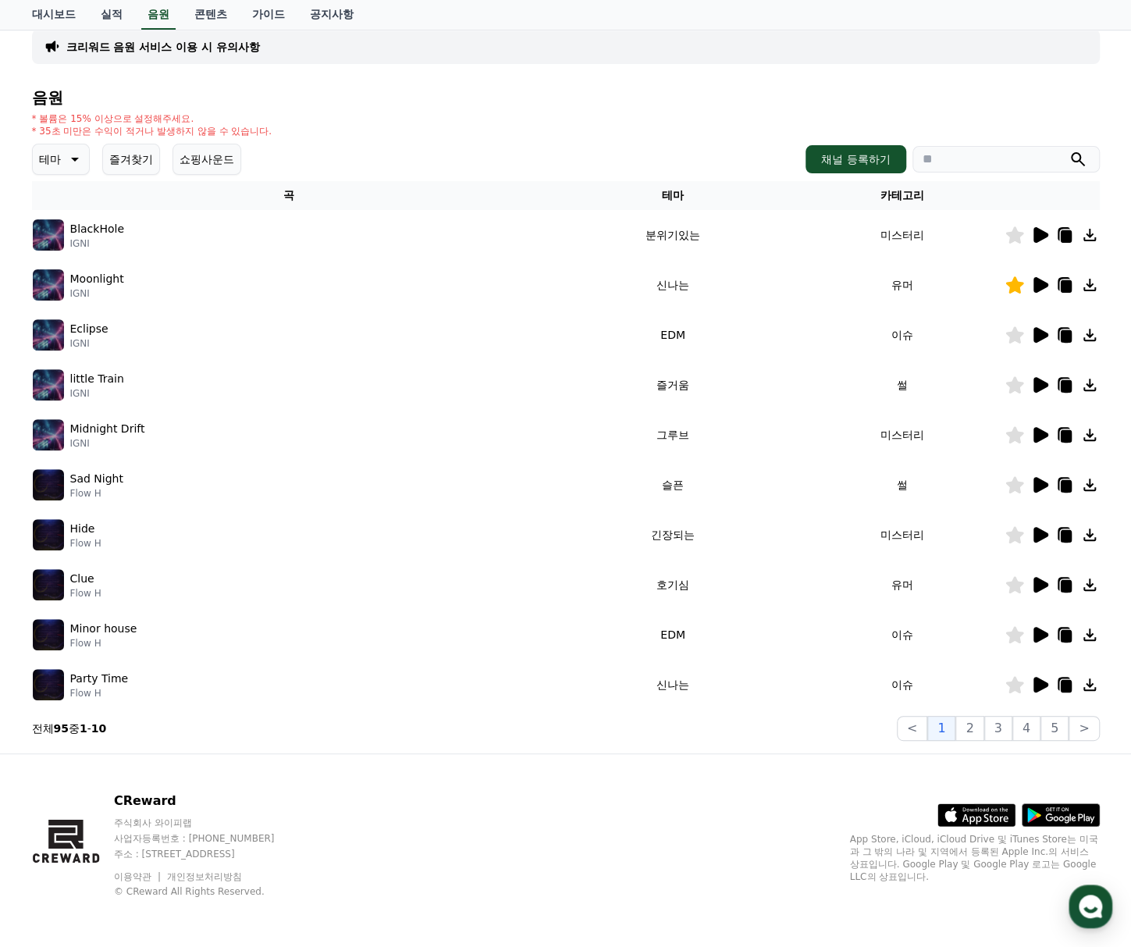
click at [1019, 384] on icon at bounding box center [1014, 384] width 18 height 17
click at [1068, 381] on icon at bounding box center [1065, 386] width 11 height 12
click at [984, 728] on button "2" at bounding box center [969, 728] width 28 height 25
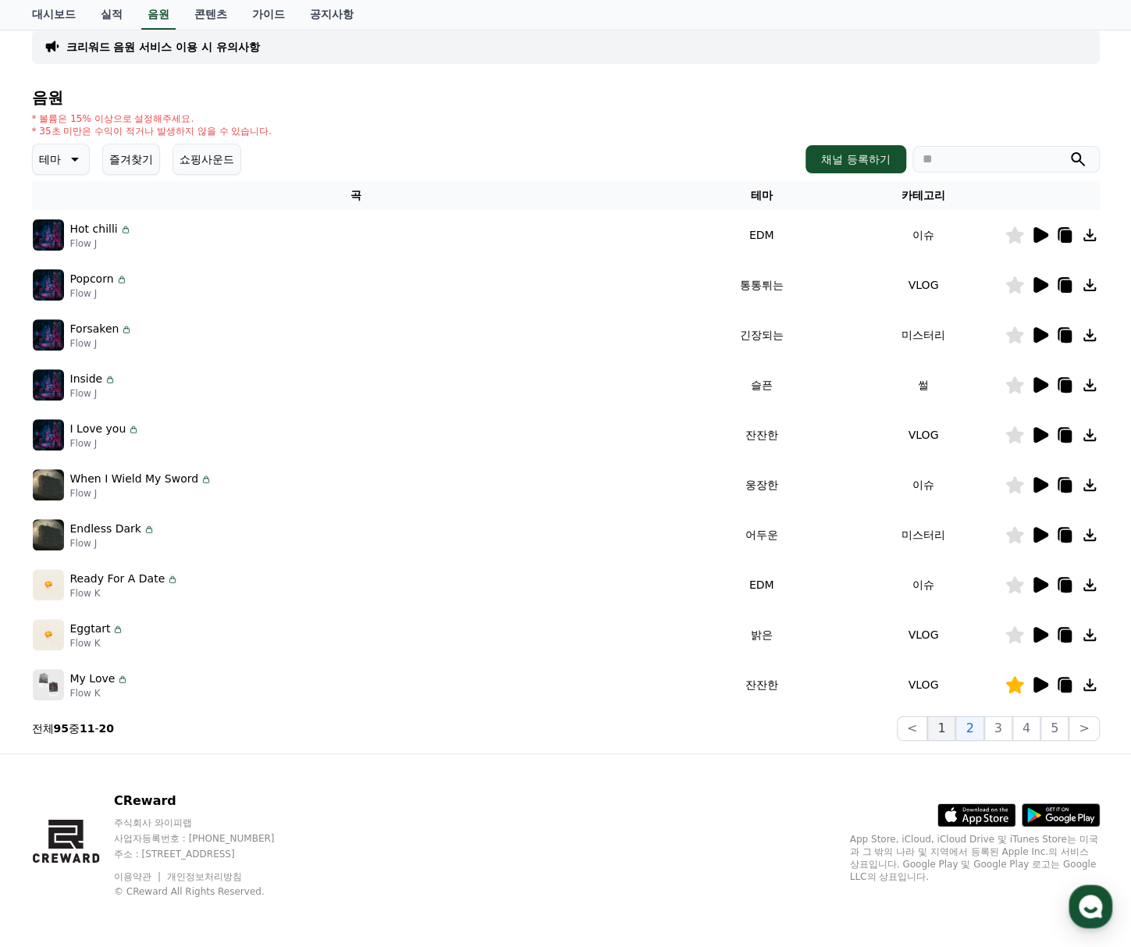
click at [948, 731] on button "1" at bounding box center [941, 728] width 28 height 25
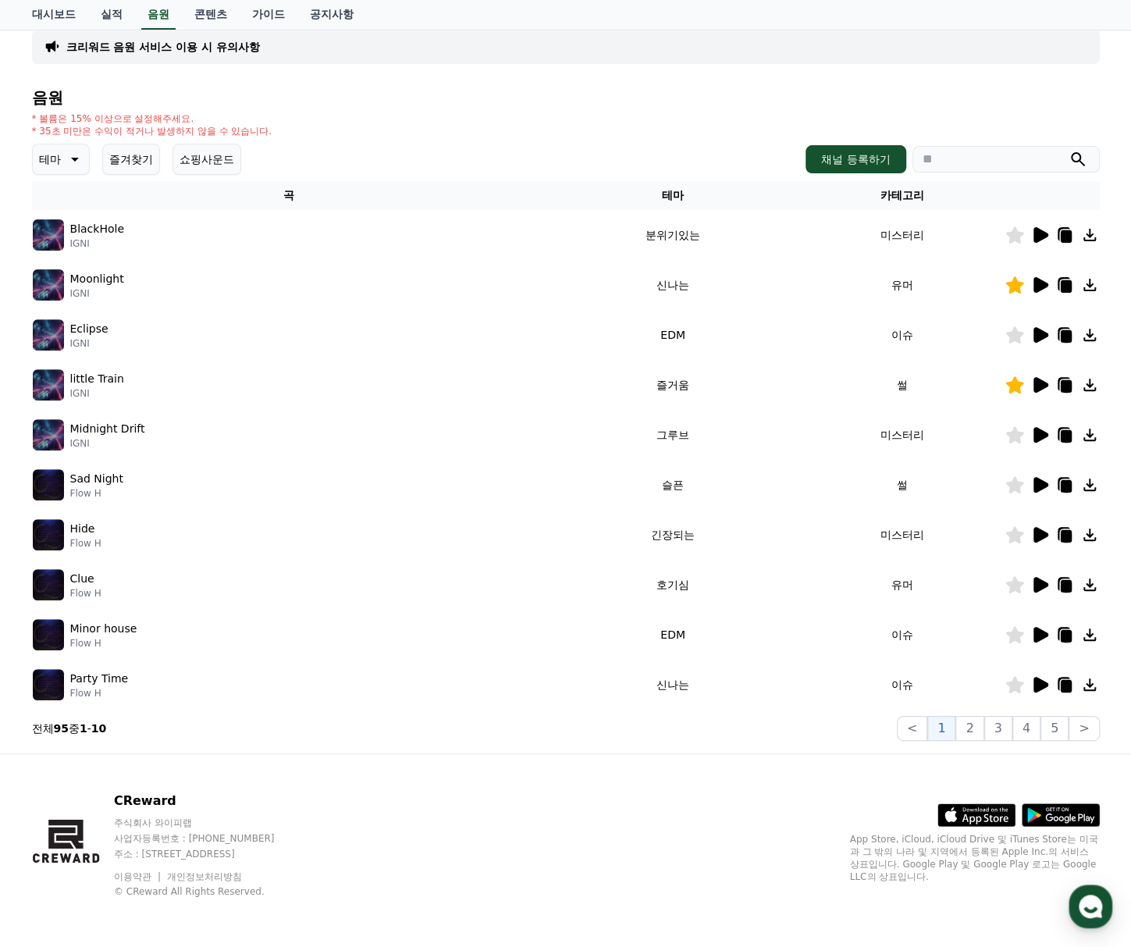
click at [568, 640] on td "EDM" at bounding box center [673, 635] width 254 height 50
click at [932, 684] on td "이슈" at bounding box center [902, 685] width 205 height 50
click at [1041, 685] on icon at bounding box center [1041, 685] width 15 height 16
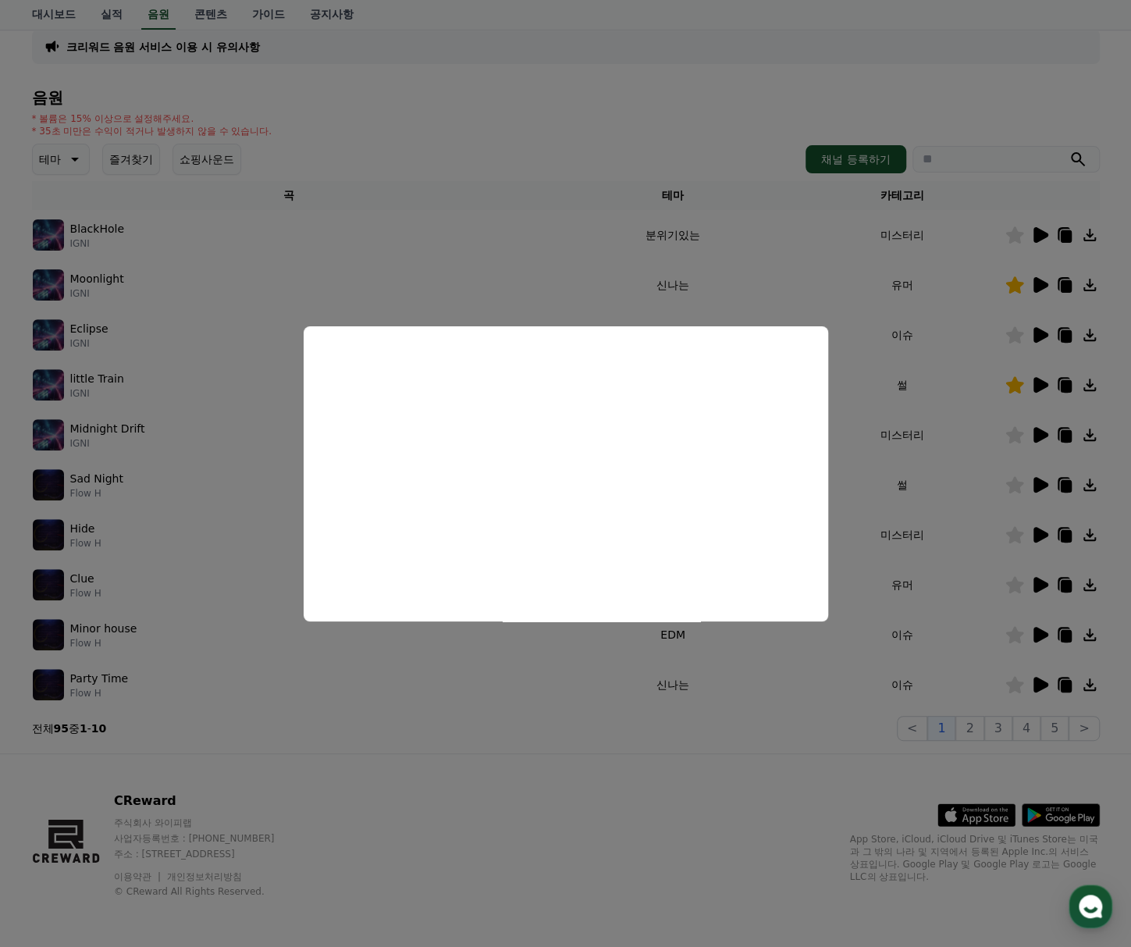
click at [807, 302] on button "close modal" at bounding box center [565, 473] width 1131 height 947
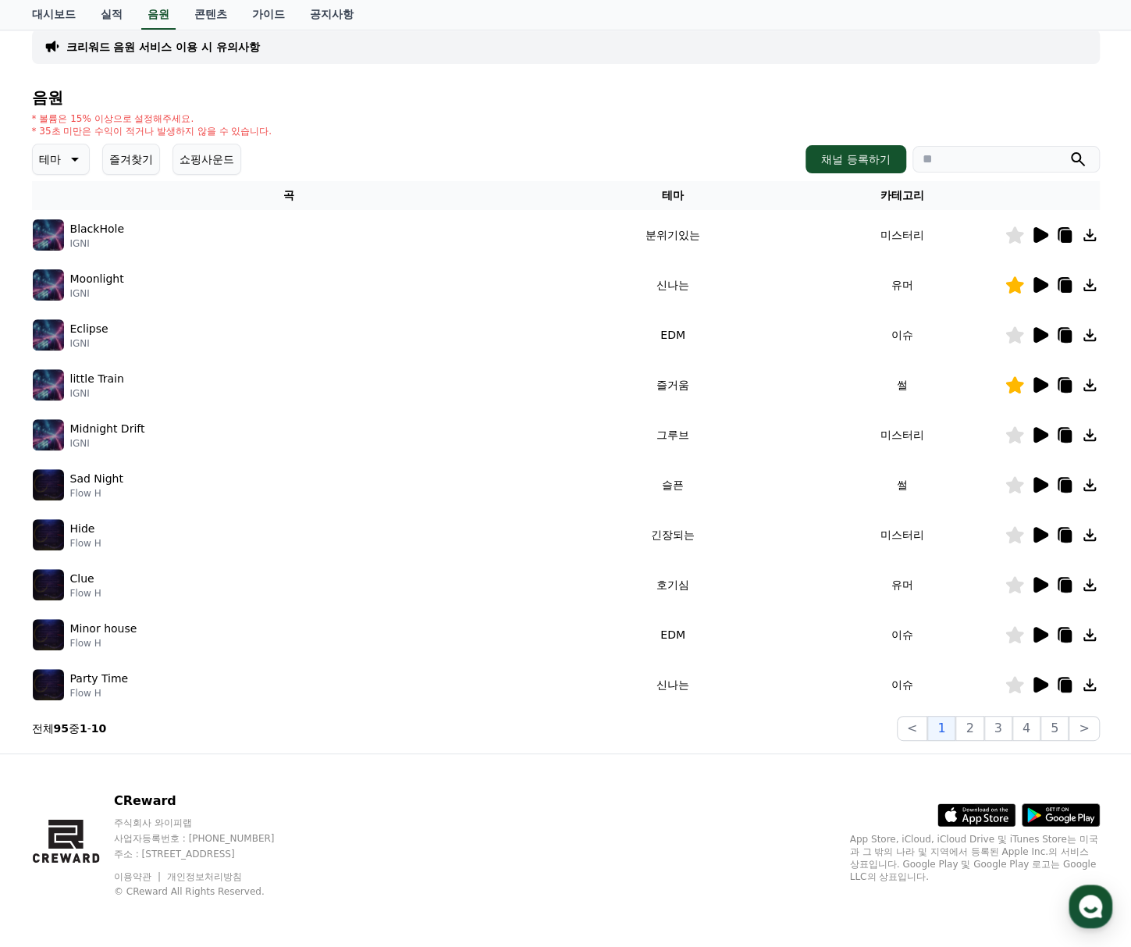
click at [816, 270] on td "유머" at bounding box center [902, 285] width 205 height 50
click at [1044, 237] on icon at bounding box center [1041, 235] width 15 height 16
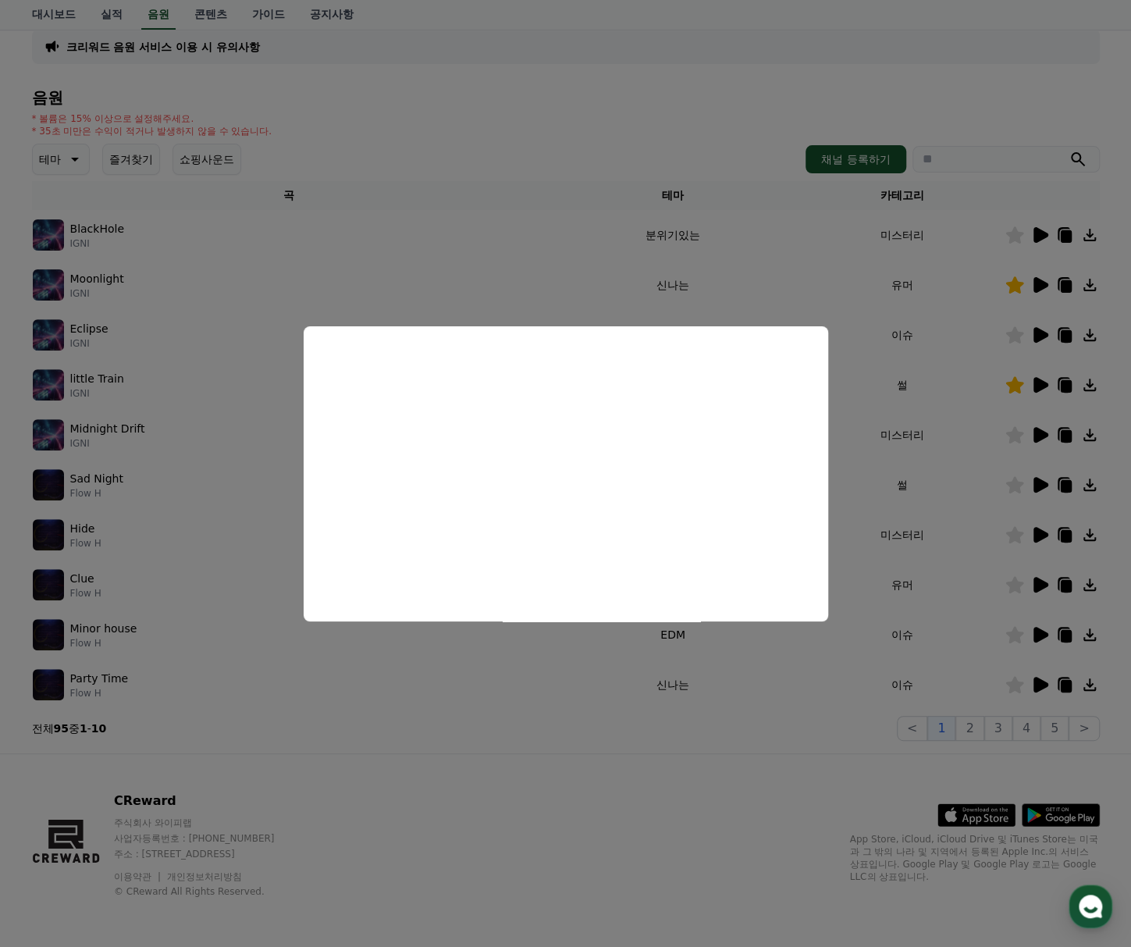
click at [607, 239] on button "close modal" at bounding box center [565, 473] width 1131 height 947
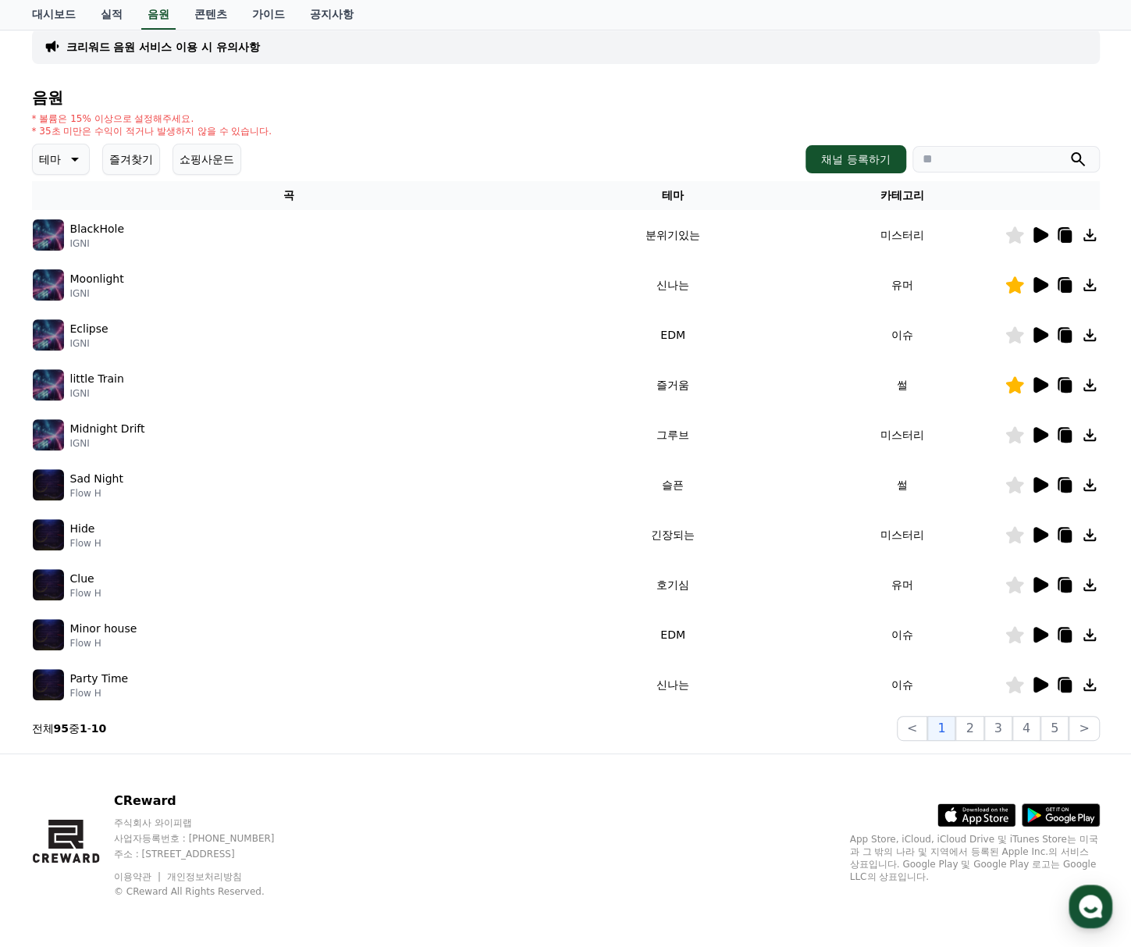
click at [1044, 431] on icon at bounding box center [1039, 434] width 19 height 19
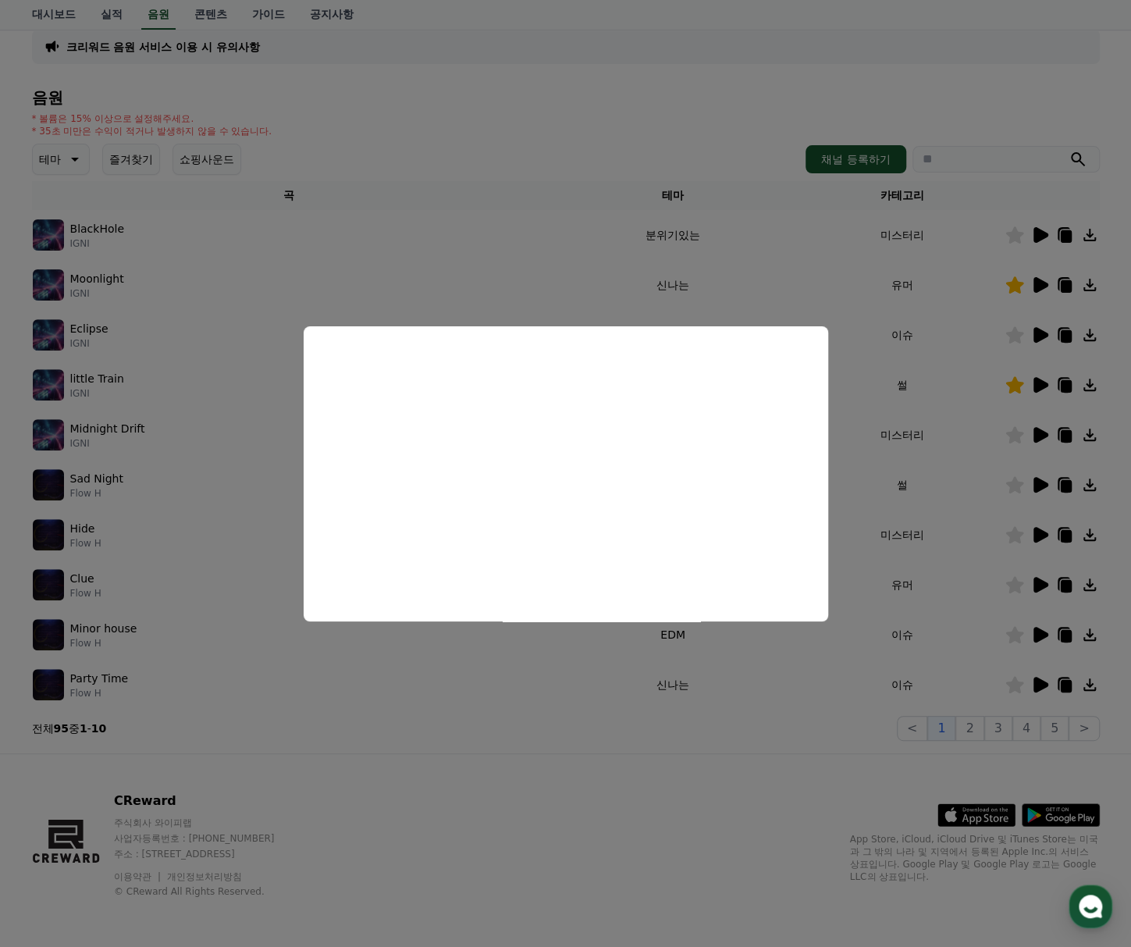
click at [835, 286] on button "close modal" at bounding box center [565, 473] width 1131 height 947
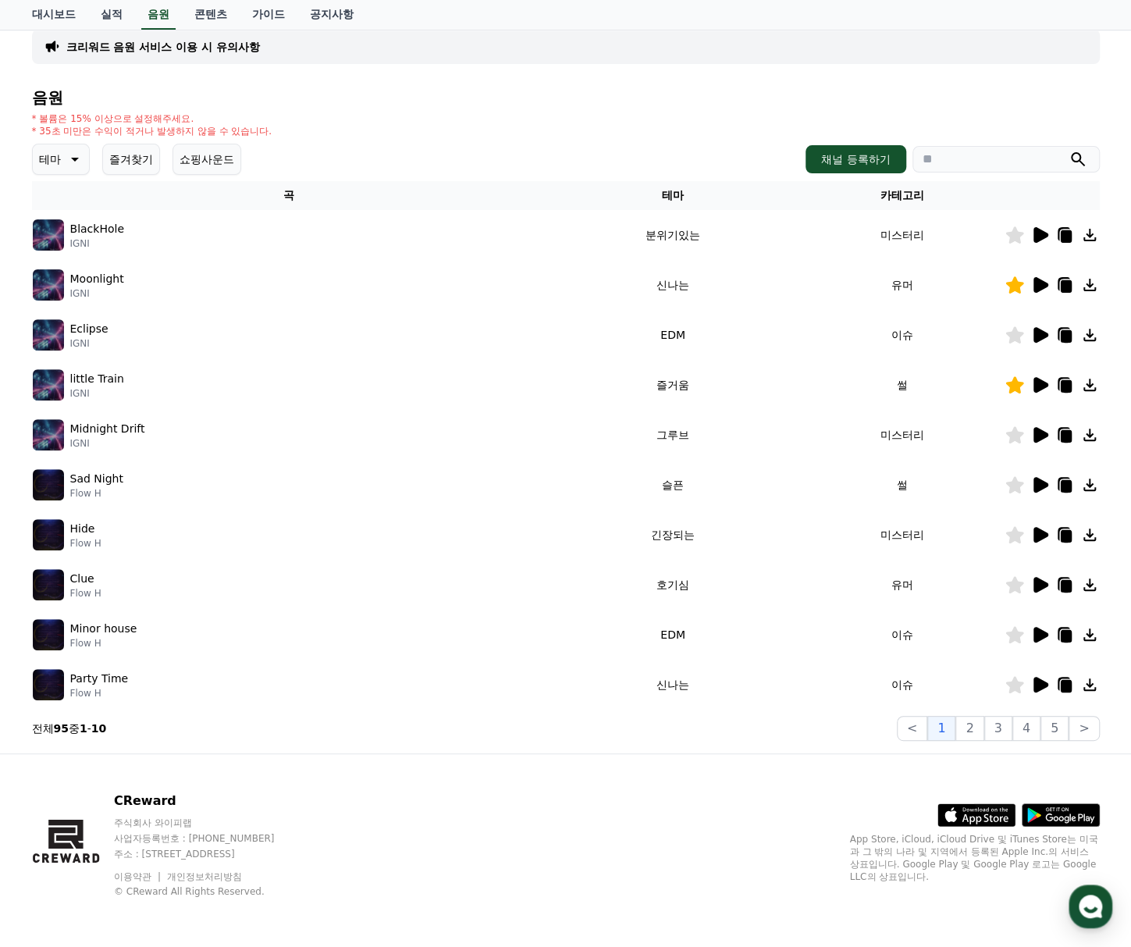
click at [1044, 489] on icon at bounding box center [1039, 484] width 19 height 19
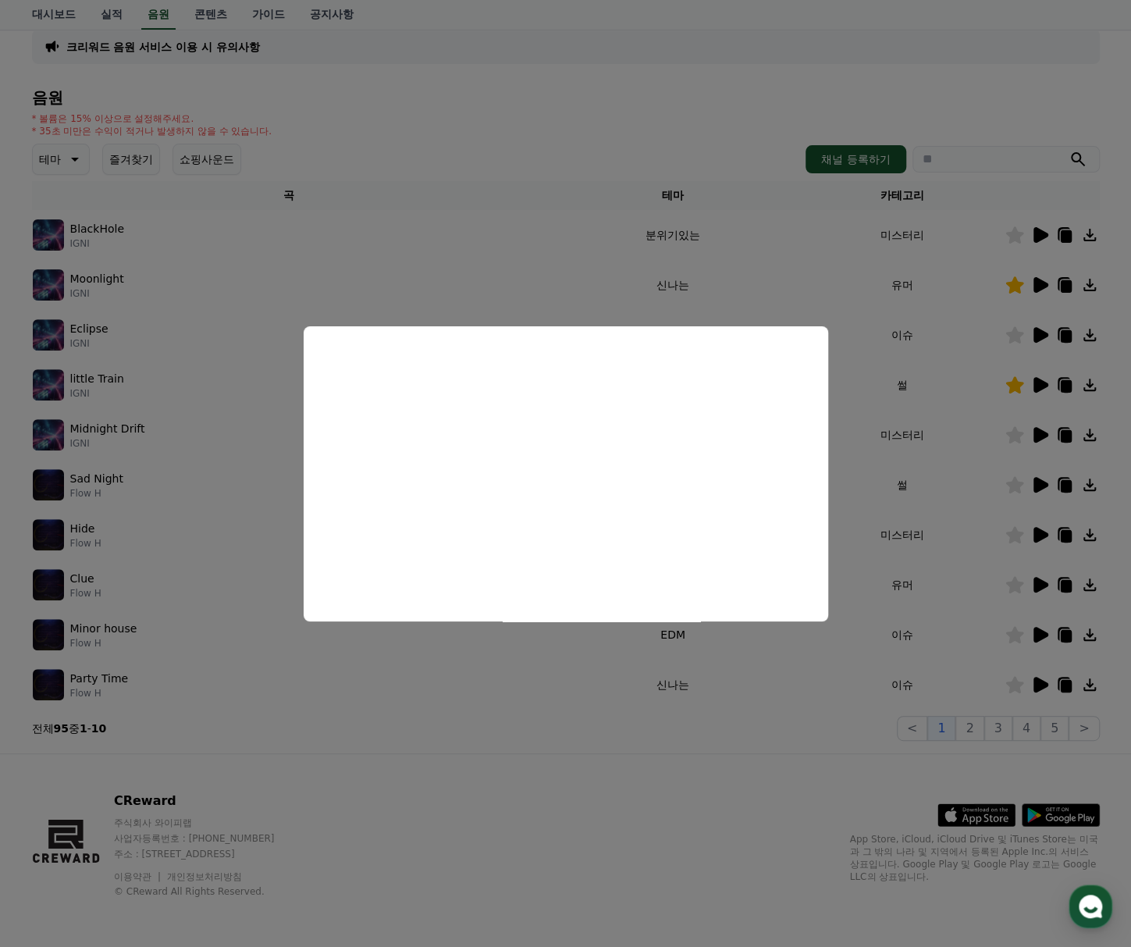
click at [636, 280] on button "close modal" at bounding box center [565, 473] width 1131 height 947
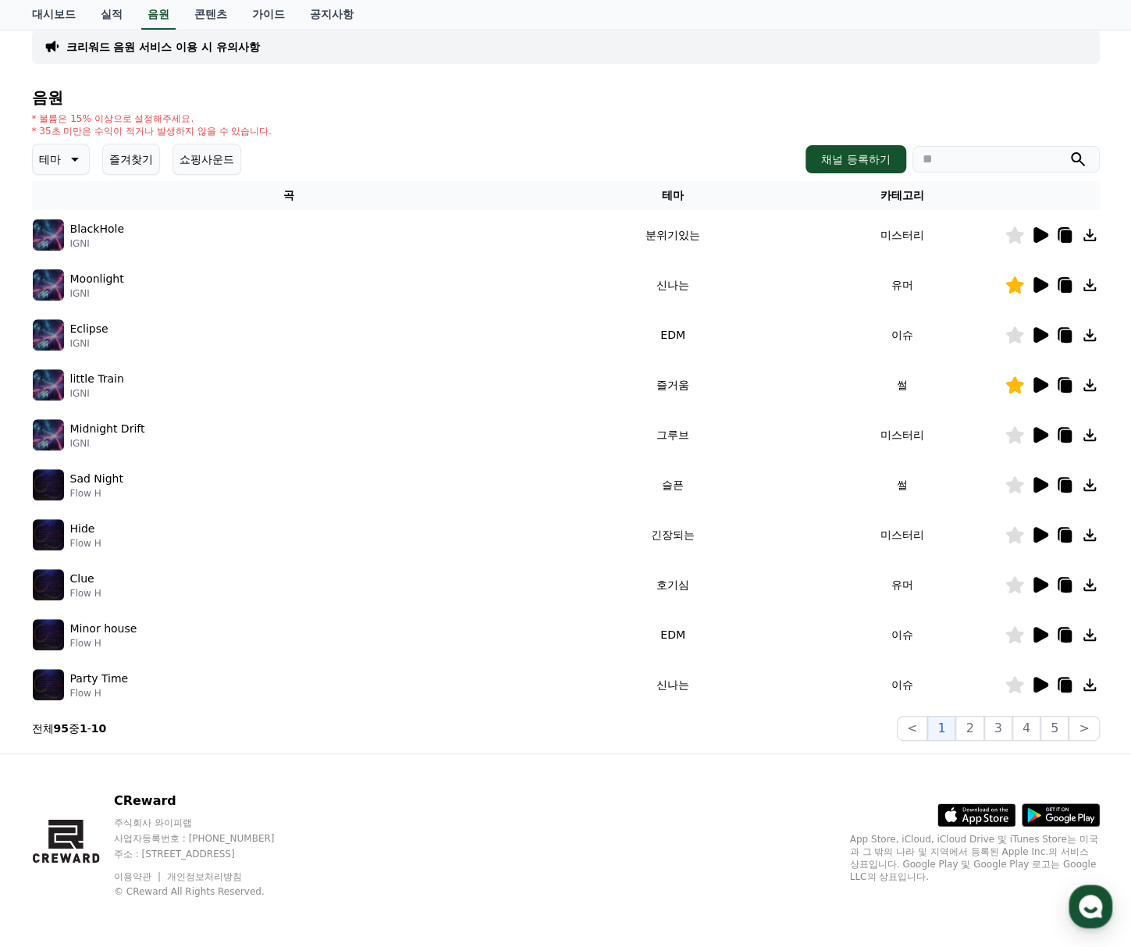
click at [1012, 486] on icon at bounding box center [1014, 484] width 18 height 17
click at [1067, 482] on icon at bounding box center [1065, 486] width 11 height 12
click at [340, 786] on div "CReward 주식회사 와이피랩 사업자등록번호 : [PHONE_NUMBER] 주소 : [STREET_ADDRESS] 이용약관 개인정보처리방침 …" at bounding box center [566, 851] width 1093 height 194
click at [1069, 479] on icon at bounding box center [1064, 484] width 19 height 19
click at [698, 432] on td "그루브" at bounding box center [673, 435] width 254 height 50
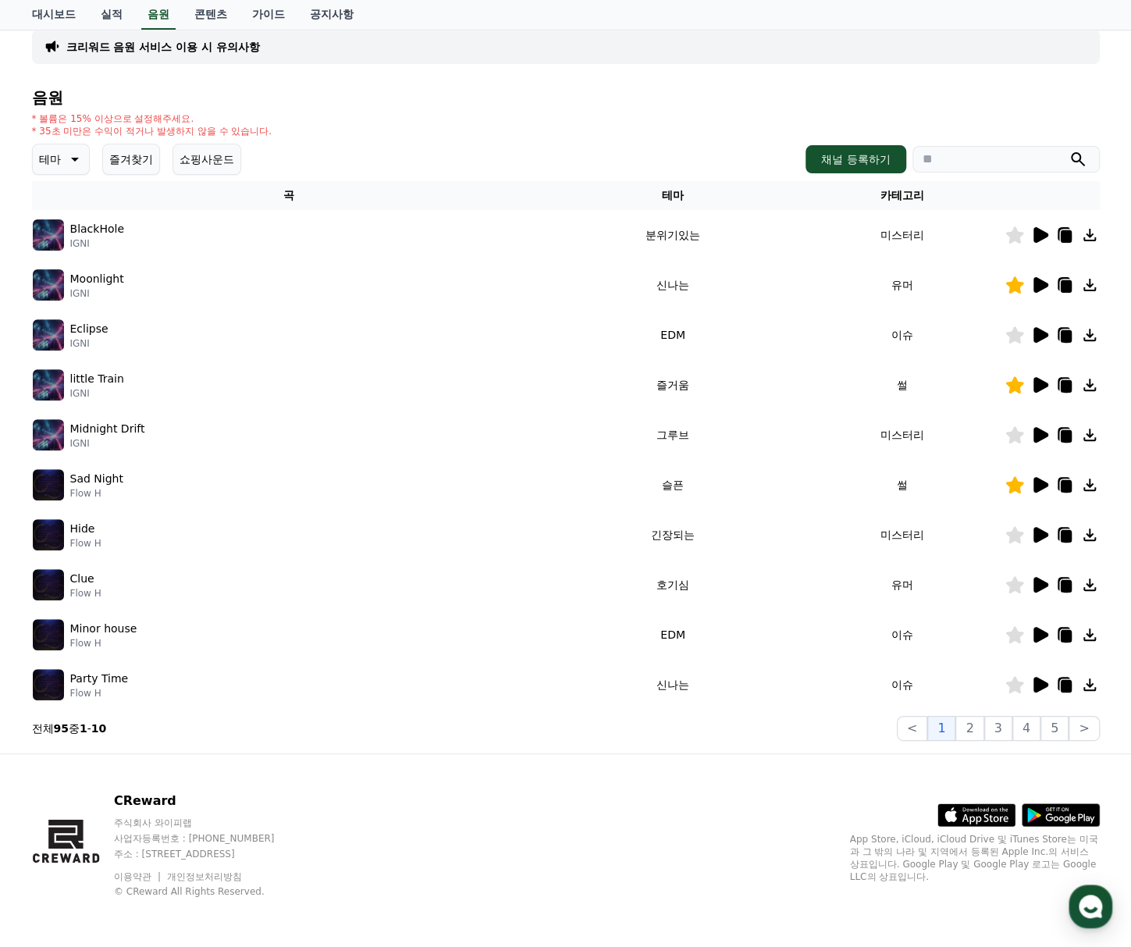
click at [1044, 429] on icon at bounding box center [1039, 434] width 19 height 19
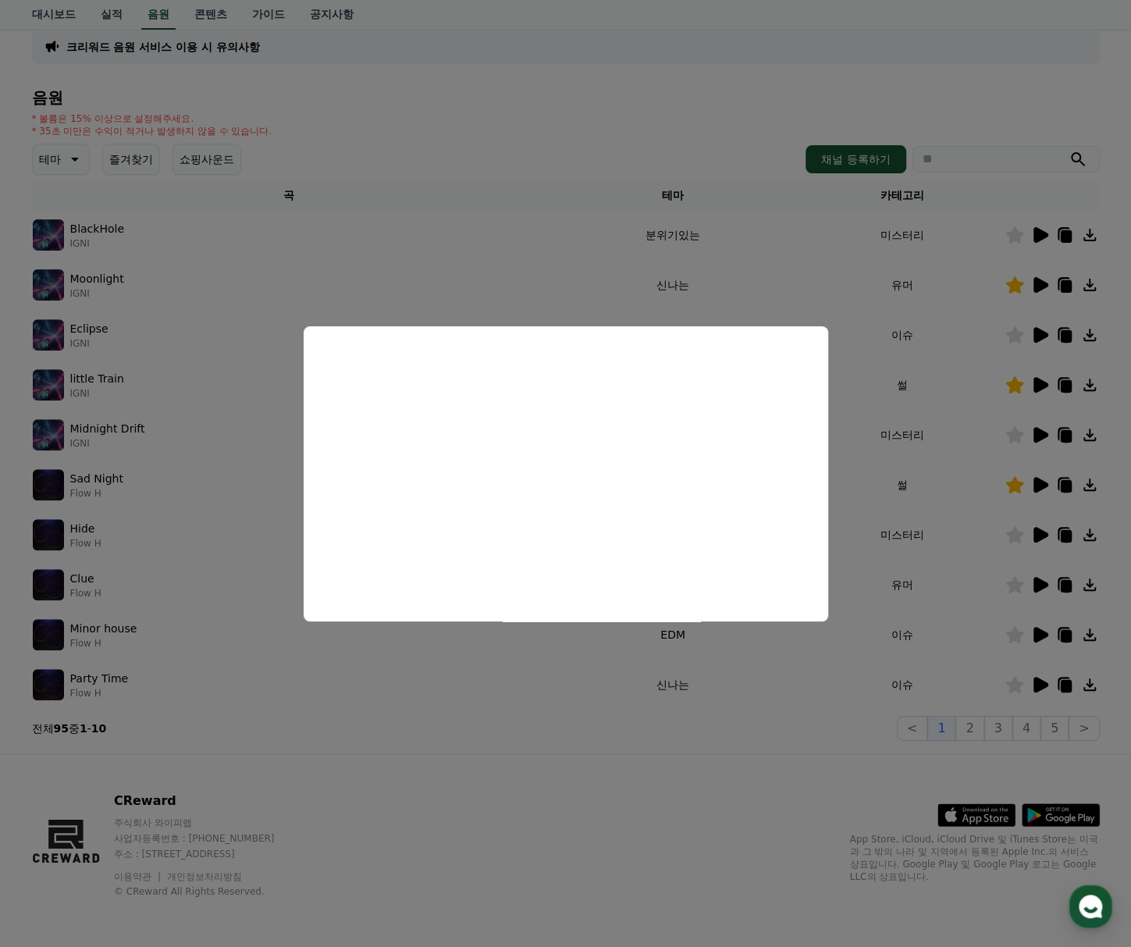
click at [868, 501] on button "close modal" at bounding box center [565, 473] width 1131 height 947
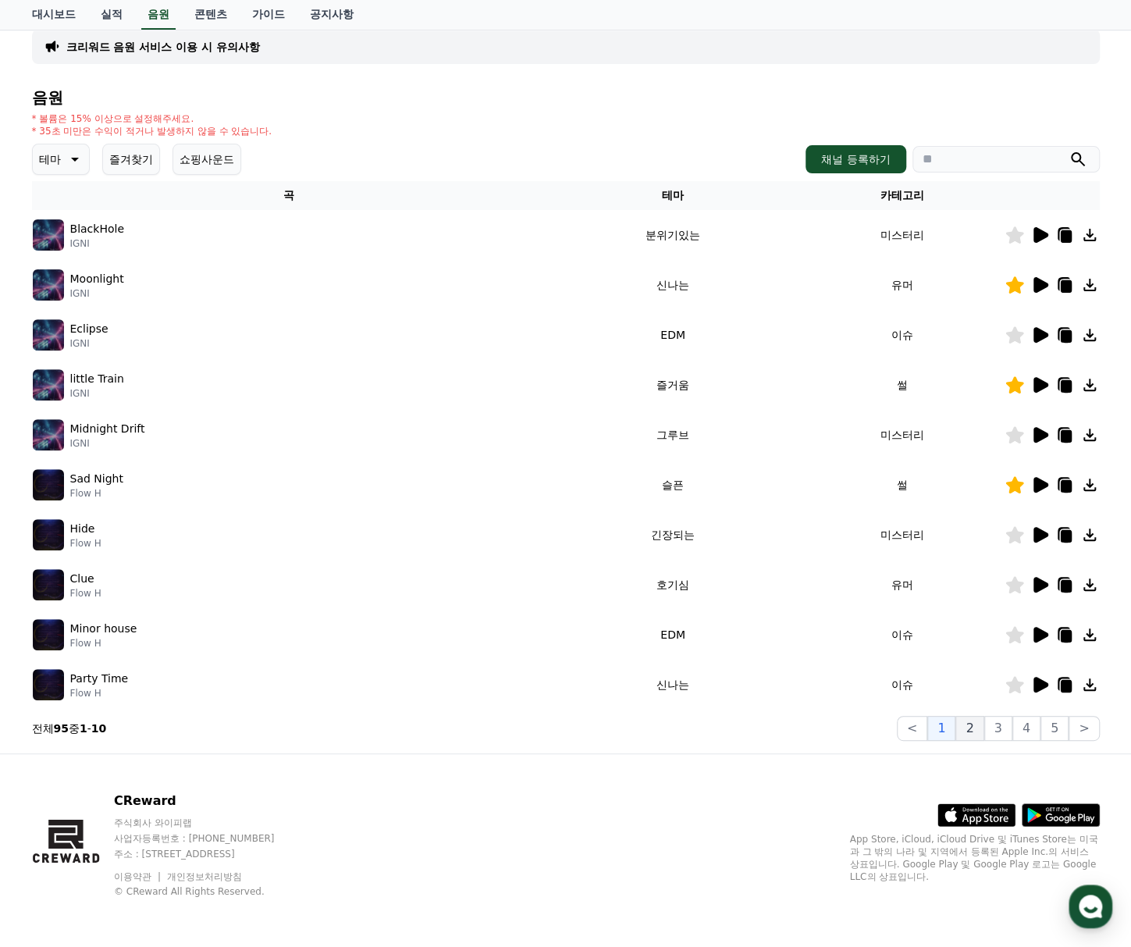
click at [969, 738] on button "2" at bounding box center [969, 728] width 28 height 25
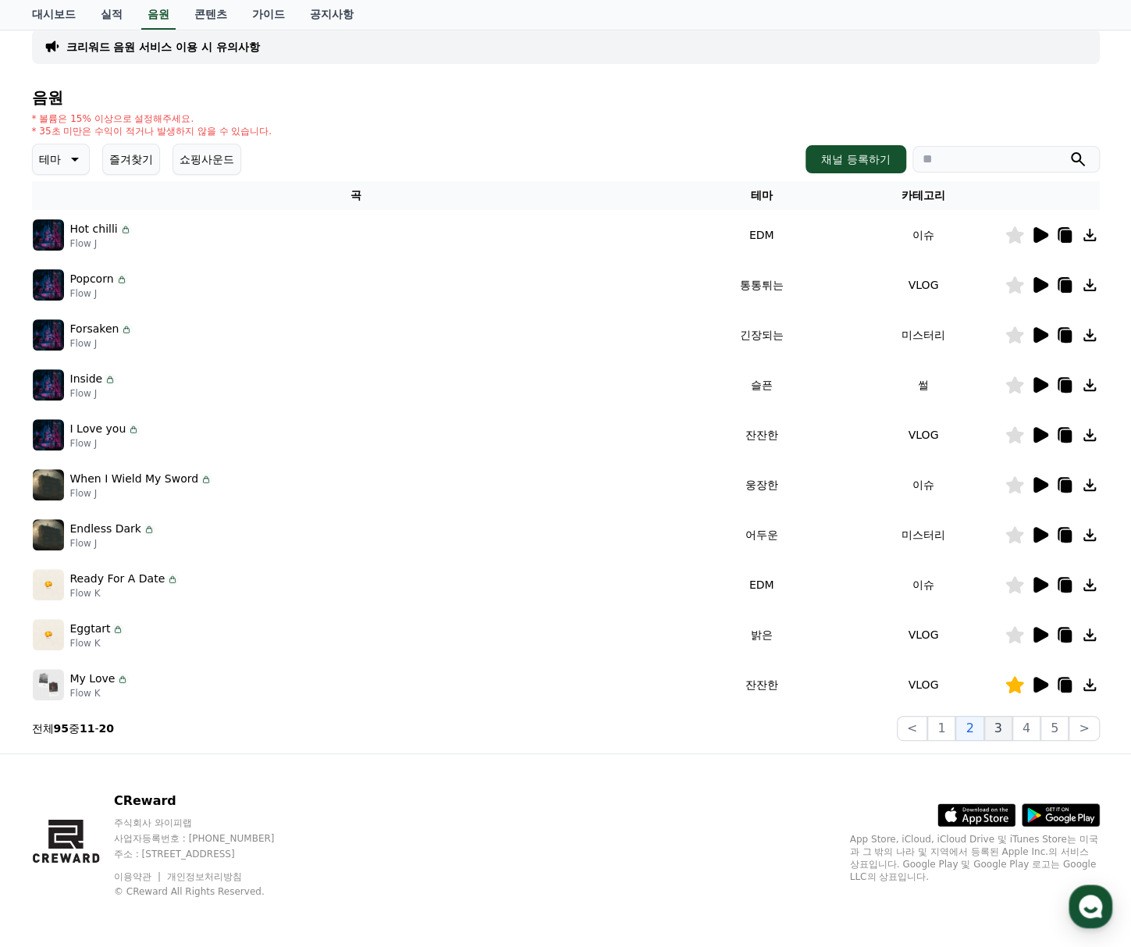
click at [1012, 731] on button "3" at bounding box center [998, 728] width 28 height 25
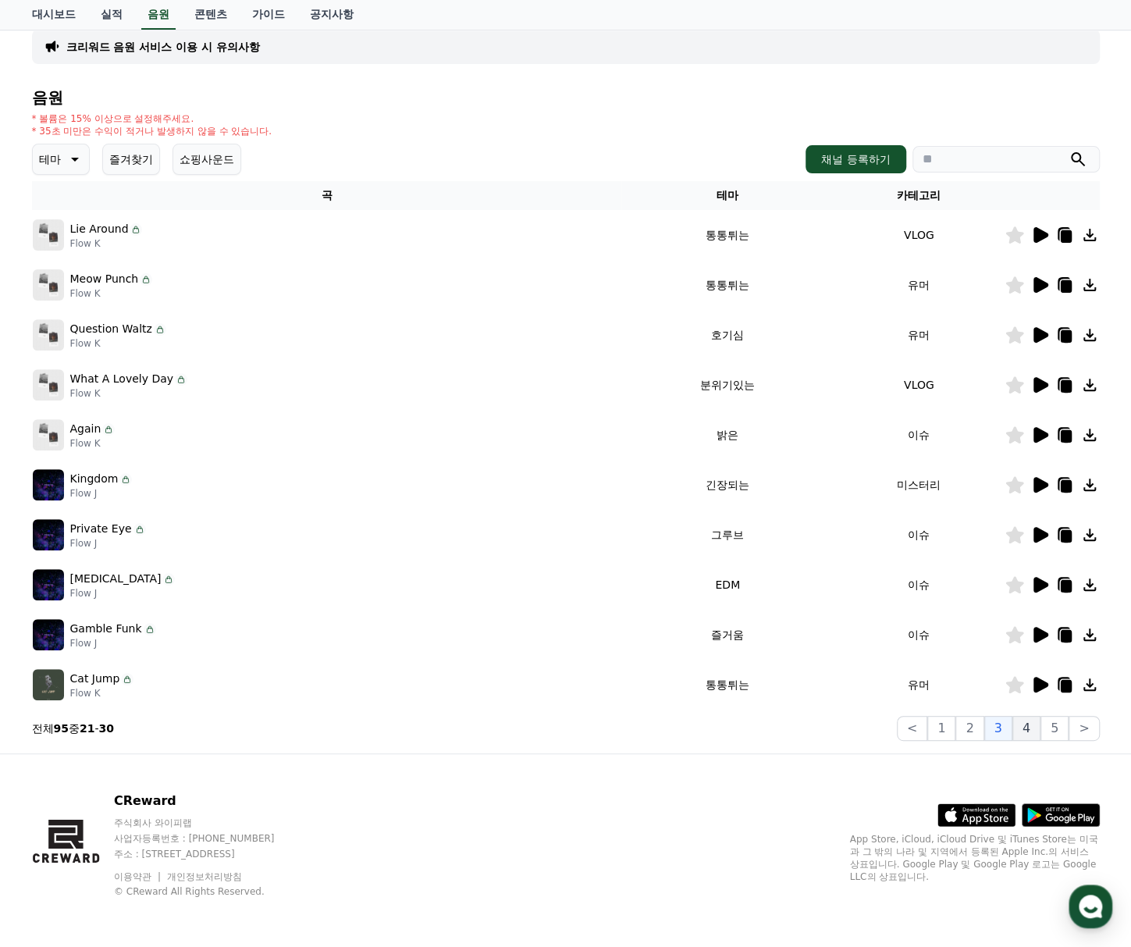
click at [1029, 733] on button "4" at bounding box center [1026, 728] width 28 height 25
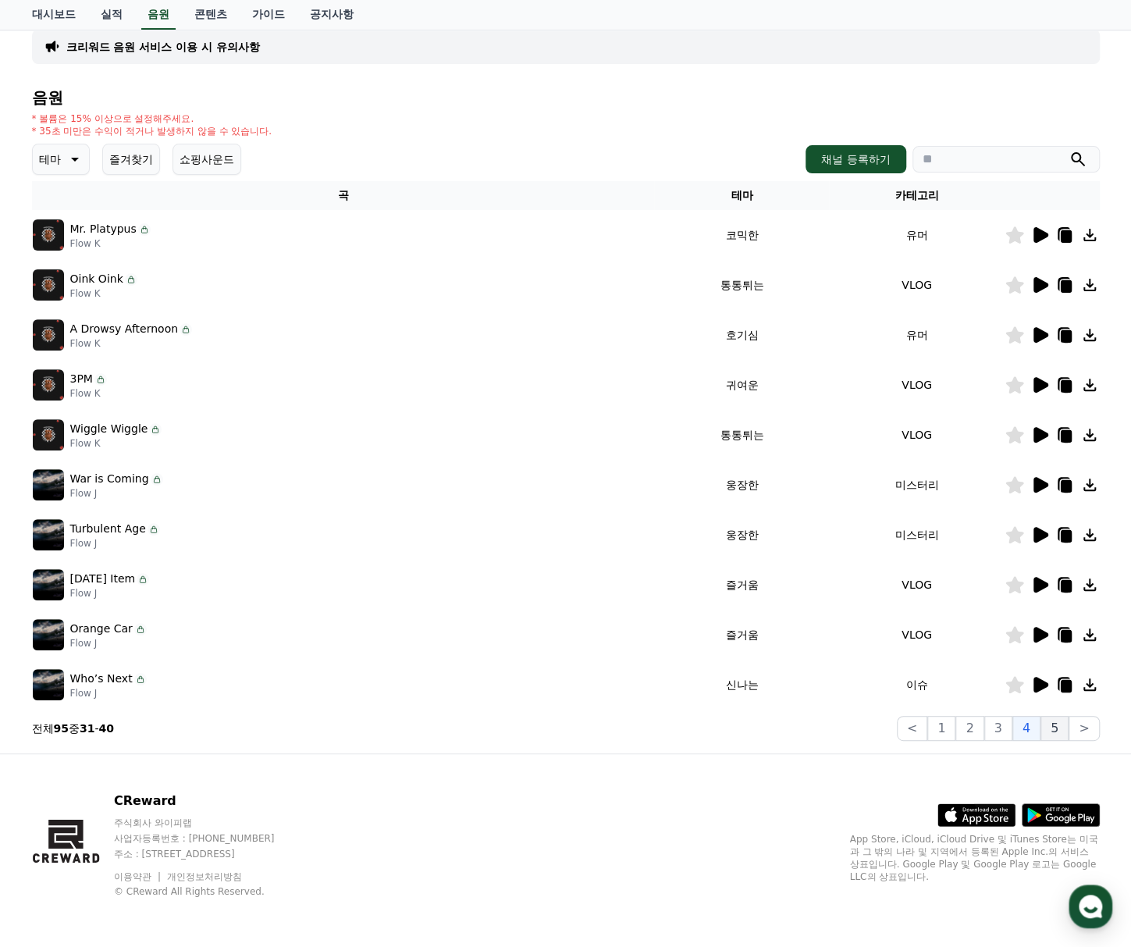
click at [1055, 728] on button "5" at bounding box center [1055, 728] width 28 height 25
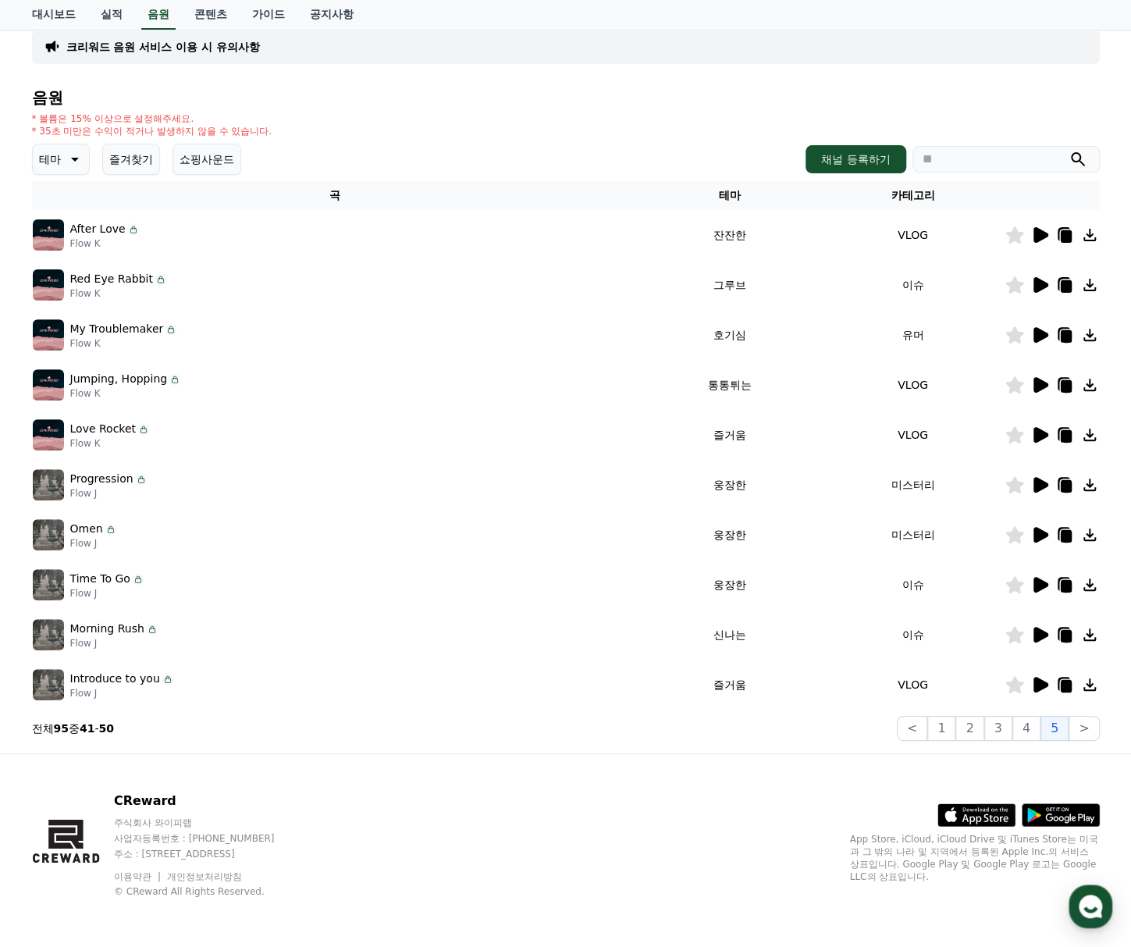
click at [206, 155] on button "쇼핑사운드" at bounding box center [207, 159] width 69 height 31
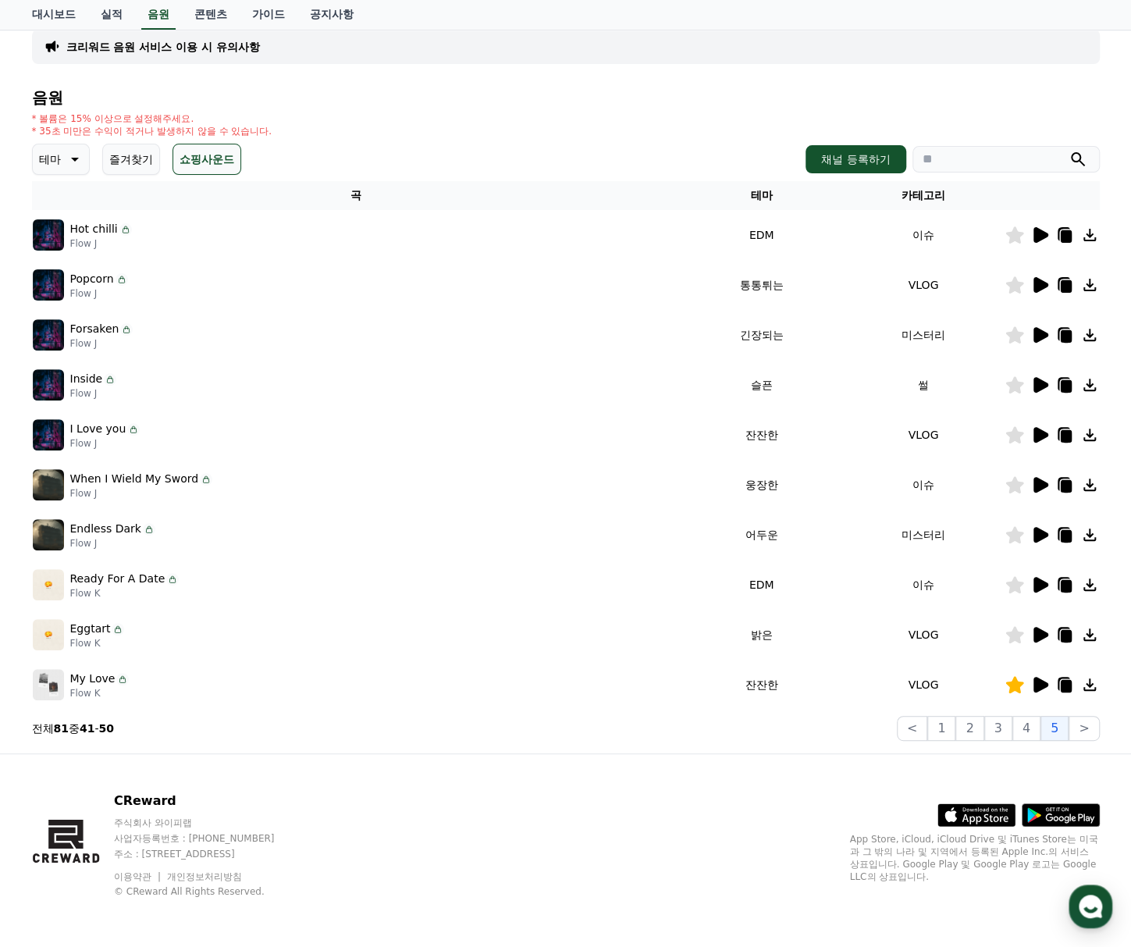
click at [85, 153] on button "테마" at bounding box center [61, 159] width 58 height 31
click at [62, 158] on button "테마" at bounding box center [61, 159] width 58 height 31
click at [128, 164] on button "즐겨찾기" at bounding box center [131, 159] width 58 height 31
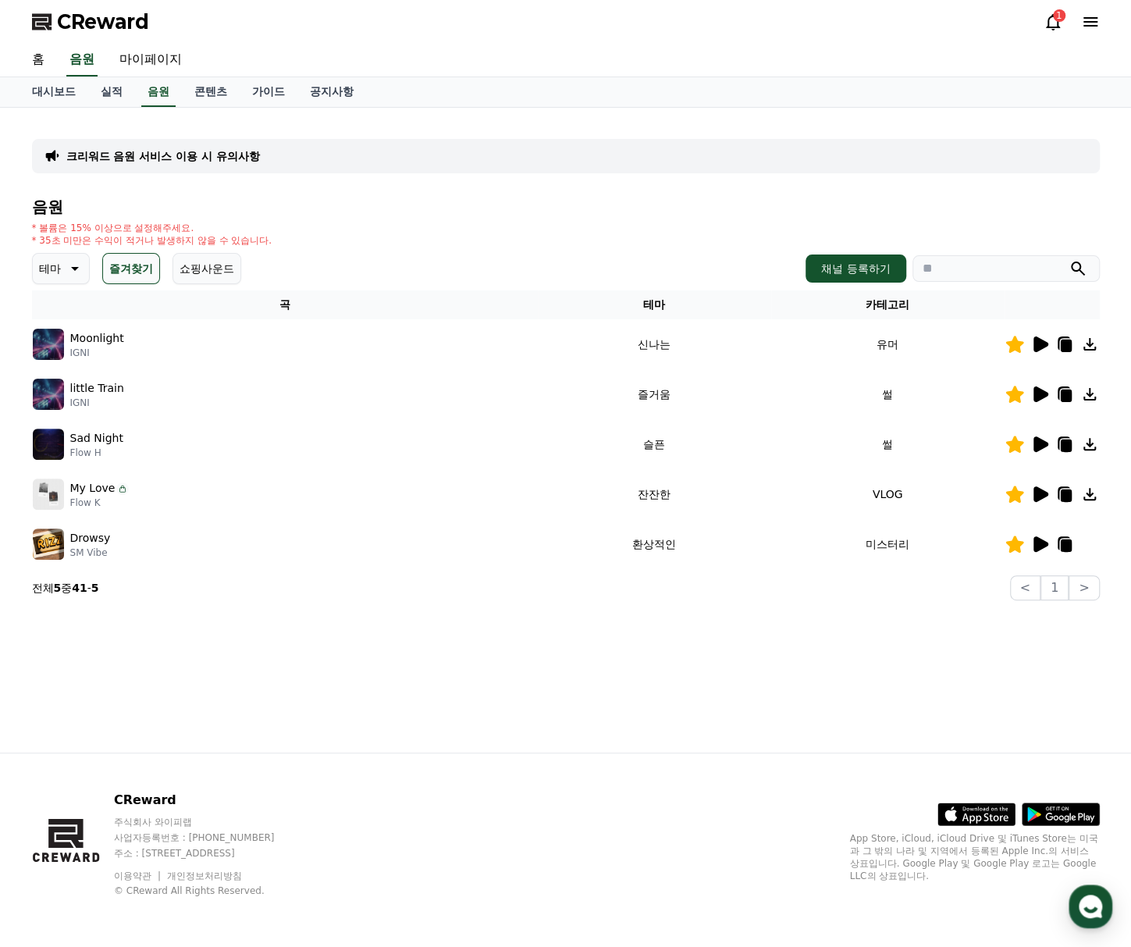
click at [233, 283] on button "쇼핑사운드" at bounding box center [207, 268] width 69 height 31
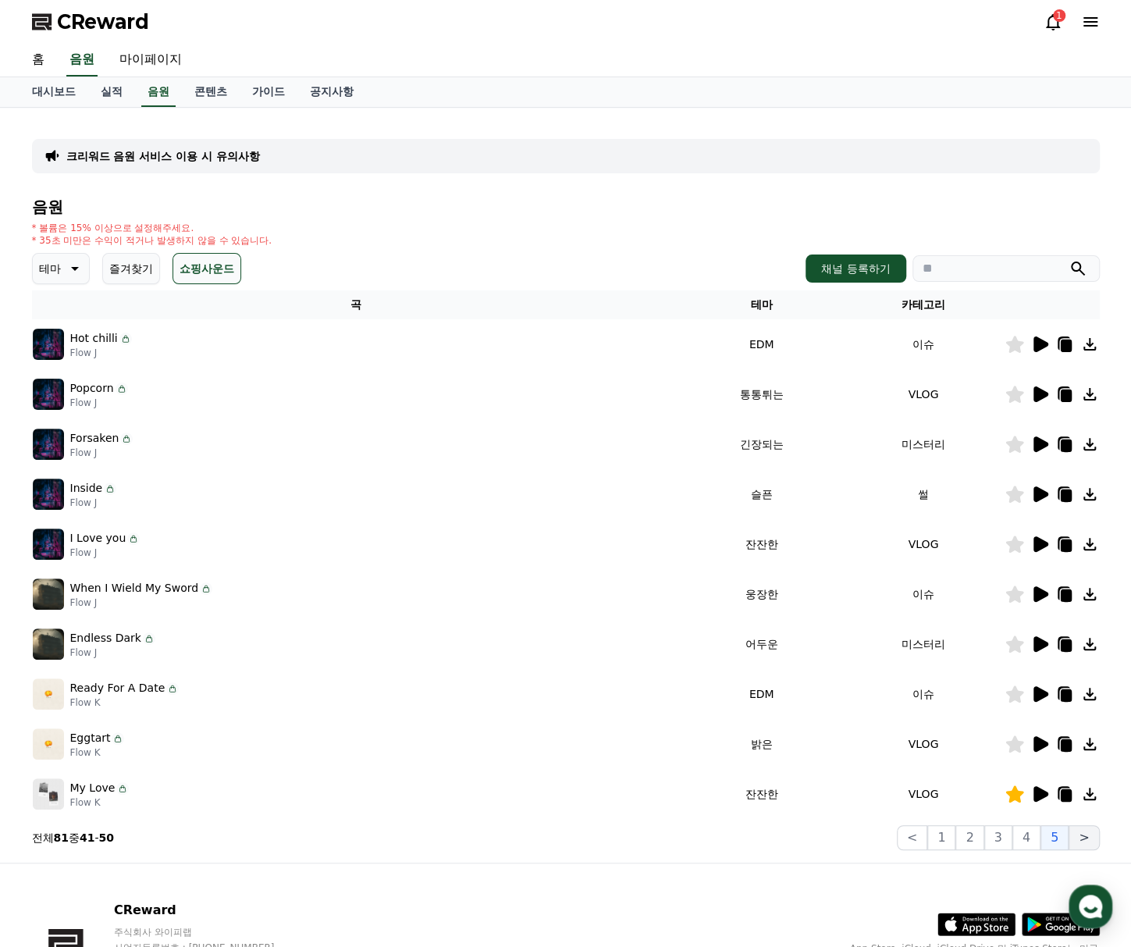
click at [1076, 838] on button ">" at bounding box center [1084, 837] width 30 height 25
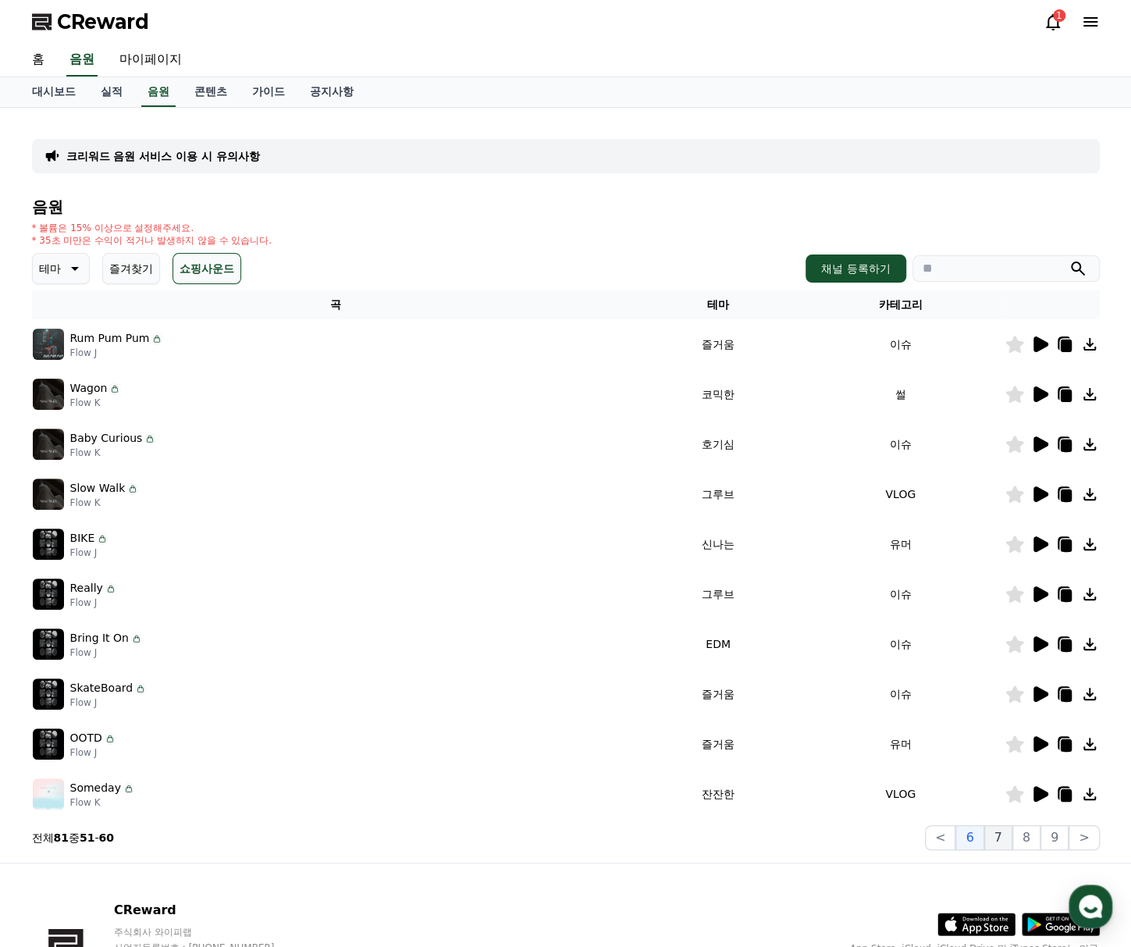
click at [997, 845] on button "7" at bounding box center [998, 837] width 28 height 25
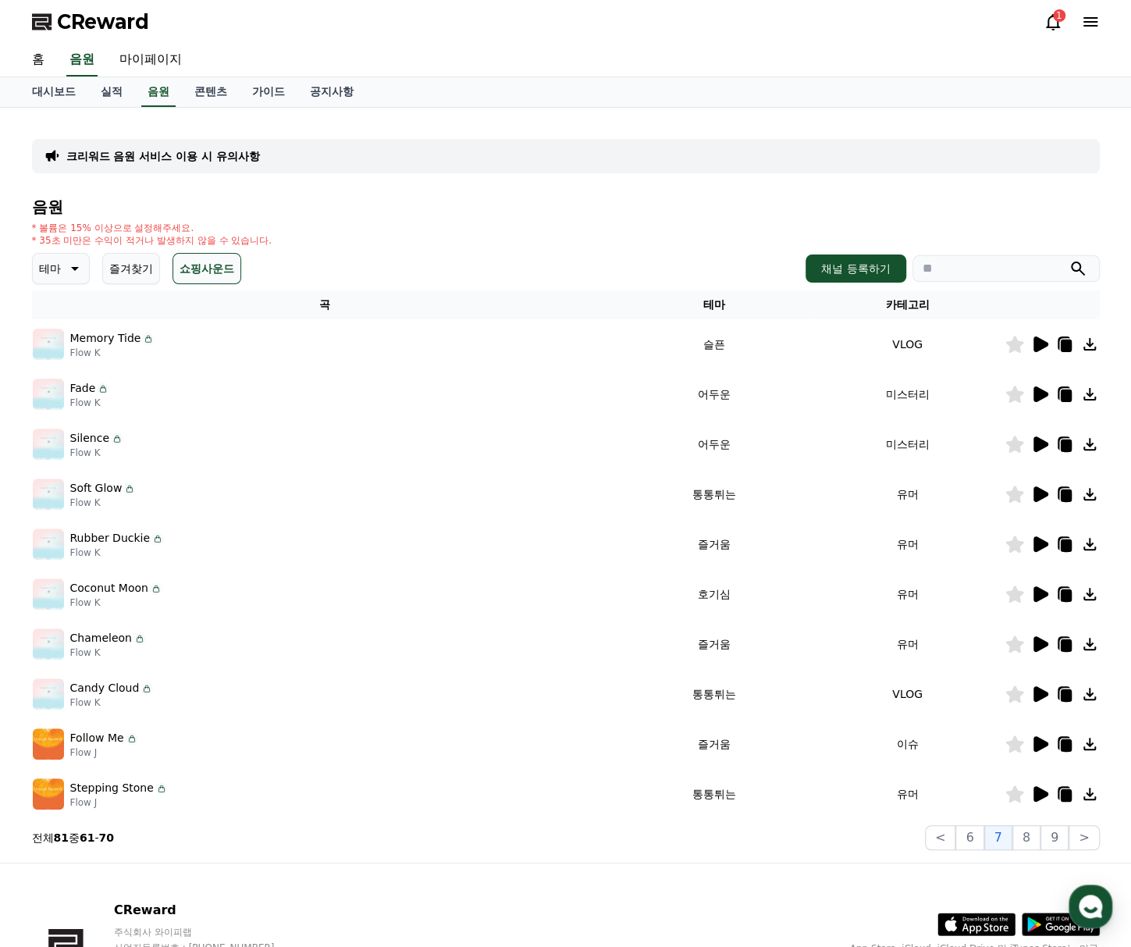
click at [523, 538] on div "Rubber Duckie Flow K" at bounding box center [325, 543] width 584 height 31
click at [1048, 539] on icon at bounding box center [1039, 544] width 19 height 19
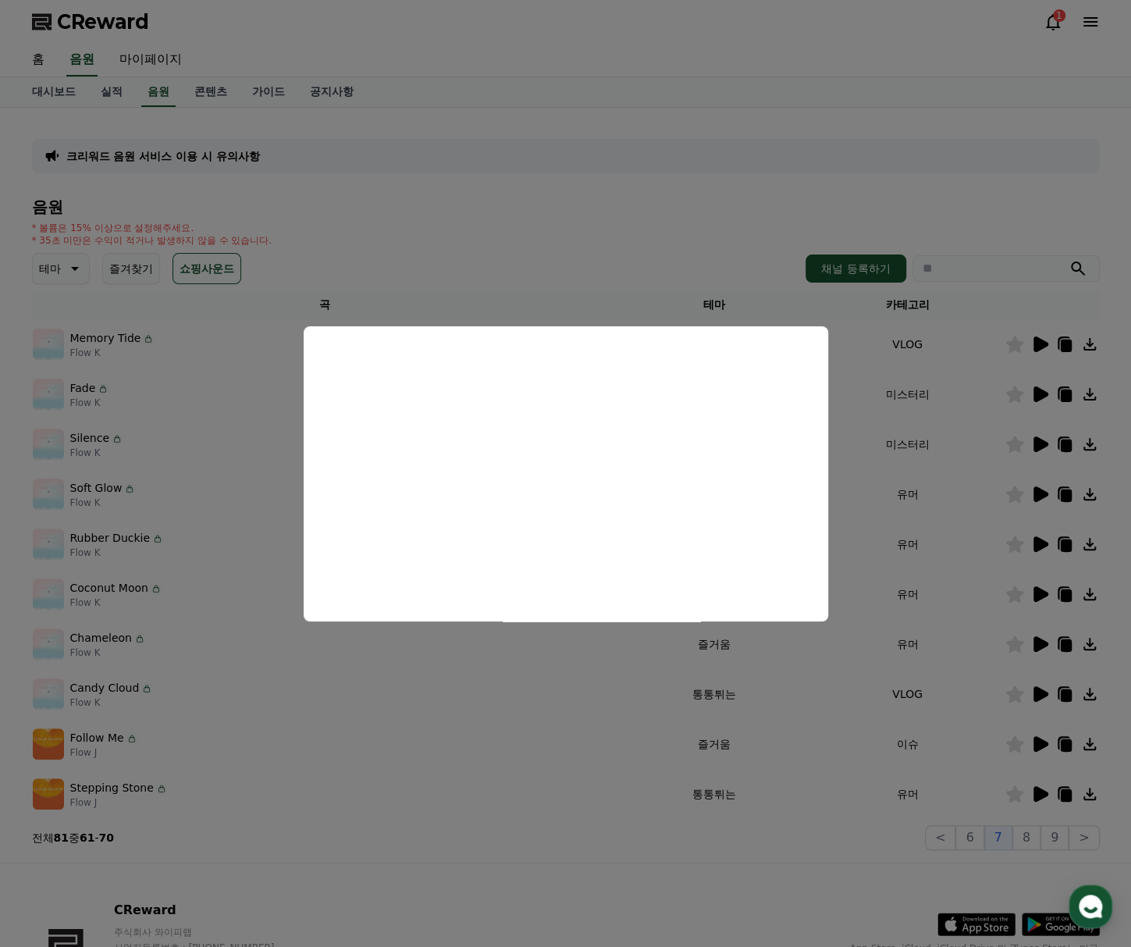
click at [868, 662] on button "close modal" at bounding box center [565, 473] width 1131 height 947
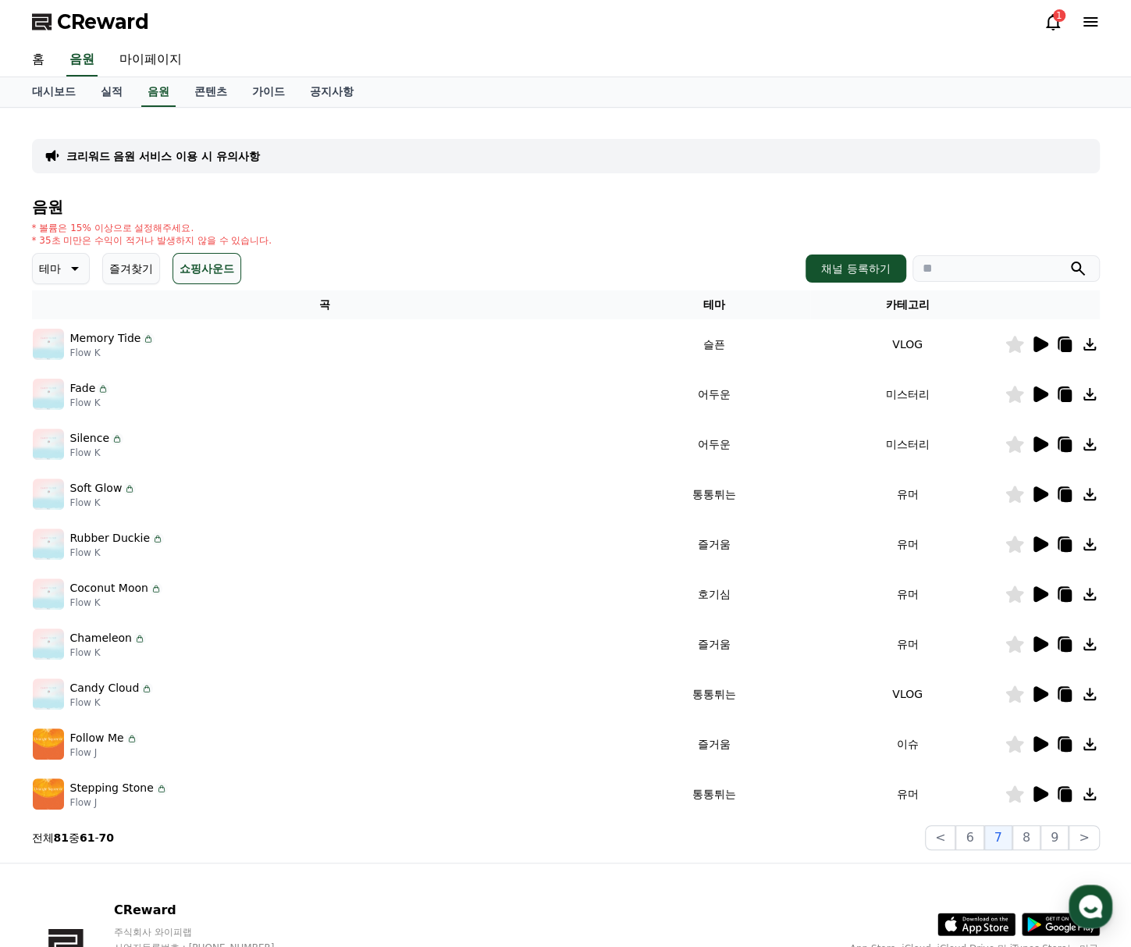
click at [1038, 647] on icon at bounding box center [1041, 644] width 15 height 16
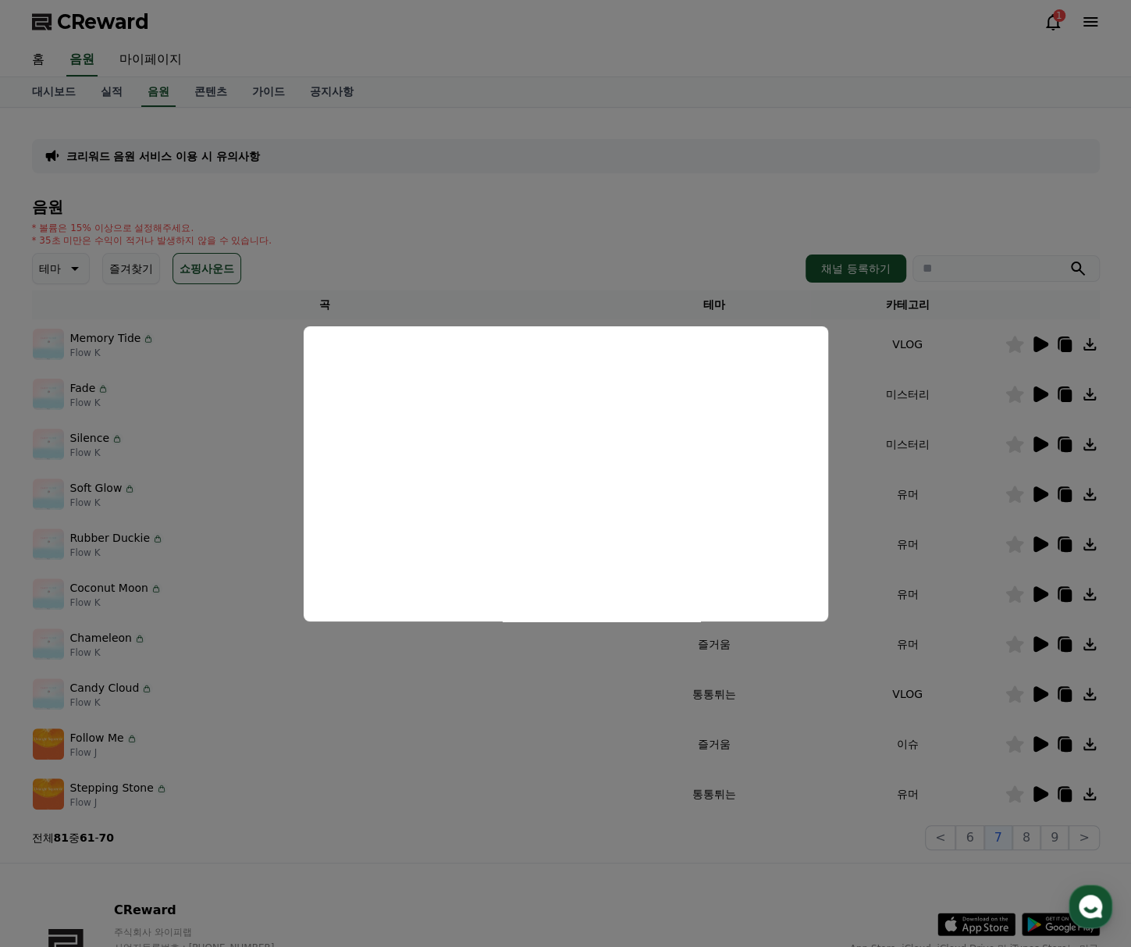
click at [628, 675] on button "close modal" at bounding box center [565, 473] width 1131 height 947
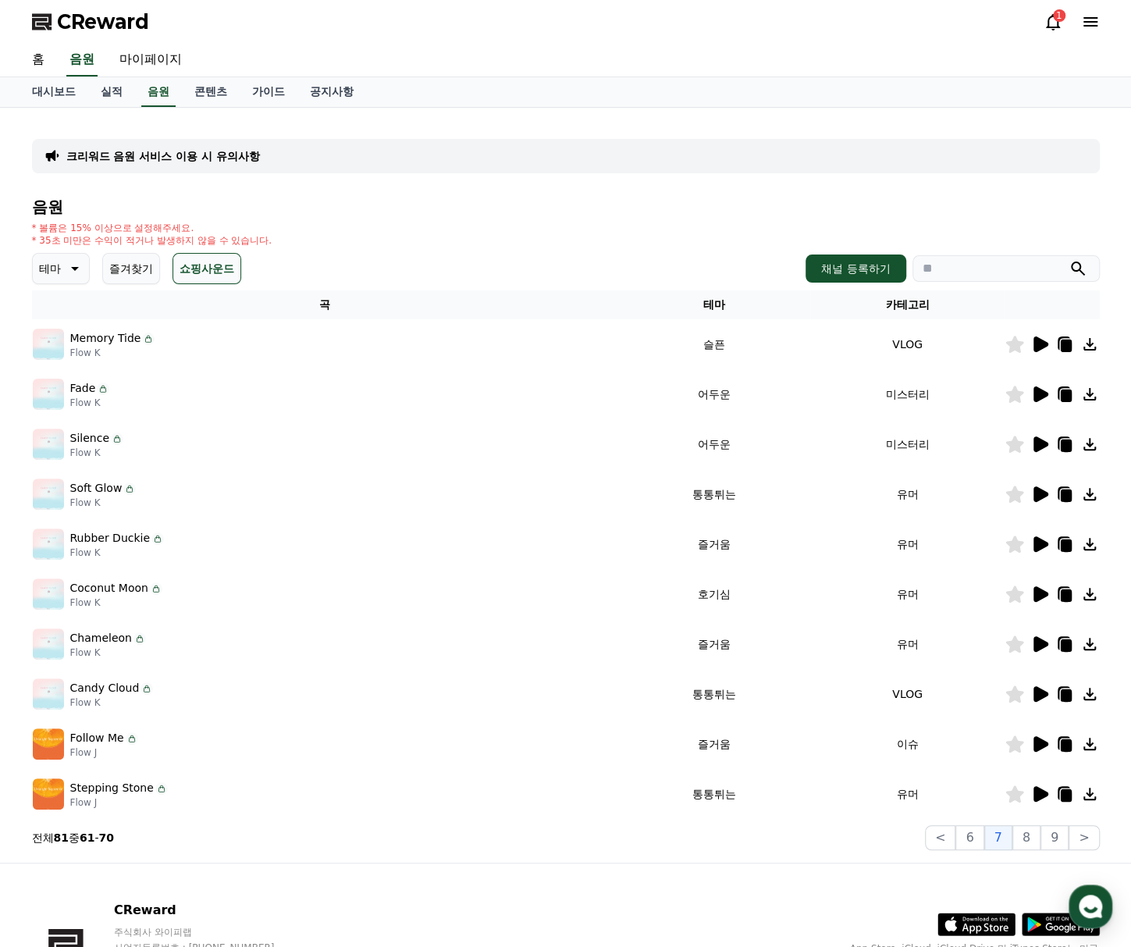
click at [1038, 745] on icon at bounding box center [1041, 744] width 15 height 16
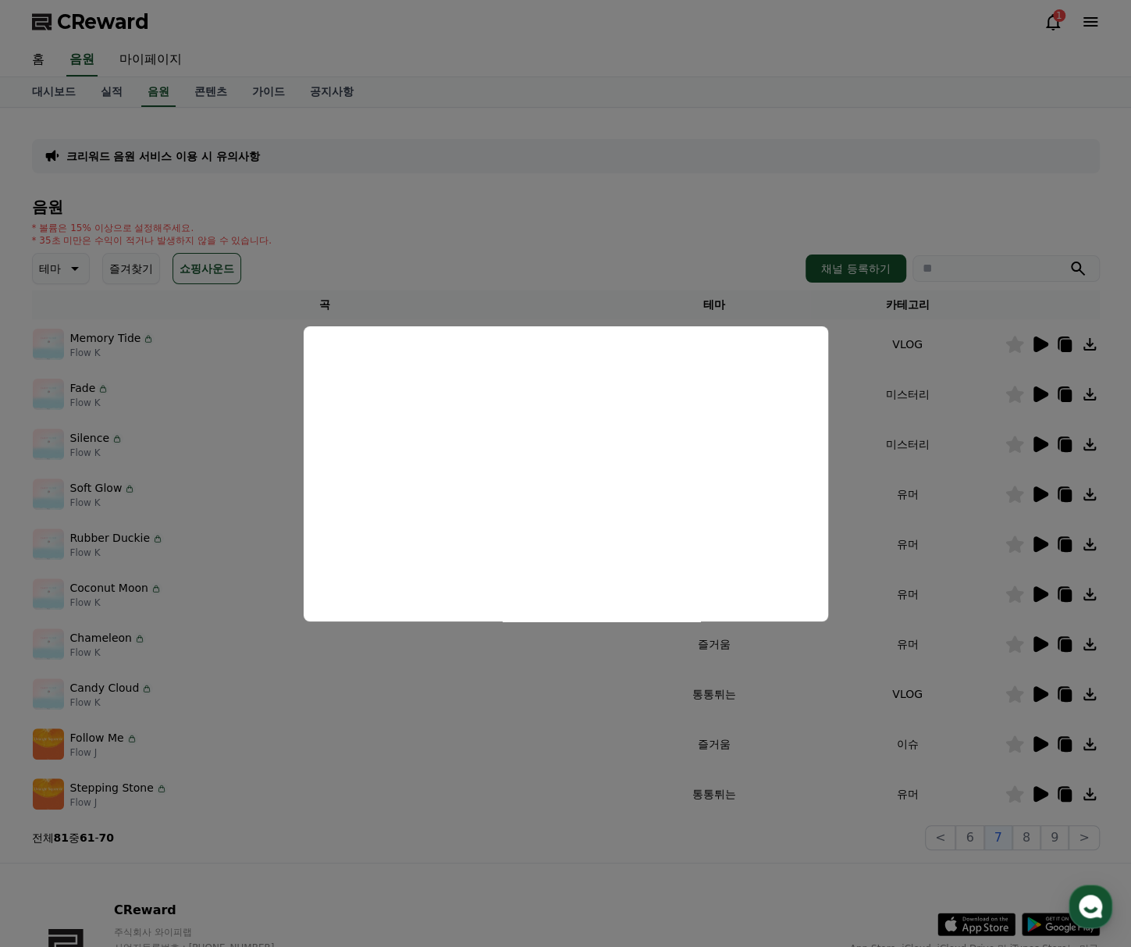
click at [624, 811] on button "close modal" at bounding box center [565, 473] width 1131 height 947
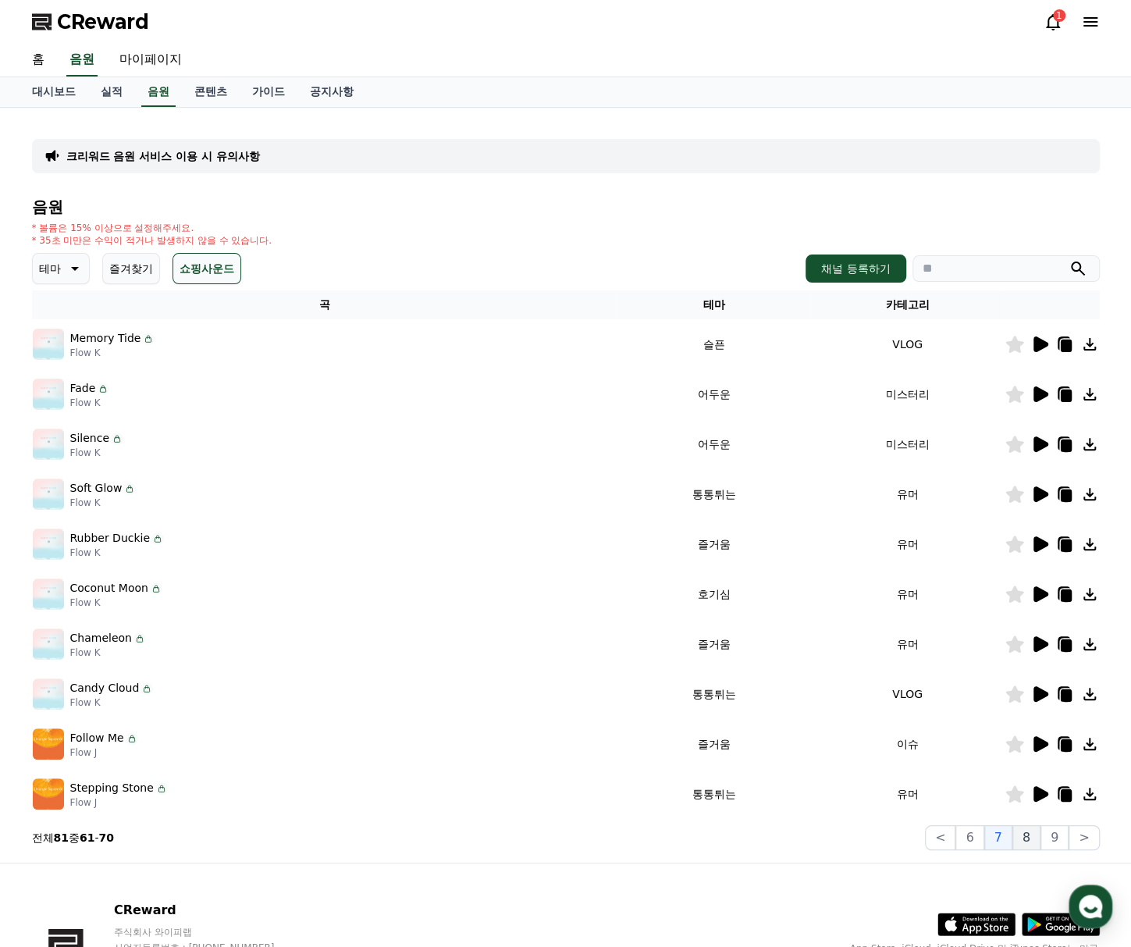
click at [1029, 839] on button "8" at bounding box center [1026, 837] width 28 height 25
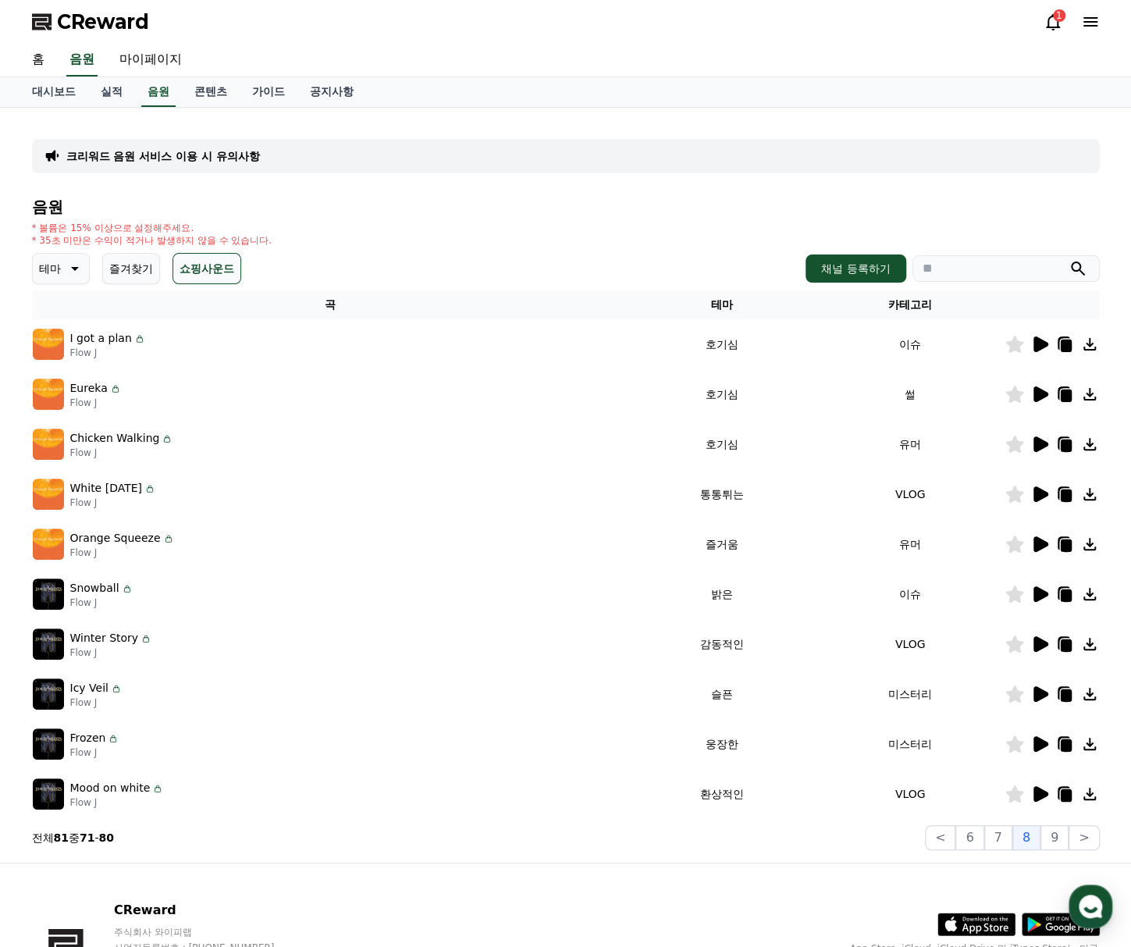
click at [628, 794] on td "환상적인" at bounding box center [722, 794] width 188 height 50
click at [1046, 791] on icon at bounding box center [1041, 794] width 15 height 16
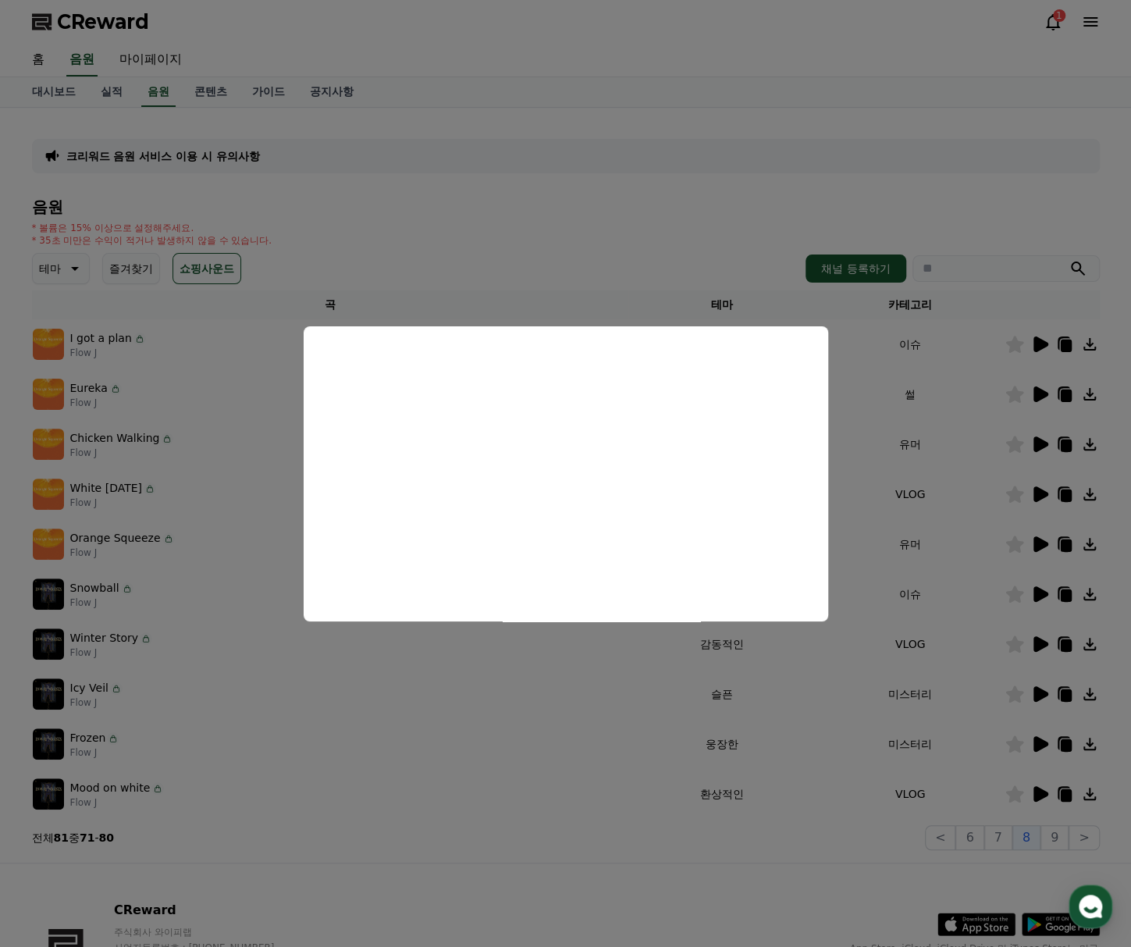
click at [642, 702] on button "close modal" at bounding box center [565, 473] width 1131 height 947
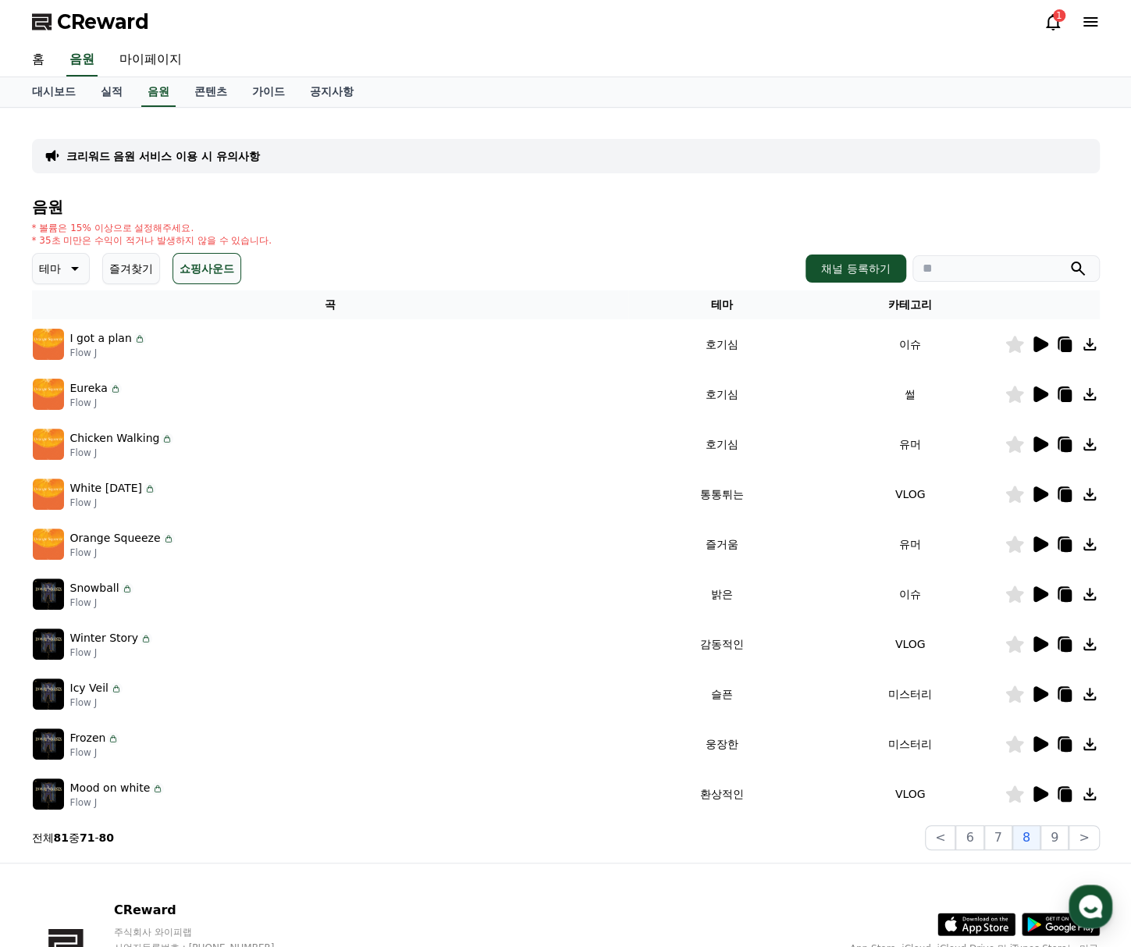
click at [892, 905] on div ".st0 { fill: #a6a6a6; } .st1 { stroke: #ffffff; stroke-width: 0.2; stroke-miter…" at bounding box center [975, 910] width 250 height 51
click at [1045, 343] on icon at bounding box center [1041, 344] width 15 height 16
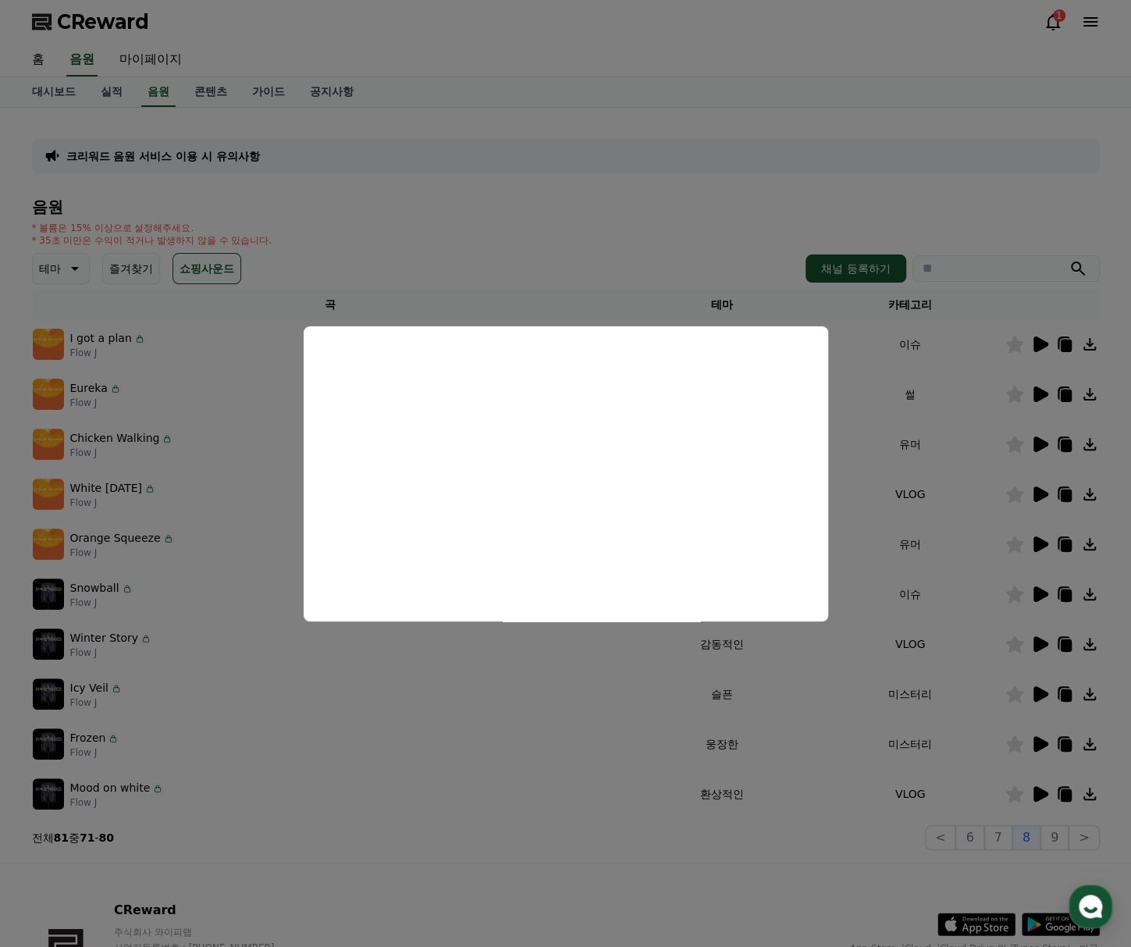
click at [244, 543] on button "close modal" at bounding box center [565, 473] width 1131 height 947
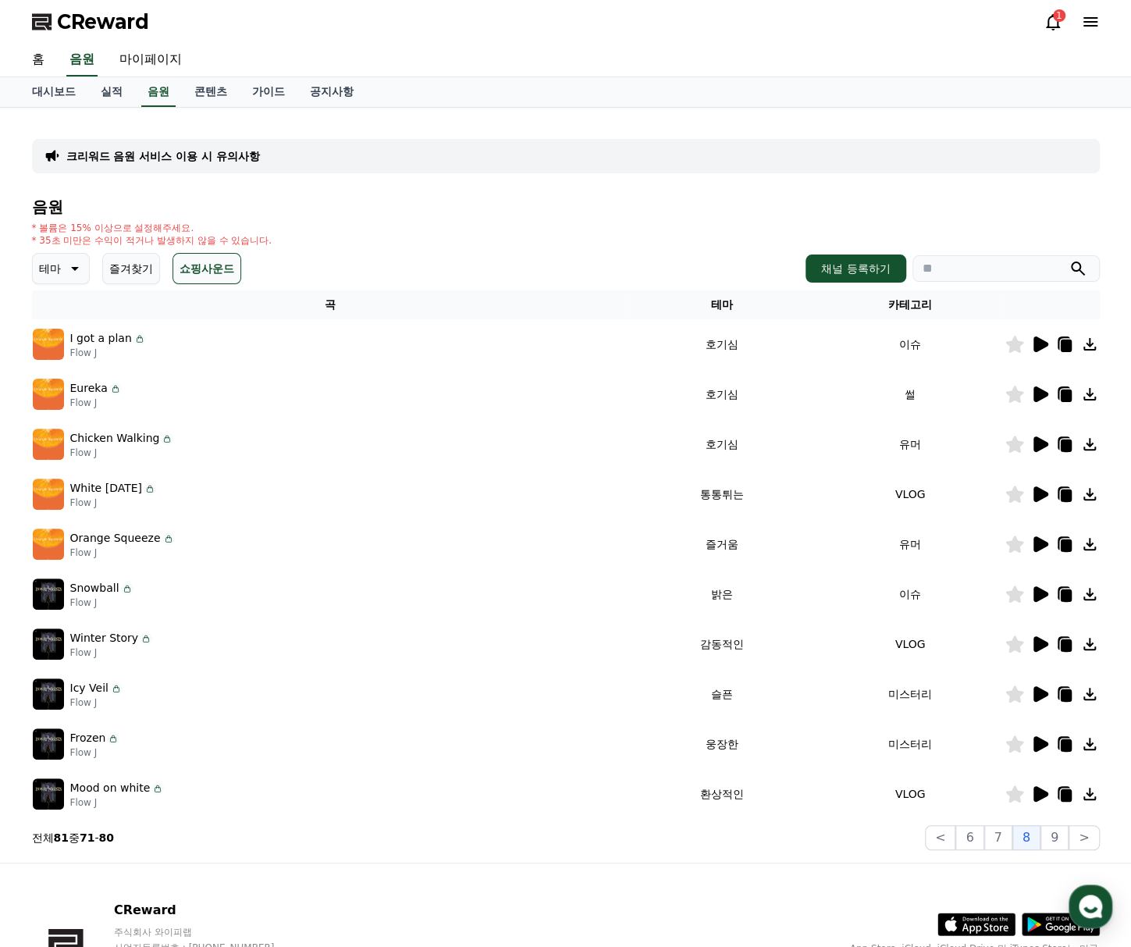
click at [1038, 798] on icon at bounding box center [1041, 794] width 15 height 16
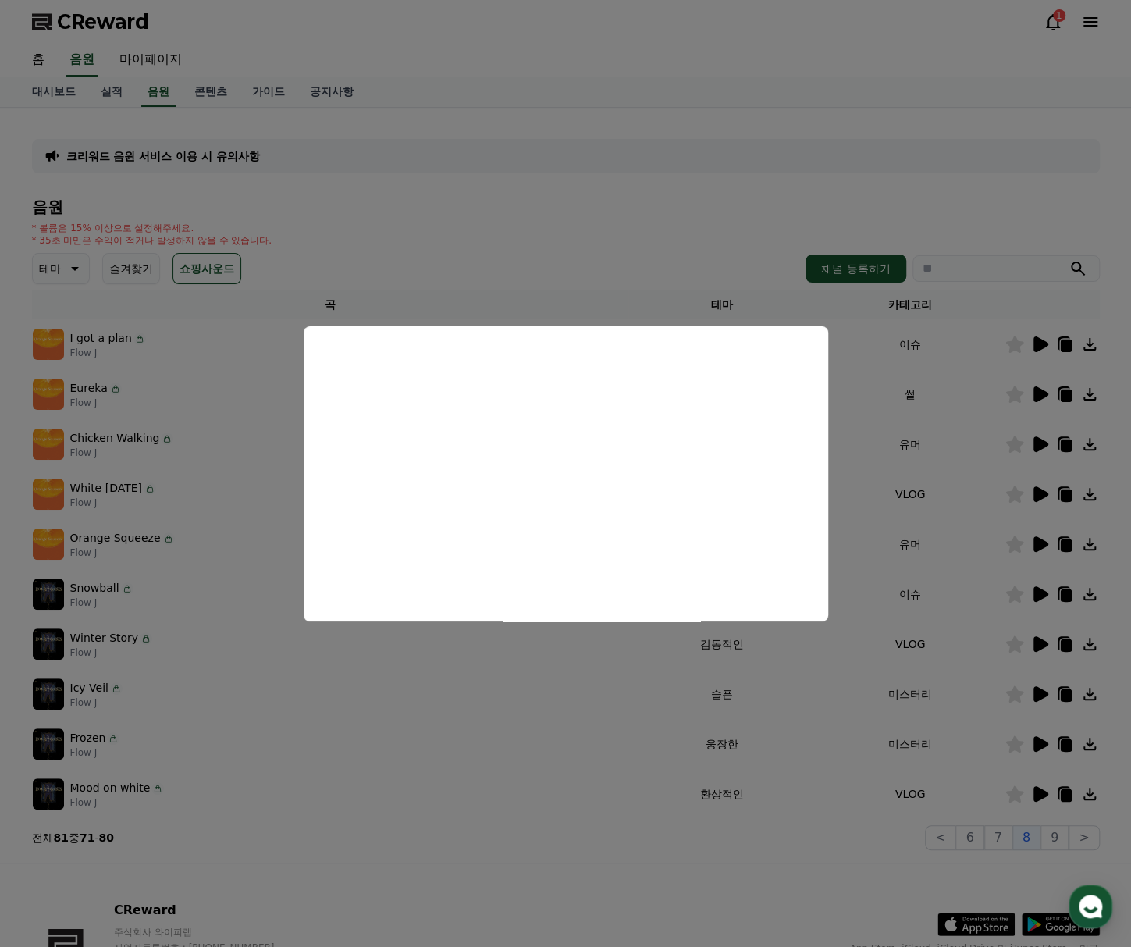
click at [396, 847] on button "close modal" at bounding box center [565, 473] width 1131 height 947
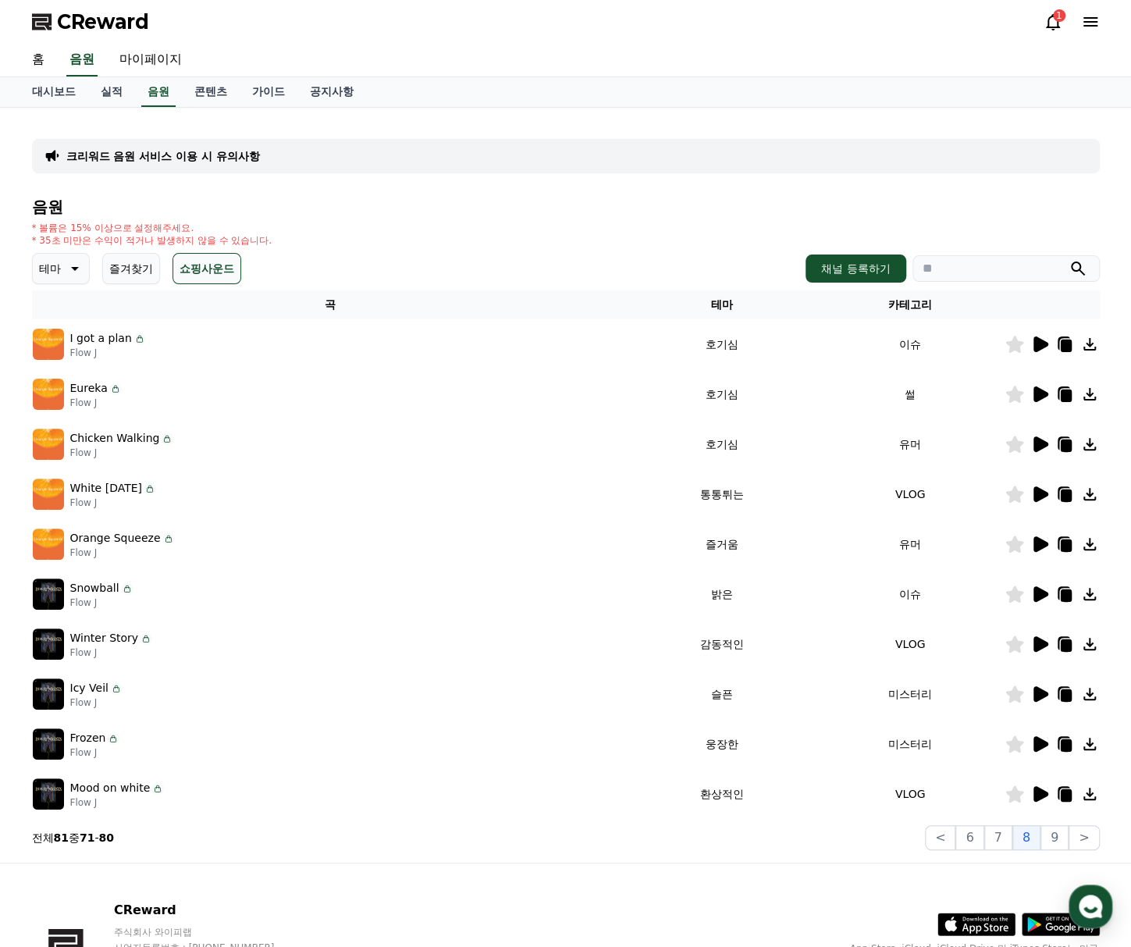
click at [1021, 792] on icon at bounding box center [1014, 793] width 18 height 17
click at [1063, 798] on icon at bounding box center [1065, 795] width 11 height 12
click at [1034, 13] on div "CReward 1" at bounding box center [566, 22] width 1093 height 44
click at [1041, 16] on div "CReward 1" at bounding box center [566, 22] width 1093 height 44
click at [1049, 20] on icon at bounding box center [1053, 21] width 19 height 19
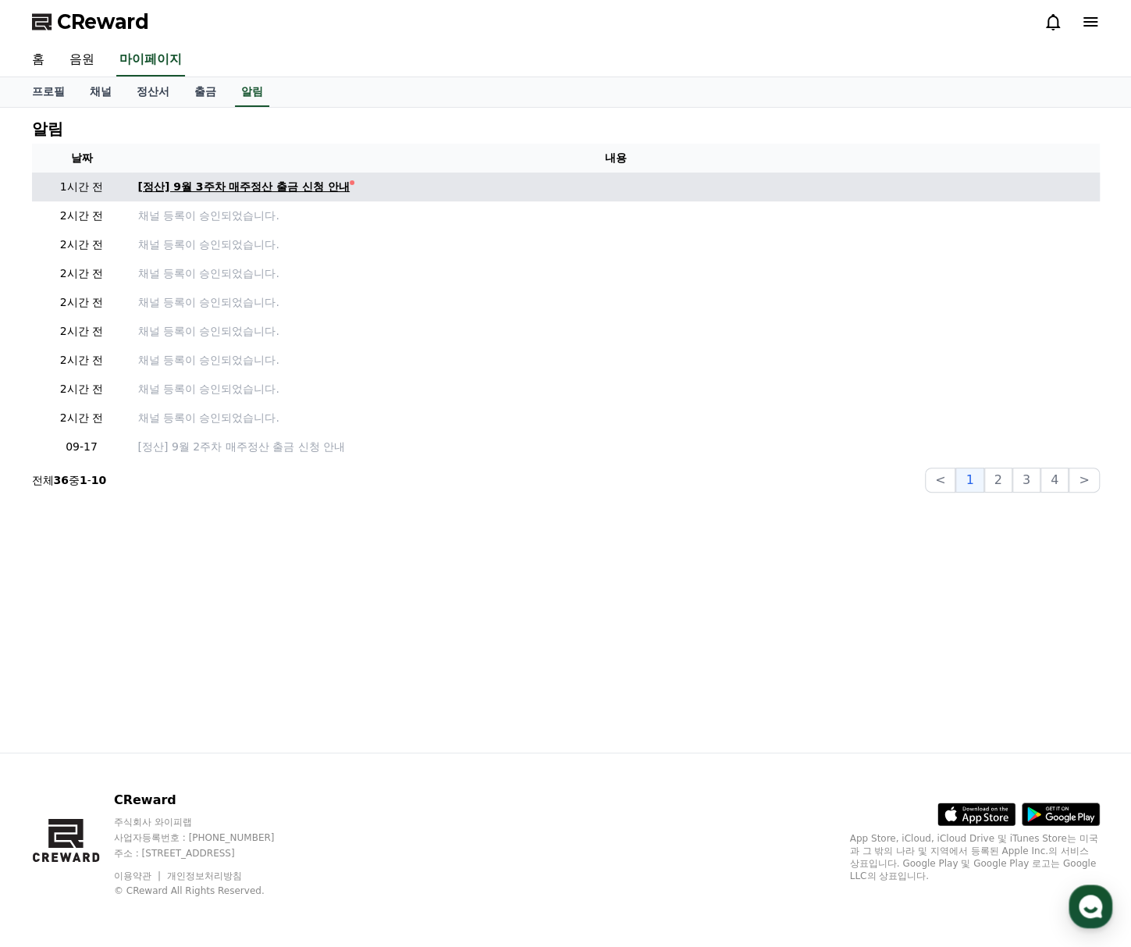
click at [327, 187] on div "[정산] 9월 3주차 매주정산 출금 신청 안내" at bounding box center [244, 187] width 212 height 16
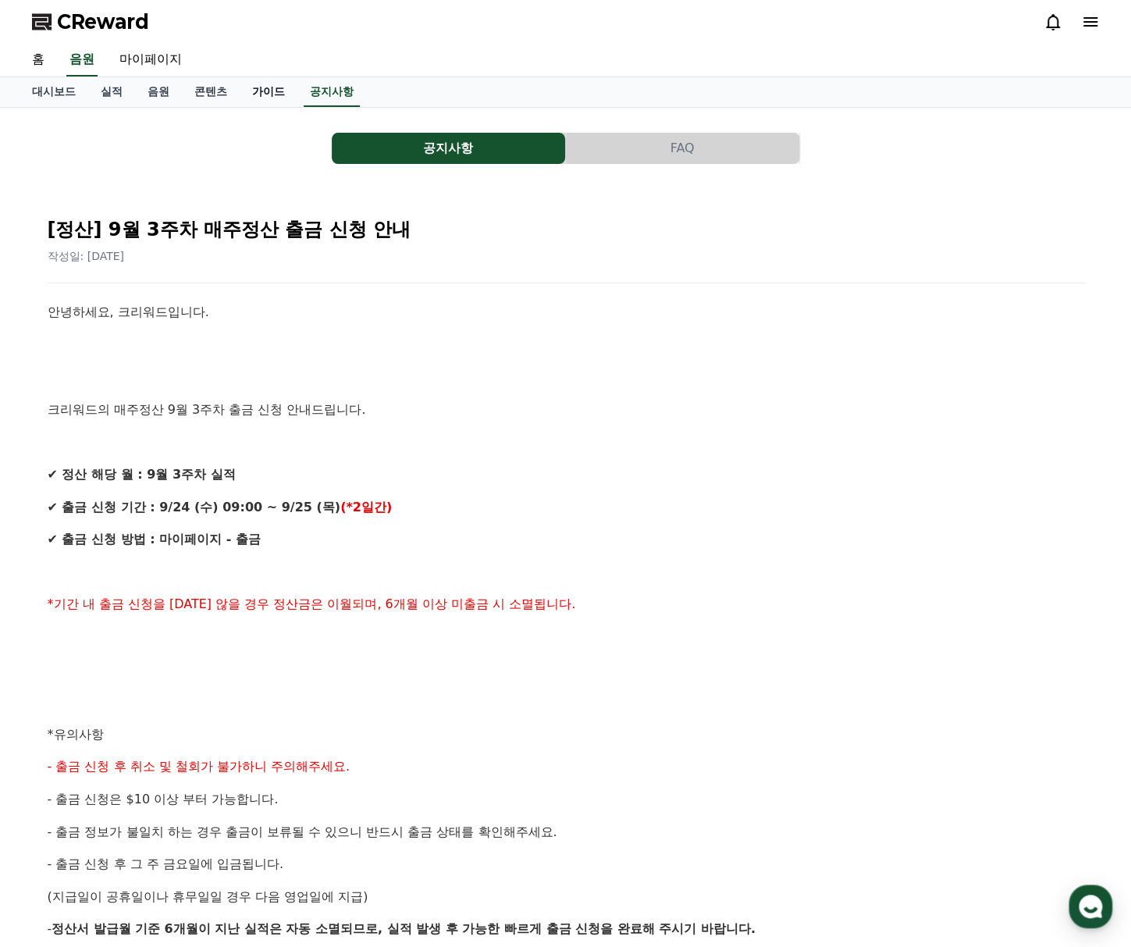
click at [261, 87] on link "가이드" at bounding box center [269, 92] width 58 height 30
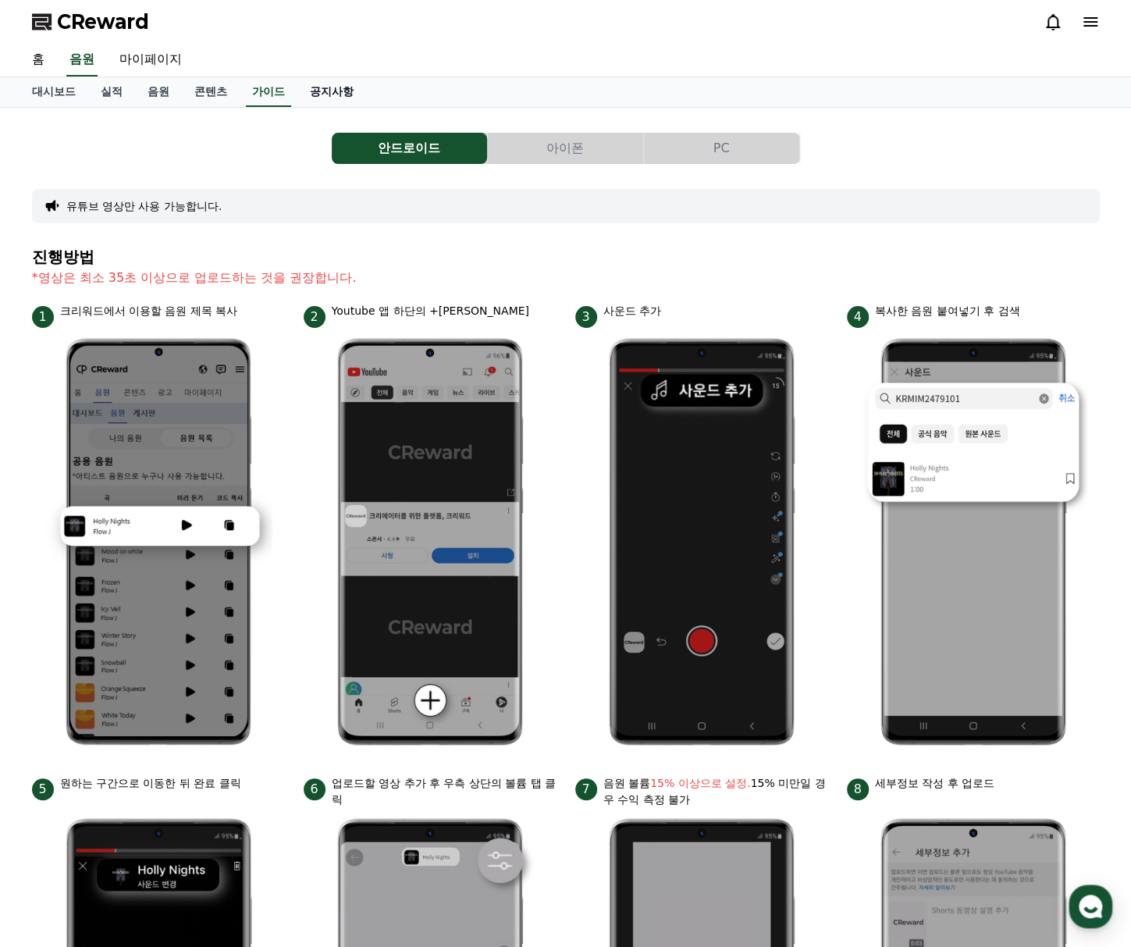
click at [332, 90] on link "공지사항" at bounding box center [331, 92] width 69 height 30
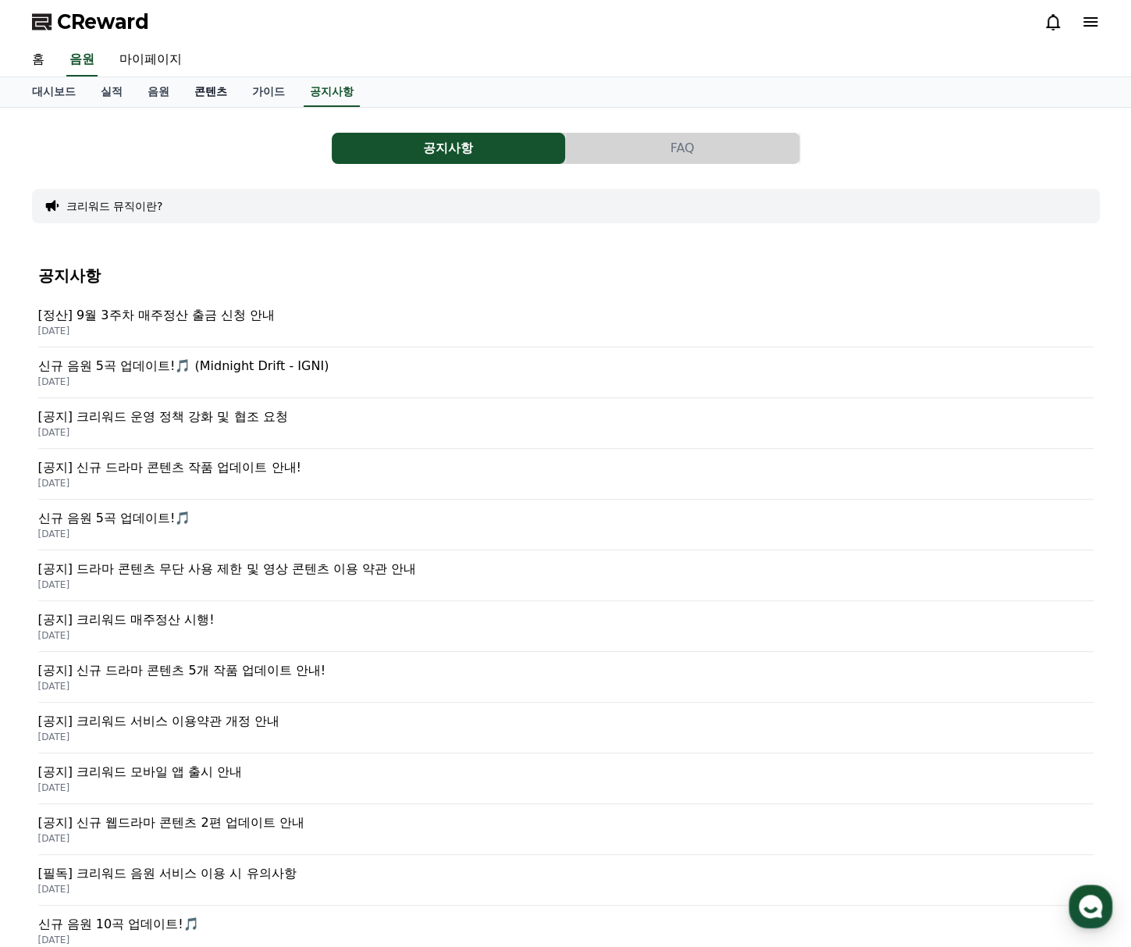
click at [210, 96] on link "콘텐츠" at bounding box center [211, 92] width 58 height 30
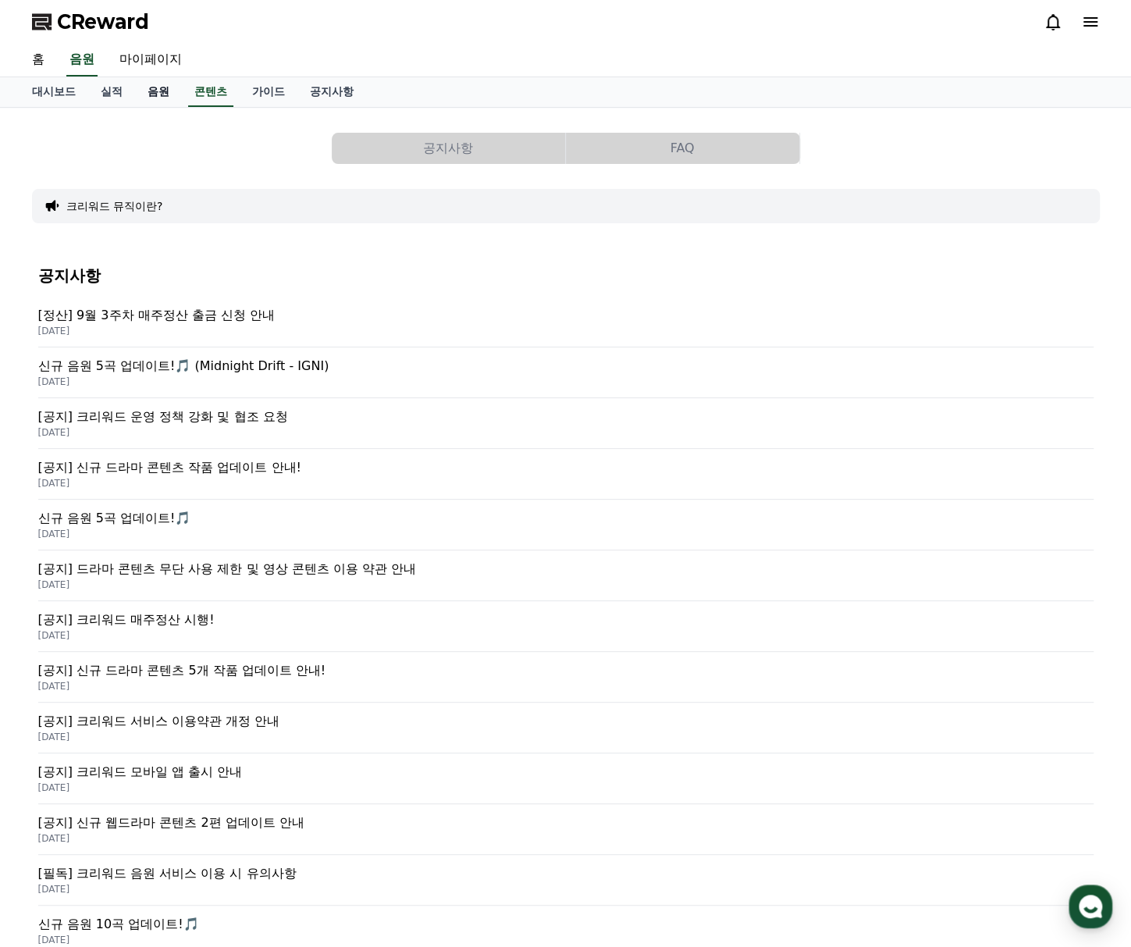
click at [147, 94] on link "음원" at bounding box center [158, 92] width 47 height 30
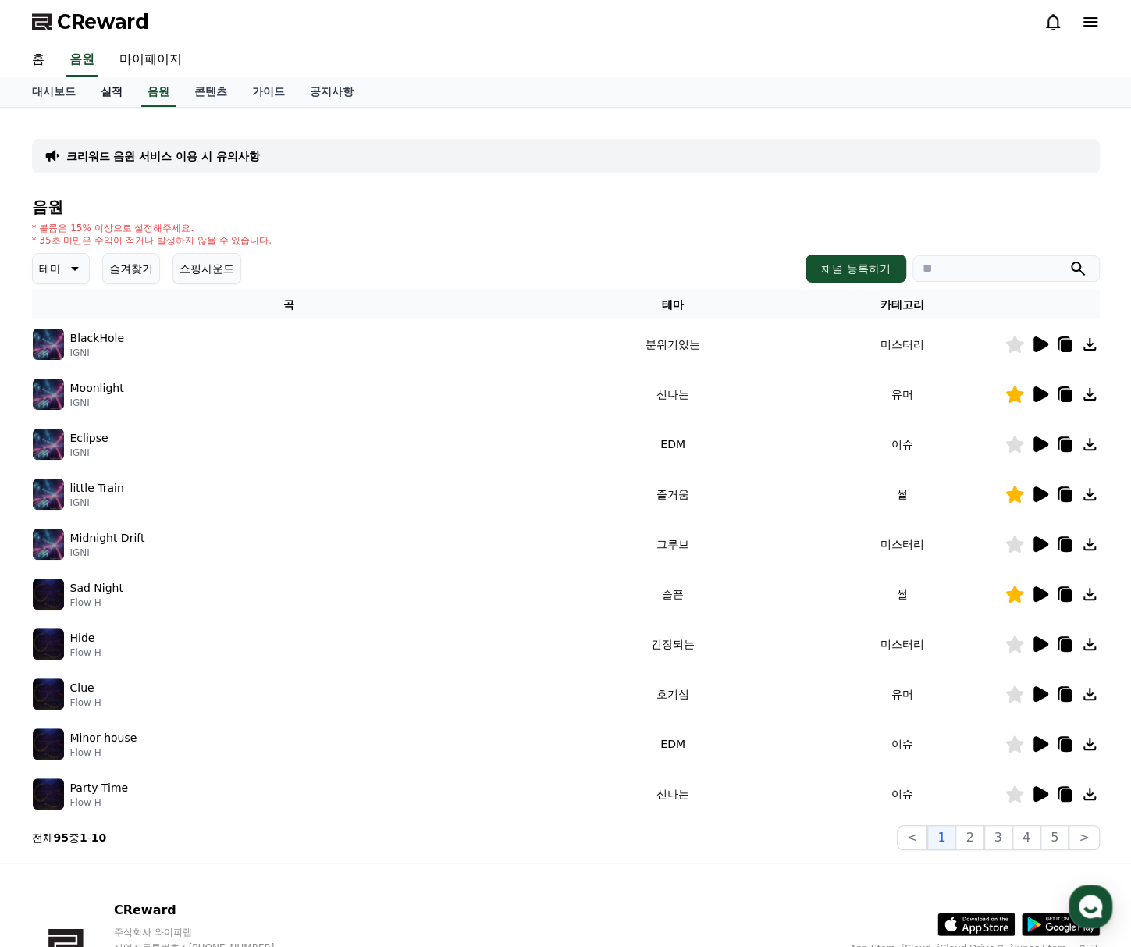
click at [126, 94] on link "실적" at bounding box center [111, 92] width 47 height 30
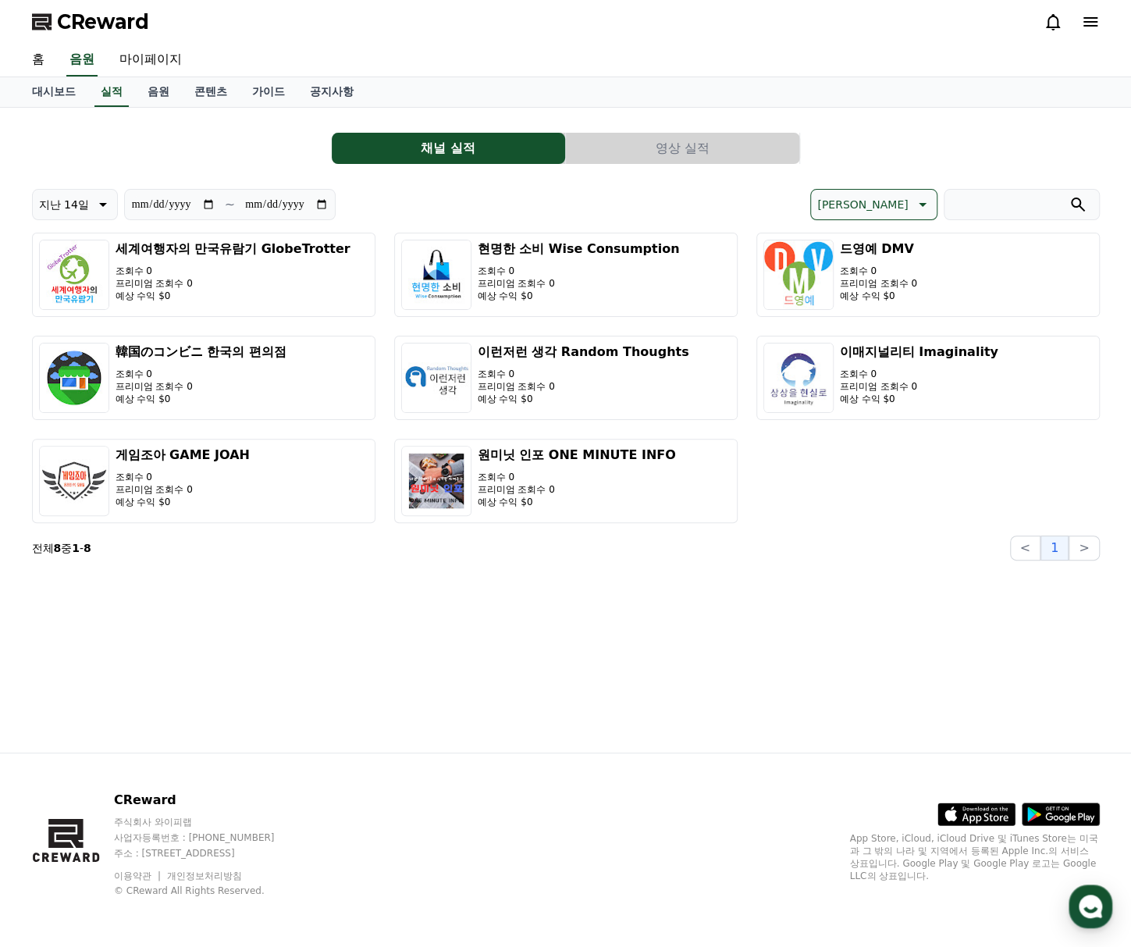
click at [662, 157] on button "영상 실적" at bounding box center [682, 148] width 233 height 31
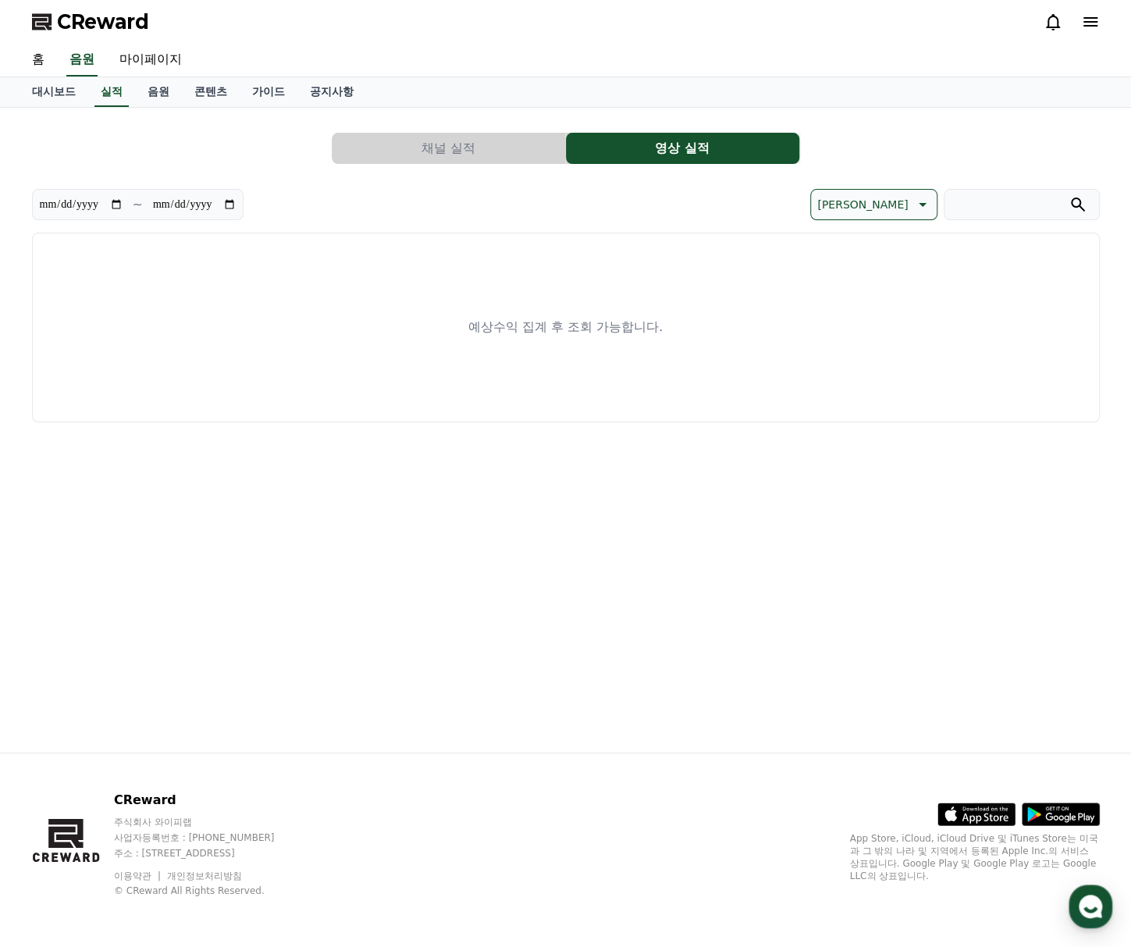
click at [488, 141] on button "채널 실적" at bounding box center [448, 148] width 233 height 31
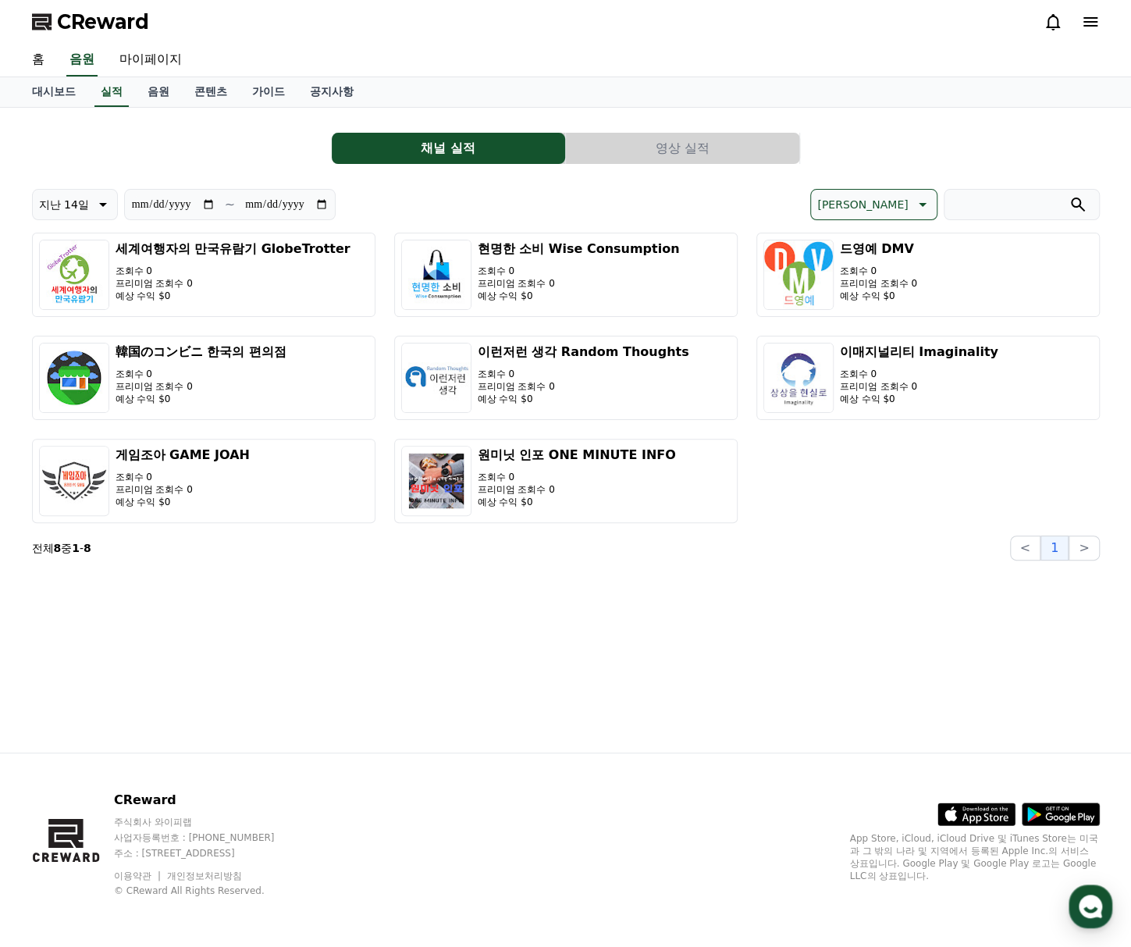
click at [245, 137] on div "채널 실적 영상 실적" at bounding box center [566, 148] width 1068 height 31
click at [59, 86] on link "대시보드" at bounding box center [54, 92] width 69 height 30
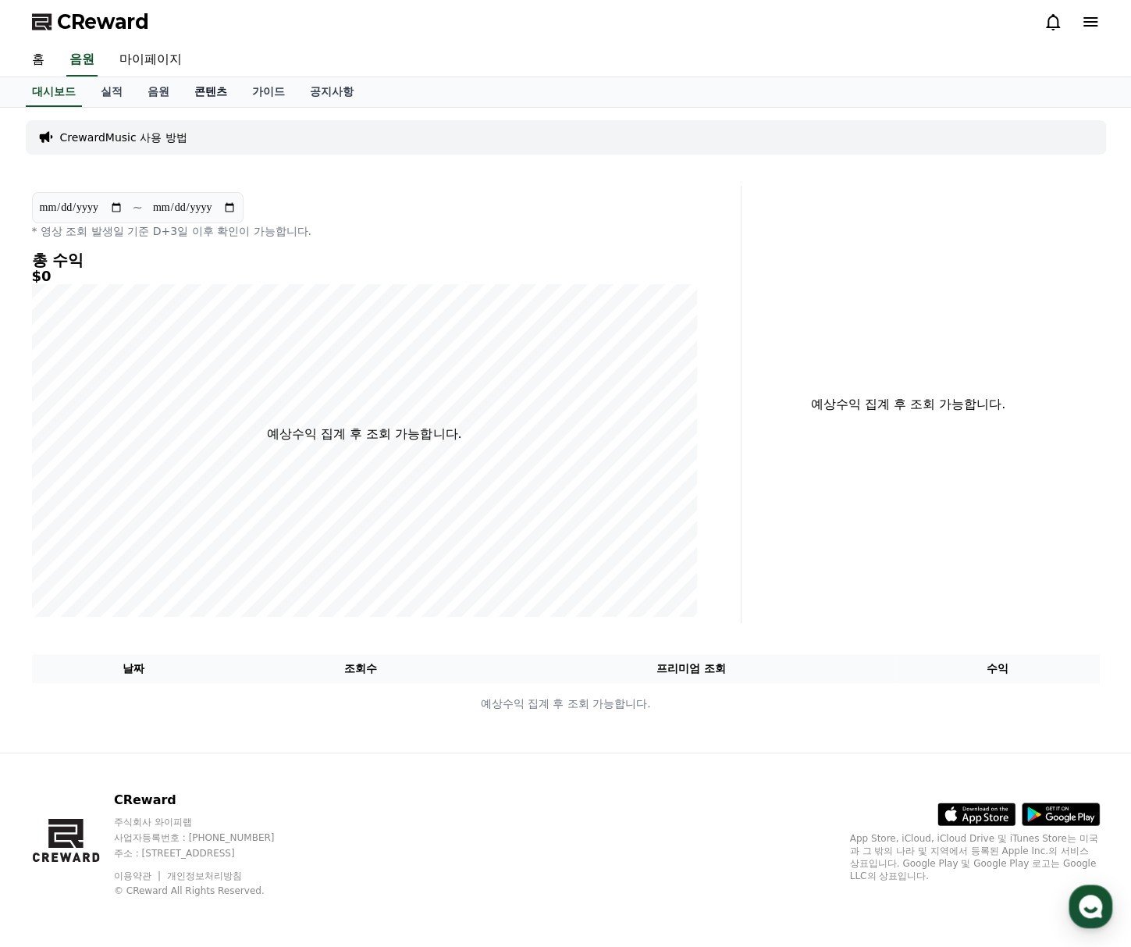
click at [187, 90] on link "콘텐츠" at bounding box center [211, 92] width 58 height 30
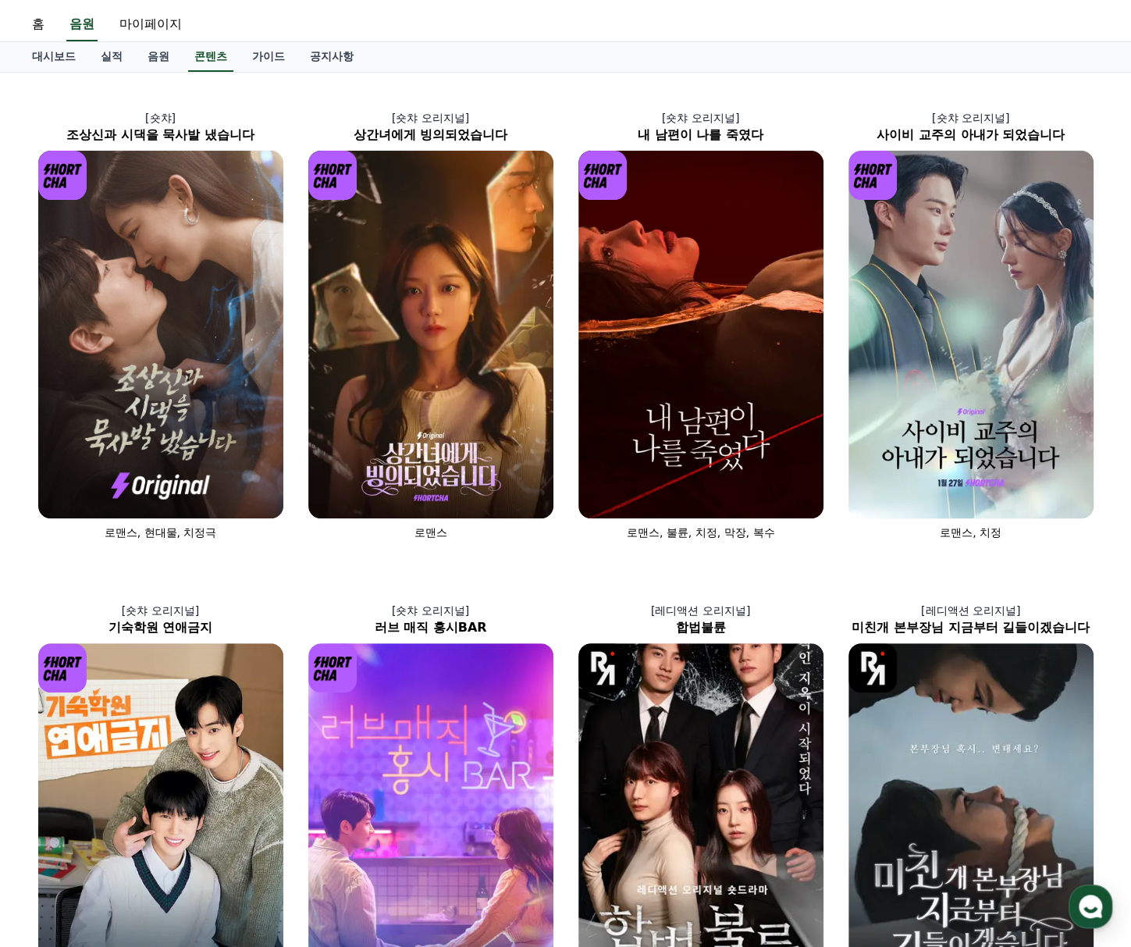
scroll to position [34, 0]
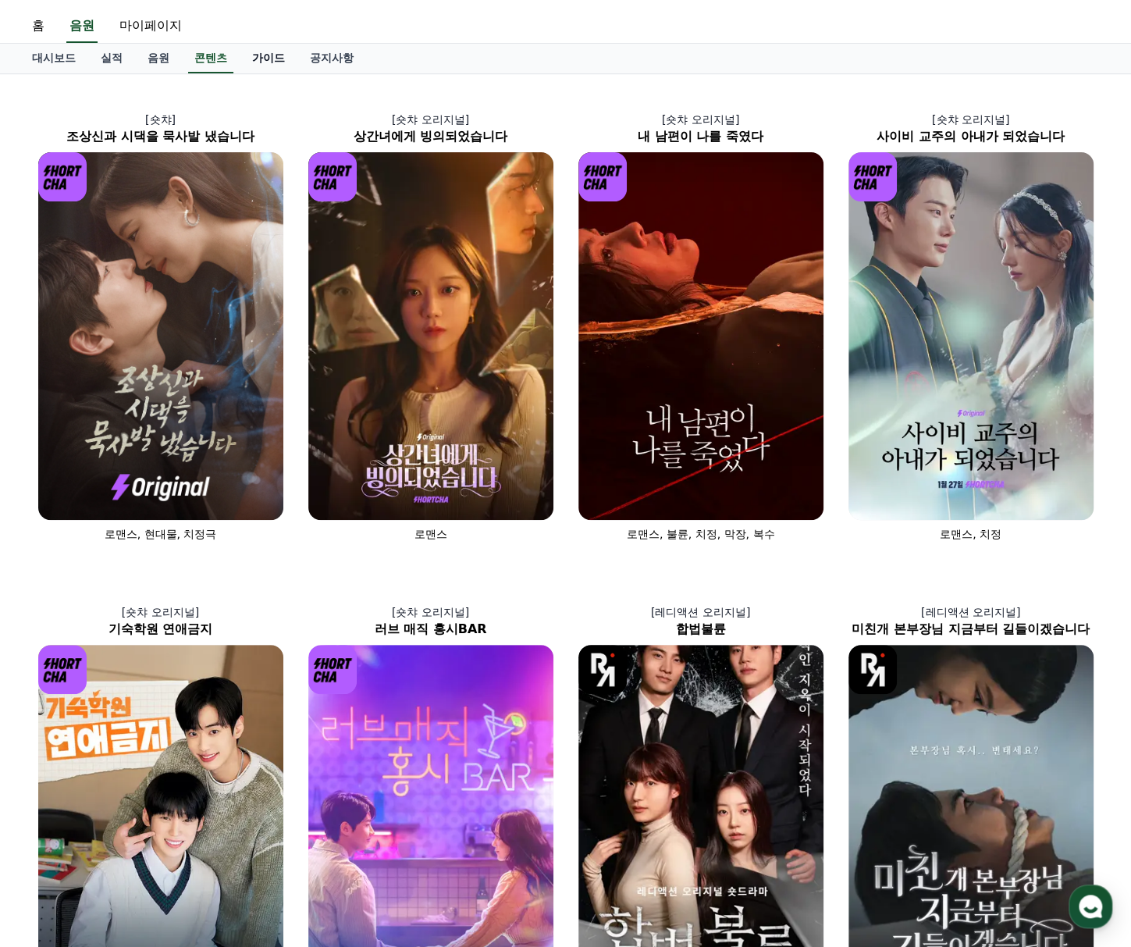
click at [258, 58] on link "가이드" at bounding box center [269, 59] width 58 height 30
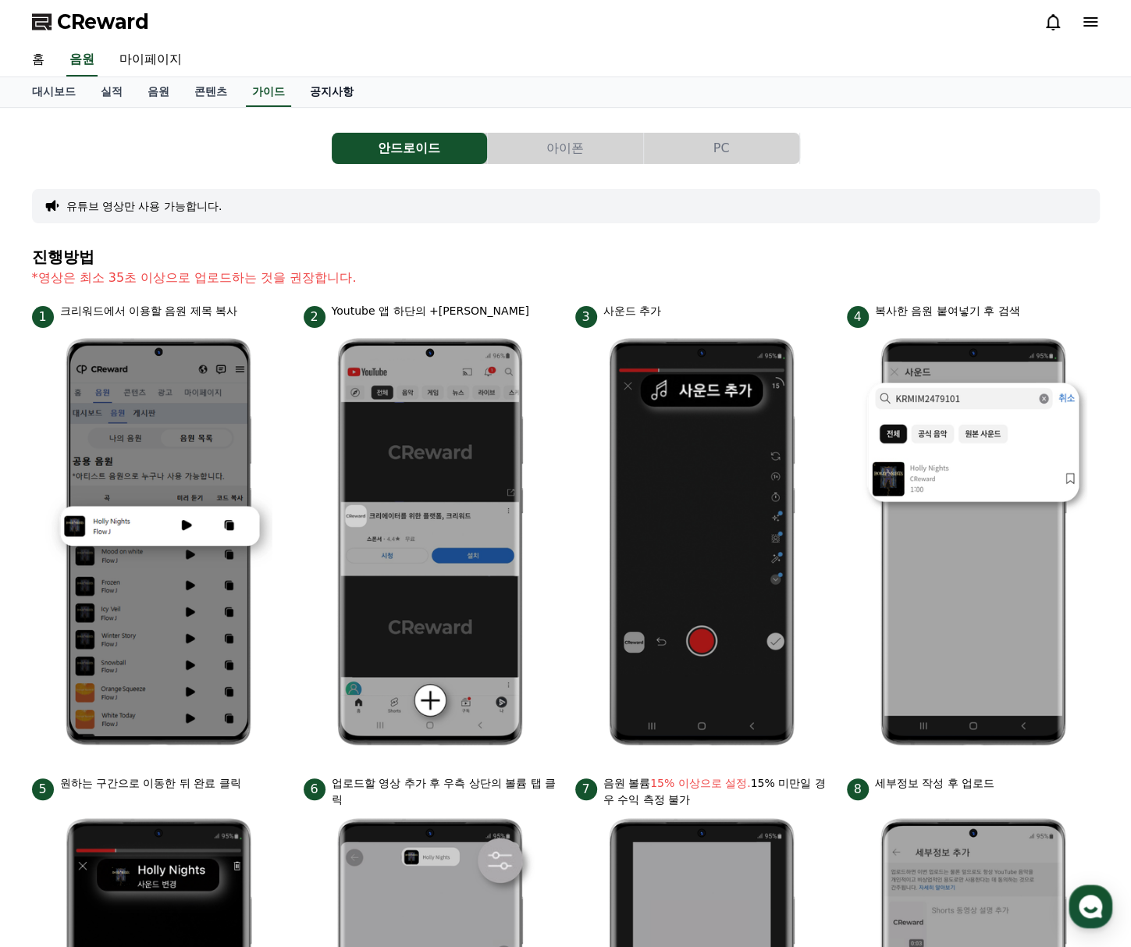
click at [333, 85] on link "공지사항" at bounding box center [331, 92] width 69 height 30
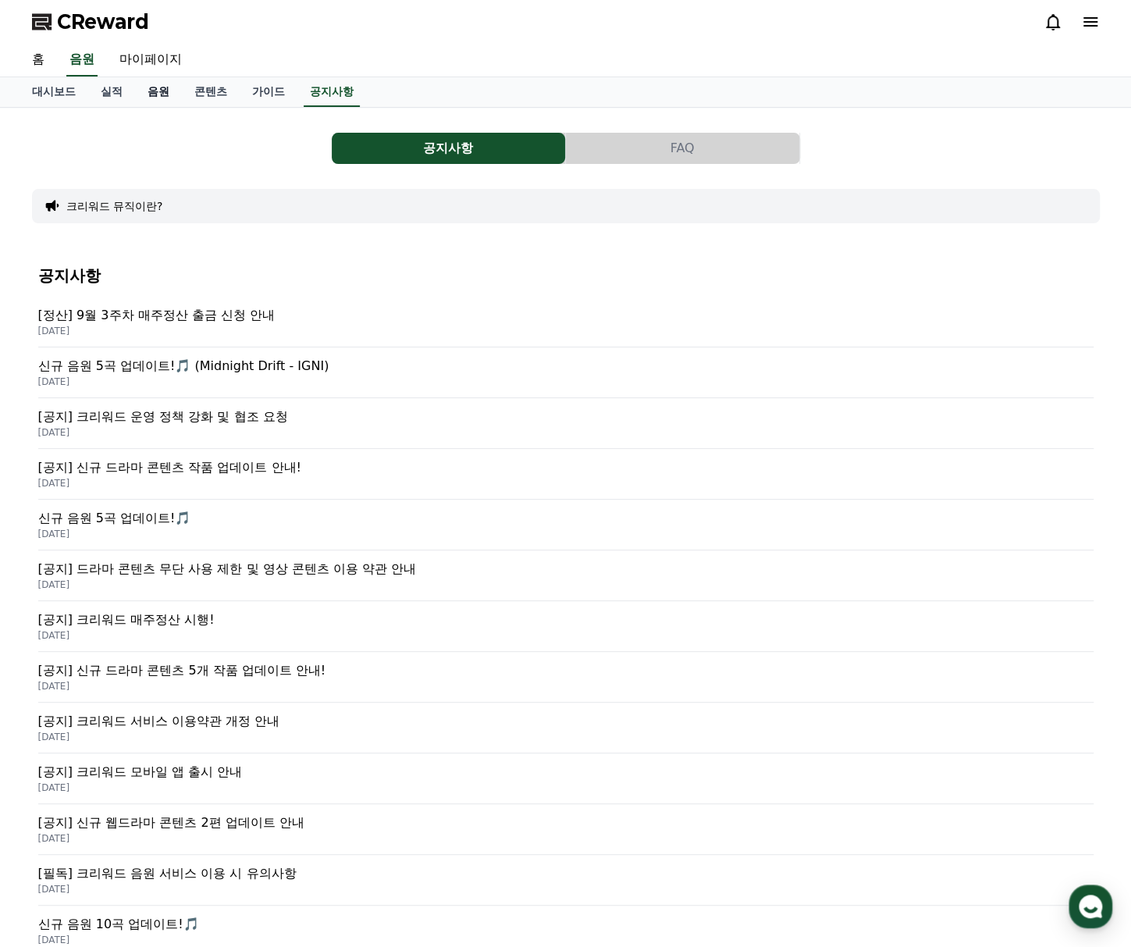
click at [158, 96] on link "음원" at bounding box center [158, 92] width 47 height 30
